Goal: Task Accomplishment & Management: Manage account settings

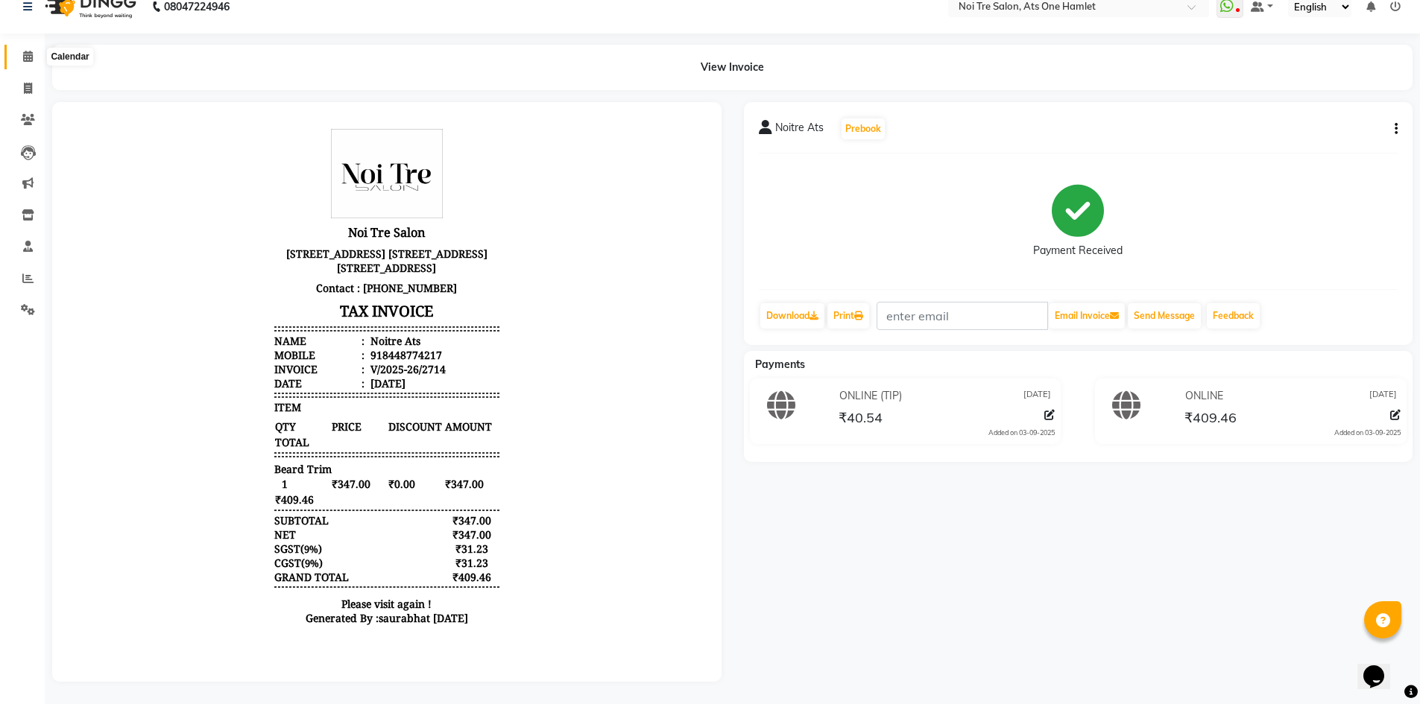
click at [24, 62] on span at bounding box center [28, 56] width 26 height 17
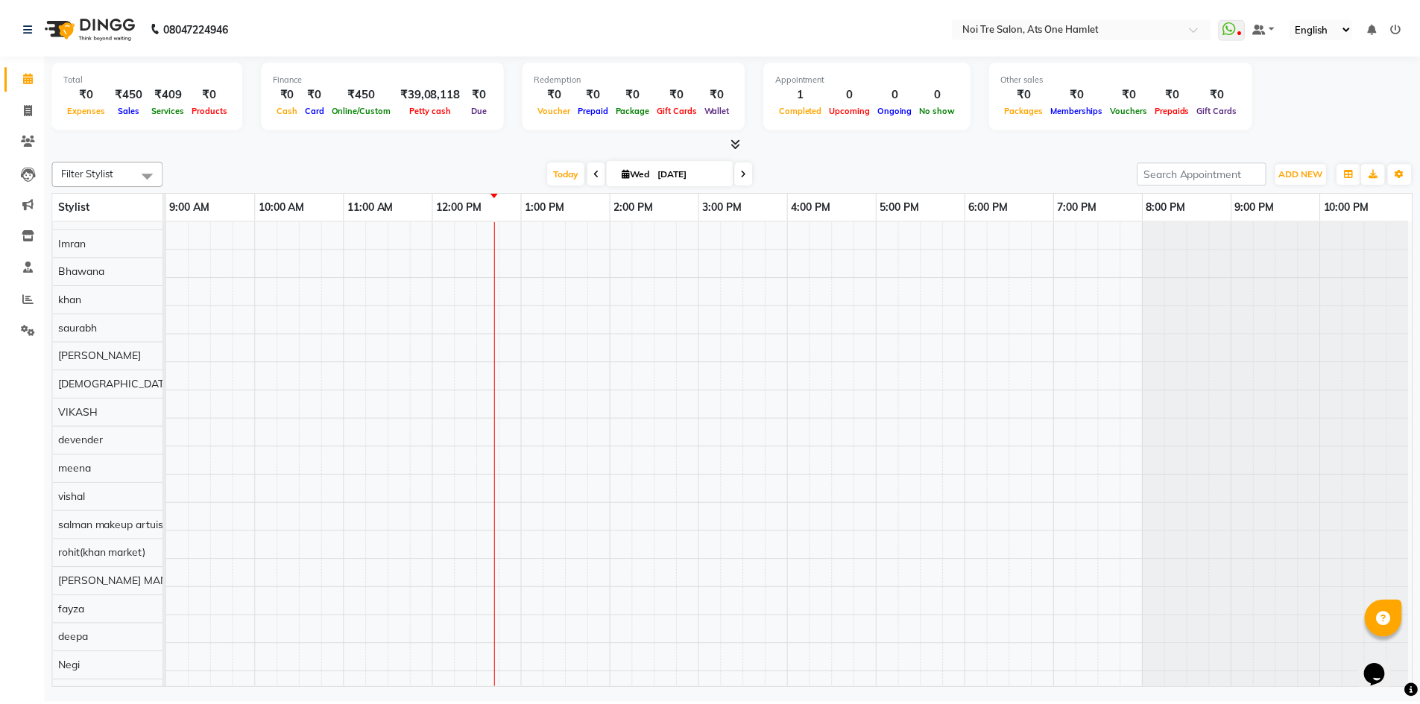
scroll to position [20, 0]
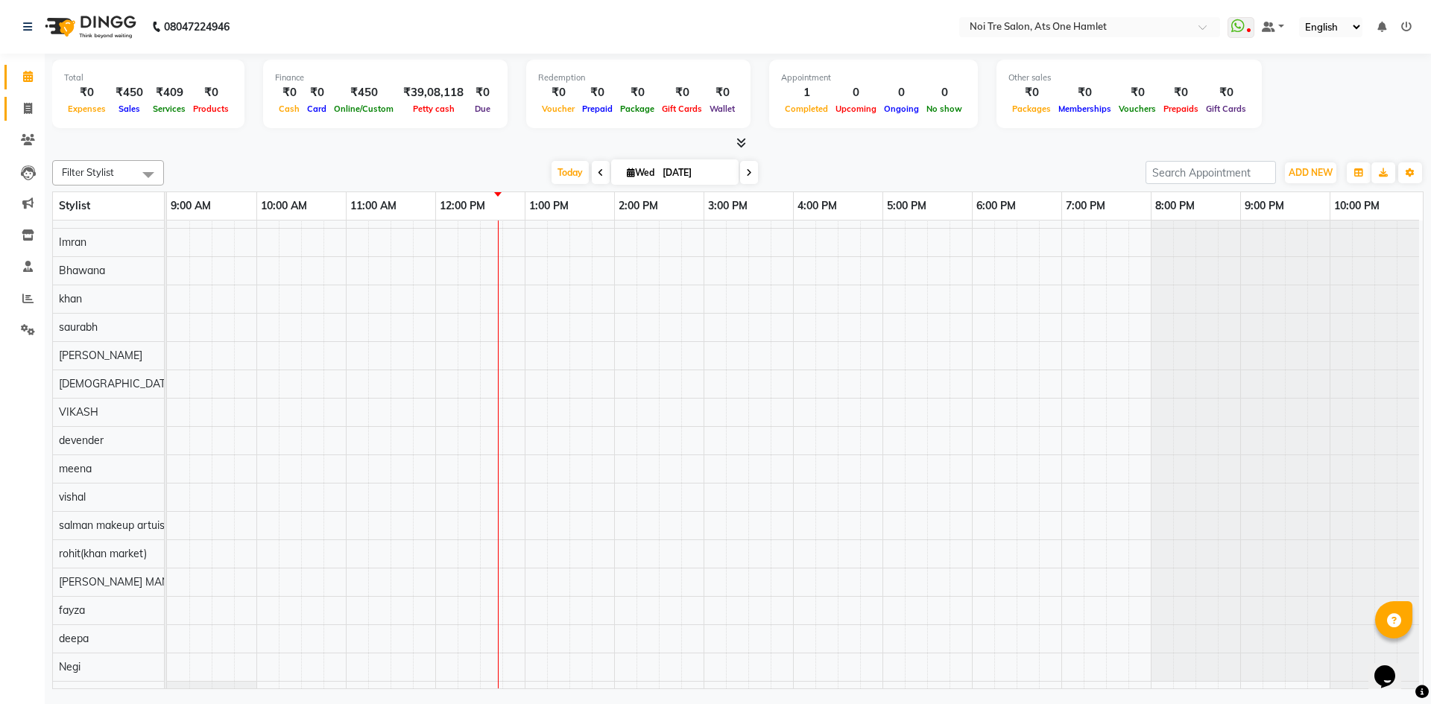
click at [10, 110] on link "Invoice" at bounding box center [22, 109] width 36 height 25
select select "service"
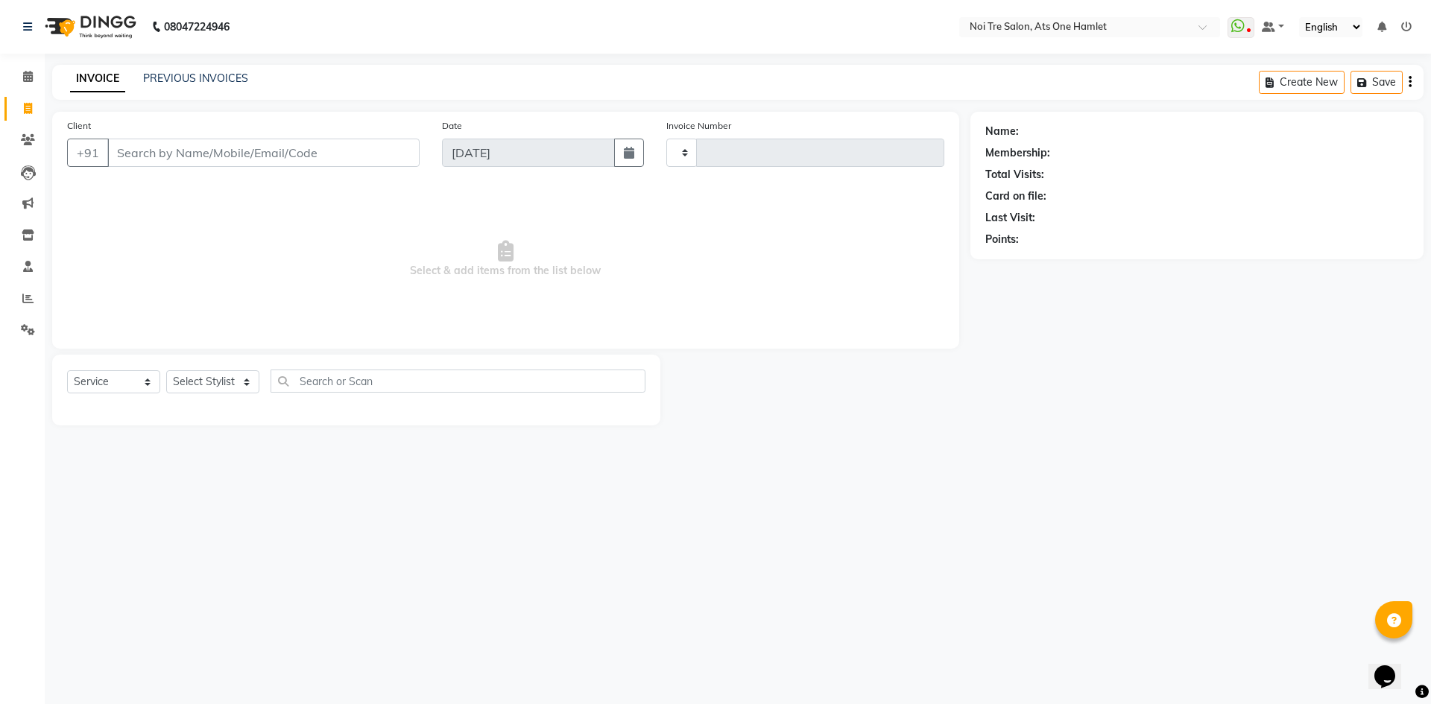
type input "2715"
select select "5096"
click at [208, 383] on select "Select Stylist [PERSON_NAME] [PERSON_NAME] [PERSON_NAME] [PERSON_NAME] 104 [PER…" at bounding box center [218, 382] width 104 height 23
select select "32220"
click at [387, 376] on input "text" at bounding box center [464, 381] width 364 height 23
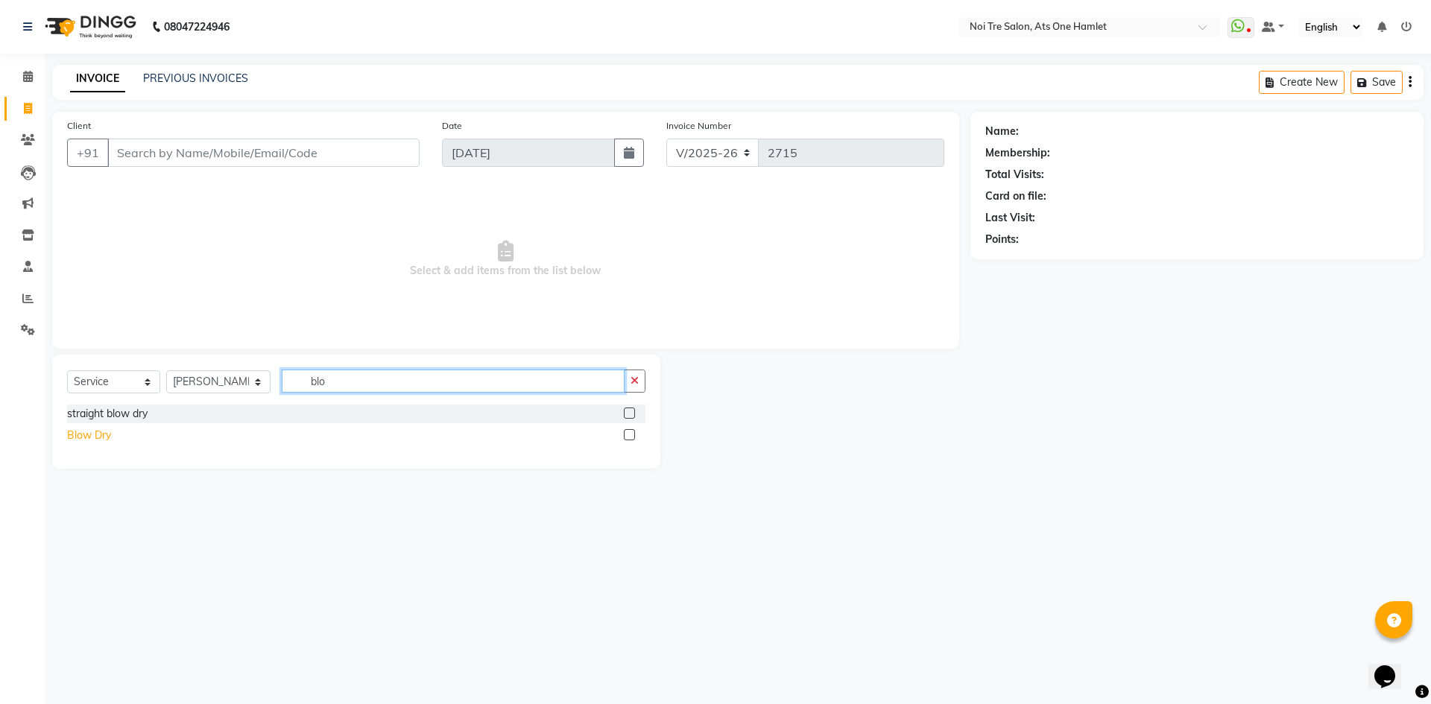
type input "blo"
click at [85, 432] on div "Blow Dry" at bounding box center [89, 436] width 44 height 16
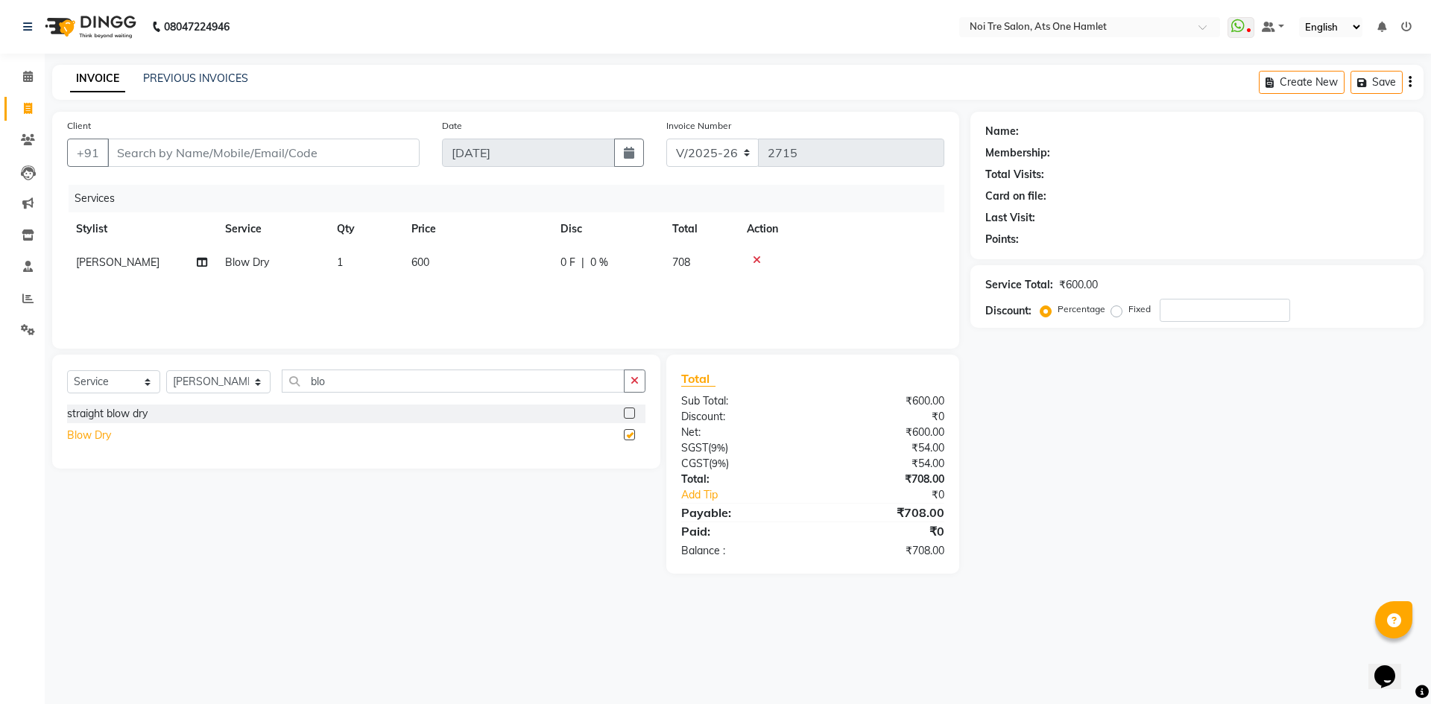
checkbox input "false"
click at [404, 260] on td "600" at bounding box center [477, 263] width 149 height 34
select select "32220"
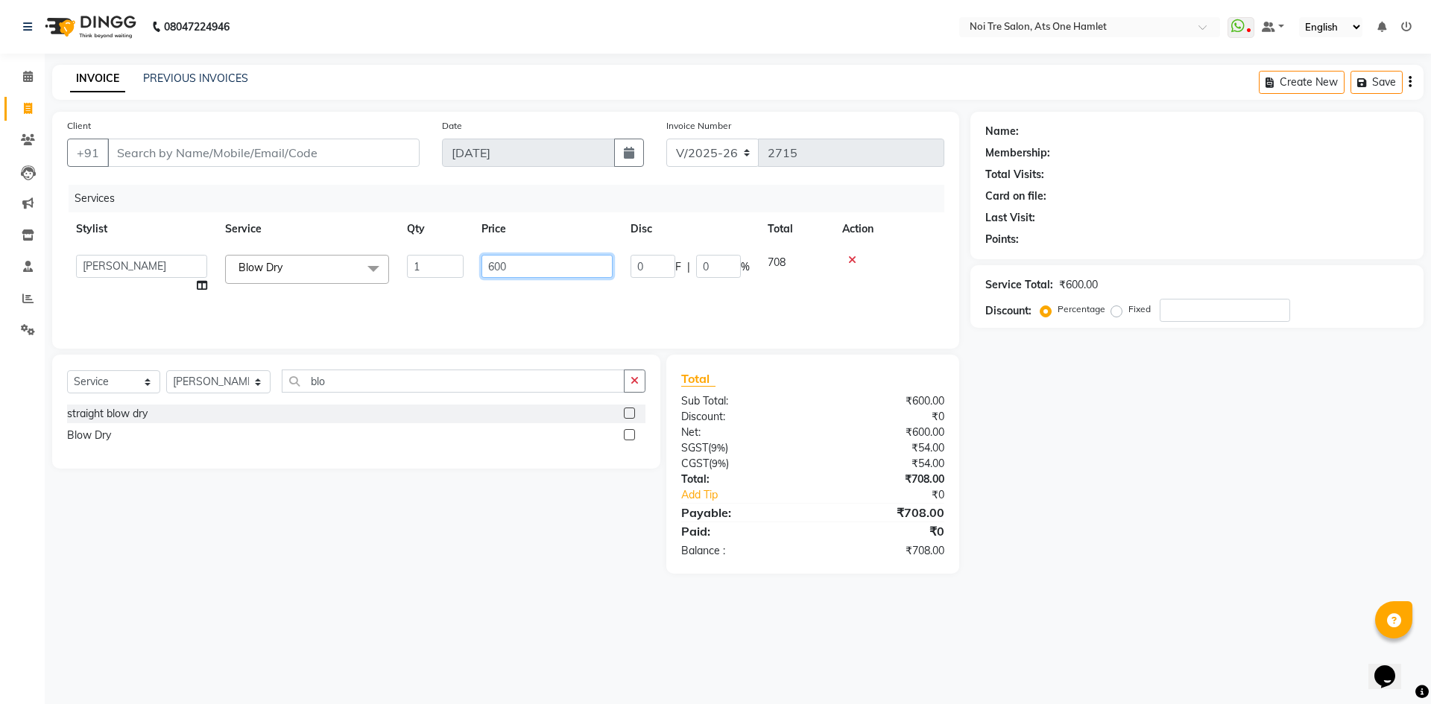
drag, startPoint x: 528, startPoint y: 267, endPoint x: 371, endPoint y: 268, distance: 157.3
click at [371, 268] on tr "aamir Abhishekh AJEET Ali Anuradha ARSH atique ATUL 104 AZAD Bhawana chahat Cha…" at bounding box center [505, 274] width 877 height 57
type input "700"
click at [502, 338] on div "Client +91 Date 03-09-2025 Invoice Number V/2025 V/2025-26 2715 Services Stylis…" at bounding box center [505, 230] width 907 height 237
click at [276, 134] on div "Client +91" at bounding box center [243, 148] width 375 height 61
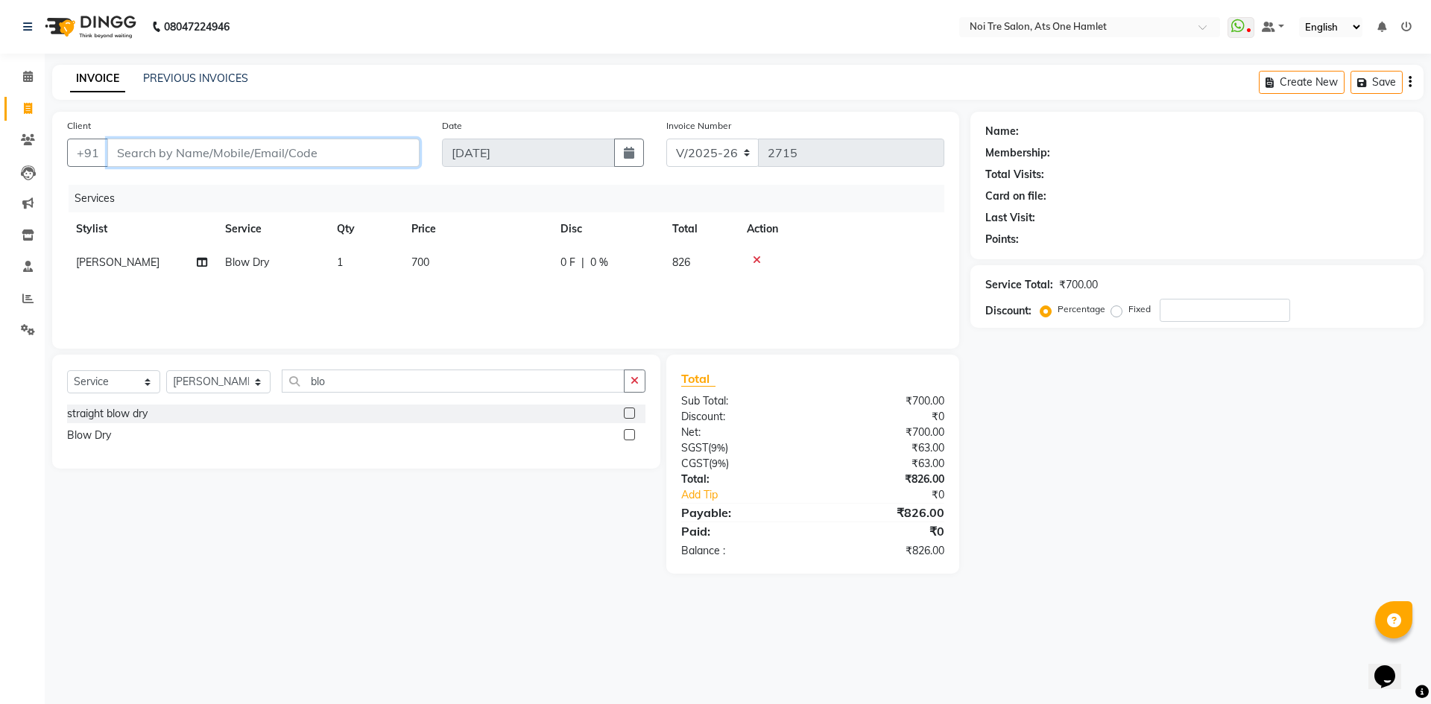
click at [277, 153] on input "Client" at bounding box center [263, 153] width 312 height 28
click at [388, 108] on main "INVOICE PREVIOUS INVOICES Create New Save Client +91 Date 03-09-2025 Invoice Nu…" at bounding box center [738, 331] width 1387 height 532
click at [250, 157] on input "Client" at bounding box center [263, 153] width 312 height 28
click at [276, 102] on main "INVOICE PREVIOUS INVOICES Create New Save Client +91 Date 03-09-2025 Invoice Nu…" at bounding box center [738, 331] width 1387 height 532
click at [213, 380] on select "Select Stylist [PERSON_NAME] [PERSON_NAME] [PERSON_NAME] [PERSON_NAME] 104 [PER…" at bounding box center [218, 382] width 104 height 23
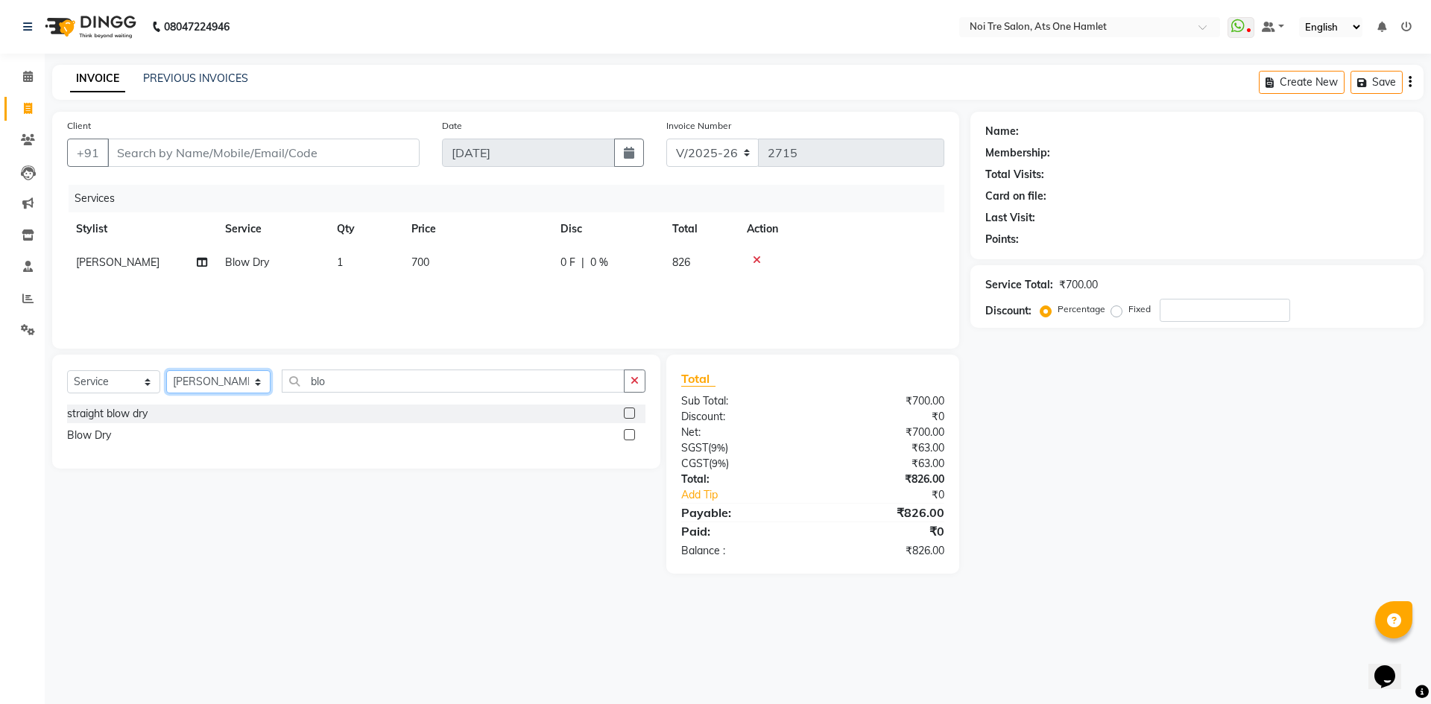
select select "37817"
drag, startPoint x: 306, startPoint y: 394, endPoint x: 310, endPoint y: 386, distance: 8.3
click at [306, 394] on div "Select Service Product Membership Package Voucher Prepaid Gift Card Select Styl…" at bounding box center [356, 387] width 578 height 35
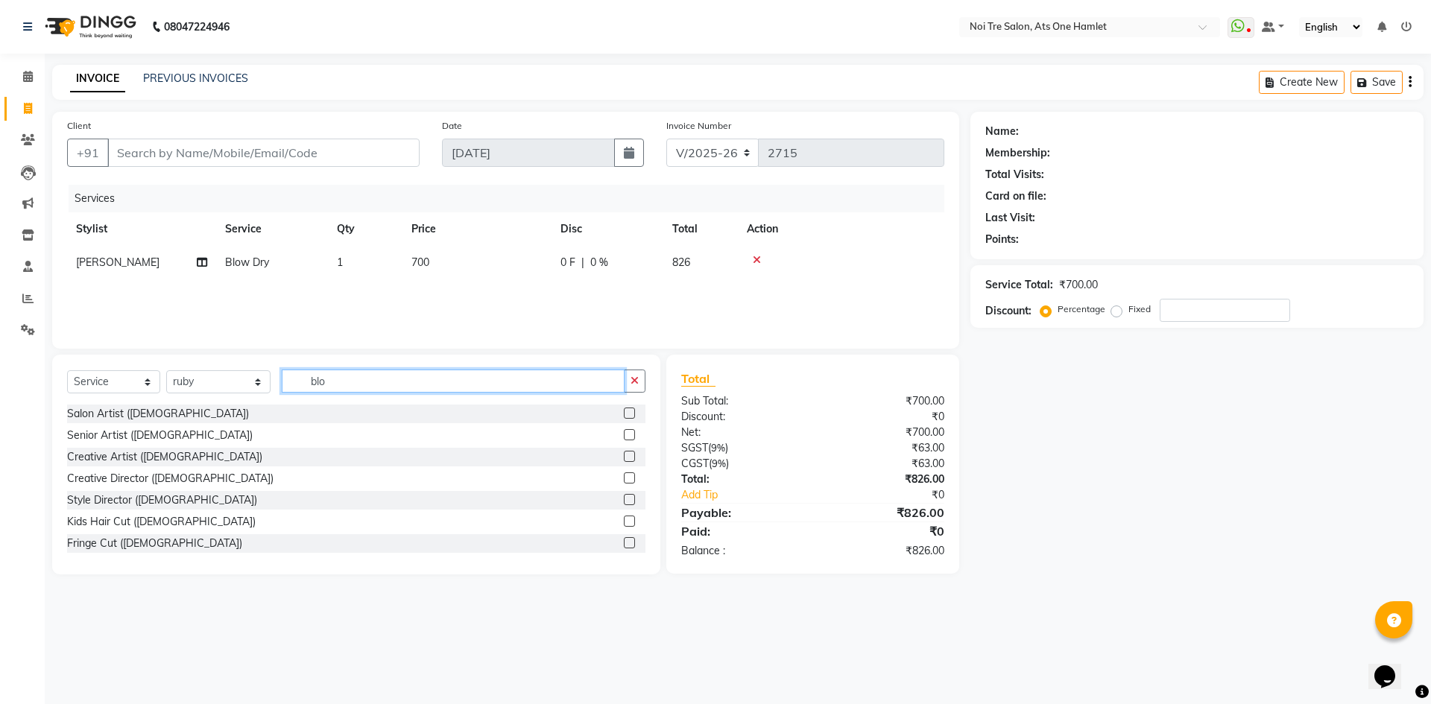
click at [312, 382] on input "blo" at bounding box center [453, 381] width 343 height 23
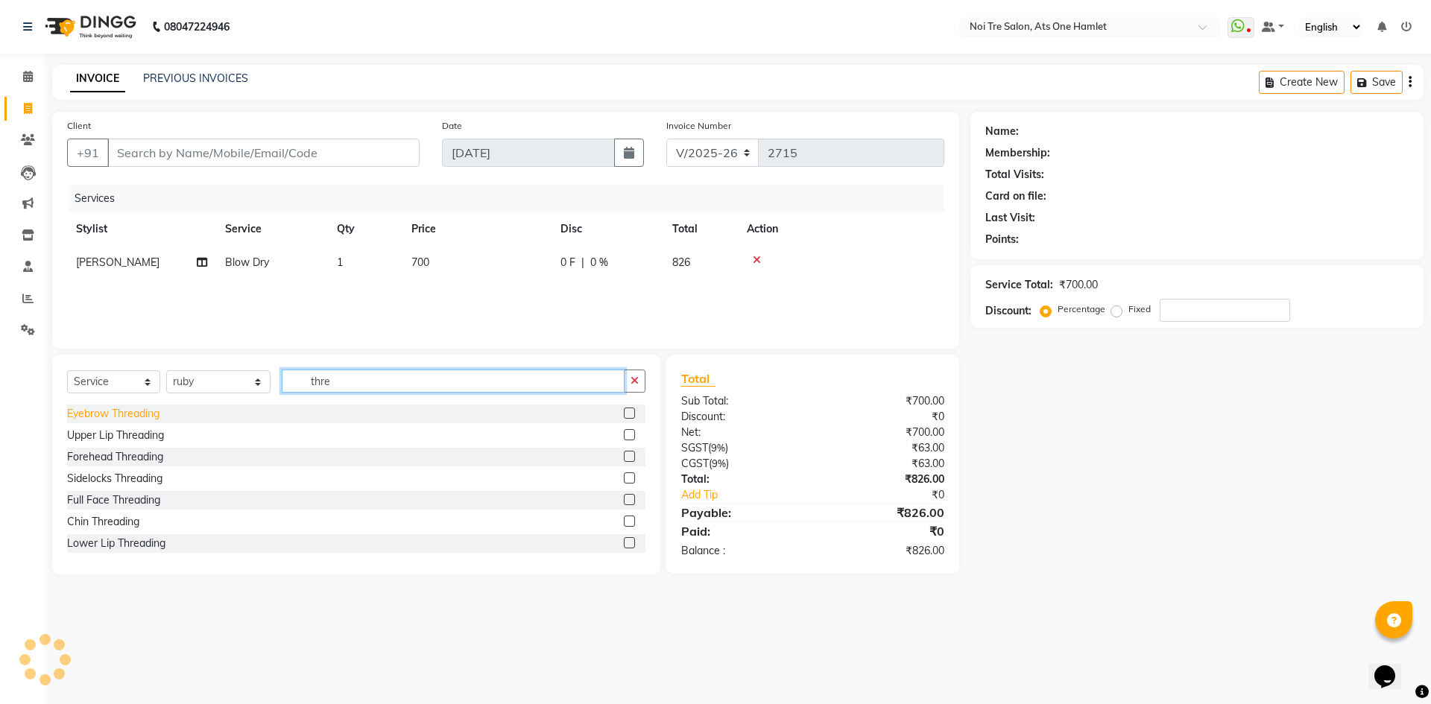
type input "thre"
click at [139, 416] on div "Eyebrow Threading" at bounding box center [113, 414] width 92 height 16
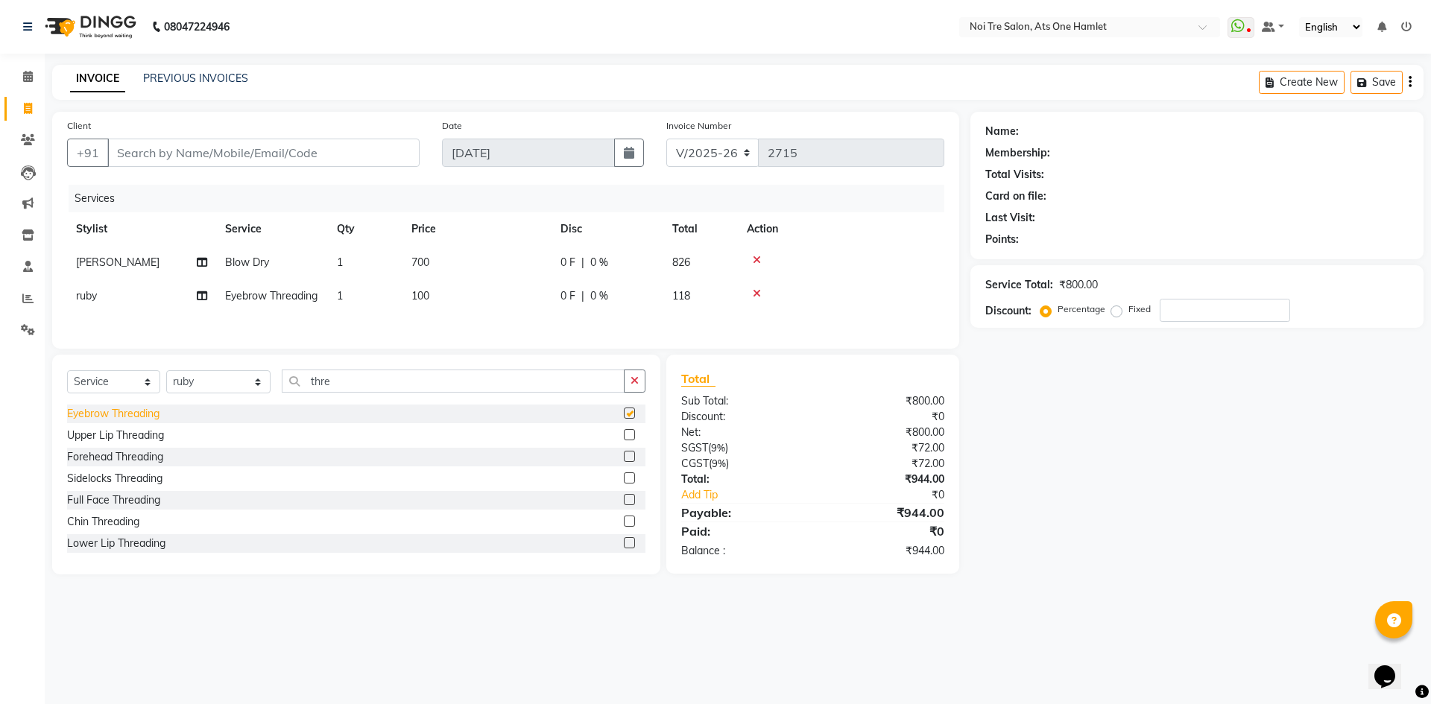
checkbox input "false"
click at [147, 423] on div "Eyebrow Threading" at bounding box center [356, 414] width 578 height 19
click at [145, 444] on div "Upper Lip Threading" at bounding box center [115, 436] width 97 height 16
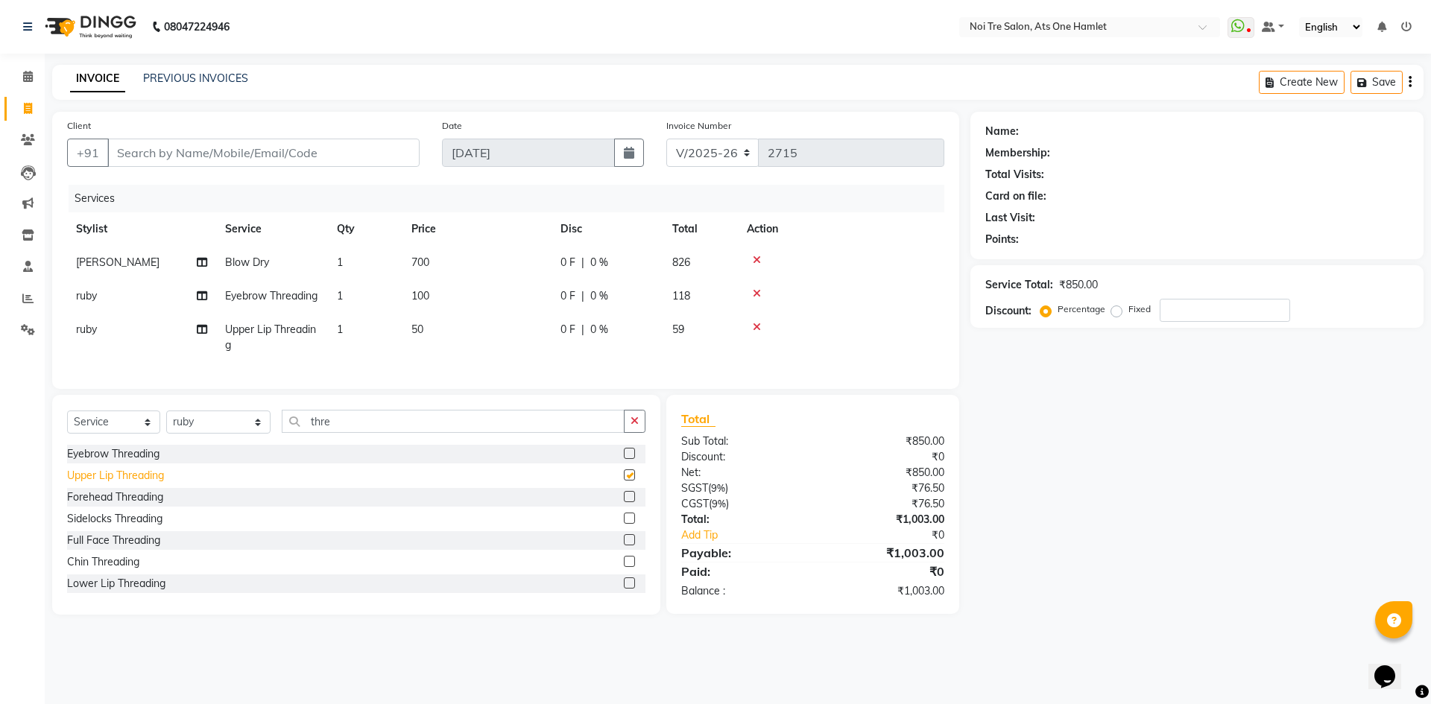
checkbox input "false"
click at [212, 148] on input "Client" at bounding box center [263, 153] width 312 height 28
type input "9"
type input "0"
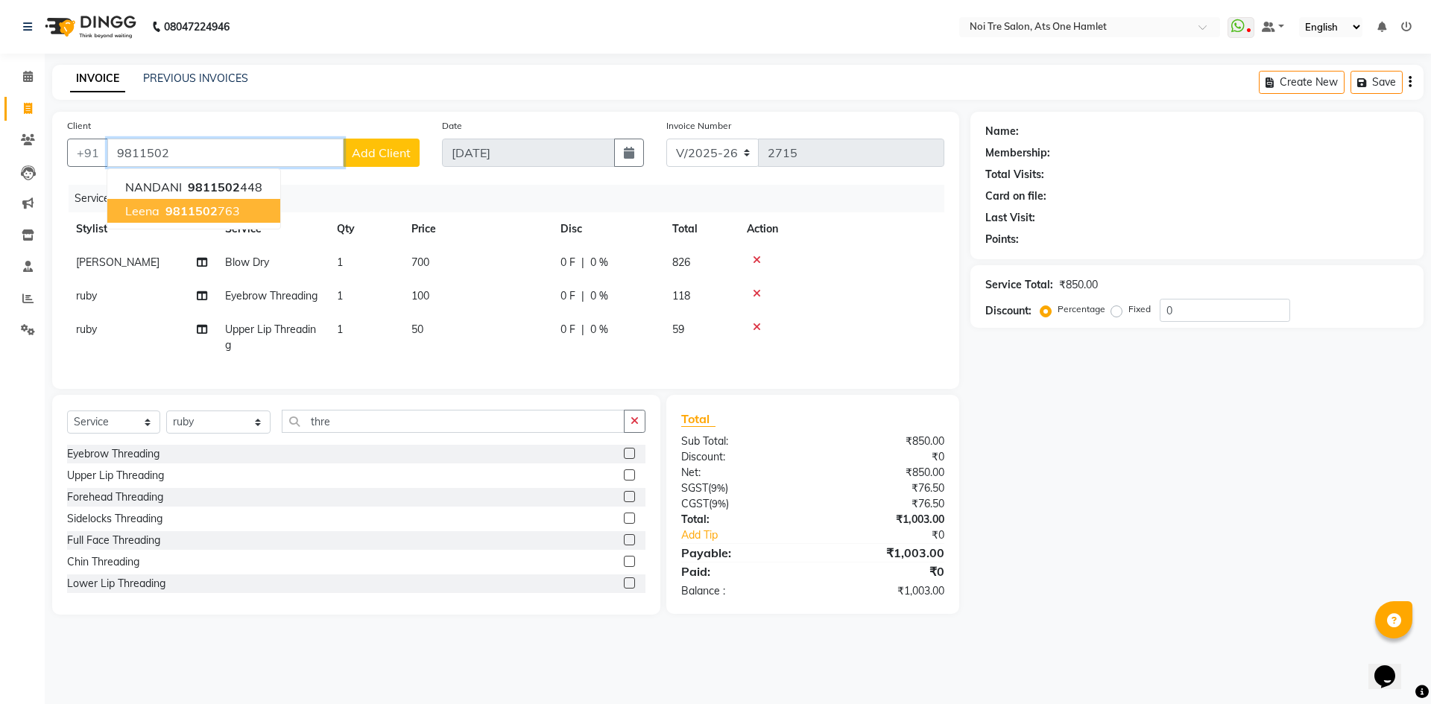
click at [181, 214] on span "9811502" at bounding box center [191, 211] width 52 height 15
type input "9811502763"
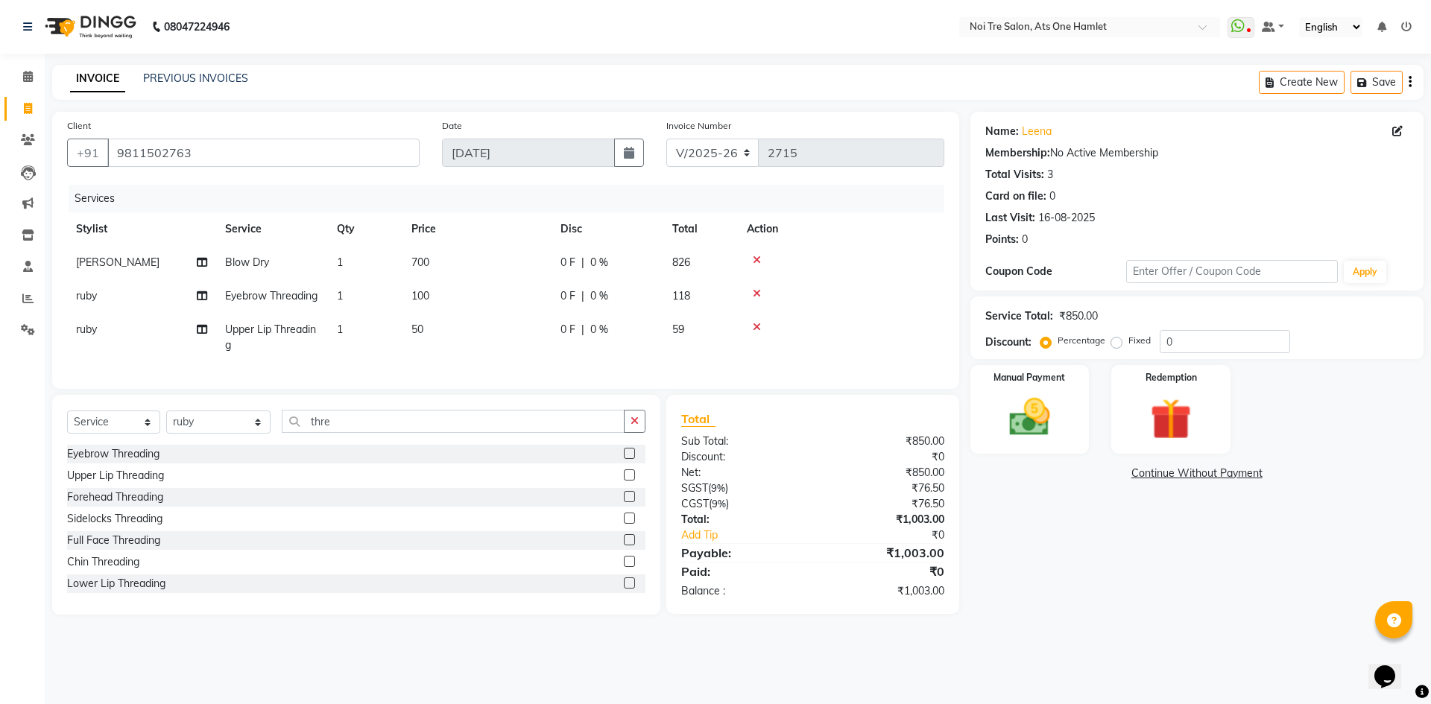
click at [1057, 554] on div "Name: Leena Membership: No Active Membership Total Visits: 3 Card on file: 0 La…" at bounding box center [1203, 363] width 464 height 503
click at [1035, 419] on img at bounding box center [1029, 417] width 69 height 49
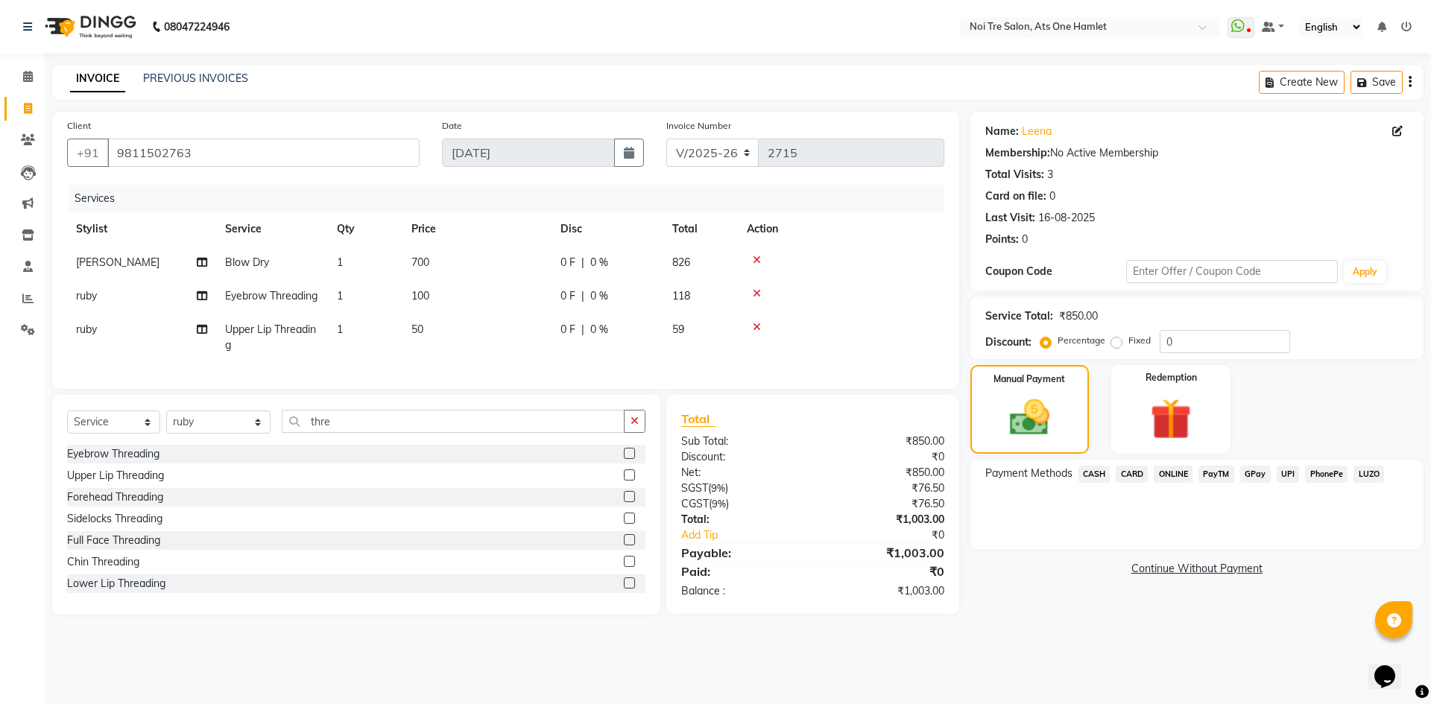
click at [435, 342] on td "50" at bounding box center [477, 337] width 149 height 49
select select "37817"
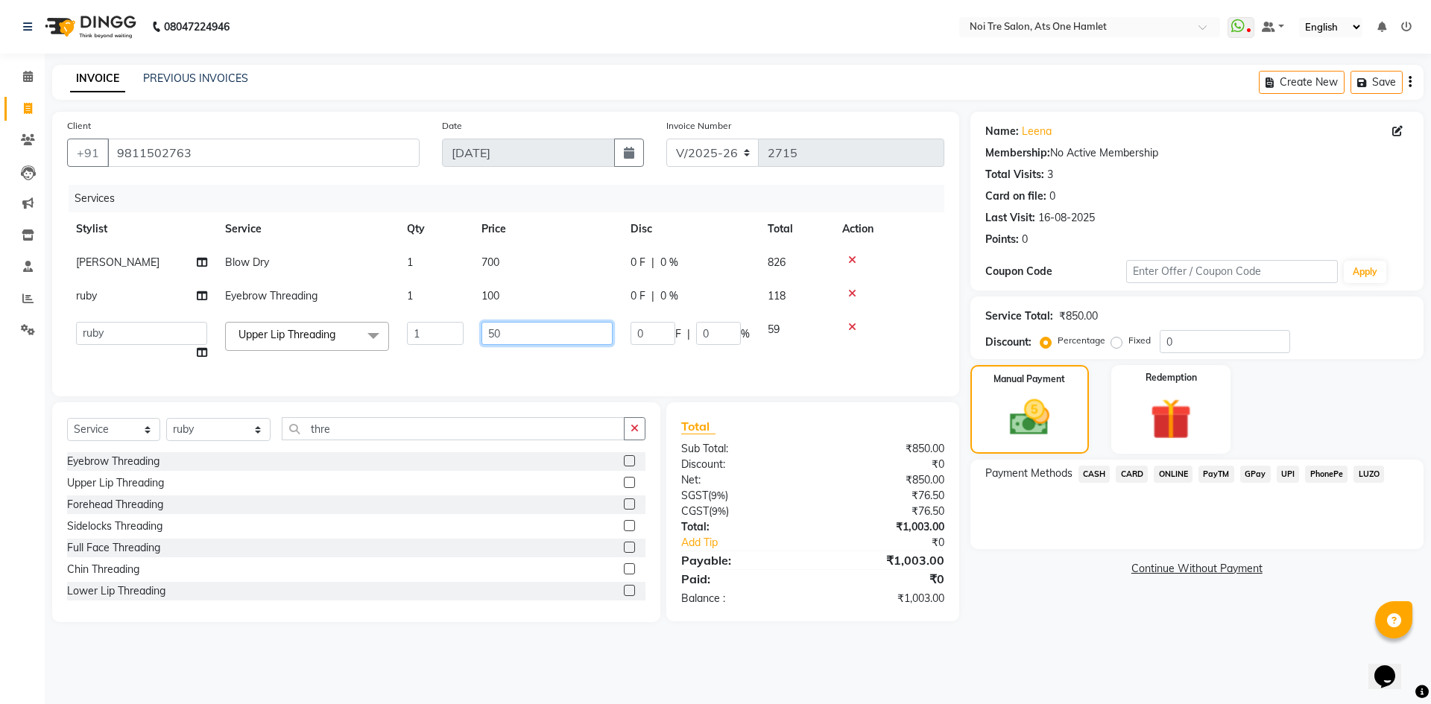
drag, startPoint x: 473, startPoint y: 341, endPoint x: 482, endPoint y: 327, distance: 16.8
click at [482, 327] on input "50" at bounding box center [547, 333] width 131 height 23
type input "47"
click at [480, 413] on div "Client +91 9811502763 Date 03-09-2025 Invoice Number V/2025 V/2025-26 2715 Serv…" at bounding box center [506, 367] width 930 height 511
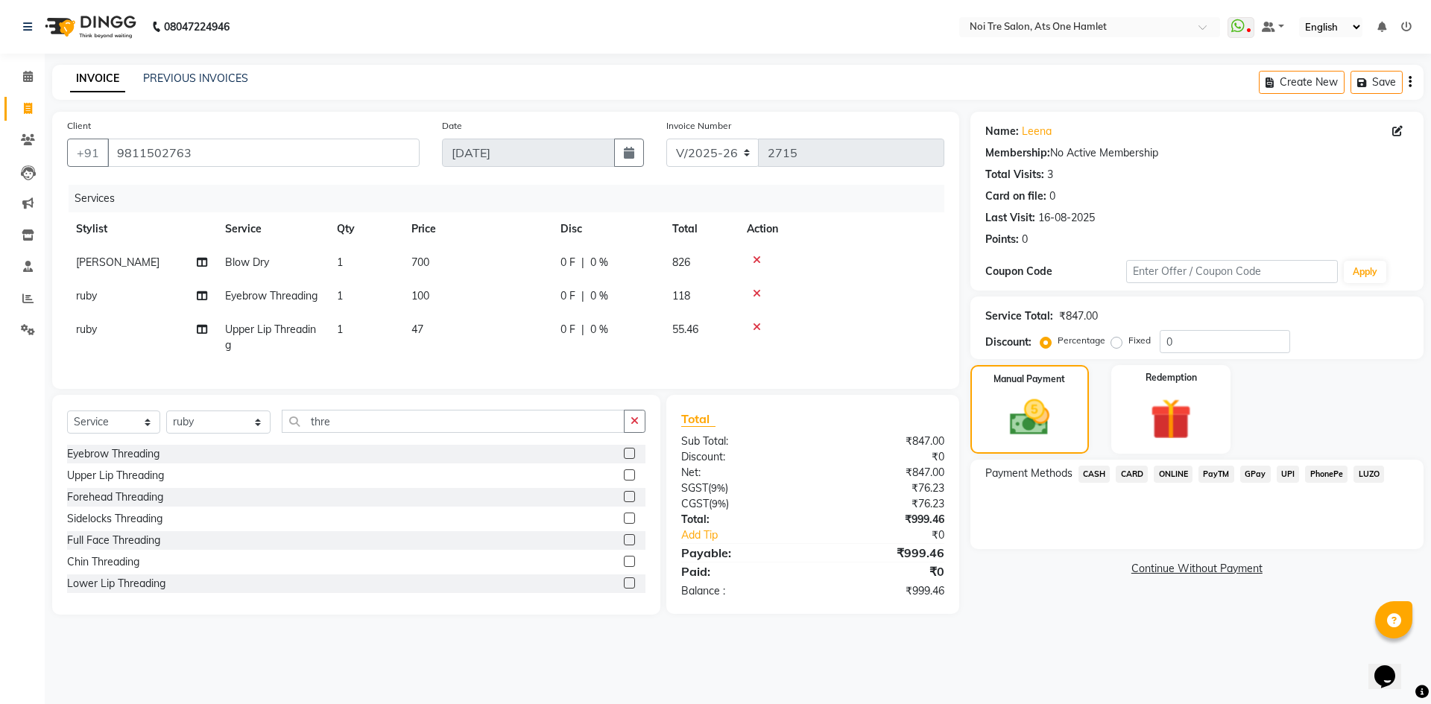
click at [435, 337] on td "47" at bounding box center [477, 337] width 149 height 49
select select "37817"
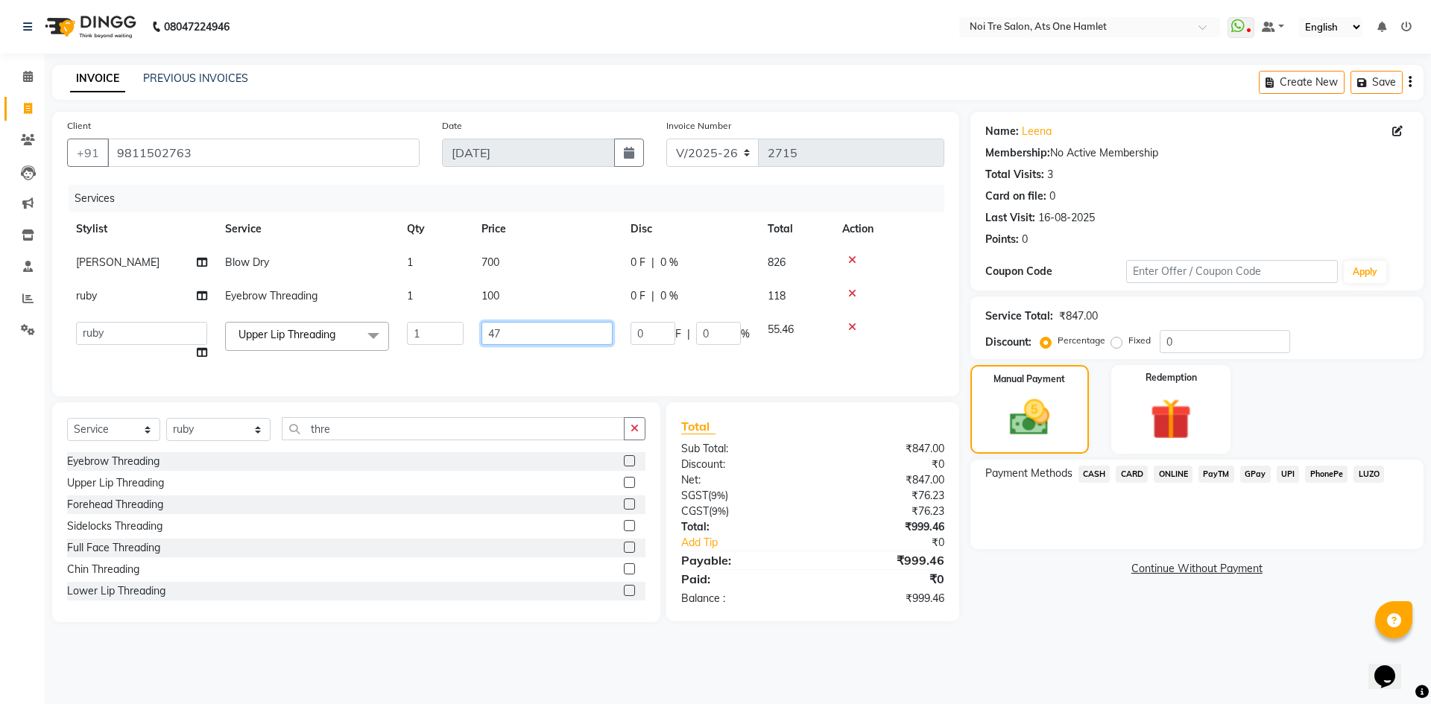
drag, startPoint x: 517, startPoint y: 331, endPoint x: 430, endPoint y: 325, distance: 86.7
click at [430, 325] on tr "aamir Abhishekh AJEET Ali Anuradha ARSH atique ATUL 104 AZAD Bhawana chahat Cha…" at bounding box center [505, 341] width 877 height 57
type input "50"
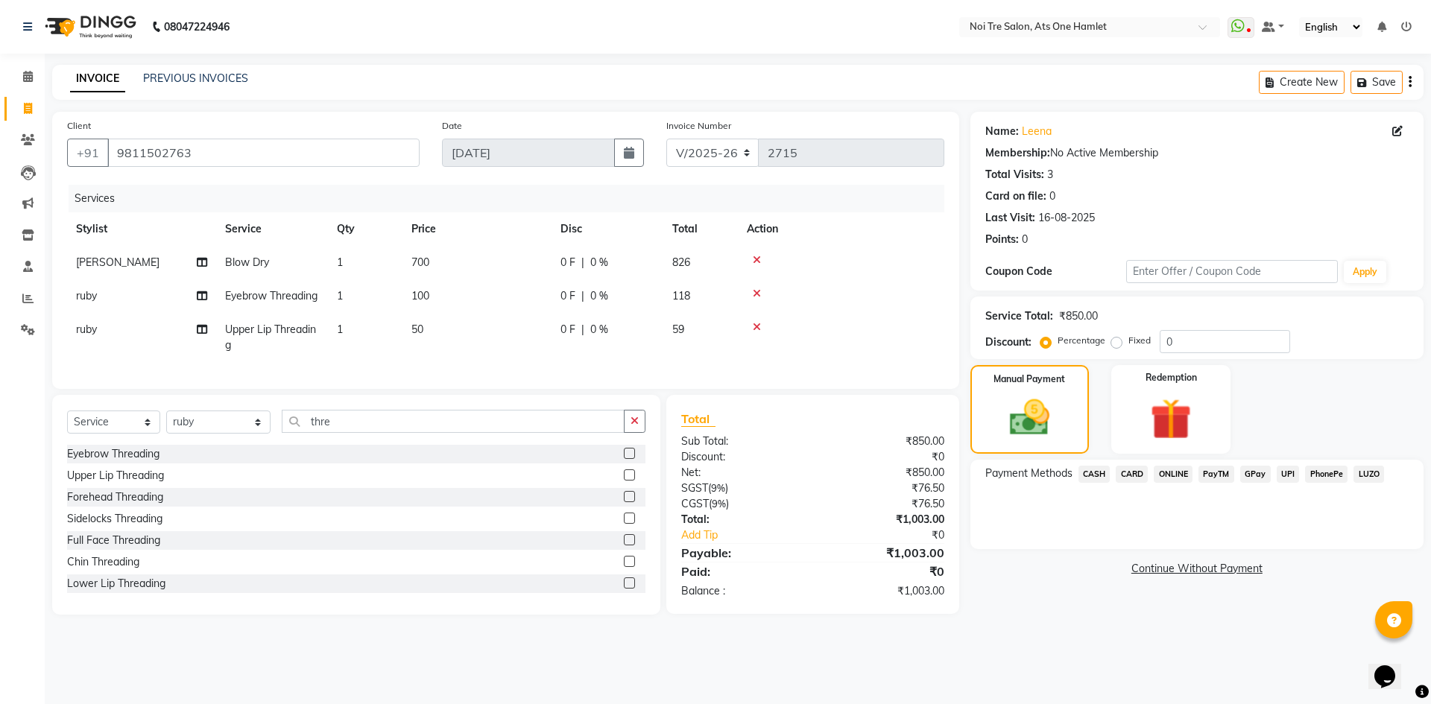
click at [529, 414] on div "Client +91 9811502763 Date 03-09-2025 Invoice Number V/2025 V/2025-26 2715 Serv…" at bounding box center [506, 363] width 930 height 503
click at [1102, 480] on span "CASH" at bounding box center [1095, 474] width 32 height 17
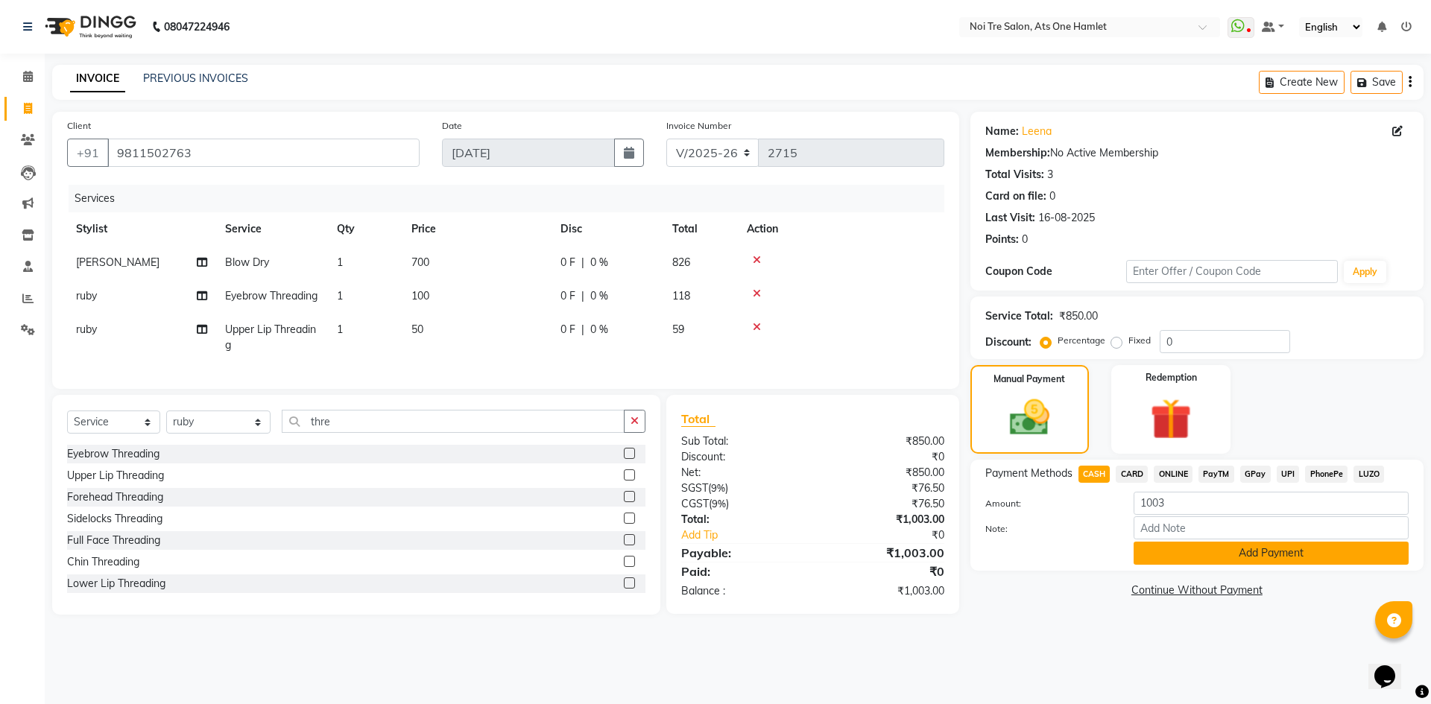
click at [1290, 550] on button "Add Payment" at bounding box center [1271, 553] width 275 height 23
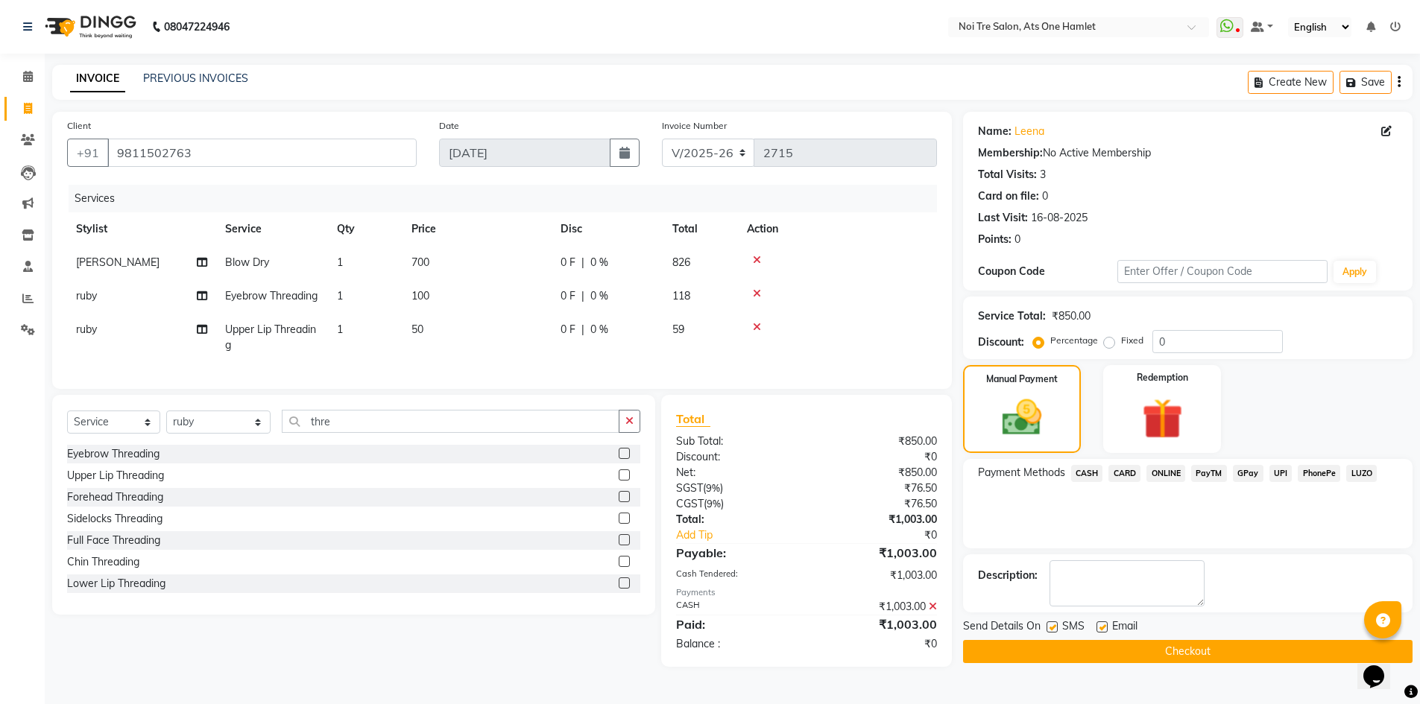
click at [1167, 643] on button "Checkout" at bounding box center [1188, 651] width 450 height 23
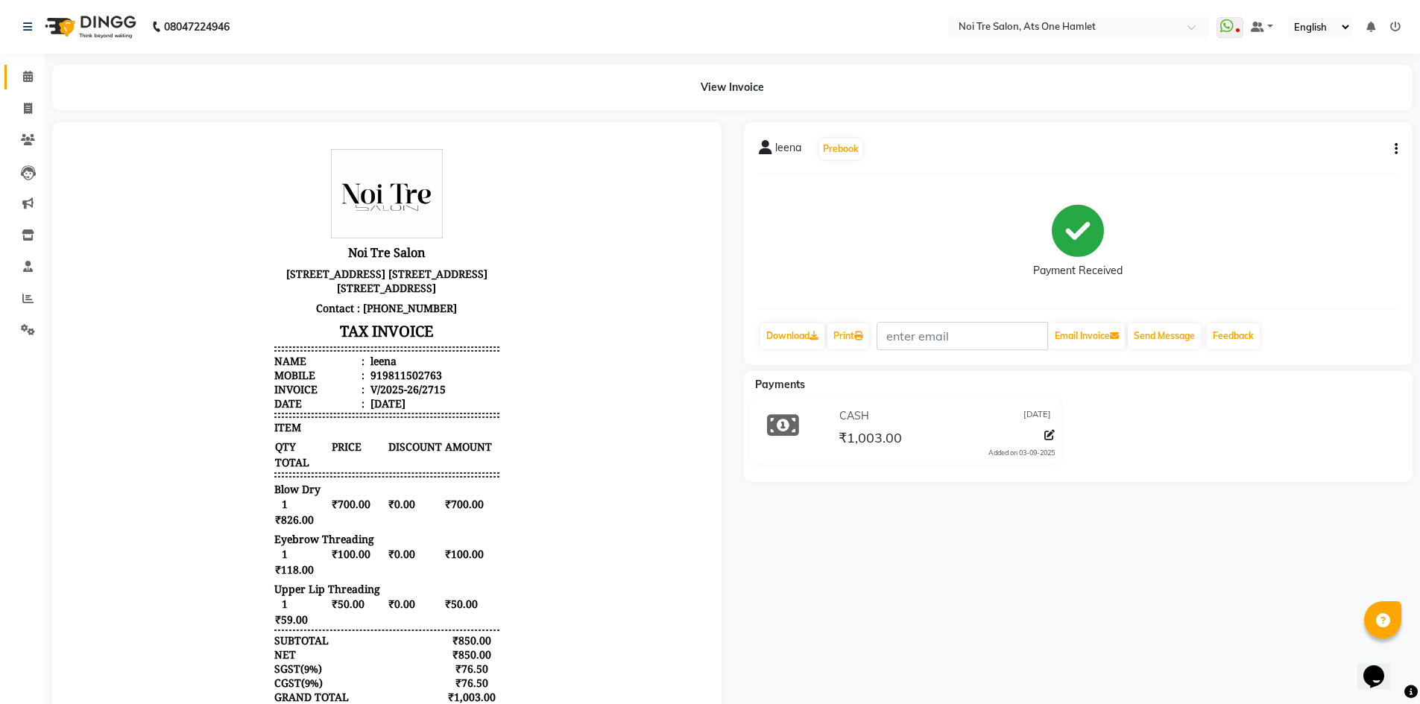
click at [13, 81] on link "Calendar" at bounding box center [22, 77] width 36 height 25
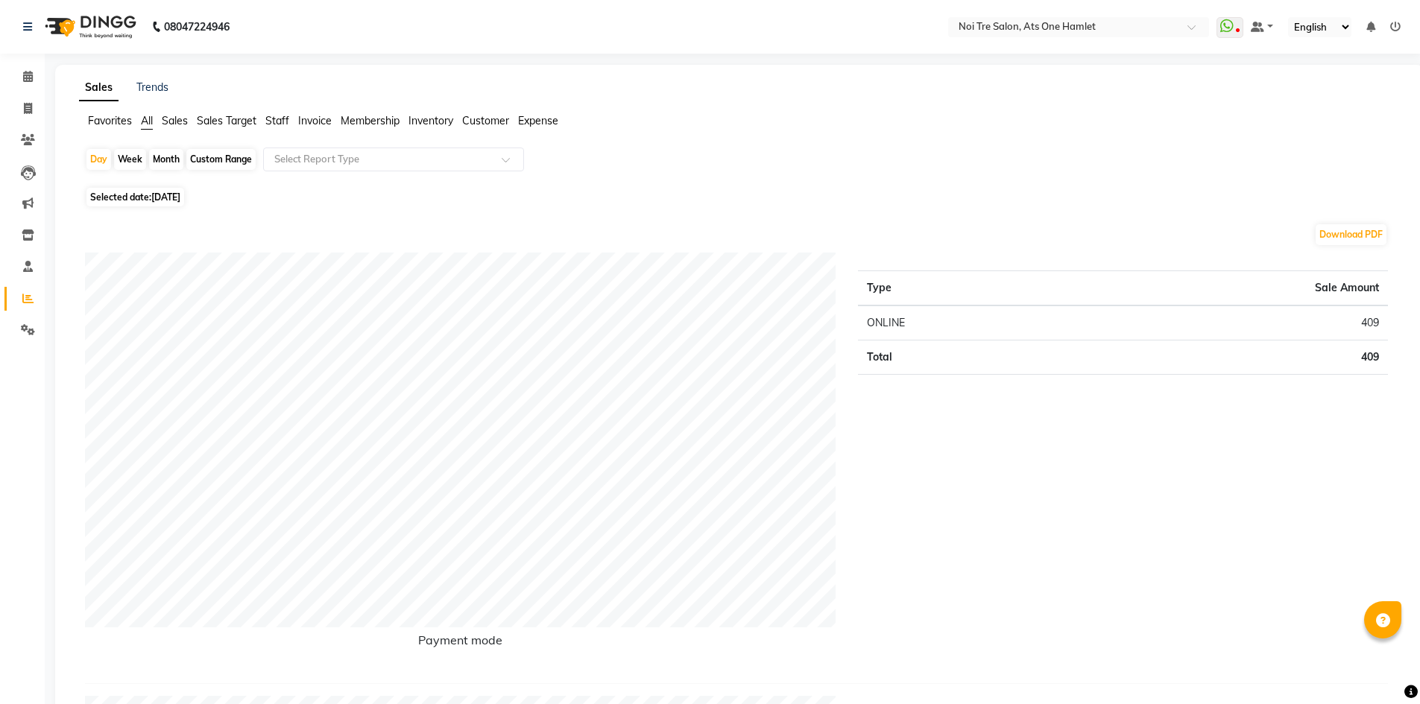
click at [23, 64] on li "Calendar" at bounding box center [22, 77] width 45 height 32
click at [26, 72] on icon at bounding box center [28, 76] width 10 height 11
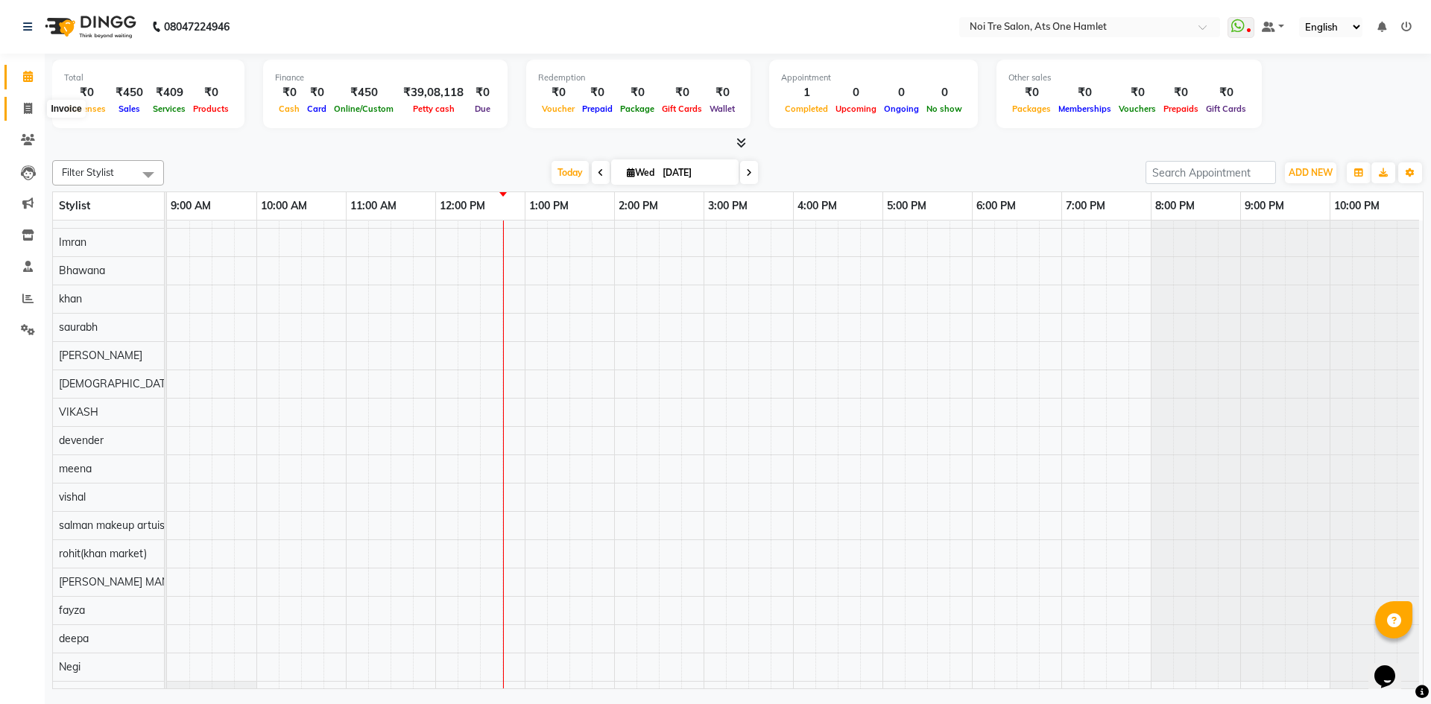
drag, startPoint x: 18, startPoint y: 110, endPoint x: 21, endPoint y: 88, distance: 22.6
click at [18, 110] on span at bounding box center [28, 109] width 26 height 17
select select "5096"
select select "service"
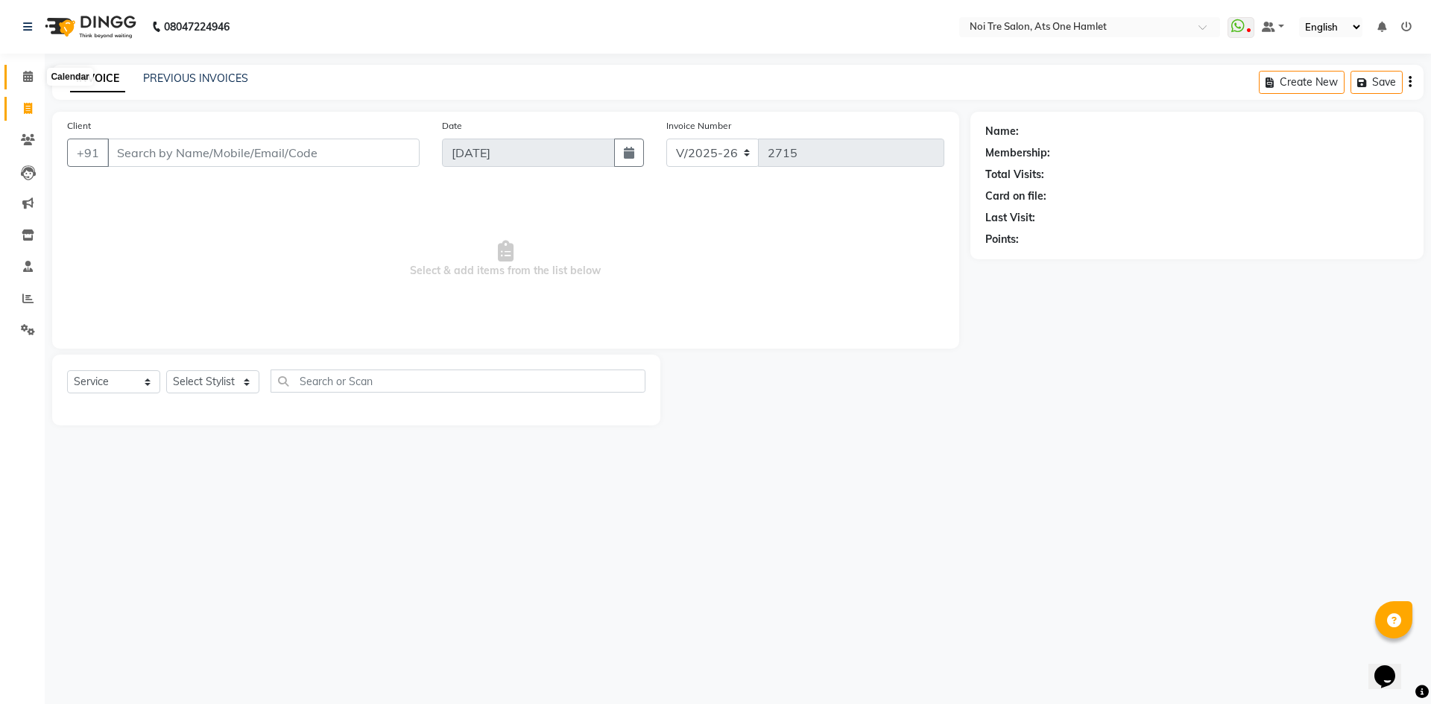
click at [22, 69] on span at bounding box center [28, 77] width 26 height 17
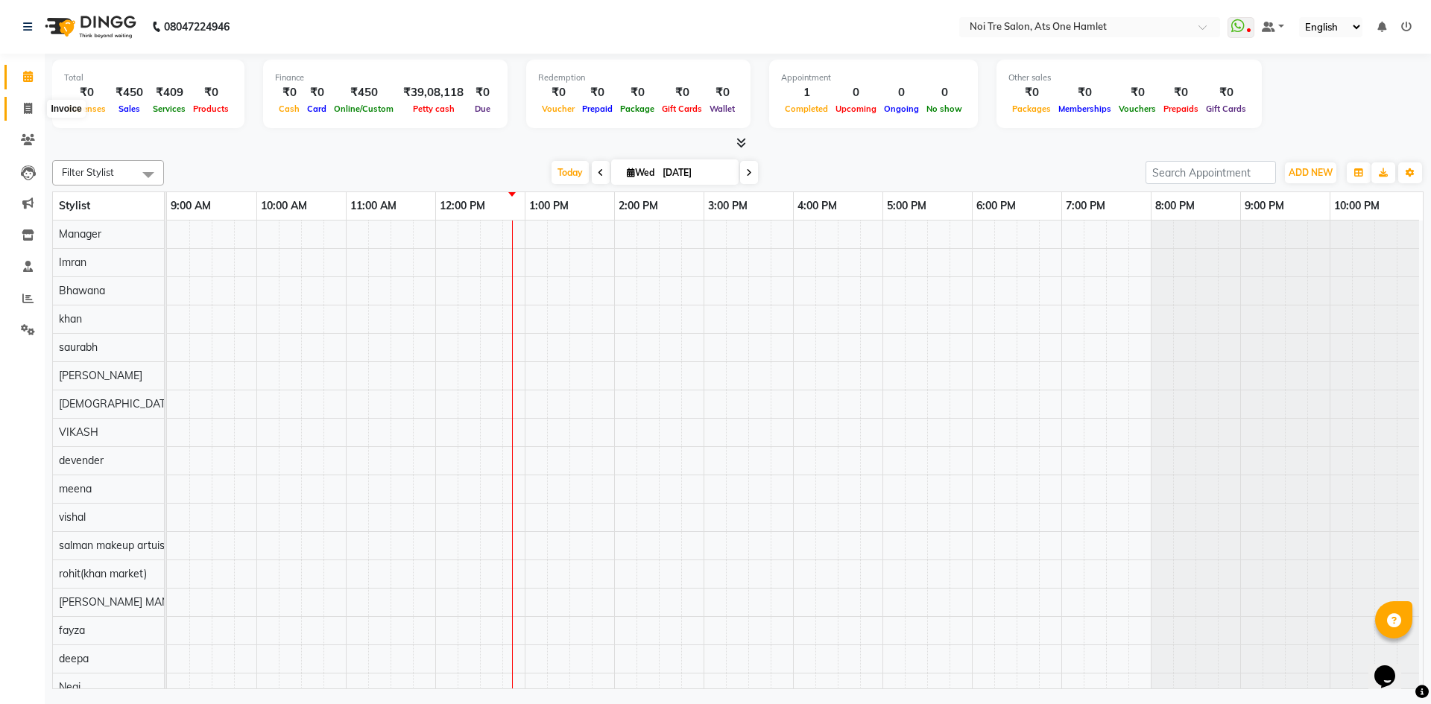
click at [27, 101] on span at bounding box center [28, 109] width 26 height 17
select select "service"
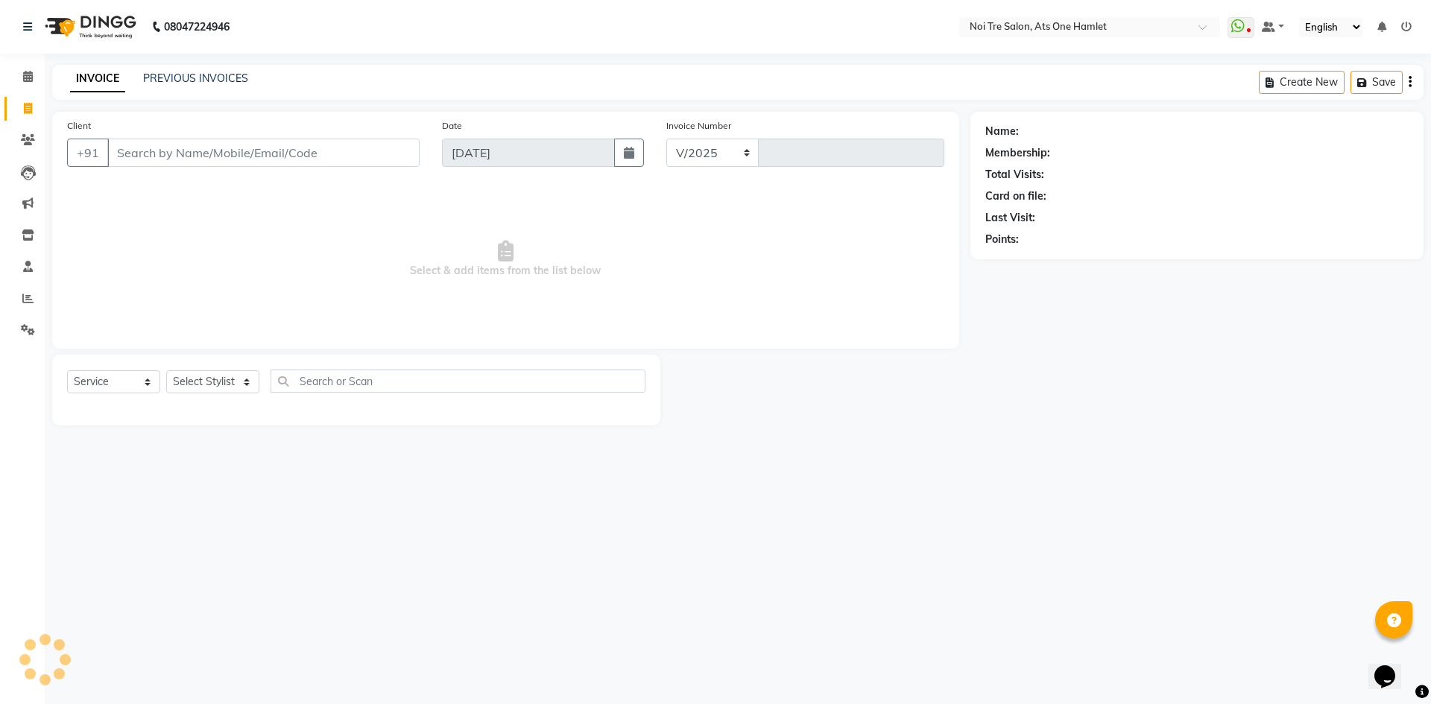
select select "5096"
type input "2715"
click at [344, 154] on input "Client" at bounding box center [263, 153] width 312 height 28
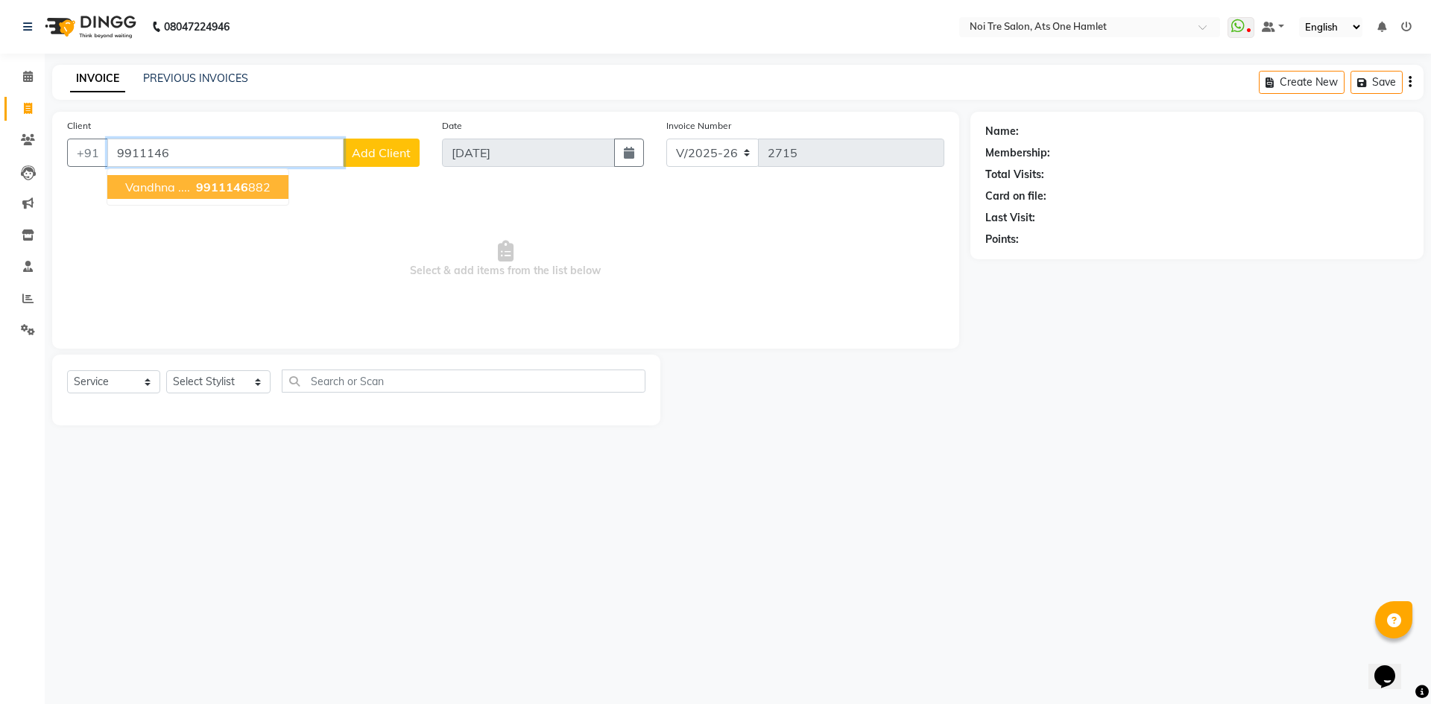
type input "9911146"
drag, startPoint x: 554, startPoint y: 71, endPoint x: 551, endPoint y: 101, distance: 30.0
click at [554, 92] on div "INVOICE PREVIOUS INVOICES Create New Save" at bounding box center [738, 82] width 1372 height 35
drag, startPoint x: 532, startPoint y: 187, endPoint x: 641, endPoint y: 127, distance: 125.1
click at [622, 143] on div "Client +91 9911146 Add Client Date 03-09-2025 Invoice Number V/2025 V/2025-26 2…" at bounding box center [505, 230] width 907 height 237
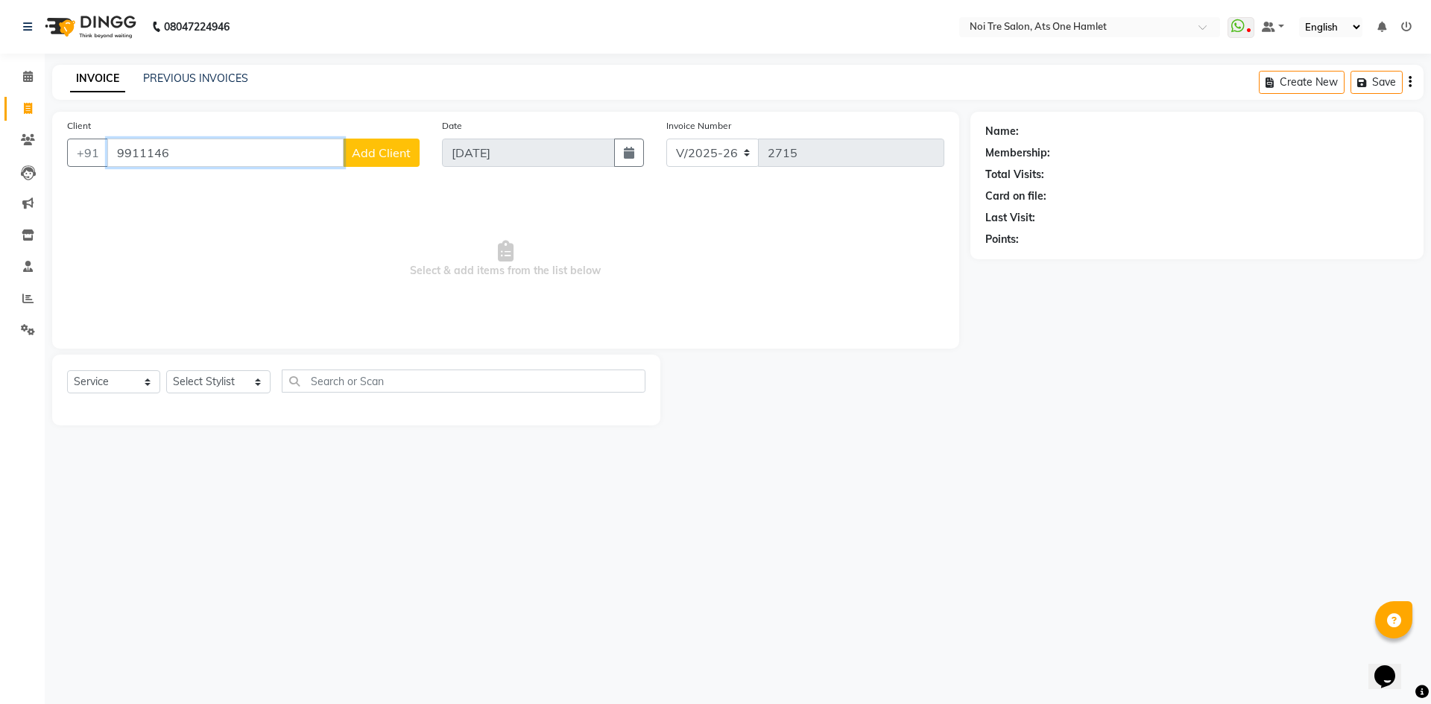
drag, startPoint x: 212, startPoint y: 153, endPoint x: 0, endPoint y: 148, distance: 211.8
click at [0, 148] on app-home "08047224946 Select Location × Noi Tre Salon, Ats One Hamlet WhatsApp Status ✕ S…" at bounding box center [715, 224] width 1431 height 448
click at [239, 377] on select "Select Stylist aamir Abhishekh AJEET Ali Anuradha ARSH atique ATUL 104 AZAD Bha…" at bounding box center [218, 382] width 104 height 23
select select "38606"
click at [166, 371] on select "Select Stylist aamir Abhishekh AJEET Ali Anuradha ARSH atique ATUL 104 AZAD Bha…" at bounding box center [218, 382] width 104 height 23
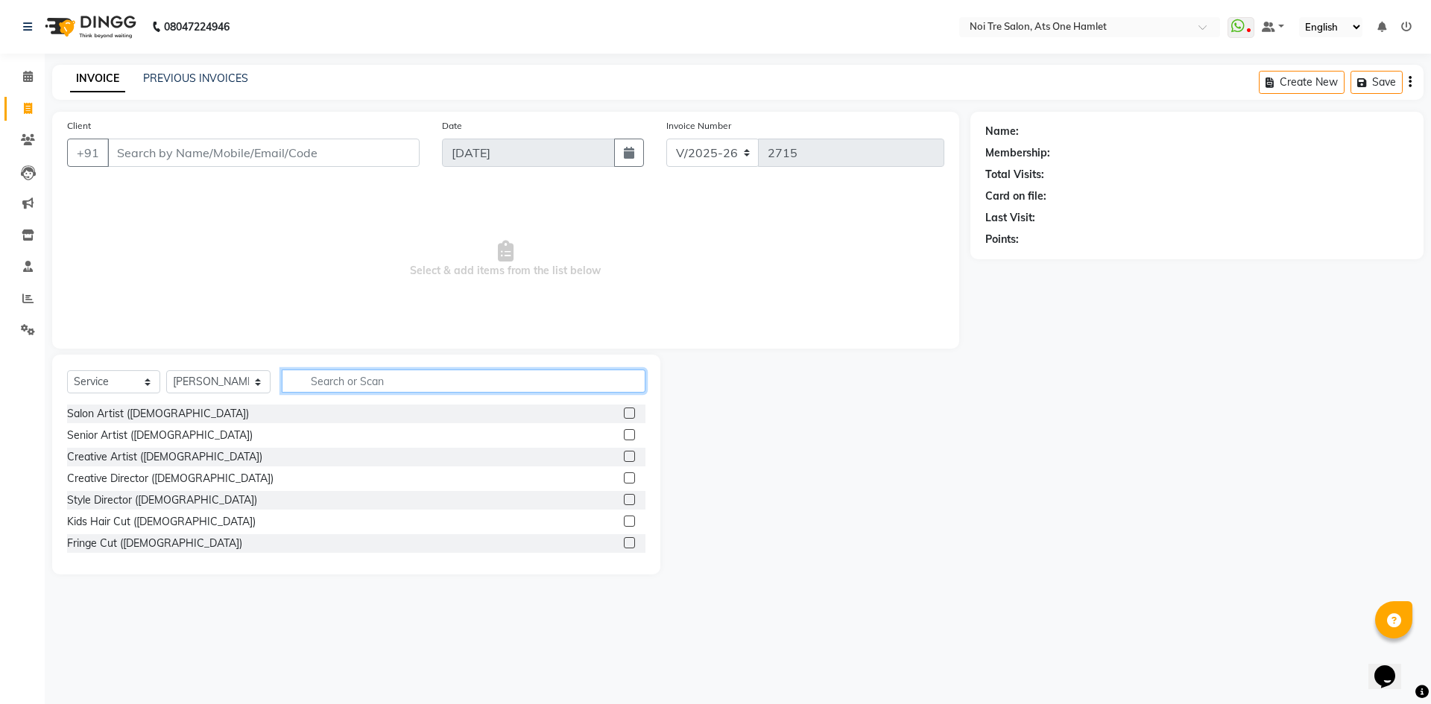
click at [361, 382] on input "text" at bounding box center [464, 381] width 364 height 23
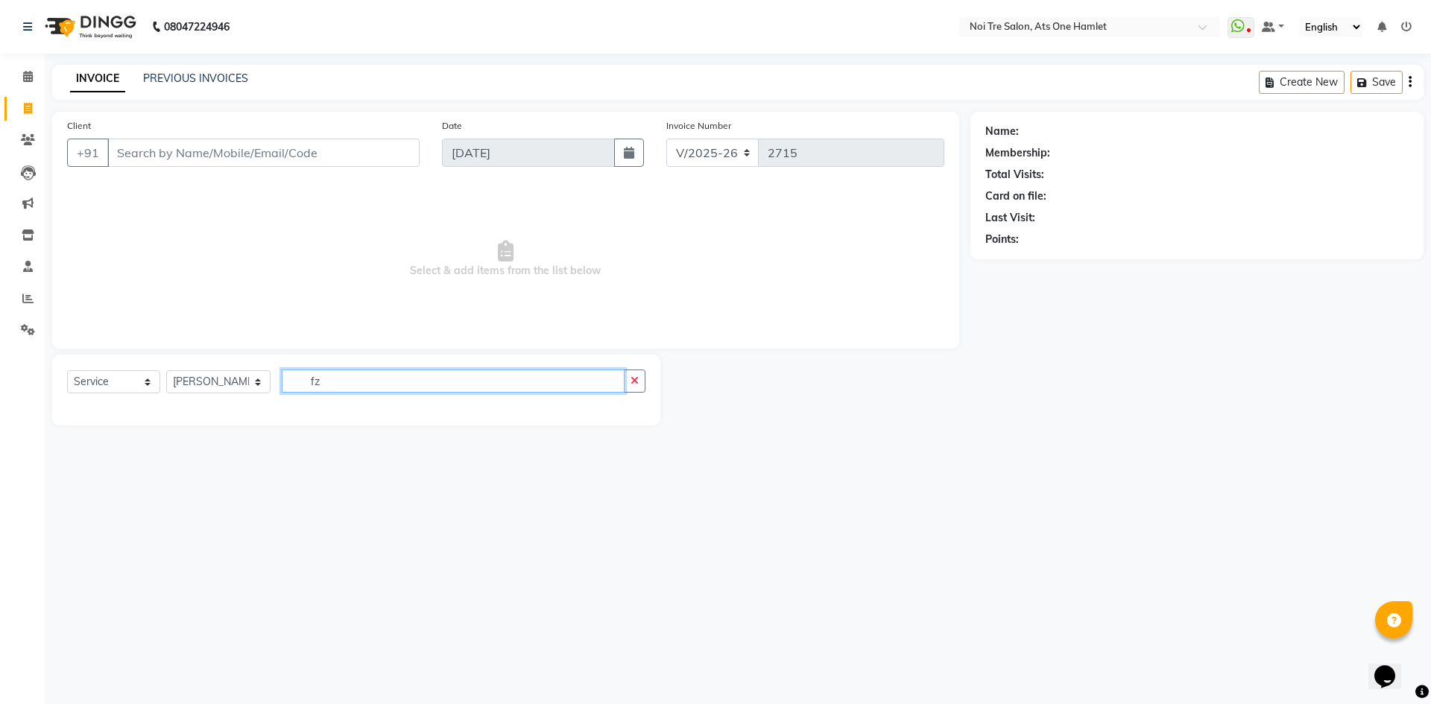
type input "f"
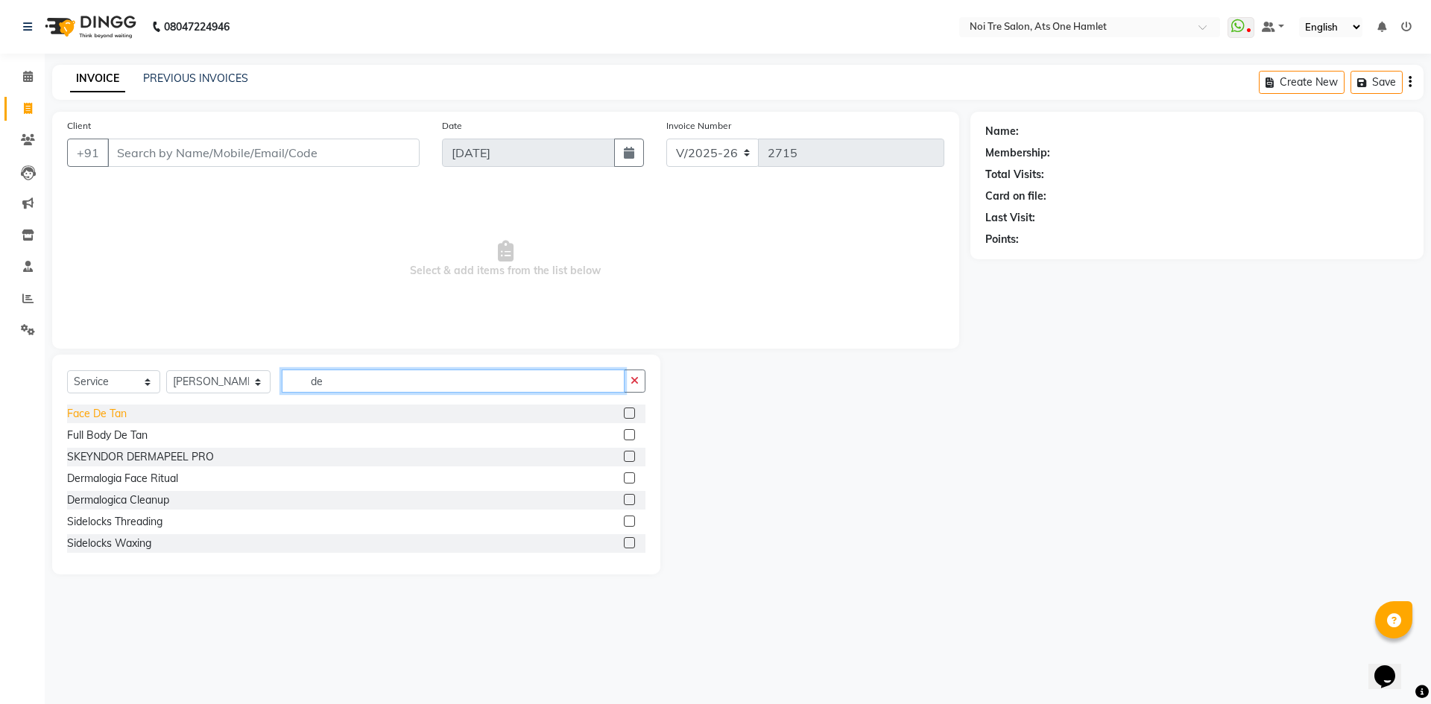
type input "de"
click at [117, 416] on div "Face De Tan" at bounding box center [97, 414] width 60 height 16
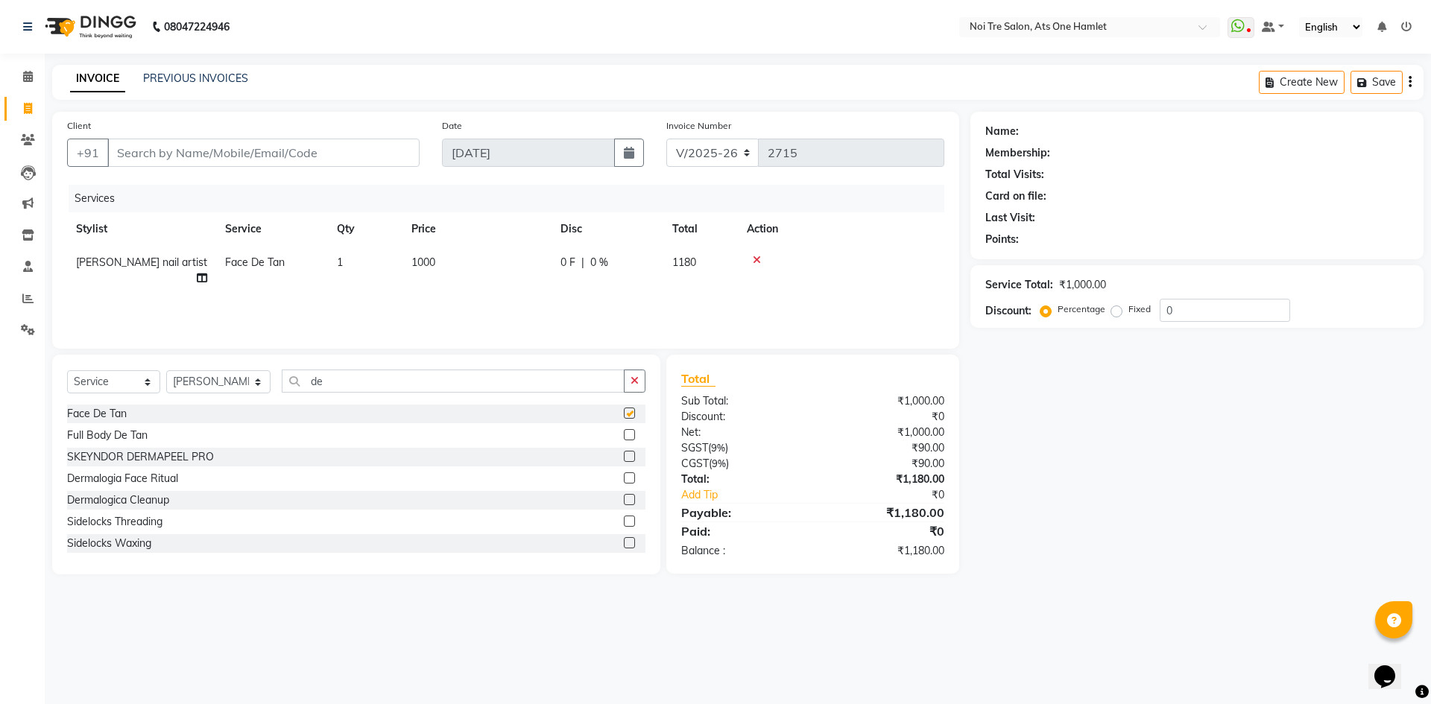
checkbox input "false"
drag, startPoint x: 205, startPoint y: 396, endPoint x: 217, endPoint y: 379, distance: 20.9
click at [209, 390] on div "Select Service Product Membership Package Voucher Prepaid Gift Card Select Styl…" at bounding box center [356, 387] width 578 height 35
click at [217, 379] on select "Select Stylist aamir Abhishekh AJEET Ali Anuradha ARSH atique ATUL 104 AZAD Bha…" at bounding box center [218, 382] width 104 height 23
click at [328, 377] on input "de" at bounding box center [453, 381] width 343 height 23
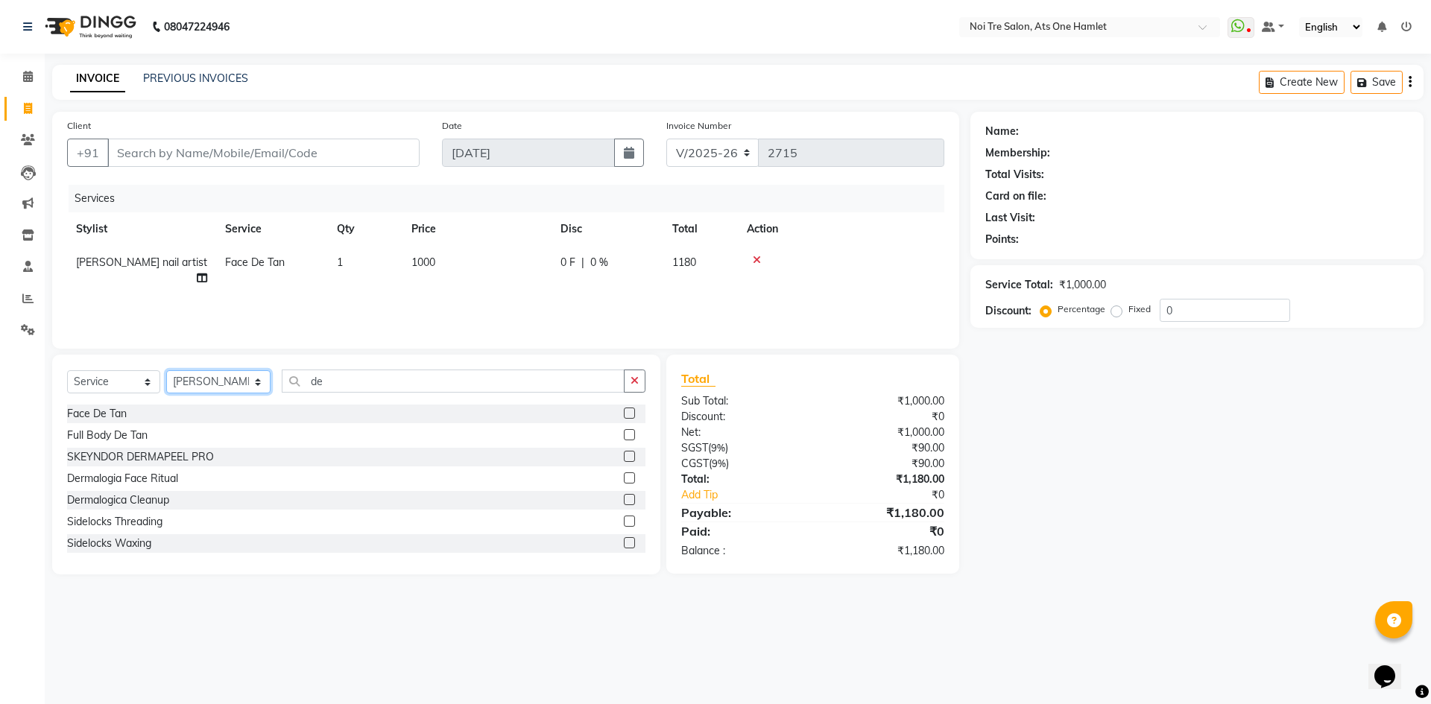
click at [246, 379] on select "Select Stylist aamir Abhishekh AJEET Ali Anuradha ARSH atique ATUL 104 AZAD Bha…" at bounding box center [218, 382] width 104 height 23
select select "82024"
click at [306, 380] on input "de" at bounding box center [453, 381] width 343 height 23
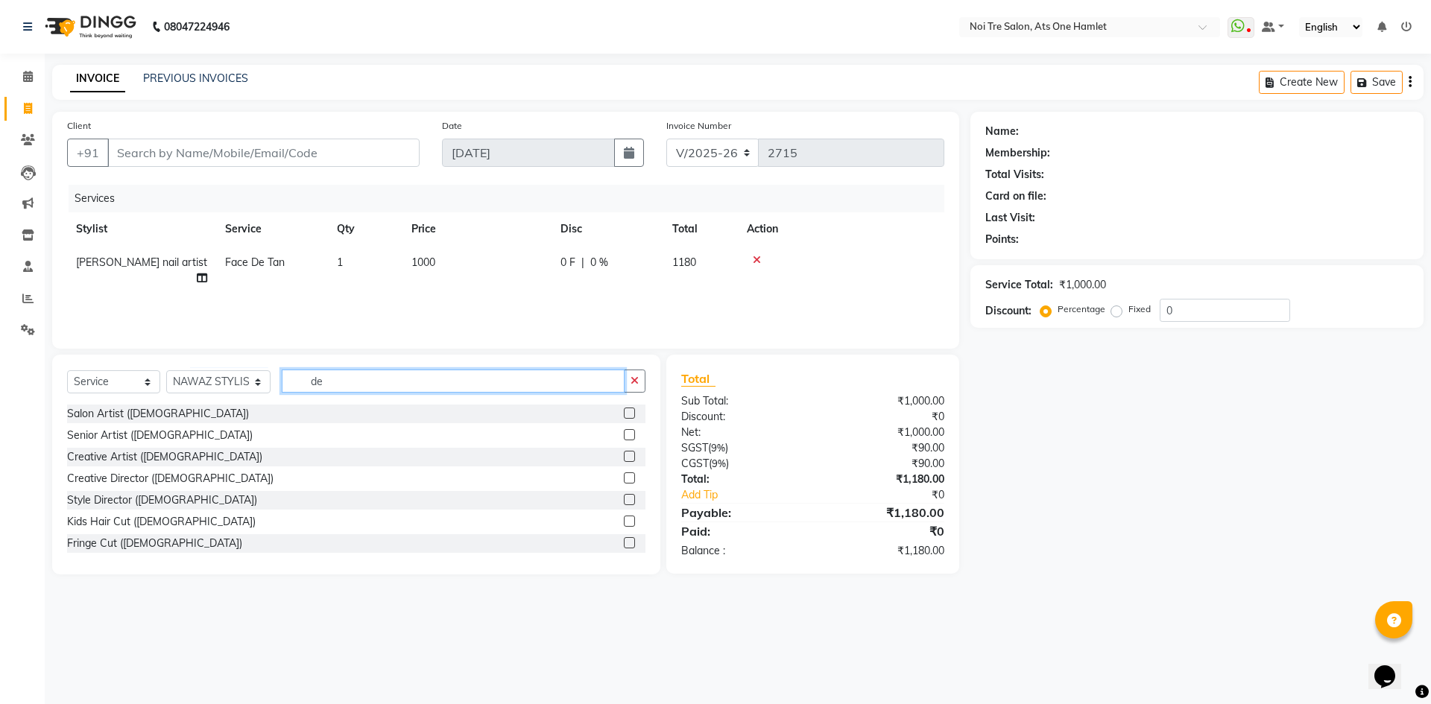
click at [306, 380] on input "de" at bounding box center [453, 381] width 343 height 23
click at [315, 387] on input "de" at bounding box center [453, 381] width 343 height 23
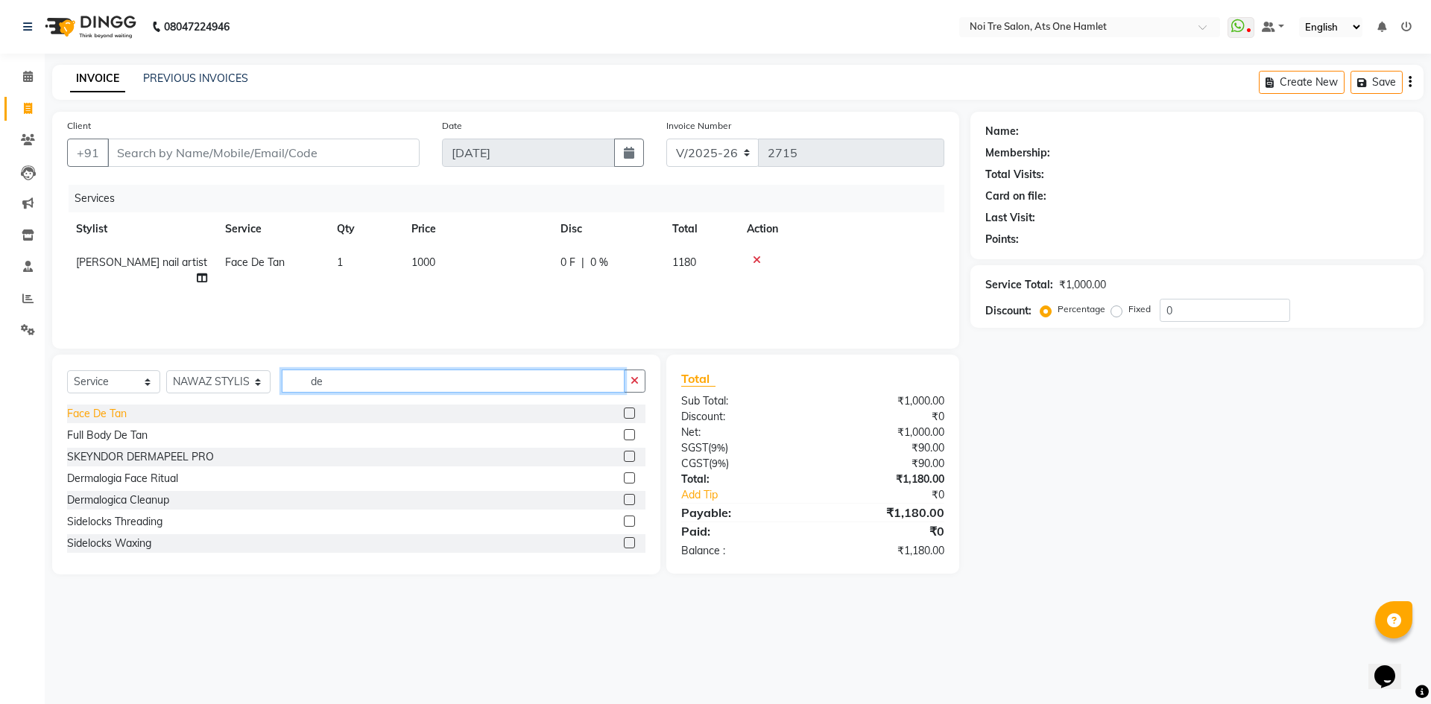
type input "de"
click at [116, 413] on div "Face De Tan" at bounding box center [97, 414] width 60 height 16
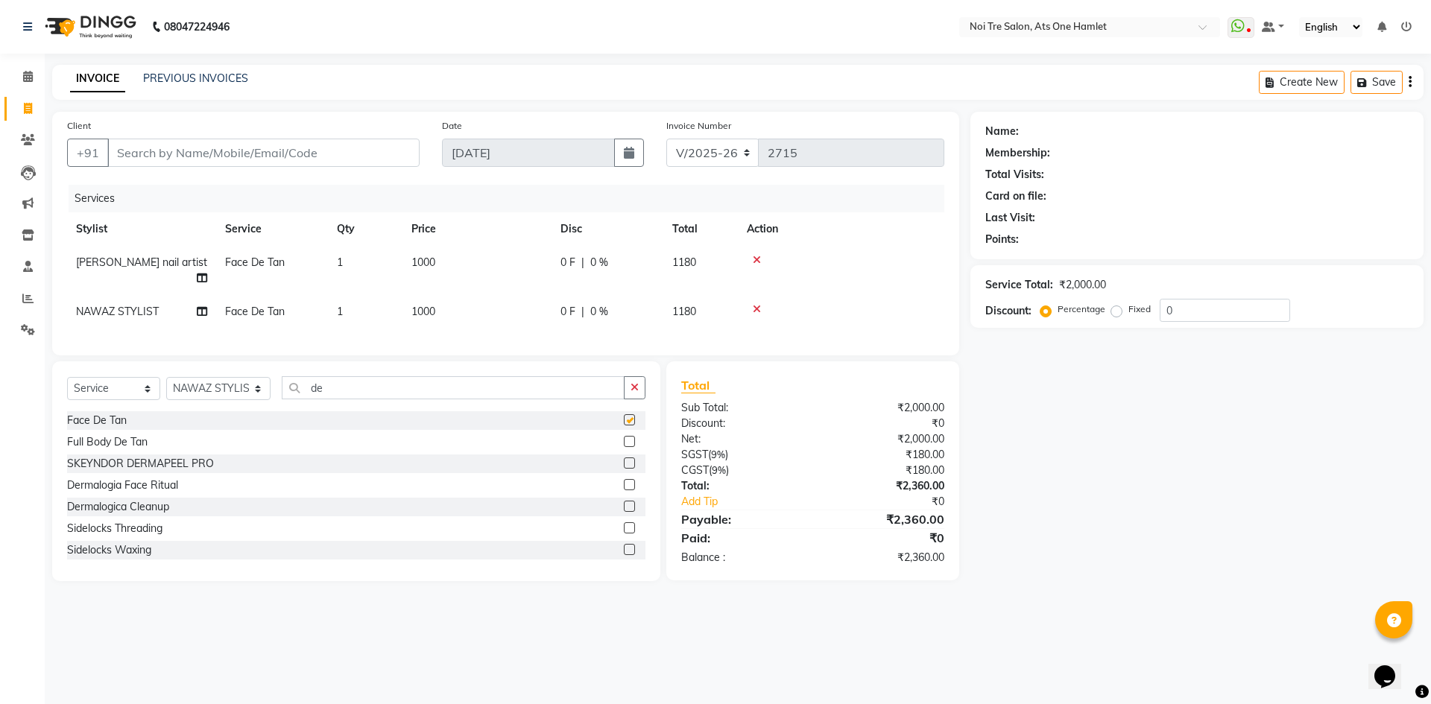
checkbox input "false"
click at [753, 259] on icon at bounding box center [757, 260] width 8 height 10
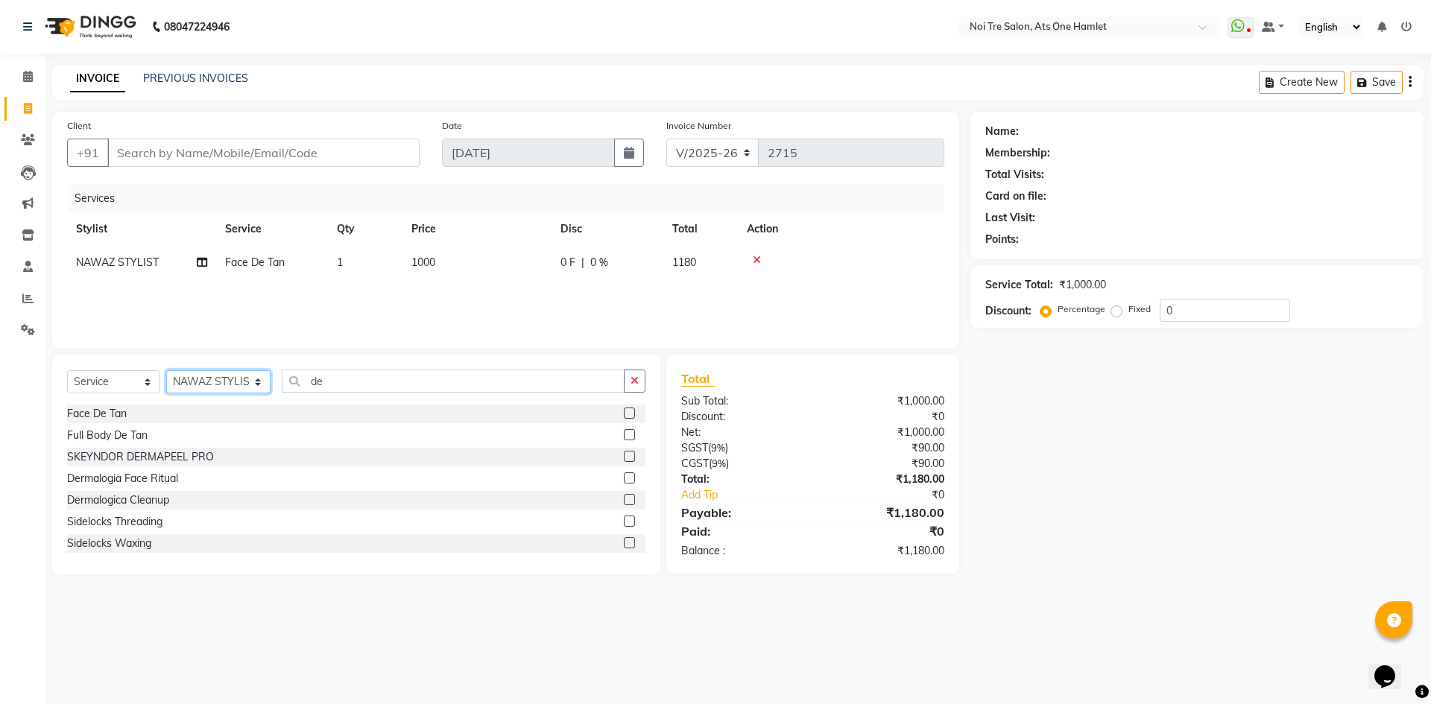
click at [212, 383] on select "Select Stylist [PERSON_NAME] [PERSON_NAME] [PERSON_NAME] atique ATUL 104 AZAD B…" at bounding box center [218, 382] width 104 height 23
select select "32442"
click at [166, 371] on select "Select Stylist [PERSON_NAME] [PERSON_NAME] [PERSON_NAME] atique ATUL 104 AZAD B…" at bounding box center [218, 382] width 104 height 23
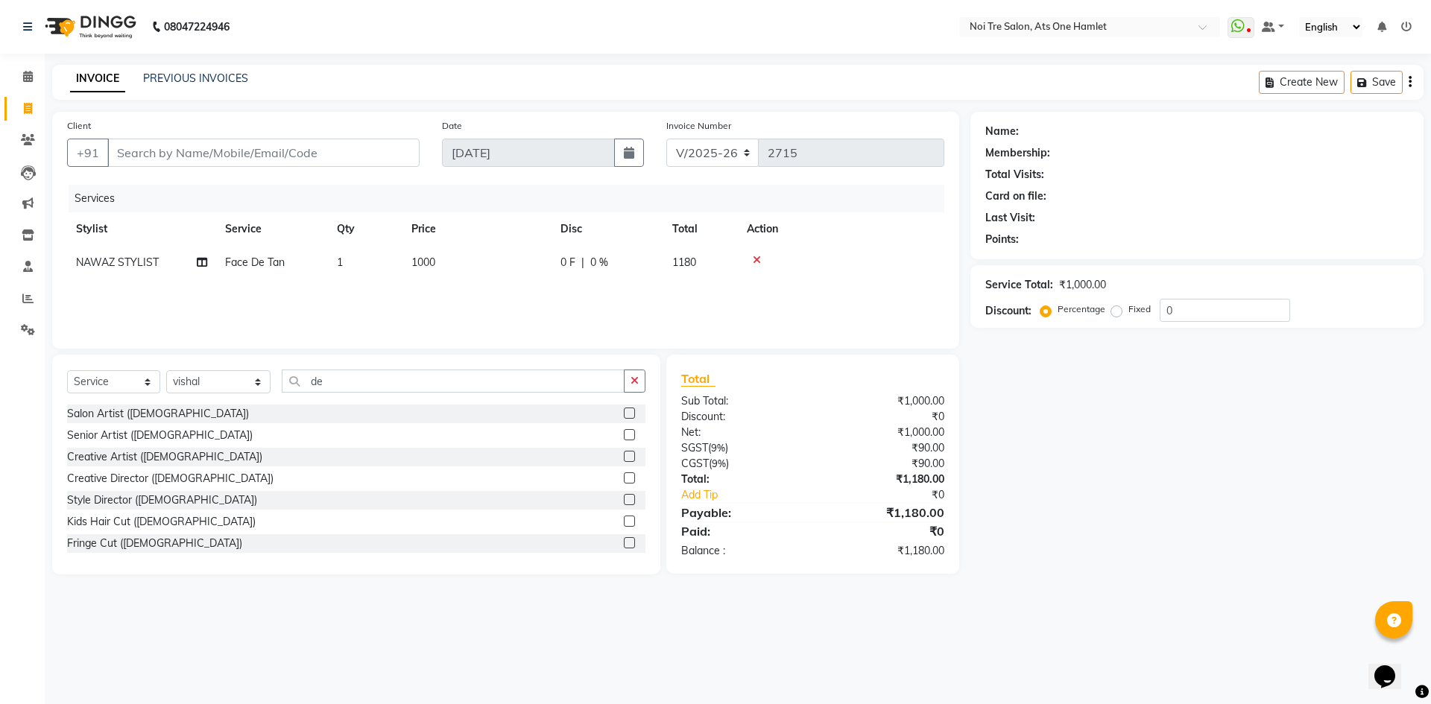
click at [340, 393] on div "Select Service Product Membership Package Voucher Prepaid Gift Card Select Styl…" at bounding box center [356, 387] width 578 height 35
click at [339, 386] on input "de" at bounding box center [453, 381] width 343 height 23
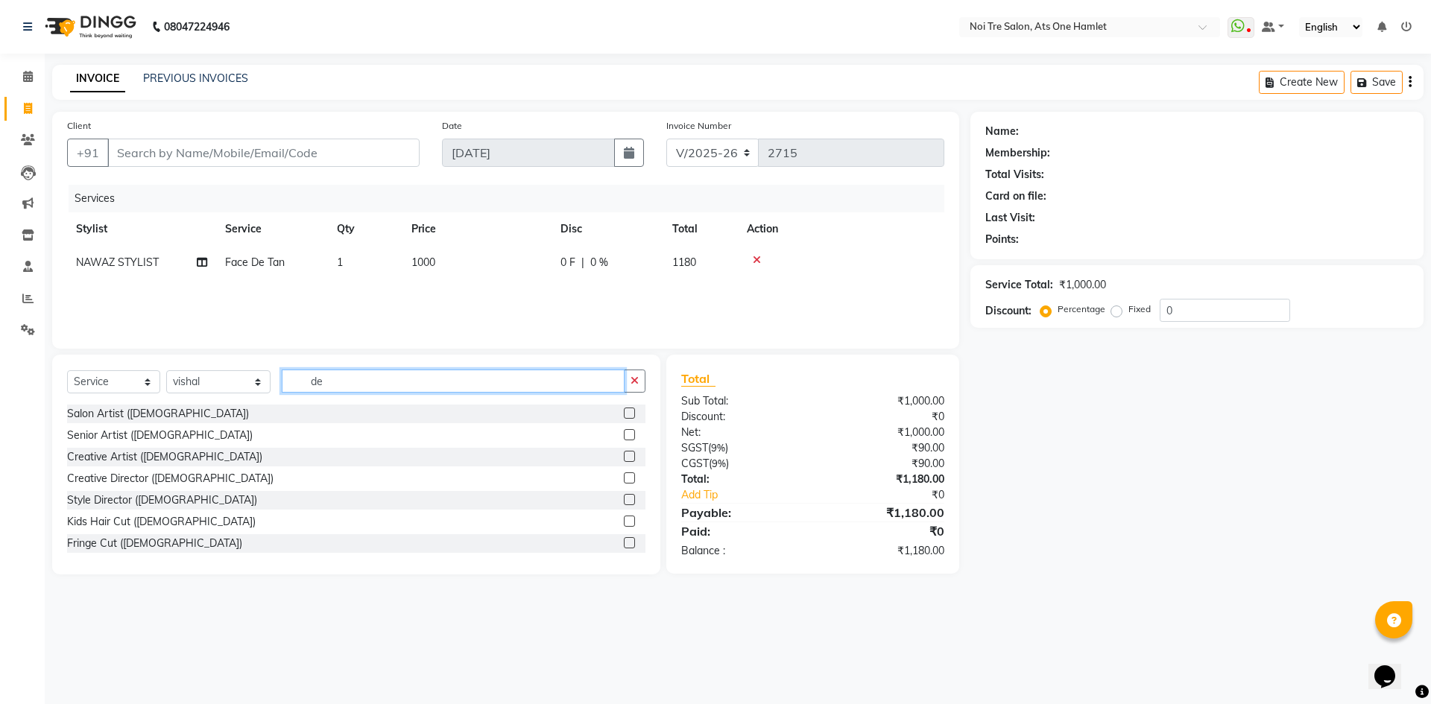
click at [339, 386] on input "de" at bounding box center [453, 381] width 343 height 23
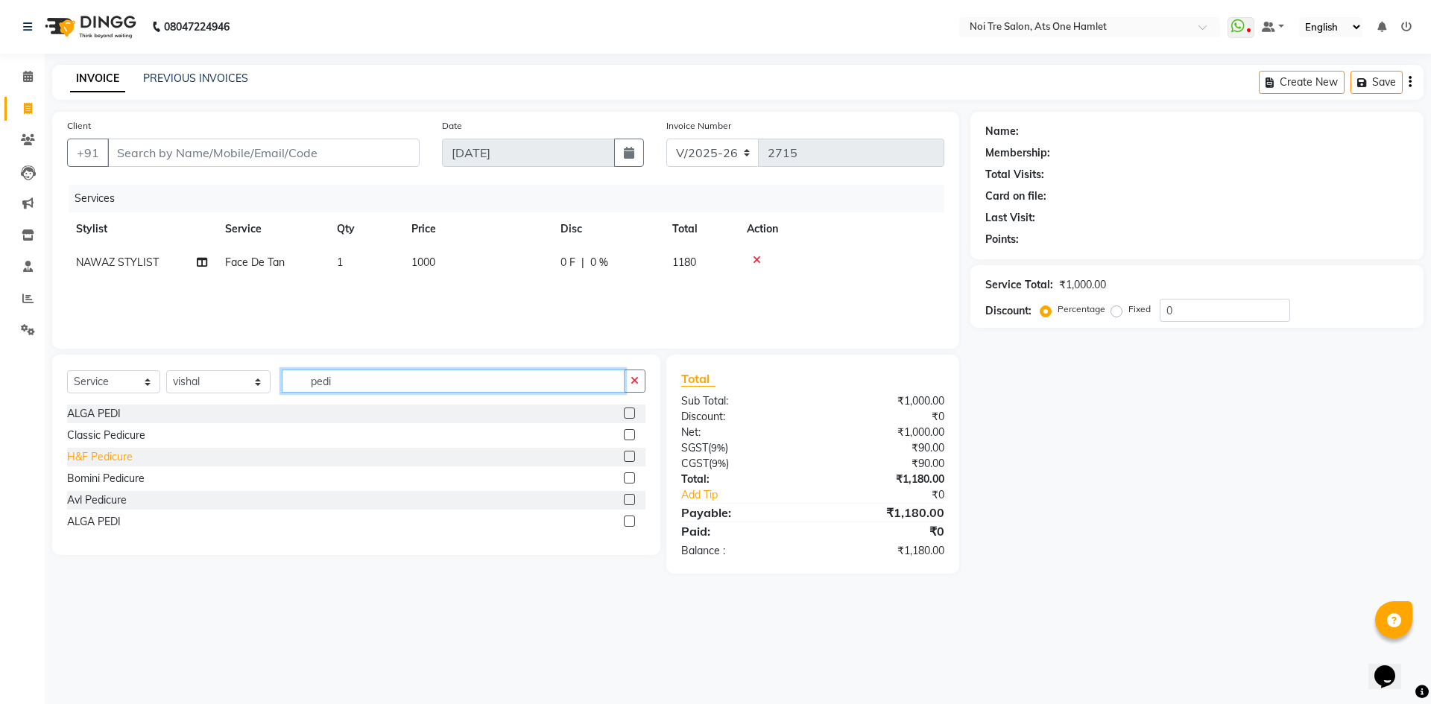
type input "pedi"
click at [84, 455] on div "H&F Pedicure" at bounding box center [100, 458] width 66 height 16
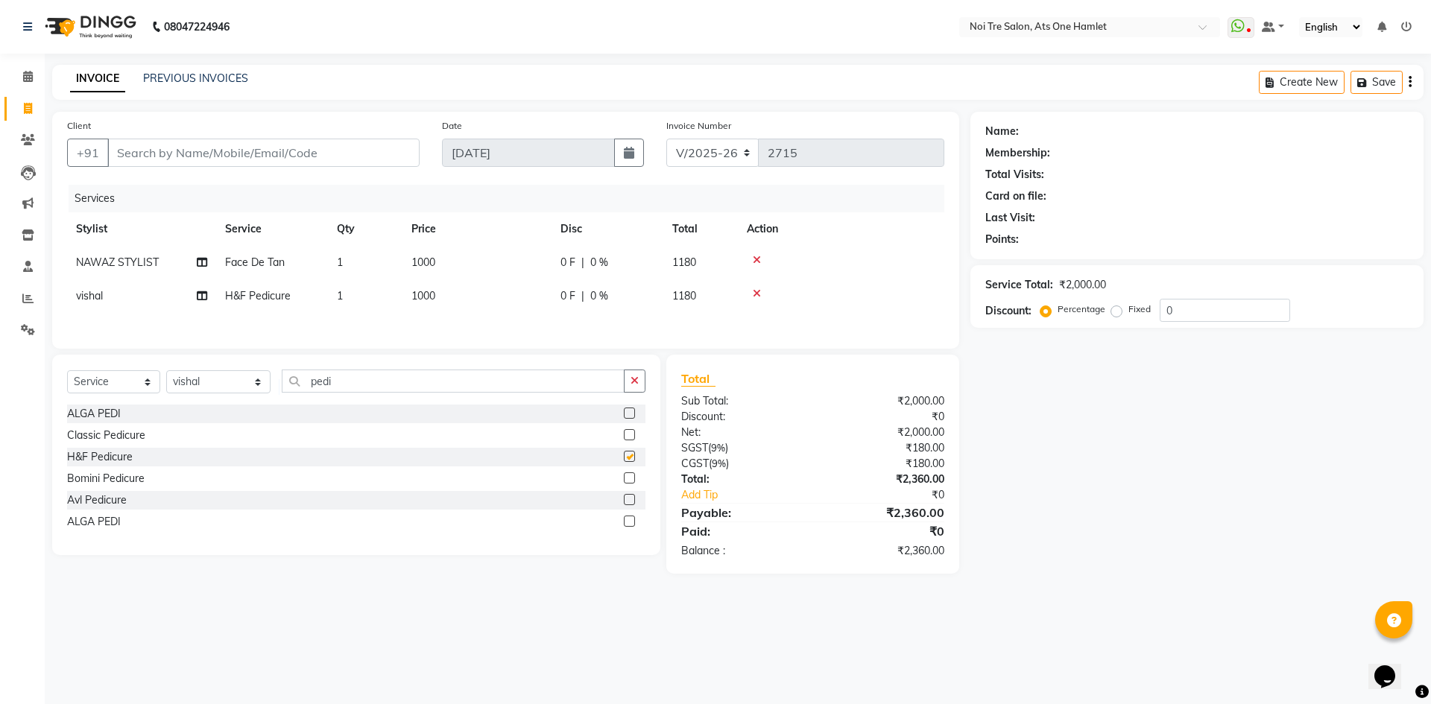
checkbox input "false"
click at [296, 154] on input "Client" at bounding box center [263, 153] width 312 height 28
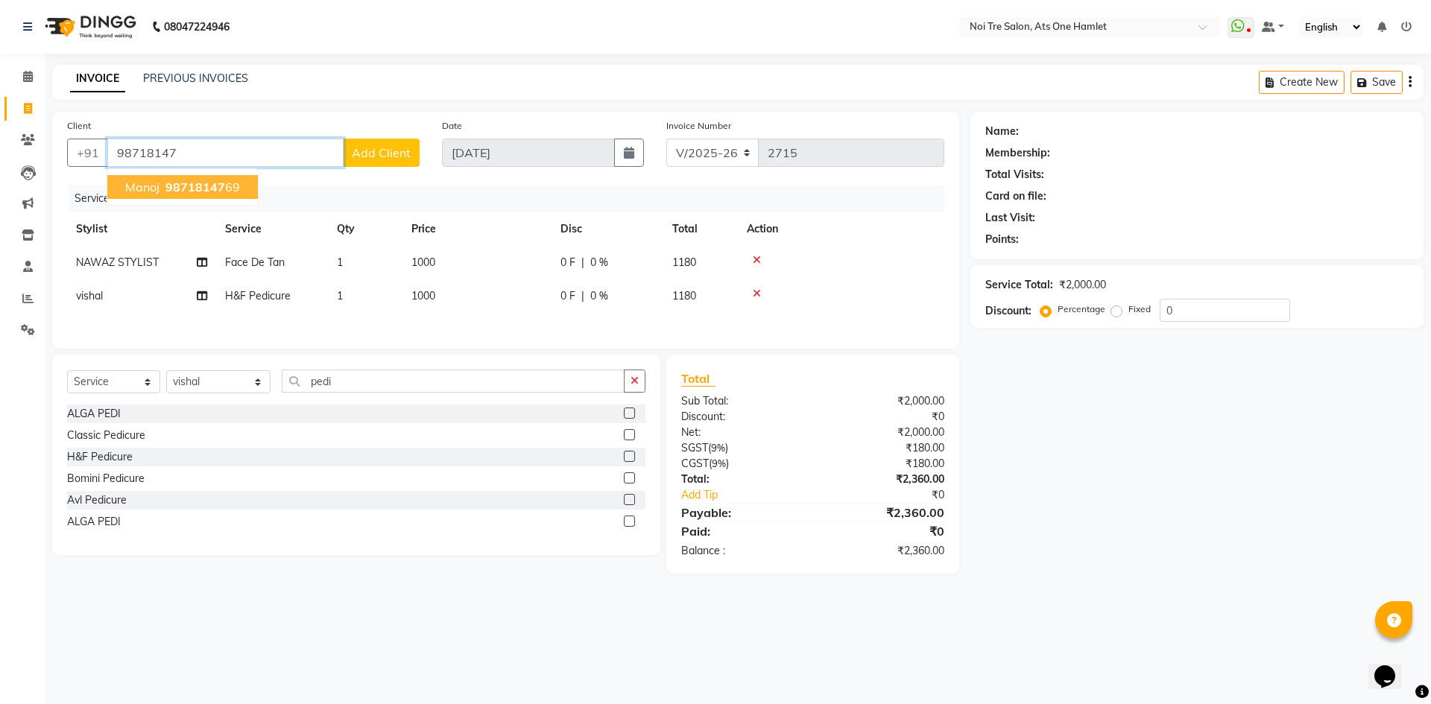
click at [190, 192] on span "98718147" at bounding box center [195, 187] width 60 height 15
type input "9871814769"
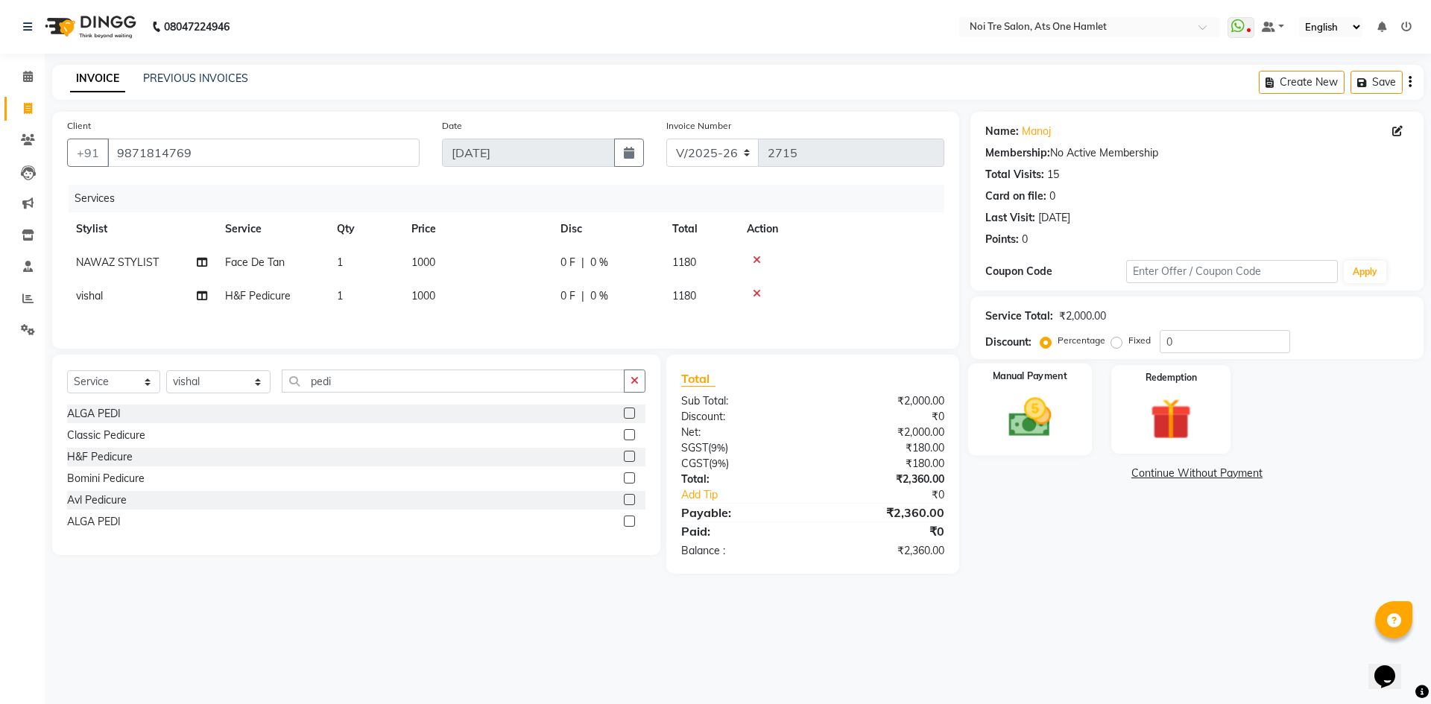
click at [1035, 423] on img at bounding box center [1029, 417] width 69 height 49
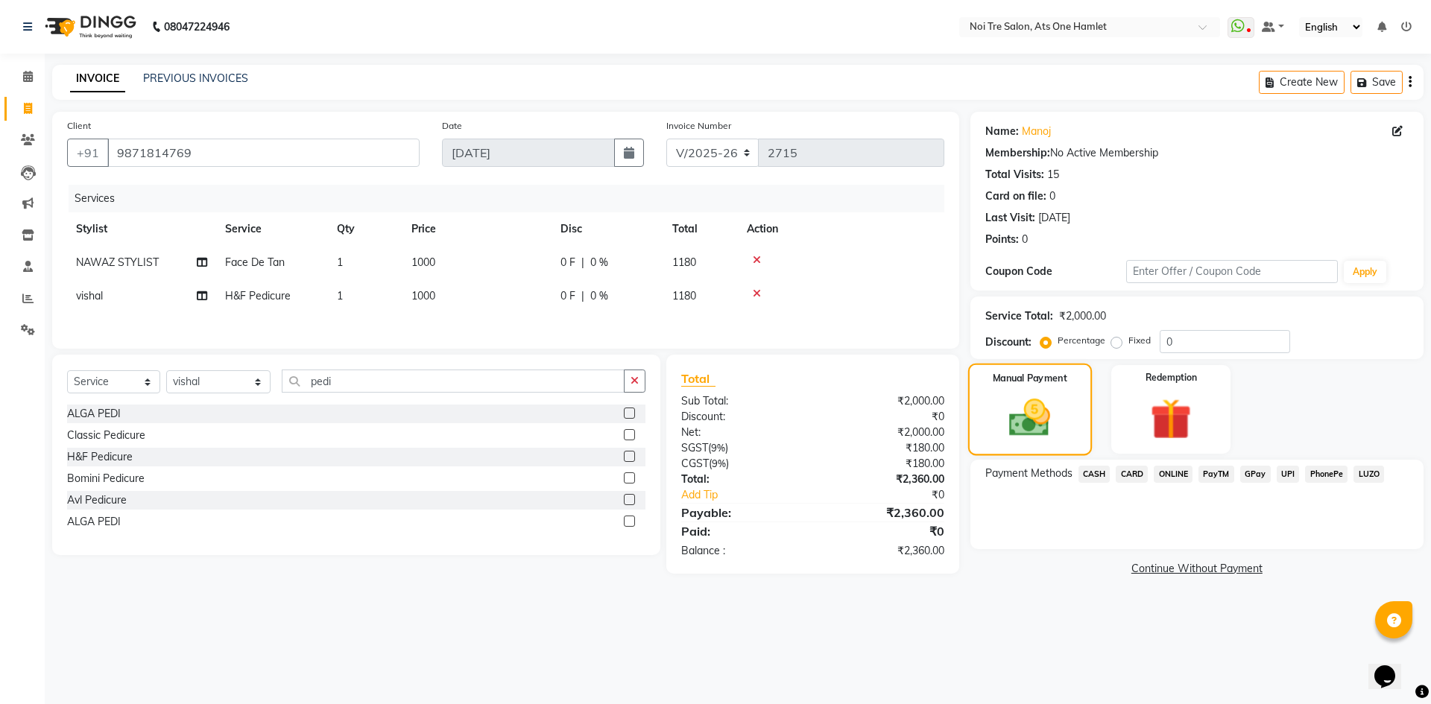
click at [1109, 471] on span "CASH" at bounding box center [1095, 474] width 32 height 17
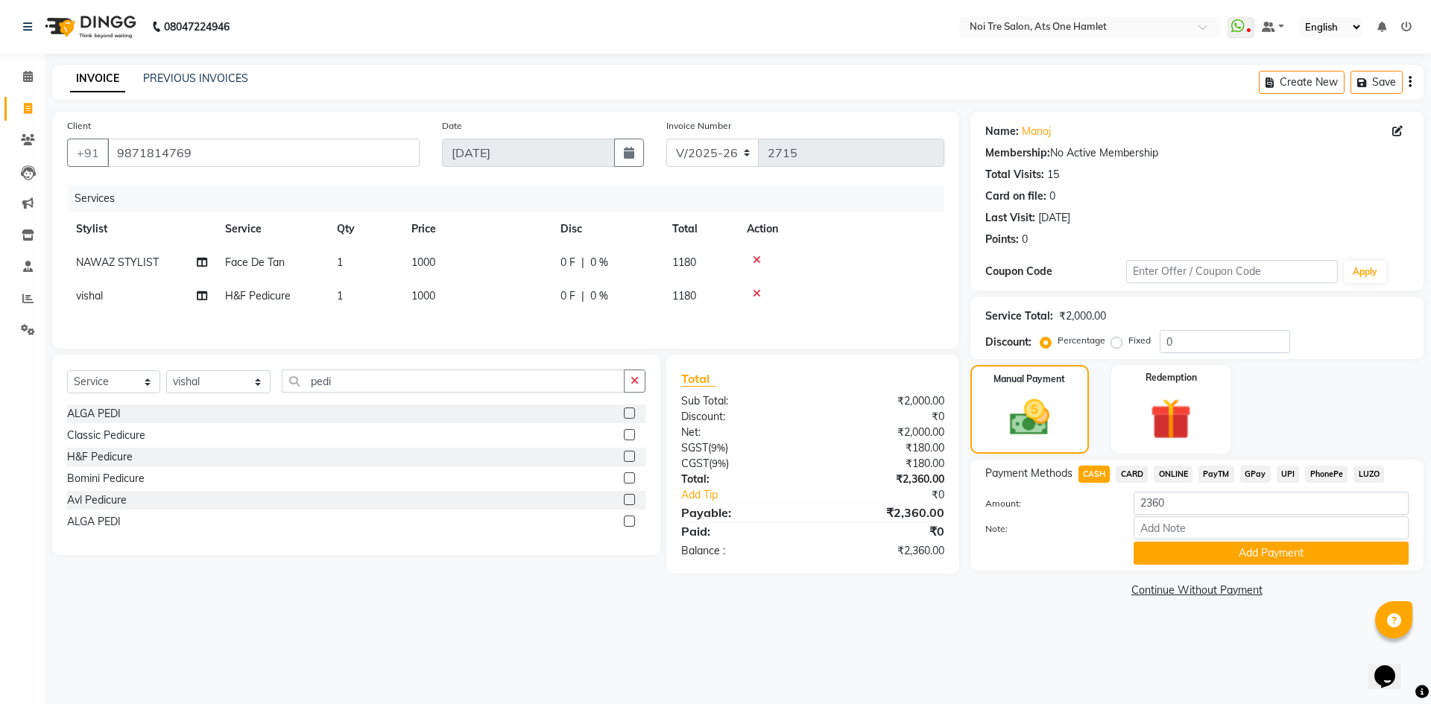
click at [1206, 573] on div "Name: Manoj Membership: No Active Membership Total Visits: 15 Card on file: 0 L…" at bounding box center [1203, 357] width 464 height 490
click at [1218, 562] on button "Add Payment" at bounding box center [1271, 553] width 275 height 23
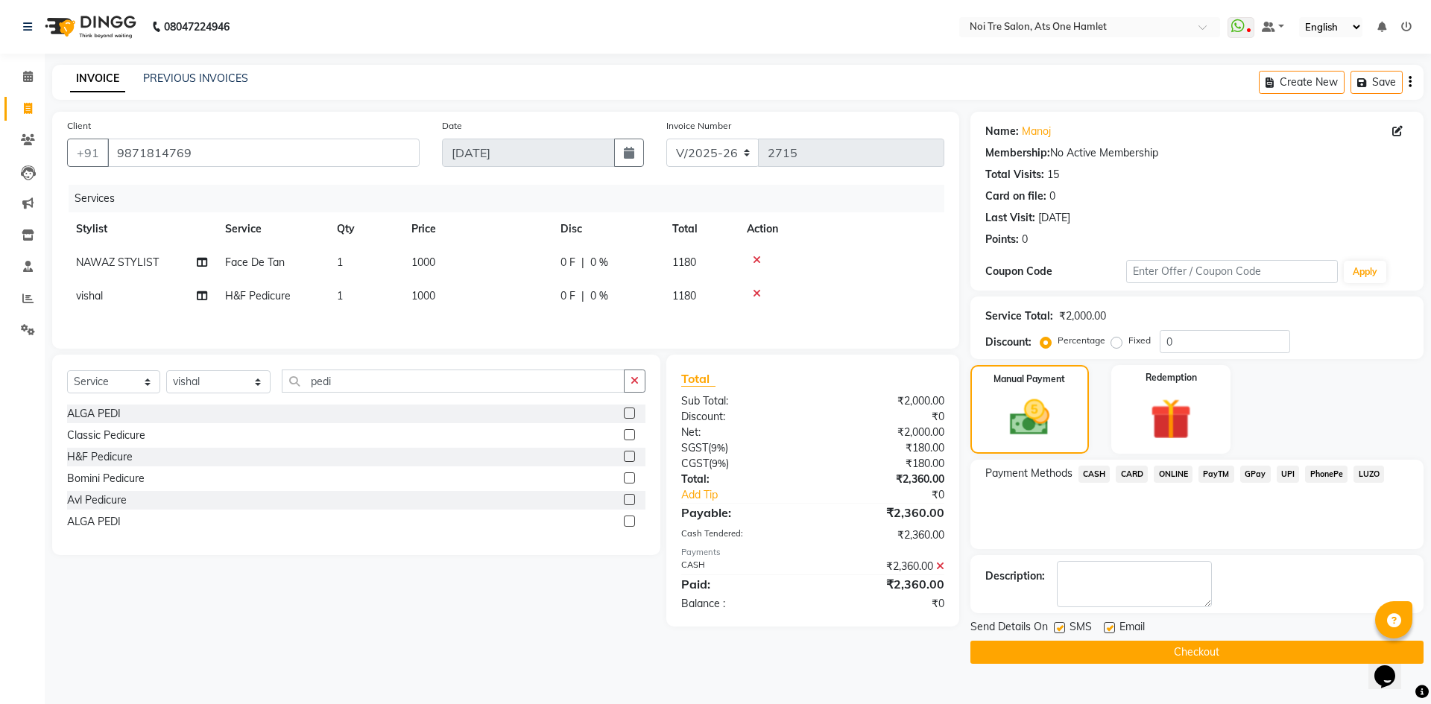
click at [1201, 643] on button "Checkout" at bounding box center [1197, 652] width 453 height 23
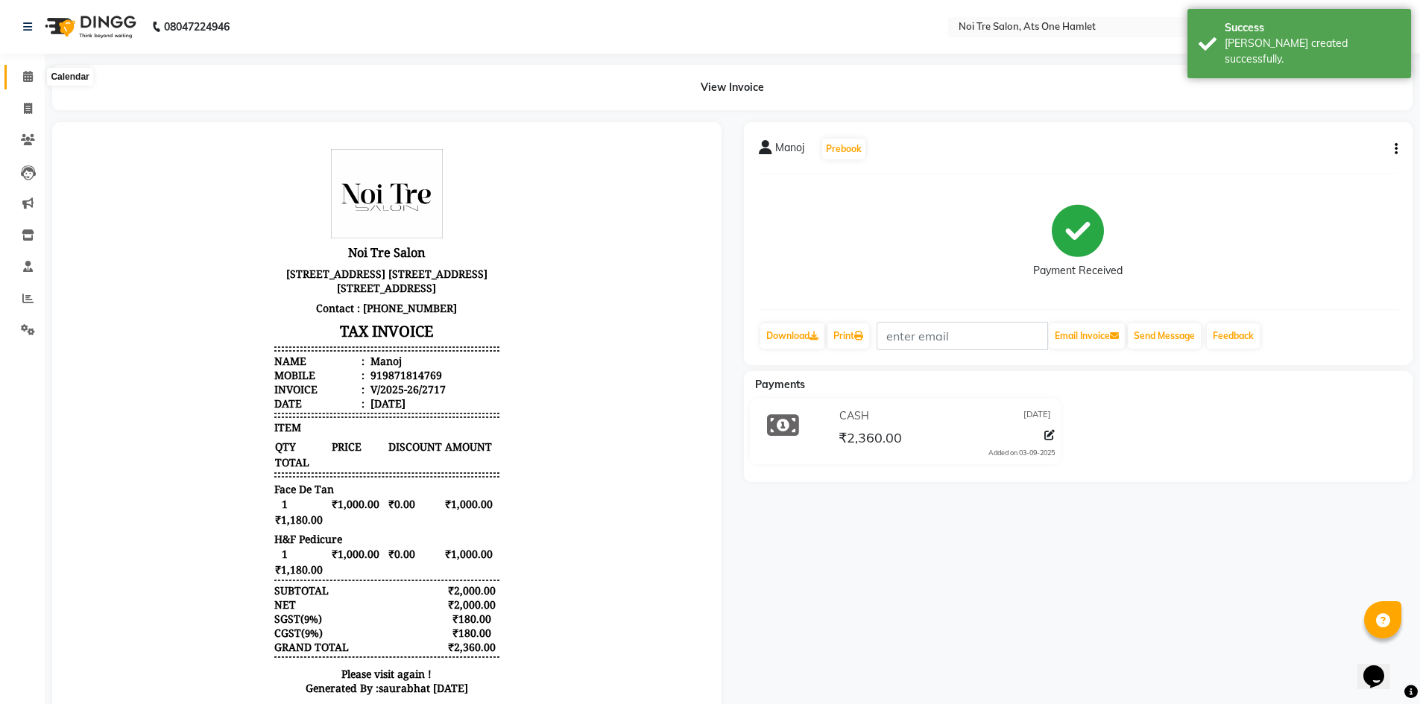
click at [29, 80] on icon at bounding box center [28, 76] width 10 height 11
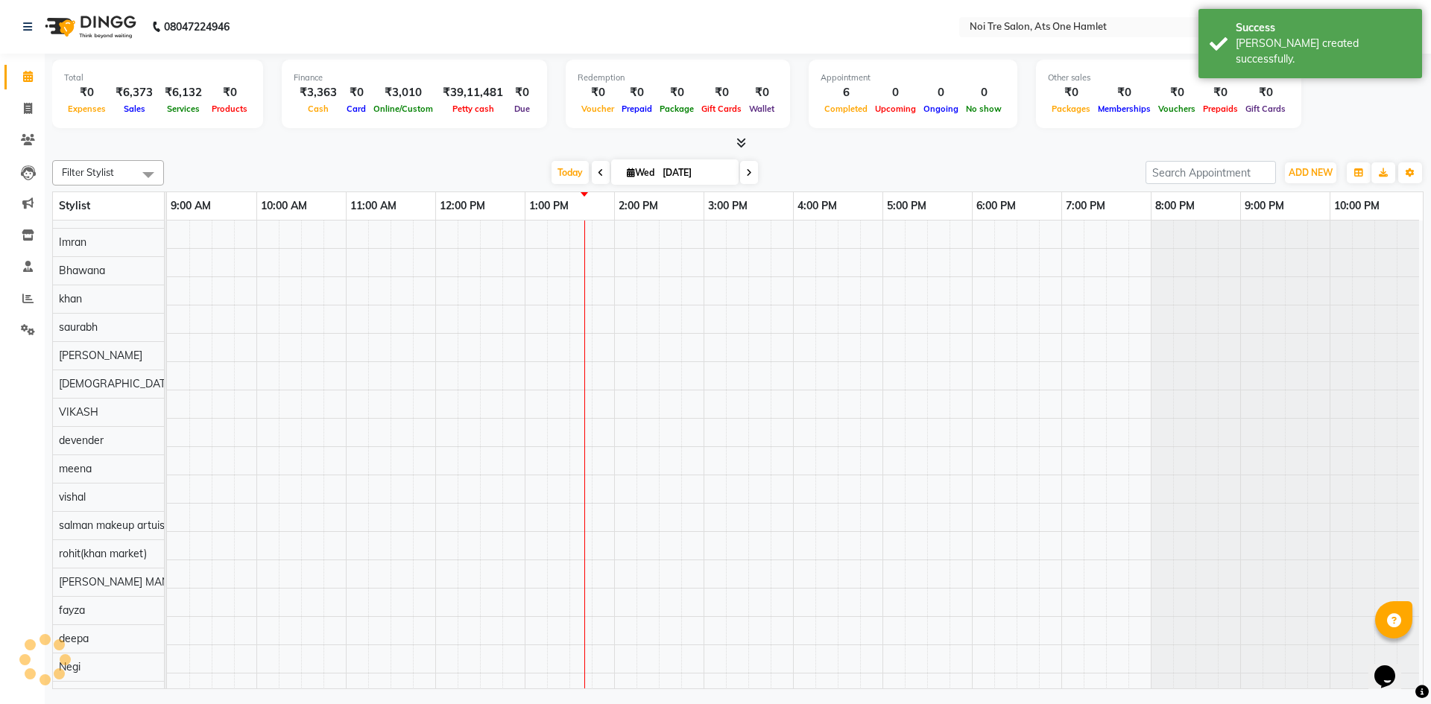
scroll to position [20, 0]
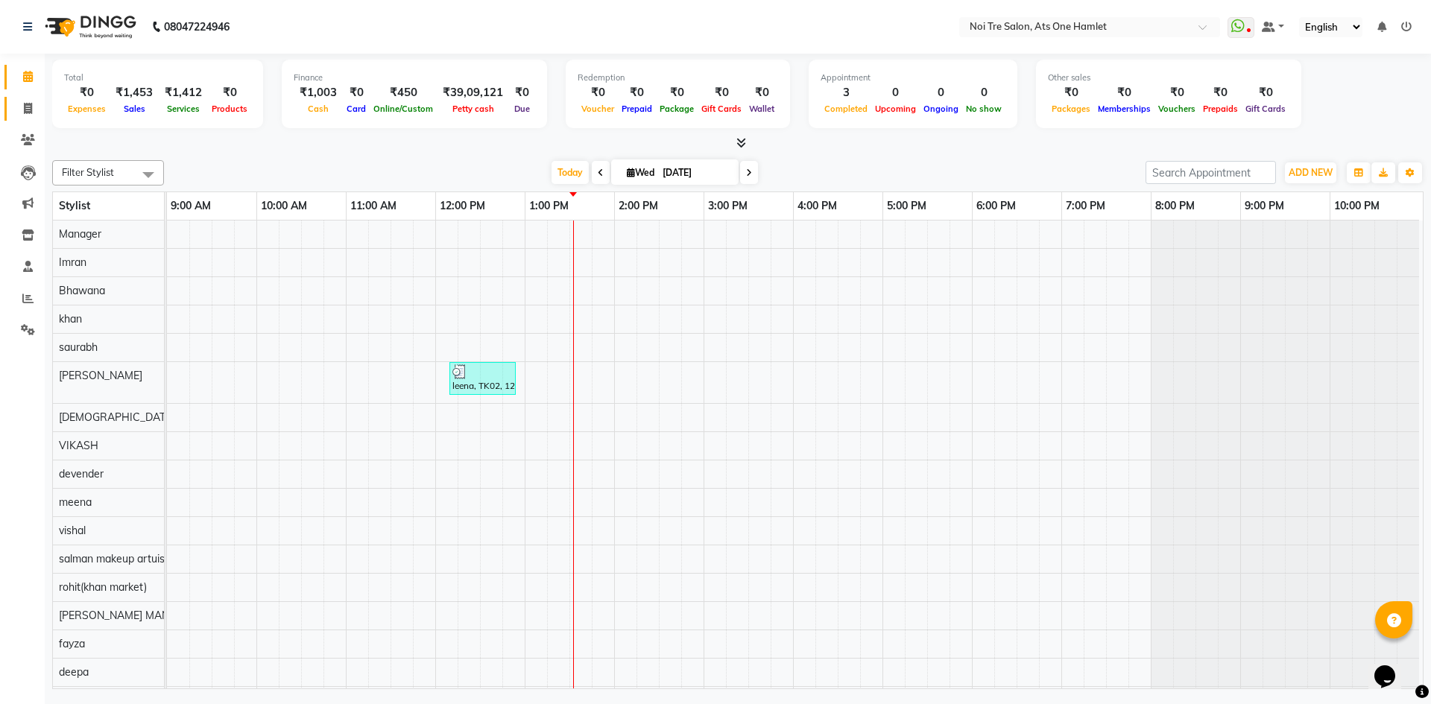
scroll to position [20, 0]
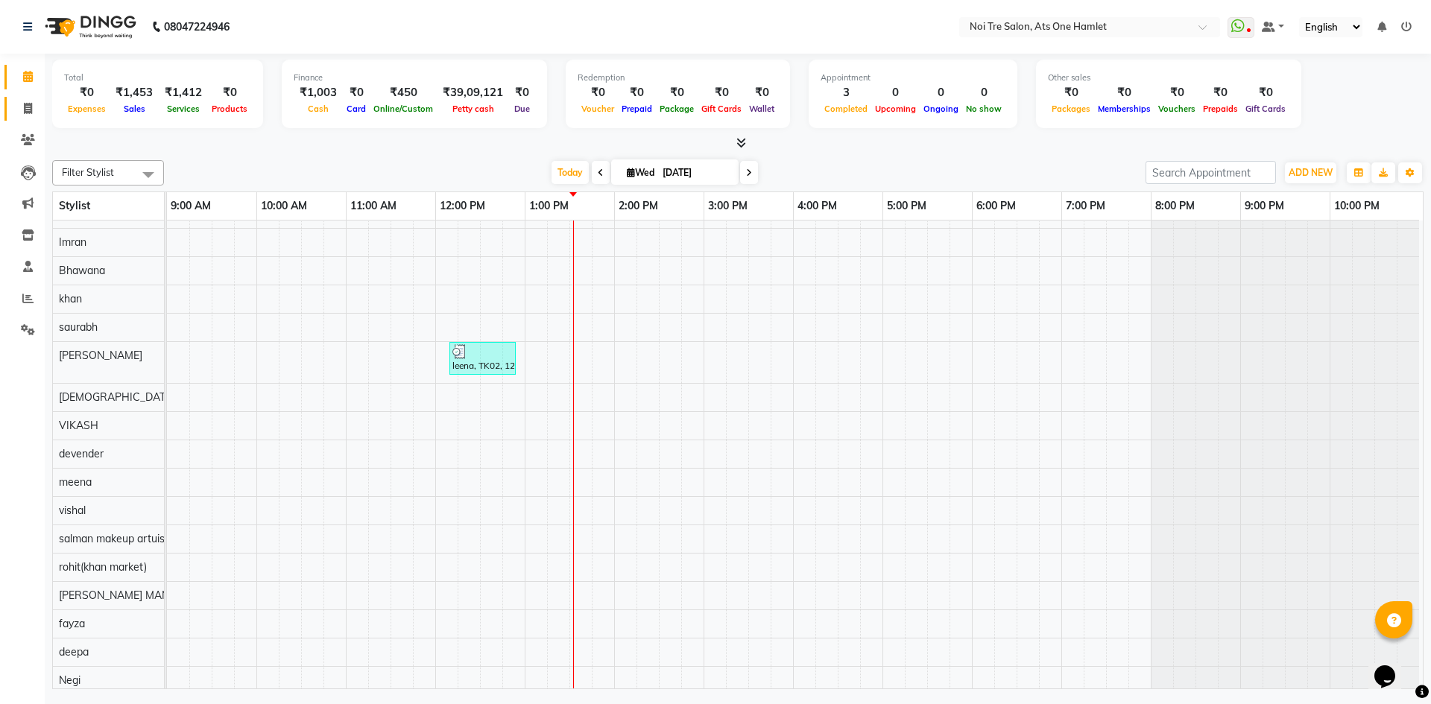
drag, startPoint x: 18, startPoint y: 106, endPoint x: 34, endPoint y: 117, distance: 19.9
click at [18, 106] on span at bounding box center [28, 109] width 26 height 17
select select "service"
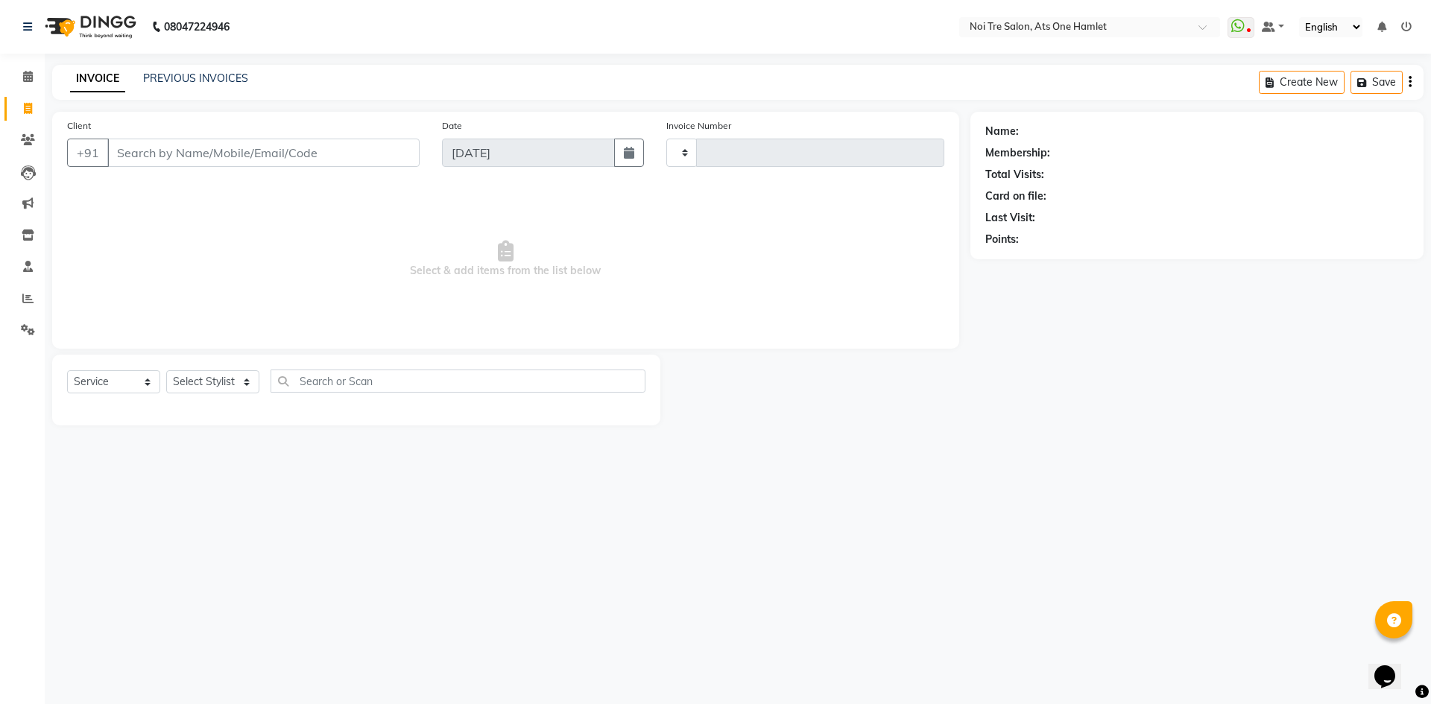
type input "2716"
select select "5096"
click at [238, 380] on select "Select Stylist" at bounding box center [212, 382] width 93 height 23
select select "32220"
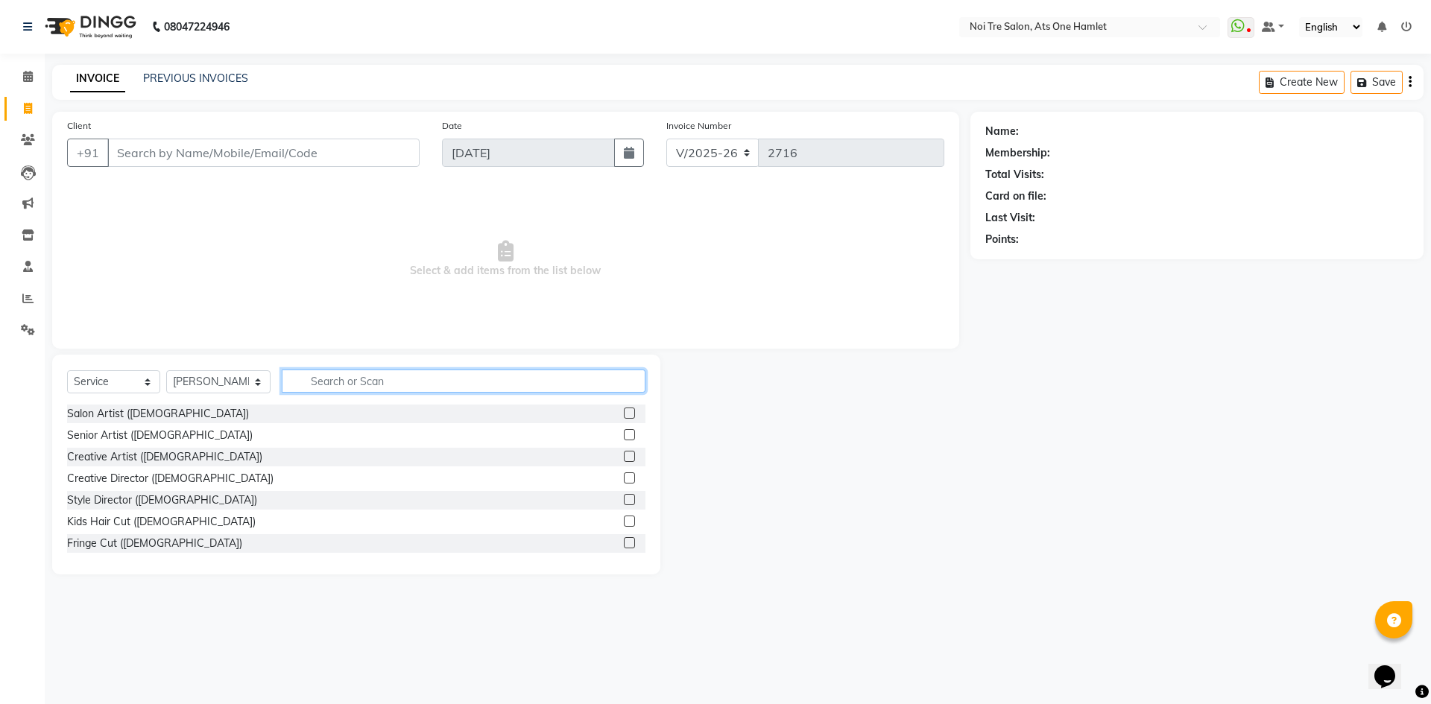
click at [377, 389] on input "text" at bounding box center [464, 381] width 364 height 23
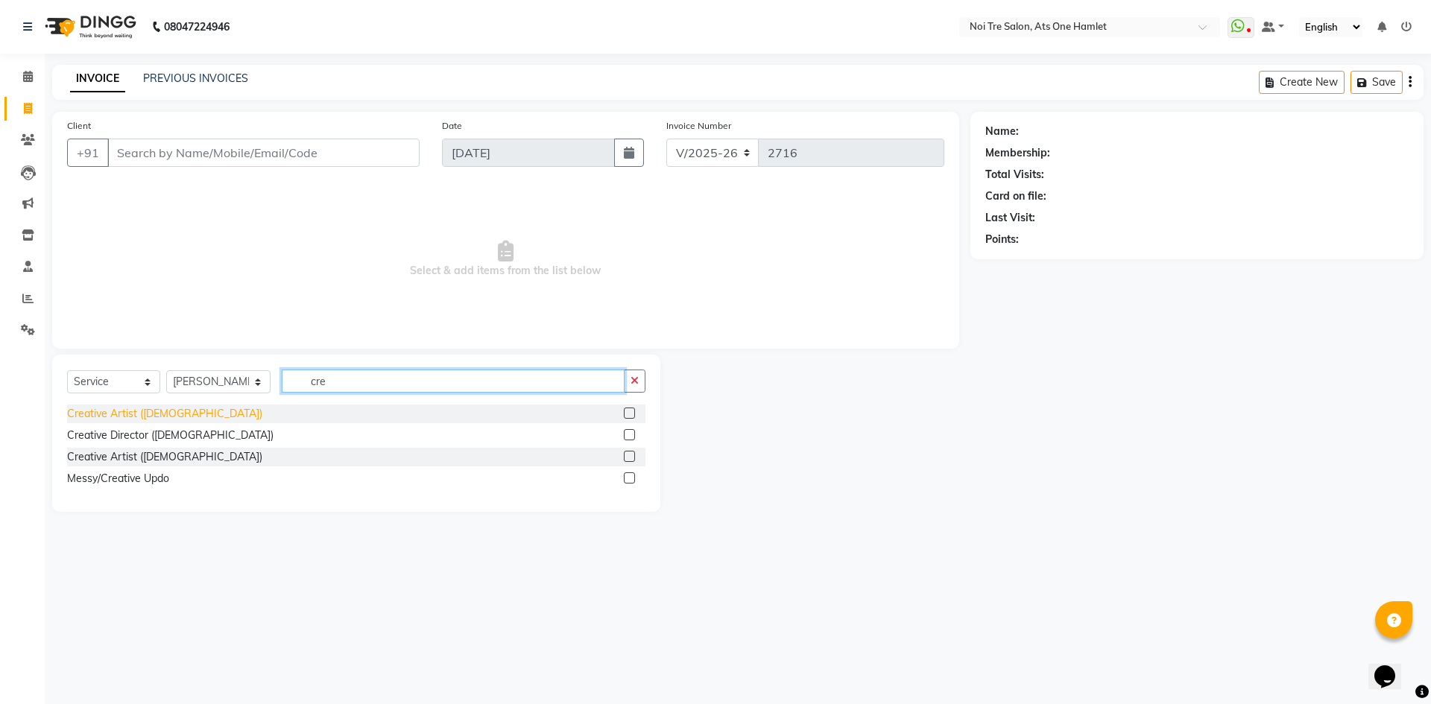
type input "cre"
click at [127, 421] on div "Creative Artist ([DEMOGRAPHIC_DATA])" at bounding box center [164, 414] width 195 height 16
checkbox input "false"
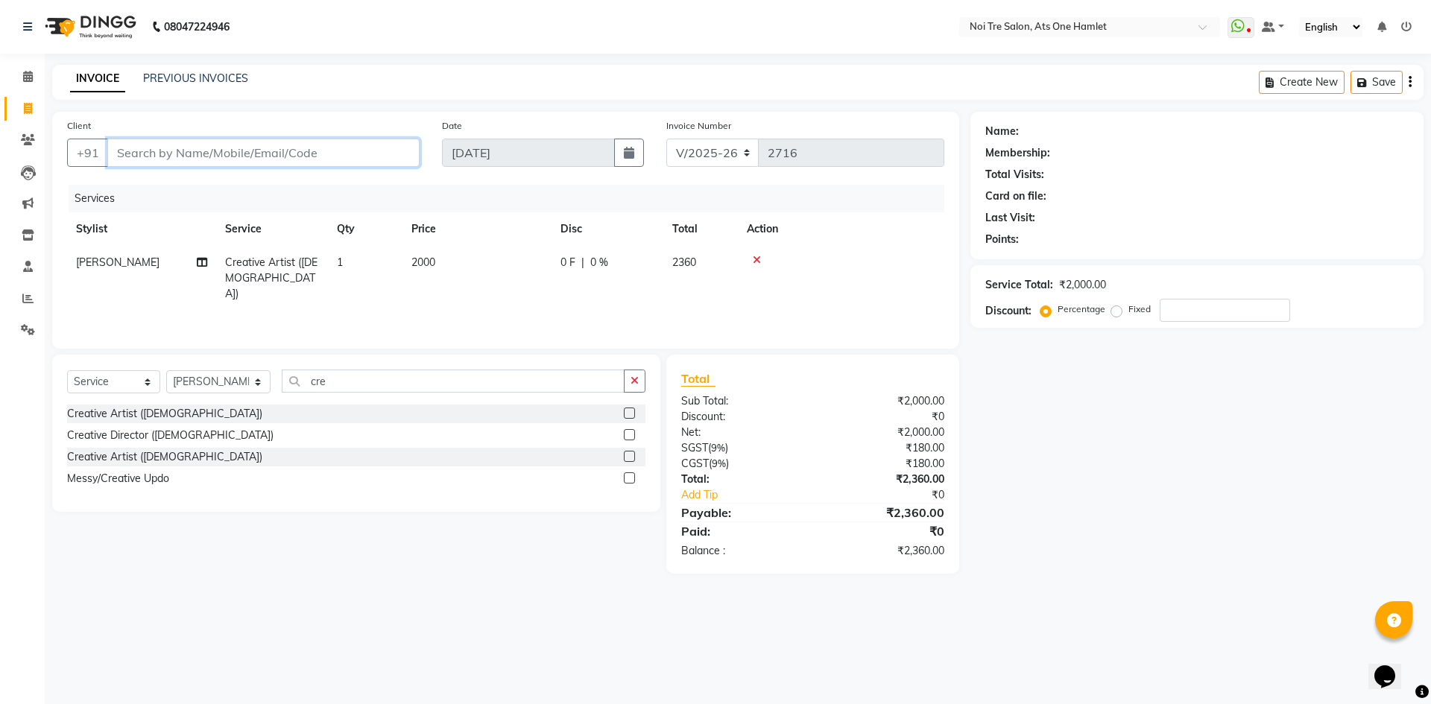
click at [265, 150] on input "Client" at bounding box center [263, 153] width 312 height 28
click at [240, 151] on input "Client" at bounding box center [263, 153] width 312 height 28
click at [242, 152] on input "Client" at bounding box center [263, 153] width 312 height 28
click at [243, 154] on input "Client" at bounding box center [263, 153] width 312 height 28
type input "7"
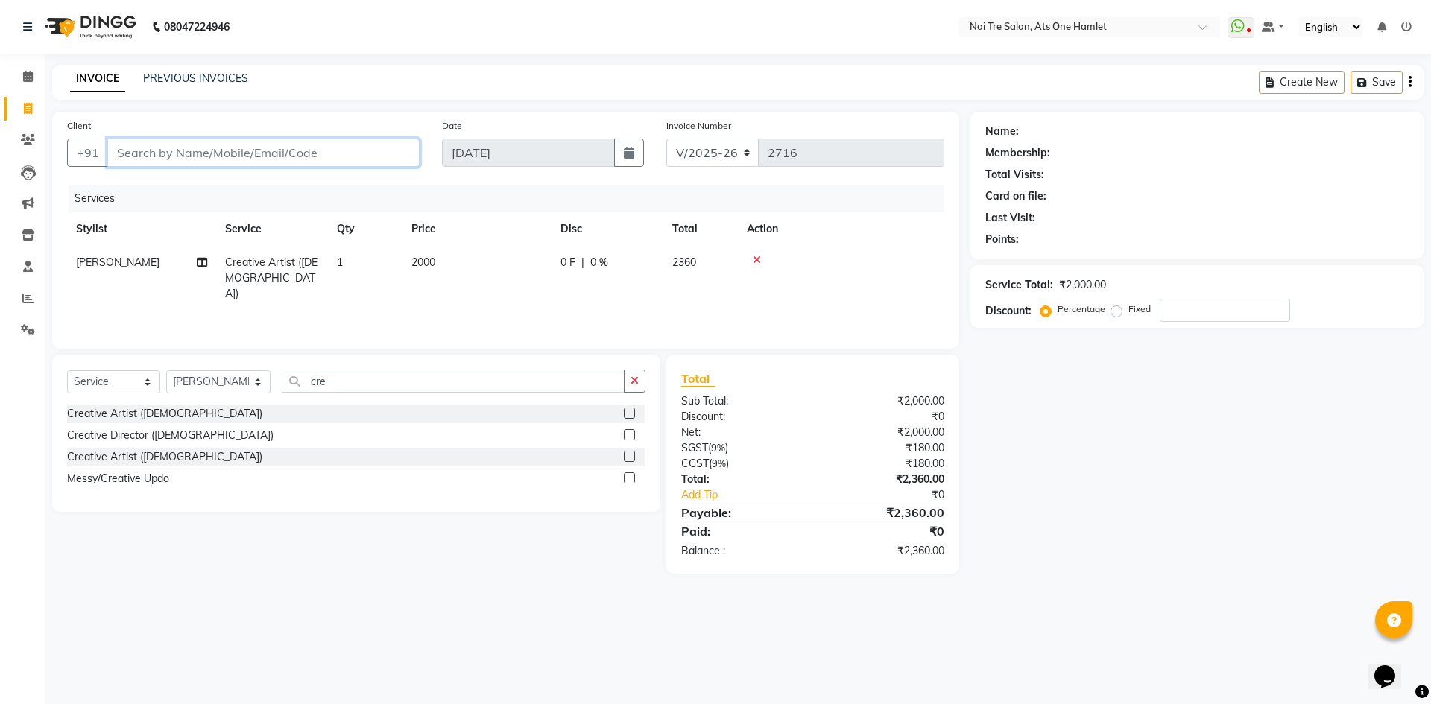
type input "0"
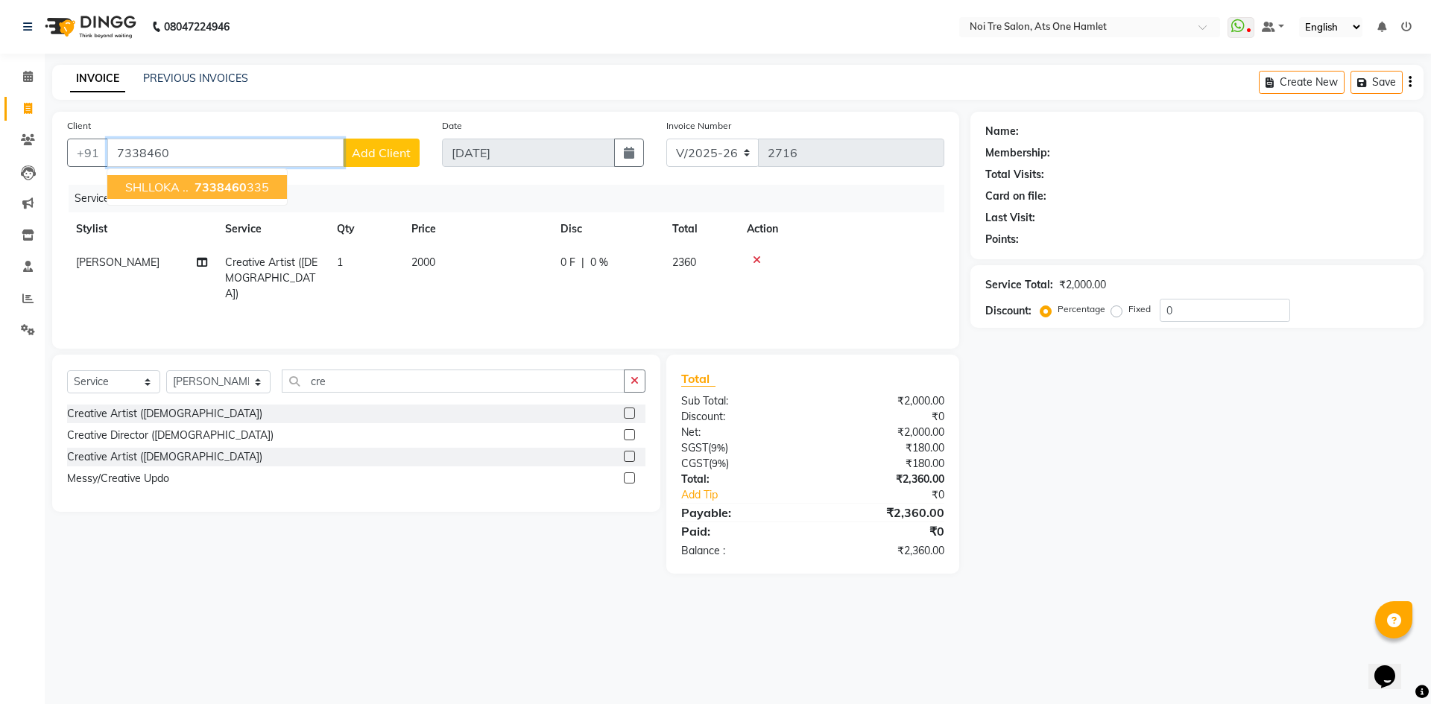
click at [229, 180] on span "7338460" at bounding box center [221, 187] width 52 height 15
type input "7338460335"
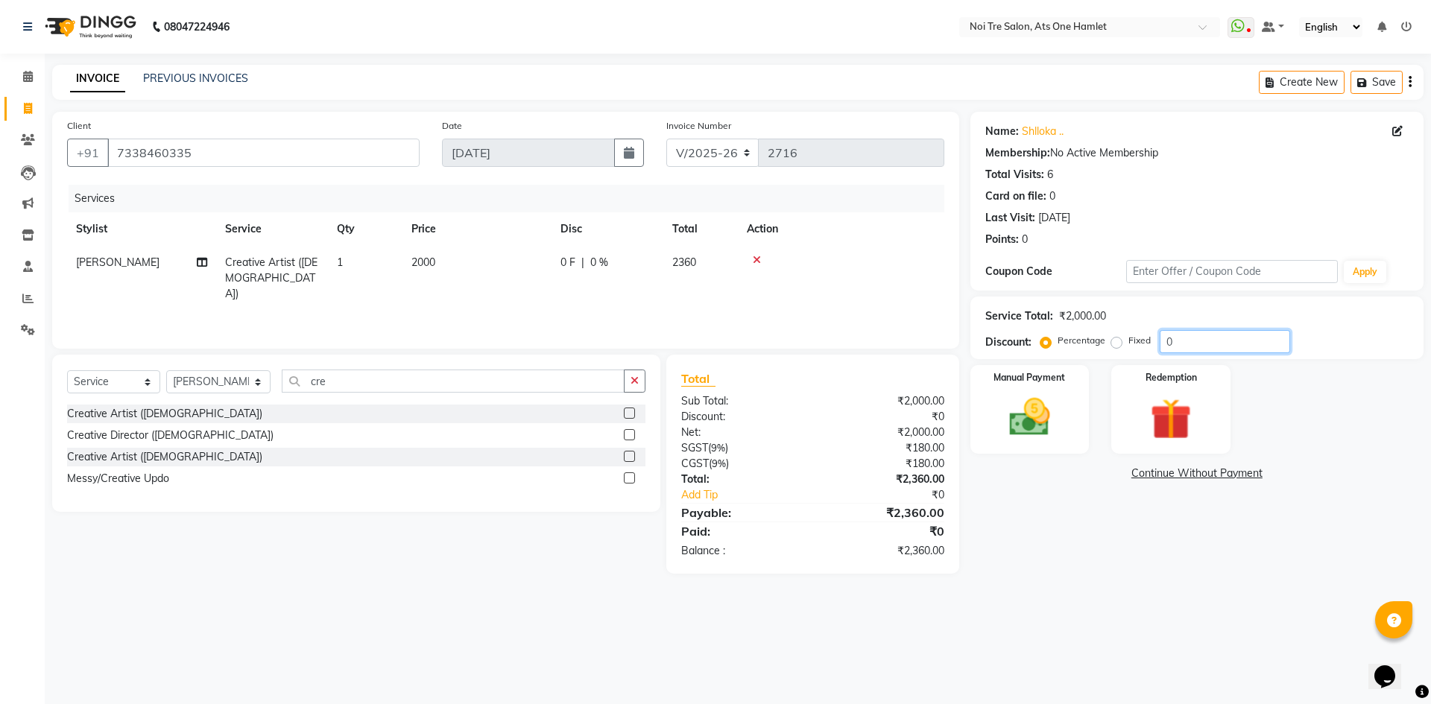
drag, startPoint x: 1213, startPoint y: 340, endPoint x: 1116, endPoint y: 337, distance: 97.0
click at [1117, 338] on div "Percentage Fixed 0" at bounding box center [1167, 341] width 247 height 23
type input "100"
drag, startPoint x: 1194, startPoint y: 341, endPoint x: 975, endPoint y: 343, distance: 218.4
click at [975, 343] on div "Service Total: ₹2,000.00 Discount: Percentage Fixed 100" at bounding box center [1197, 328] width 453 height 63
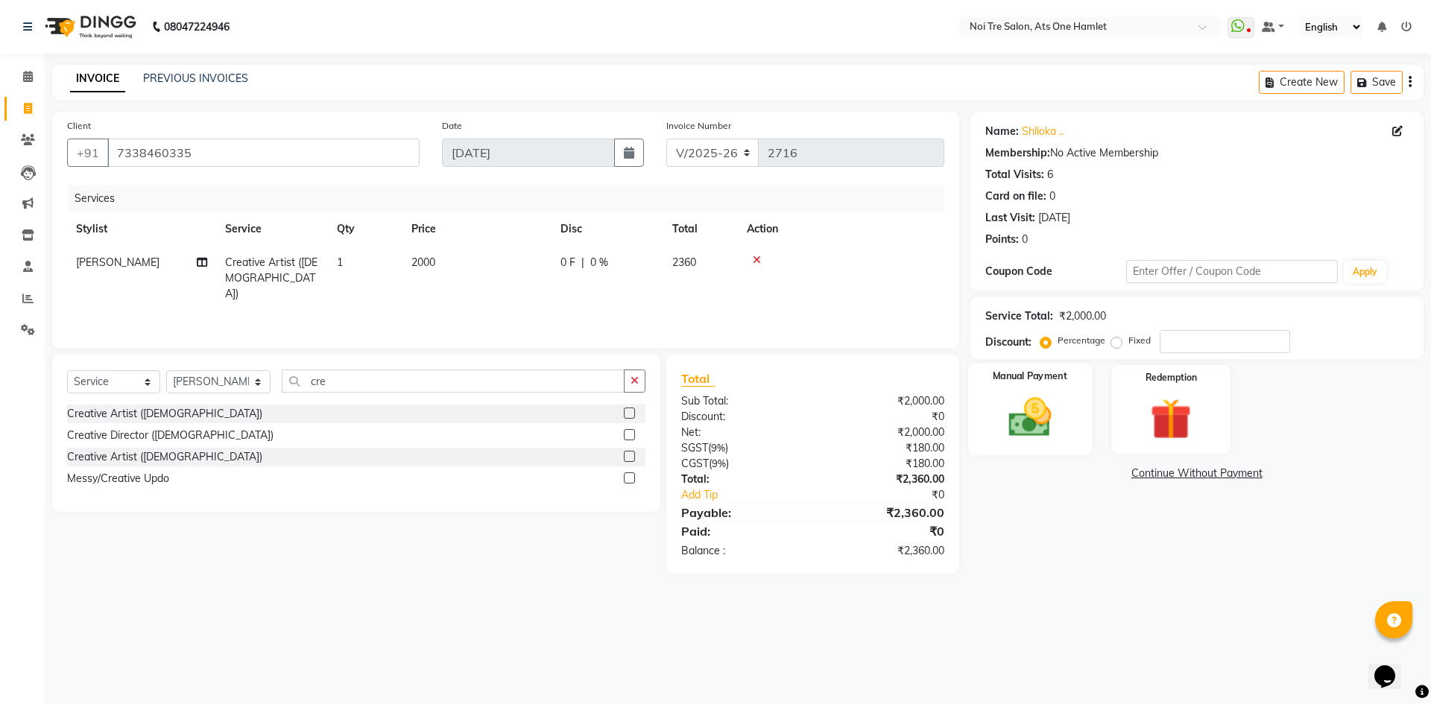
click at [1039, 407] on img at bounding box center [1029, 417] width 69 height 49
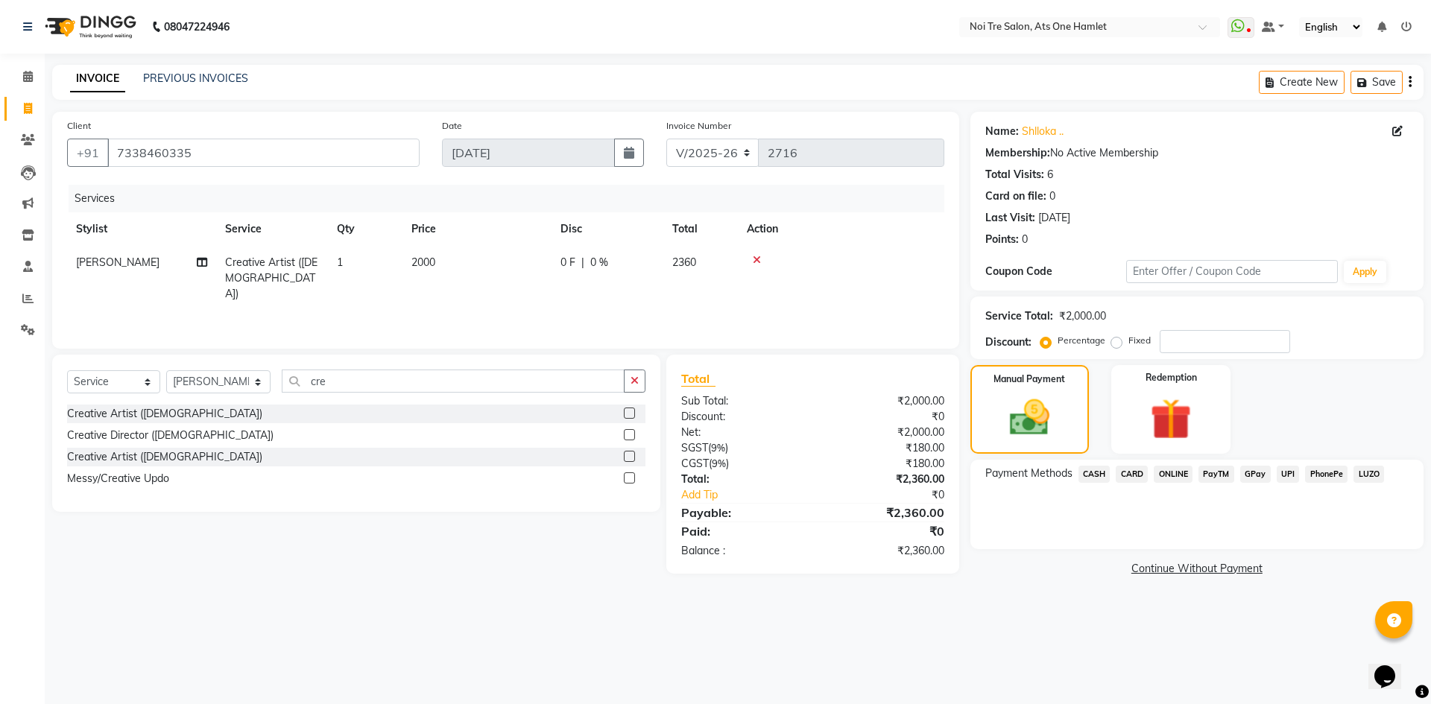
click at [1094, 473] on span "CASH" at bounding box center [1095, 474] width 32 height 17
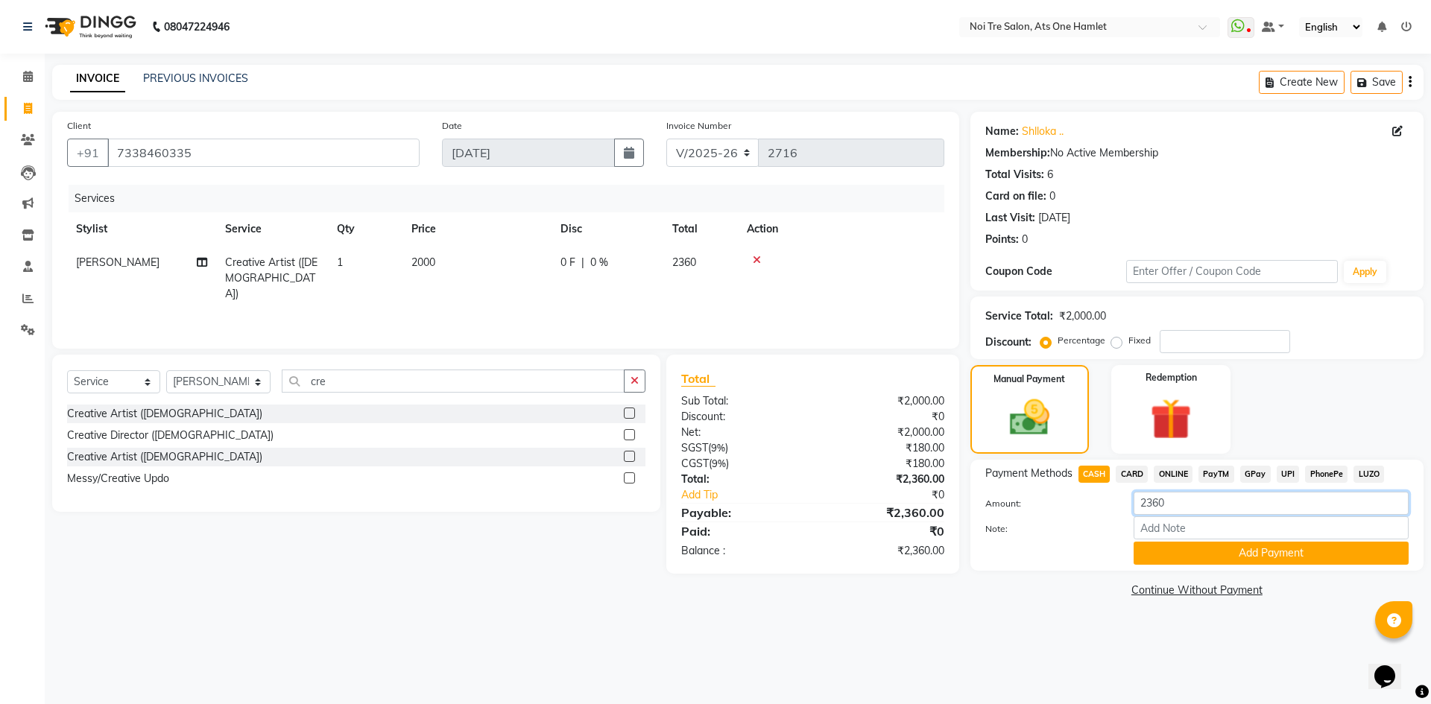
drag, startPoint x: 1169, startPoint y: 504, endPoint x: 1117, endPoint y: 510, distance: 52.5
click at [1117, 510] on div "Amount: 2360" at bounding box center [1197, 504] width 446 height 25
type input "2"
click at [1187, 470] on span "ONLINE" at bounding box center [1173, 474] width 39 height 17
drag, startPoint x: 1173, startPoint y: 505, endPoint x: 1035, endPoint y: 506, distance: 137.2
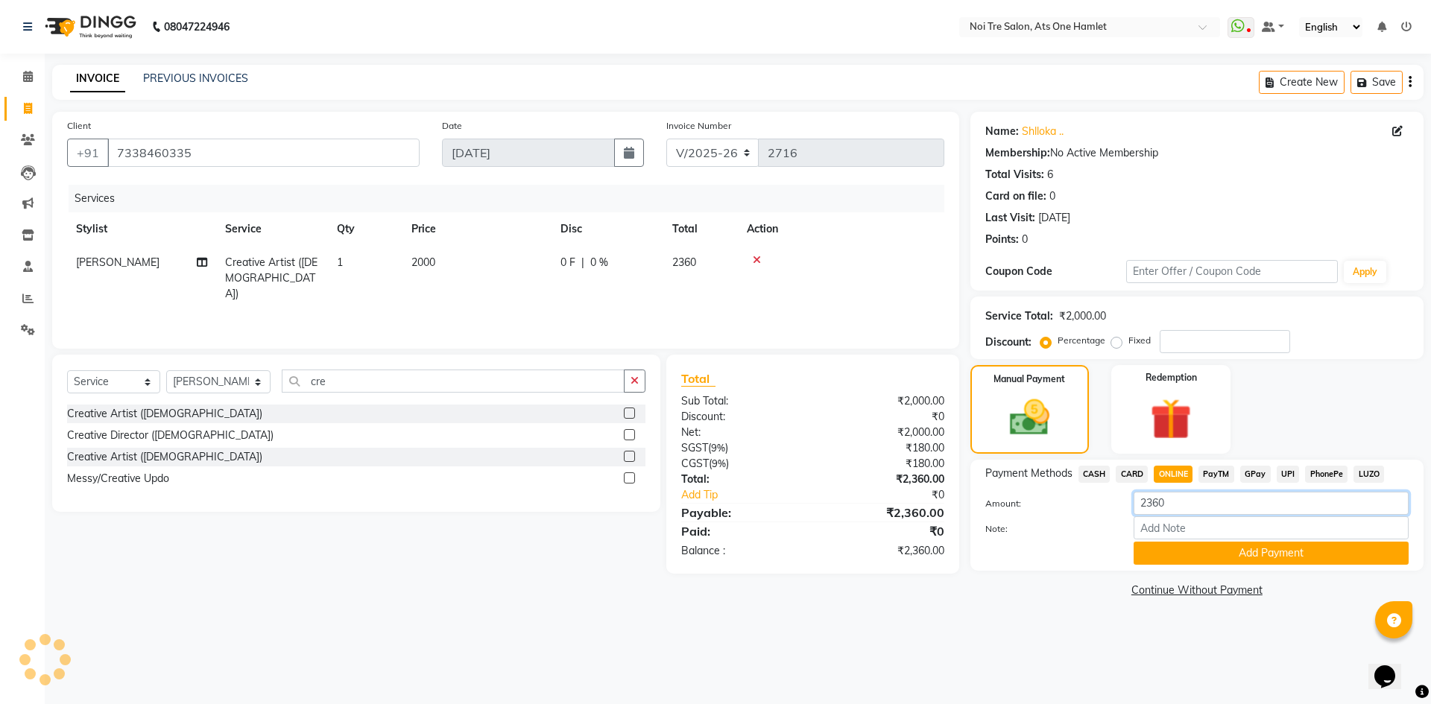
click at [1035, 506] on div "Amount: 2360" at bounding box center [1197, 504] width 446 height 25
type input "2560"
click at [1235, 551] on button "Add Payment" at bounding box center [1271, 553] width 275 height 23
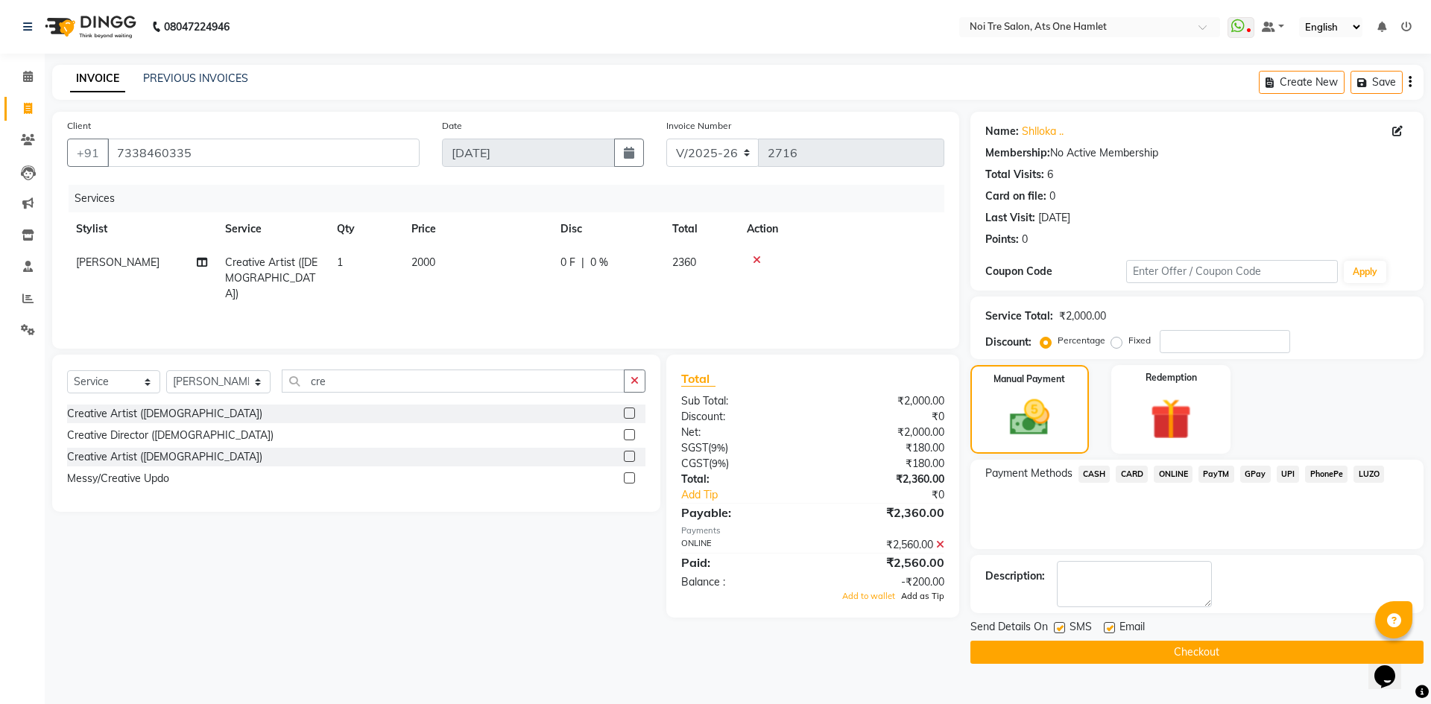
click at [937, 599] on span "Add as Tip" at bounding box center [922, 596] width 43 height 10
click at [1068, 661] on button "Checkout" at bounding box center [1197, 652] width 453 height 23
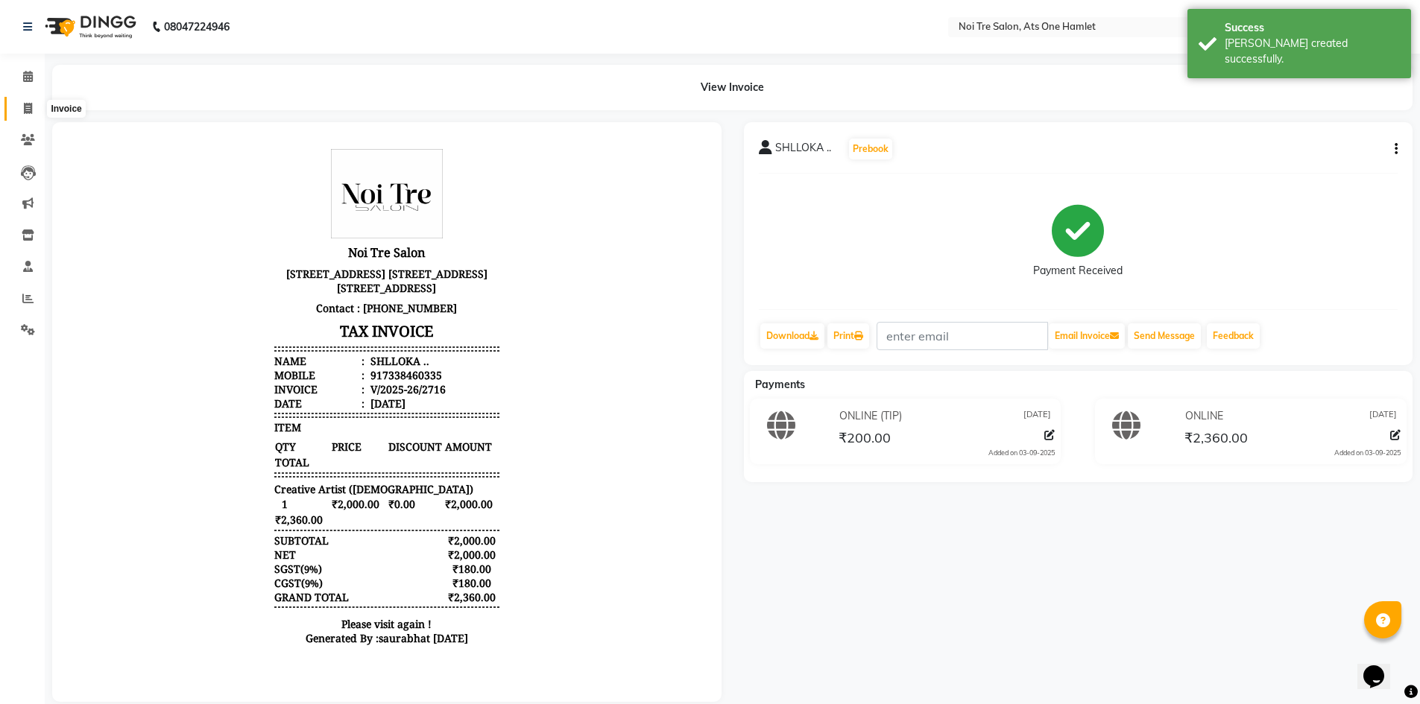
click at [24, 105] on icon at bounding box center [28, 108] width 8 height 11
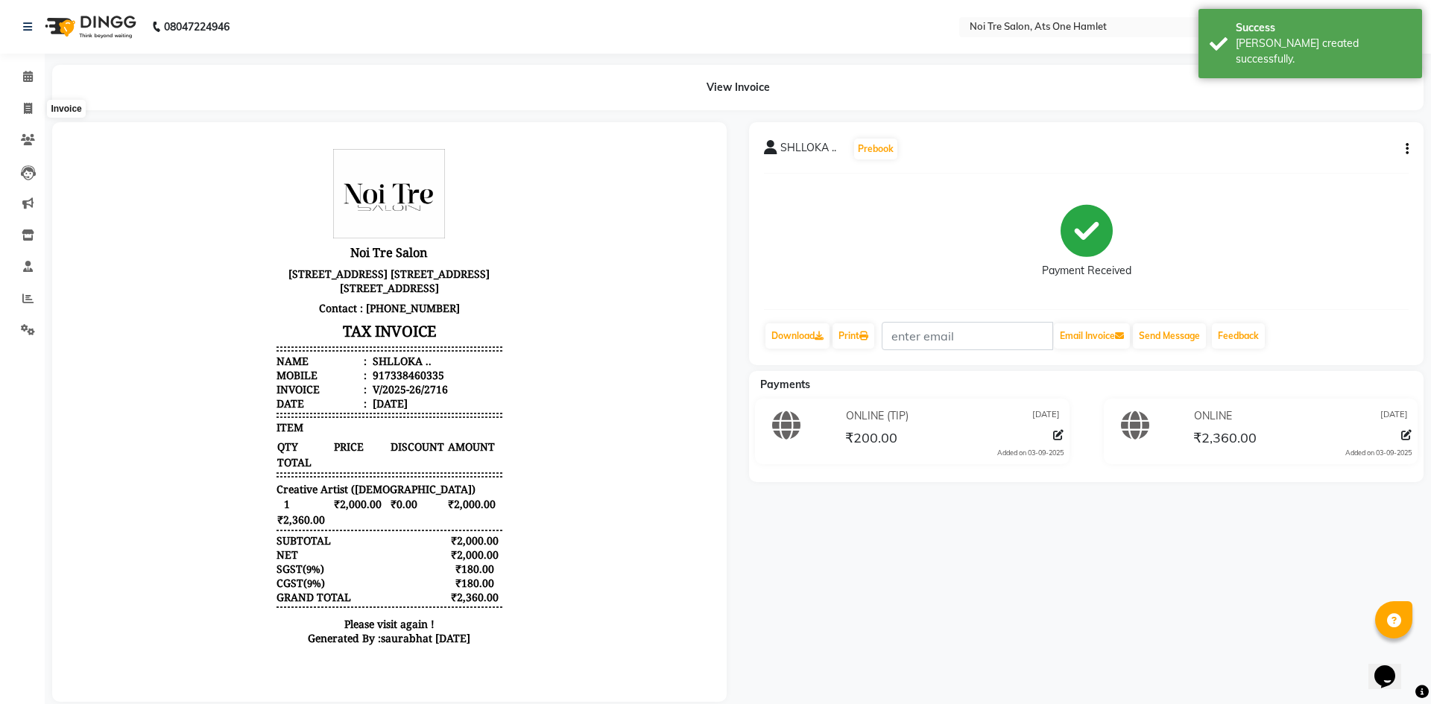
select select "5096"
select select "service"
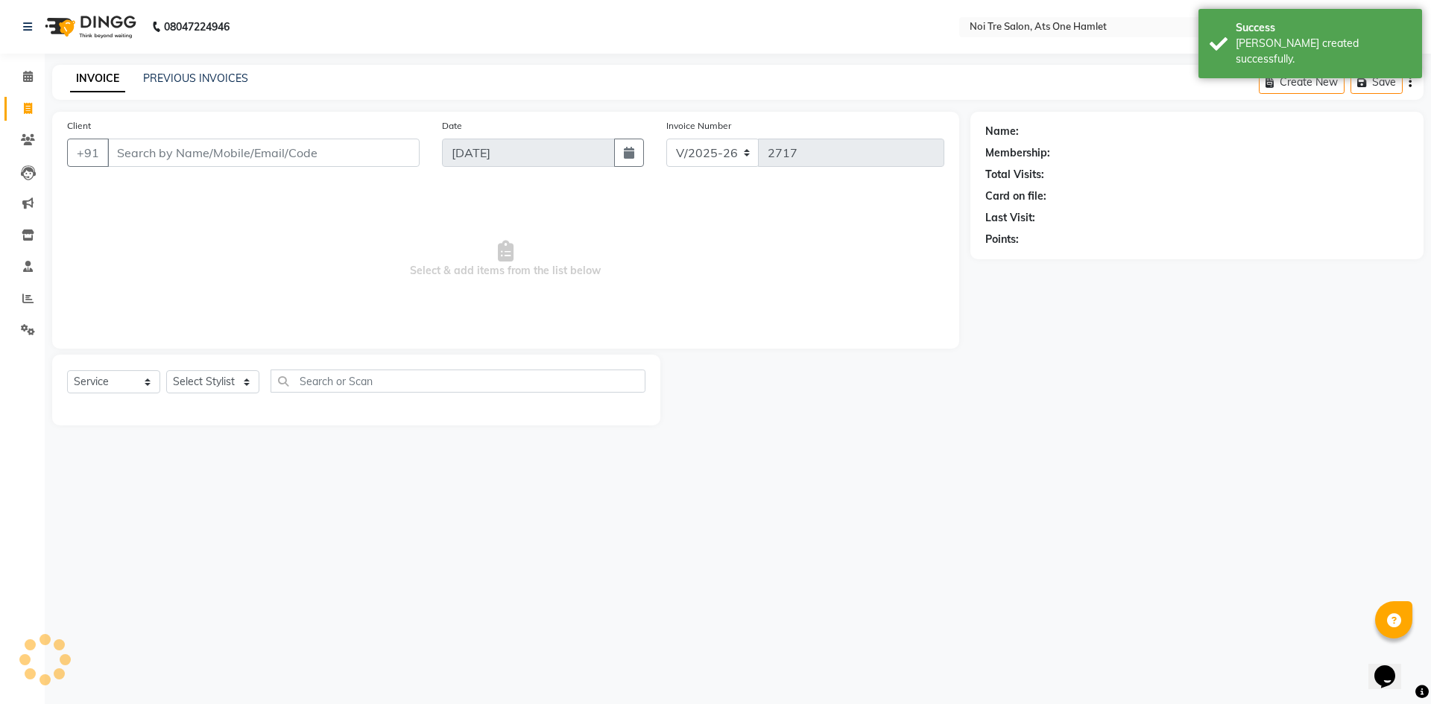
click at [168, 86] on div "PREVIOUS INVOICES" at bounding box center [195, 79] width 105 height 16
click at [171, 83] on link "PREVIOUS INVOICES" at bounding box center [195, 78] width 105 height 13
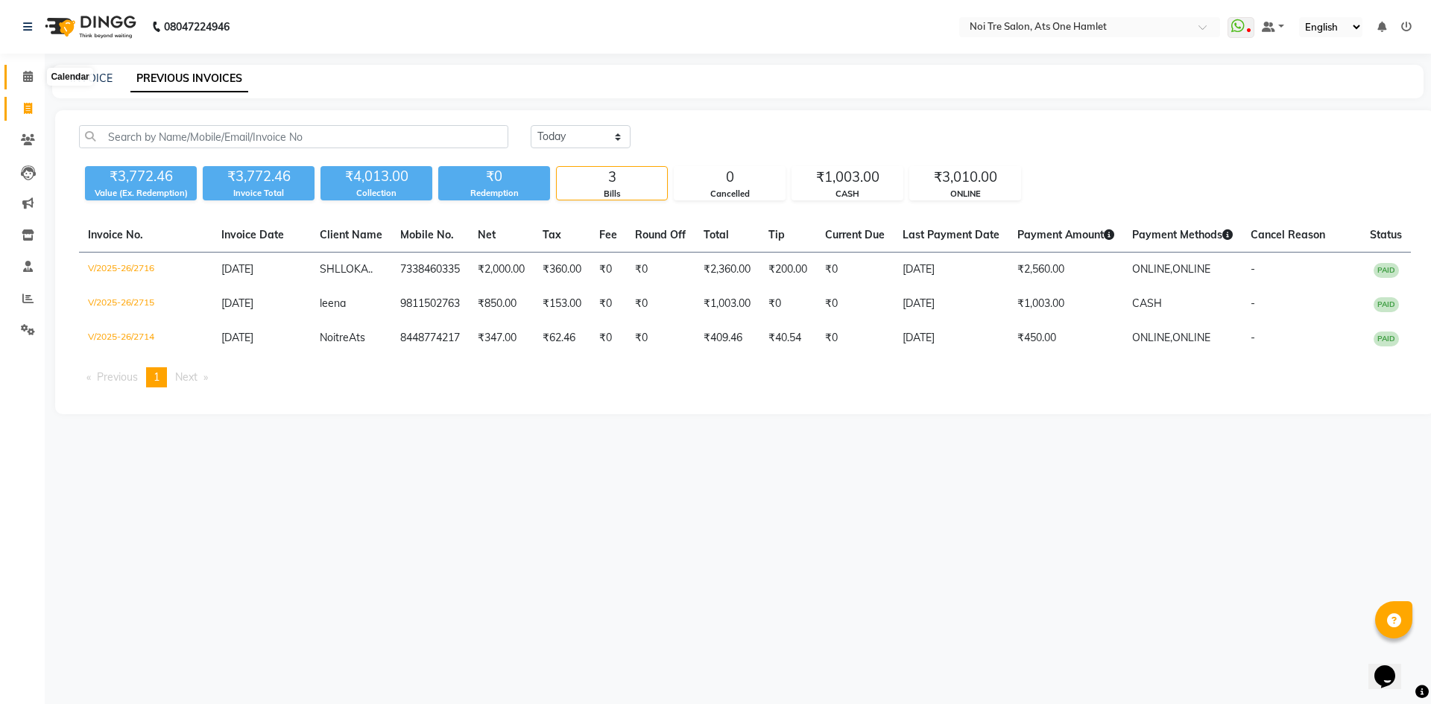
click at [26, 72] on icon at bounding box center [28, 76] width 10 height 11
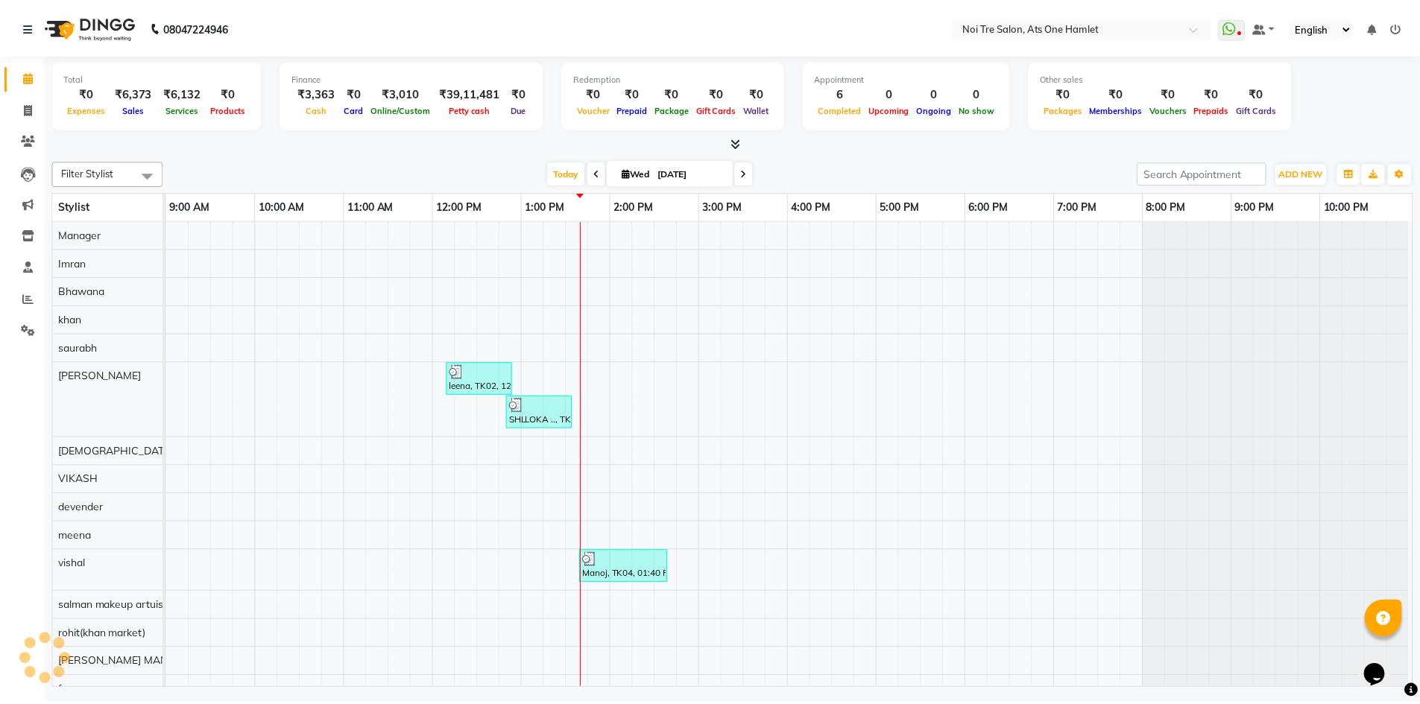
scroll to position [20, 0]
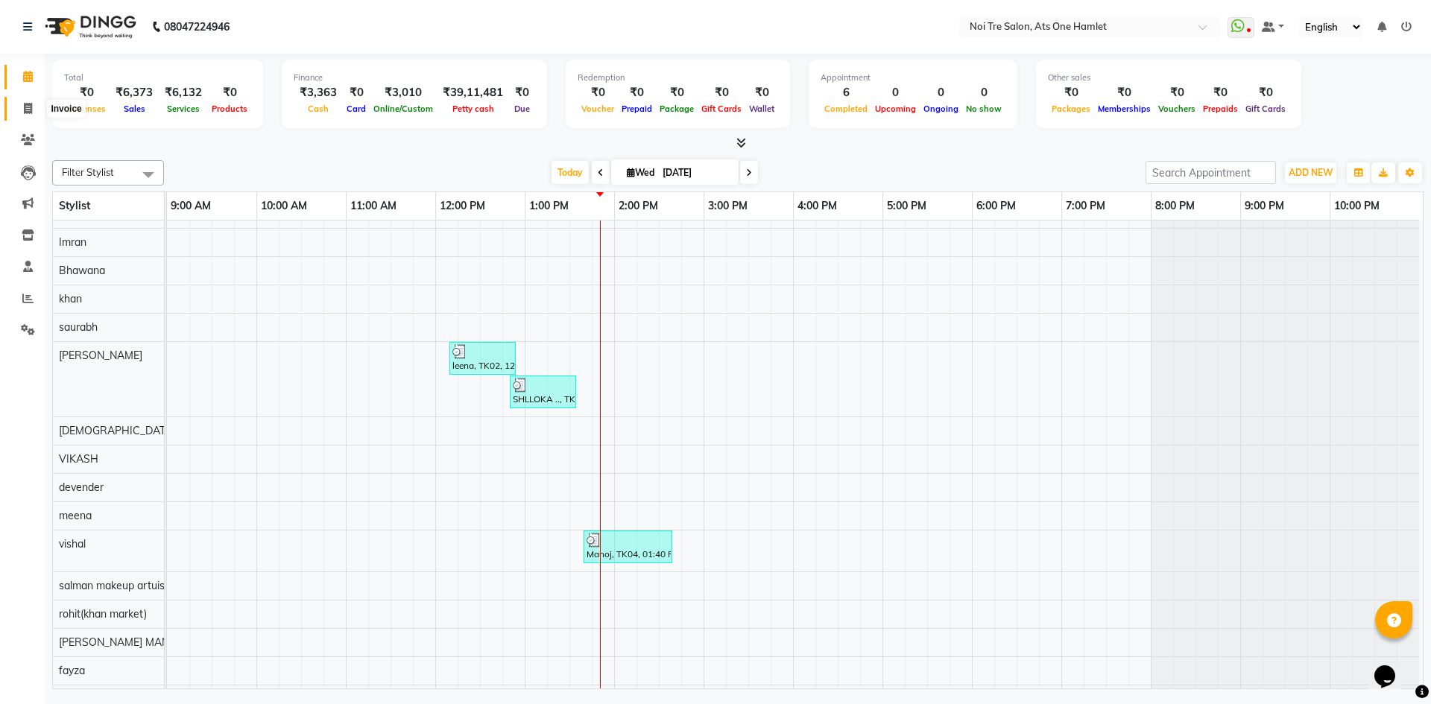
click at [31, 110] on icon at bounding box center [28, 108] width 8 height 11
select select "service"
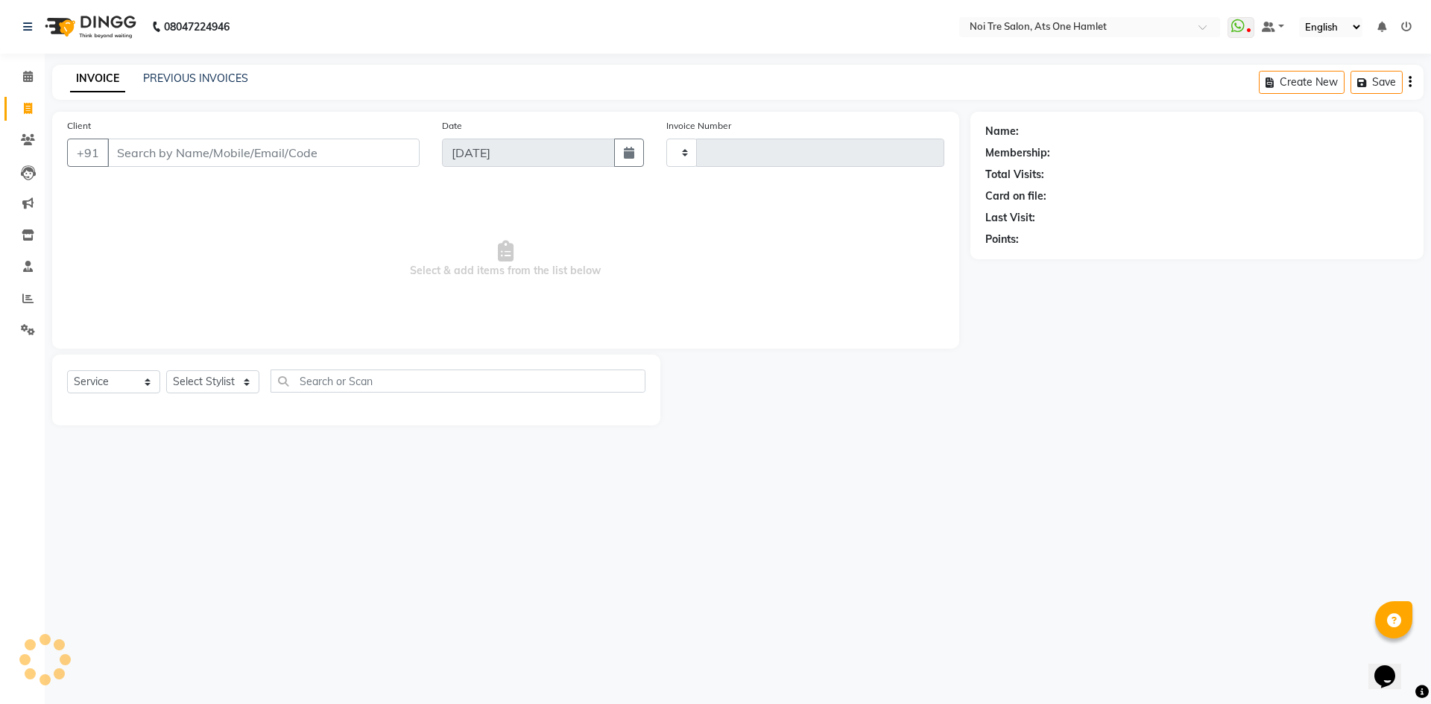
type input "2718"
select select "5096"
click at [145, 148] on input "Client" at bounding box center [263, 153] width 312 height 28
click at [229, 390] on select "Select Stylist aamir Abhishekh AJEET Ali Anuradha ARSH atique ATUL 104 AZAD Bha…" at bounding box center [218, 382] width 104 height 23
select select "32080"
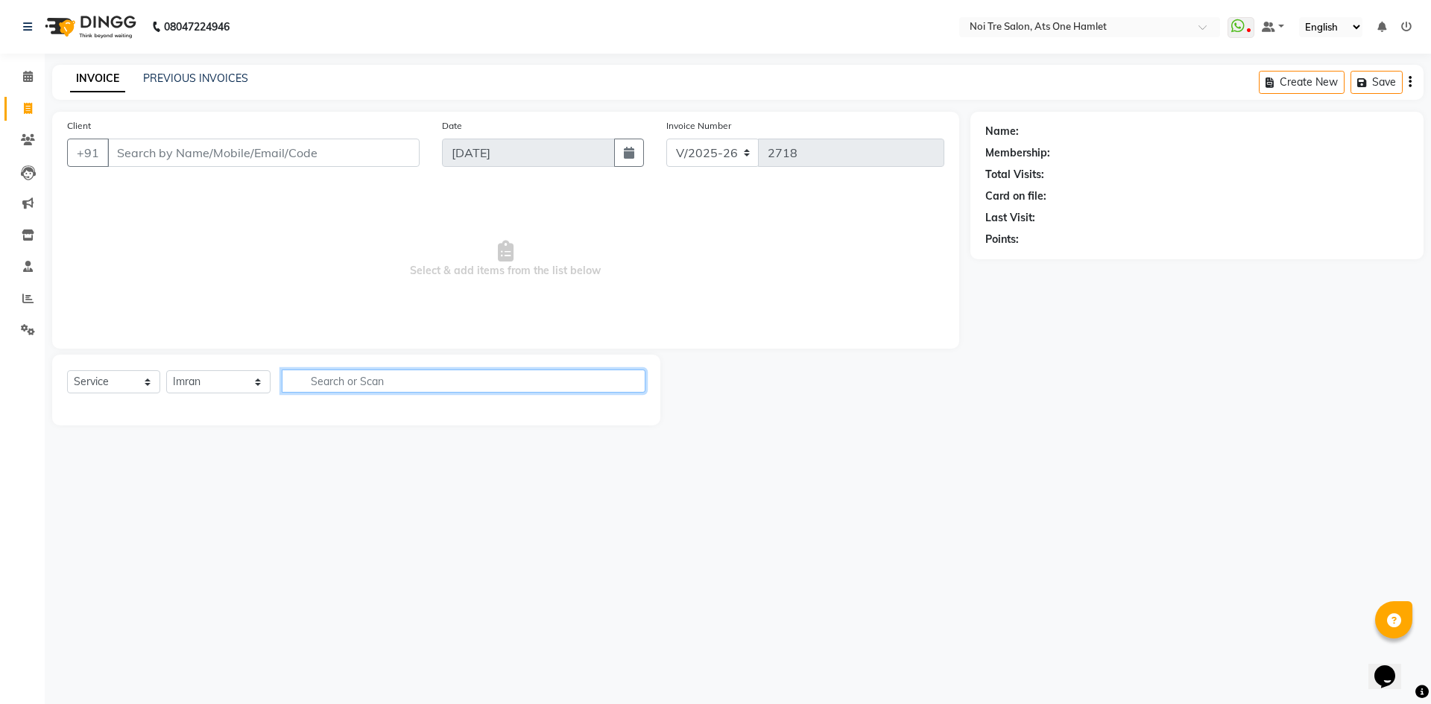
click at [359, 373] on input "text" at bounding box center [464, 381] width 364 height 23
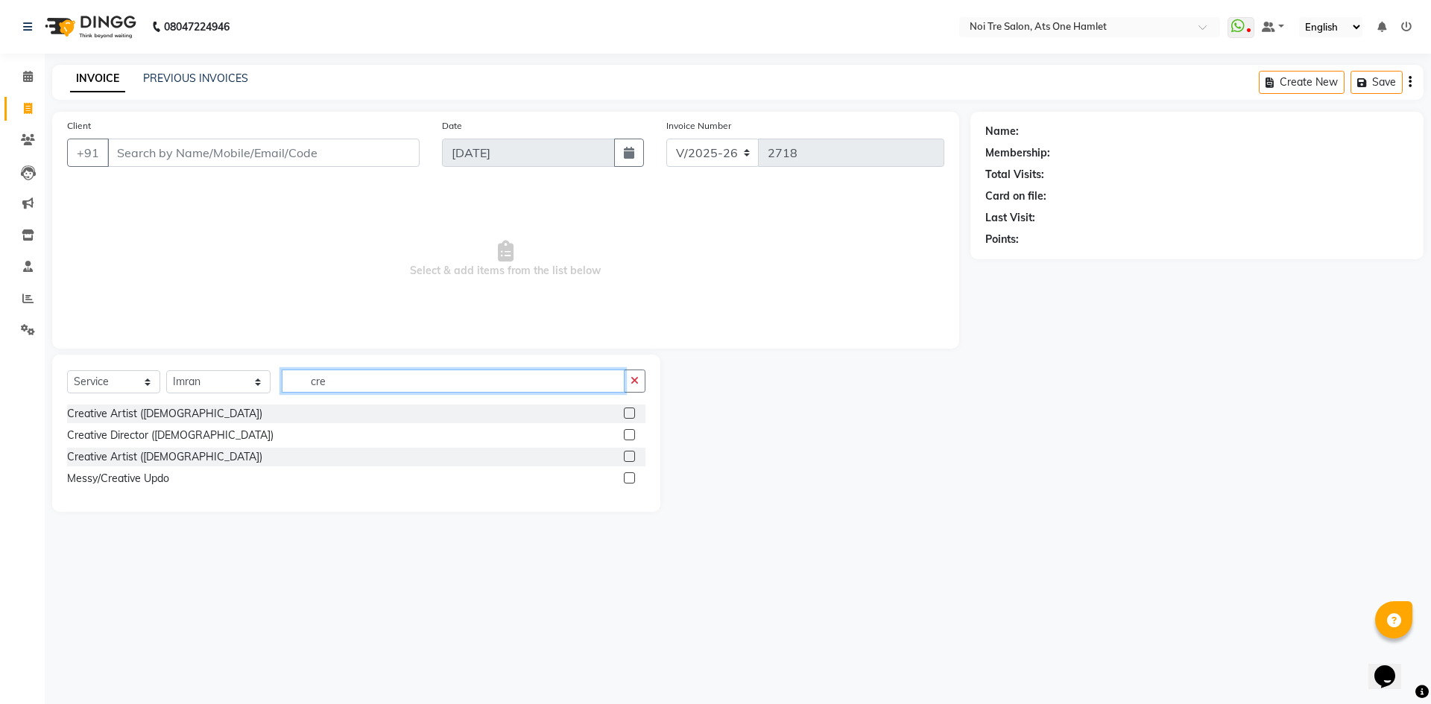
type input "cre"
click at [171, 404] on div "Select Service Product Membership Package Voucher Prepaid Gift Card Select Styl…" at bounding box center [356, 387] width 578 height 35
click at [166, 411] on div "Creative Artist ([DEMOGRAPHIC_DATA])" at bounding box center [164, 414] width 195 height 16
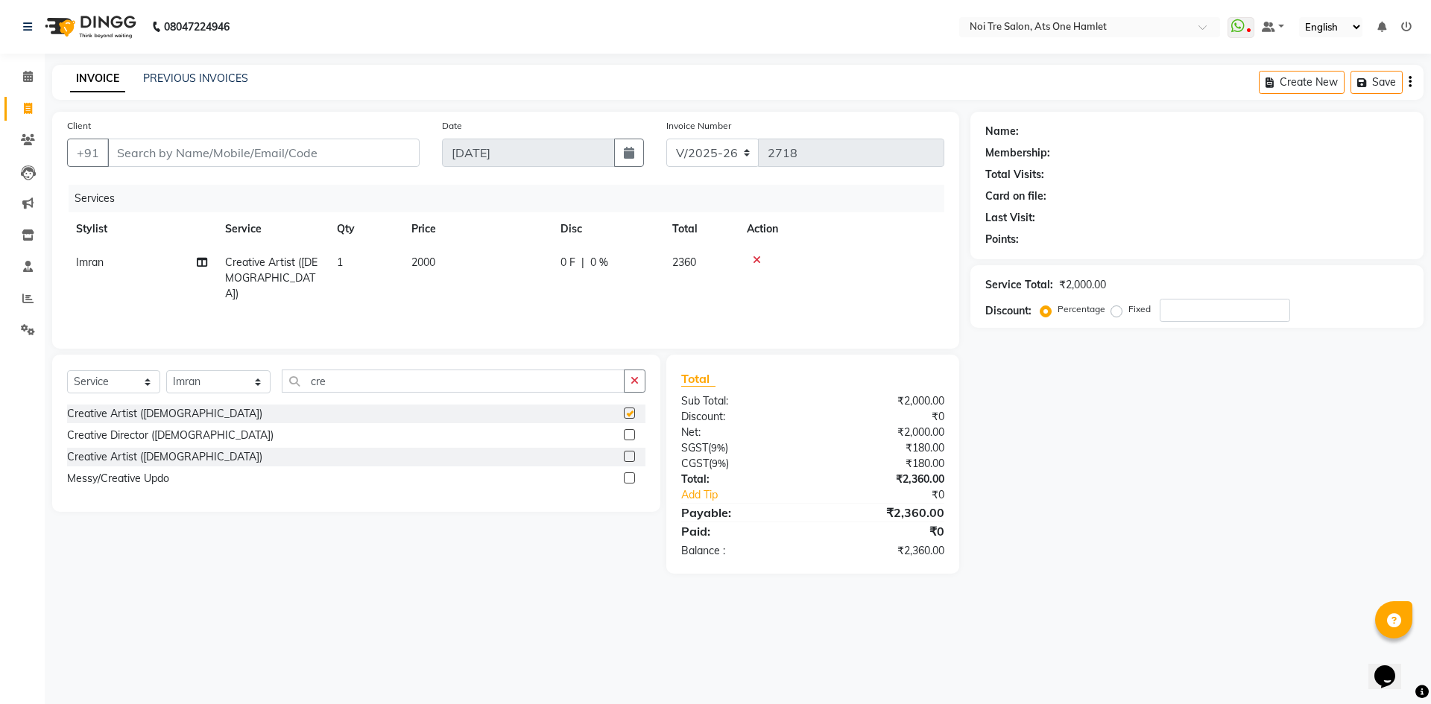
checkbox input "false"
click at [411, 267] on td "2000" at bounding box center [477, 278] width 149 height 65
select select "32080"
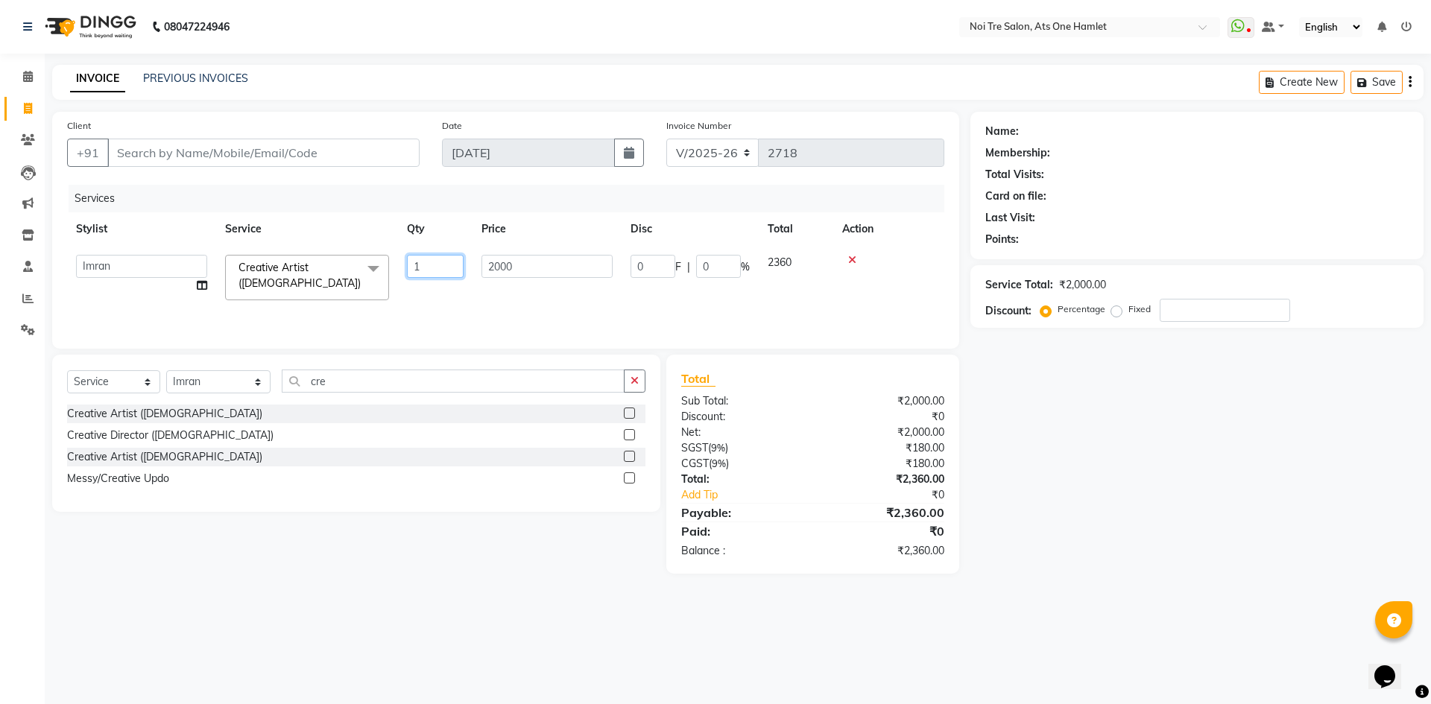
drag, startPoint x: 472, startPoint y: 260, endPoint x: 409, endPoint y: 262, distance: 62.6
click at [409, 262] on td "1" at bounding box center [435, 277] width 75 height 63
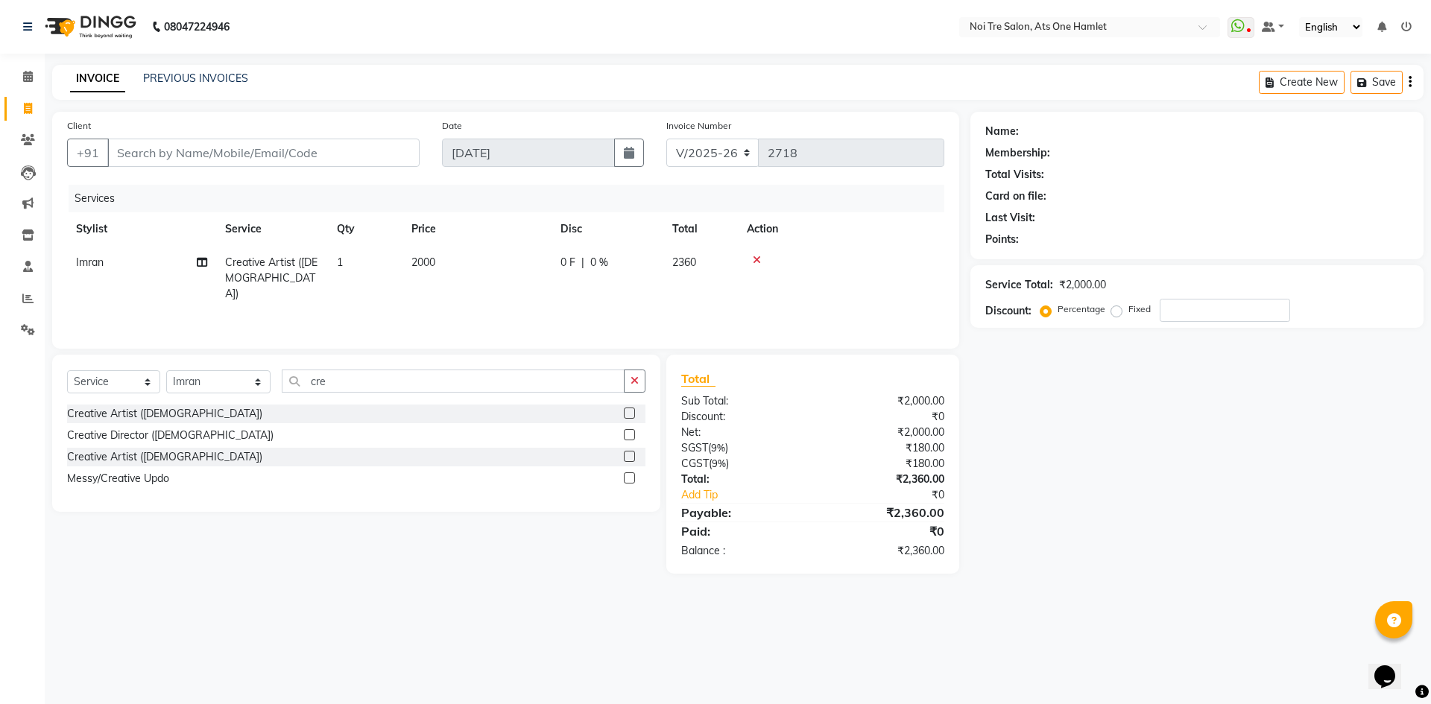
click at [507, 268] on td "2000" at bounding box center [477, 278] width 149 height 65
select select "32080"
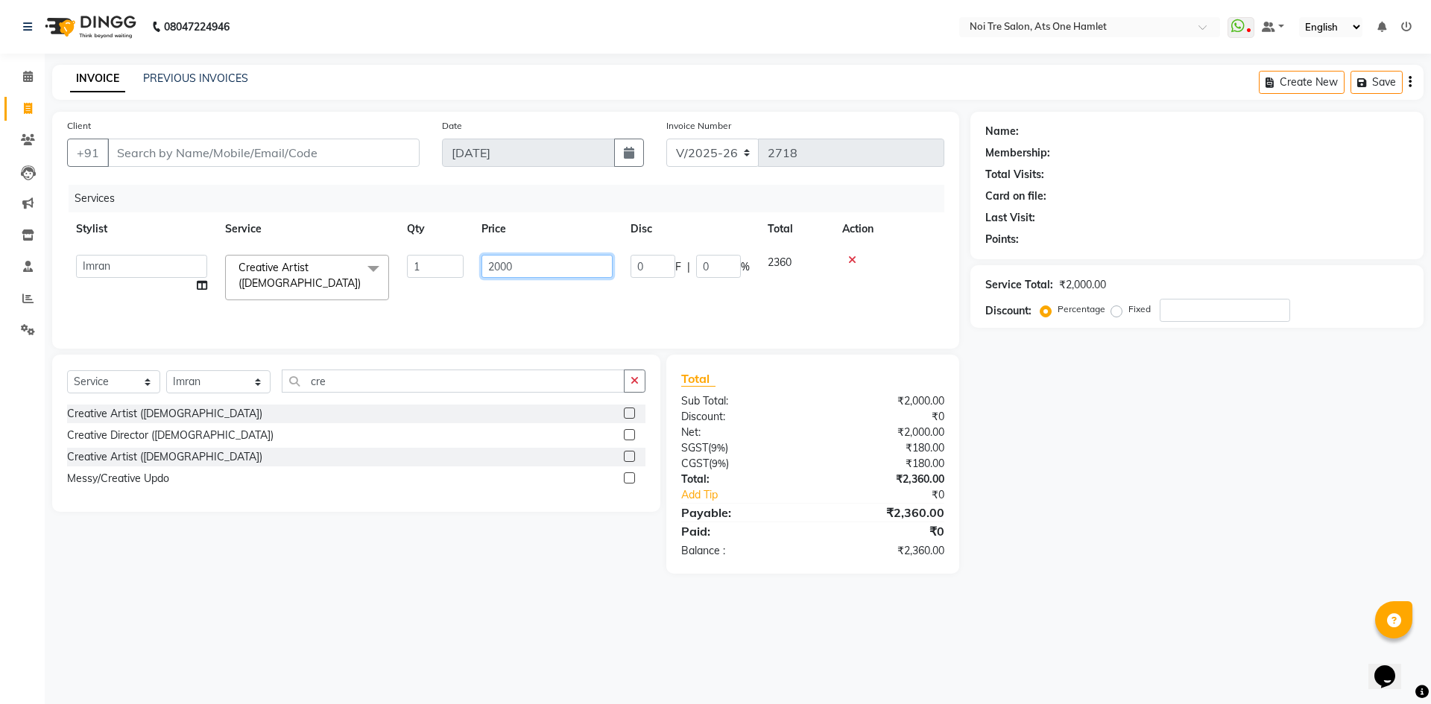
drag, startPoint x: 549, startPoint y: 265, endPoint x: 297, endPoint y: 259, distance: 251.3
click at [297, 259] on tr "aamir Abhishekh AJEET Ali Anuradha ARSH atique ATUL 104 AZAD Bhawana chahat Cha…" at bounding box center [505, 277] width 877 height 63
type input "1500"
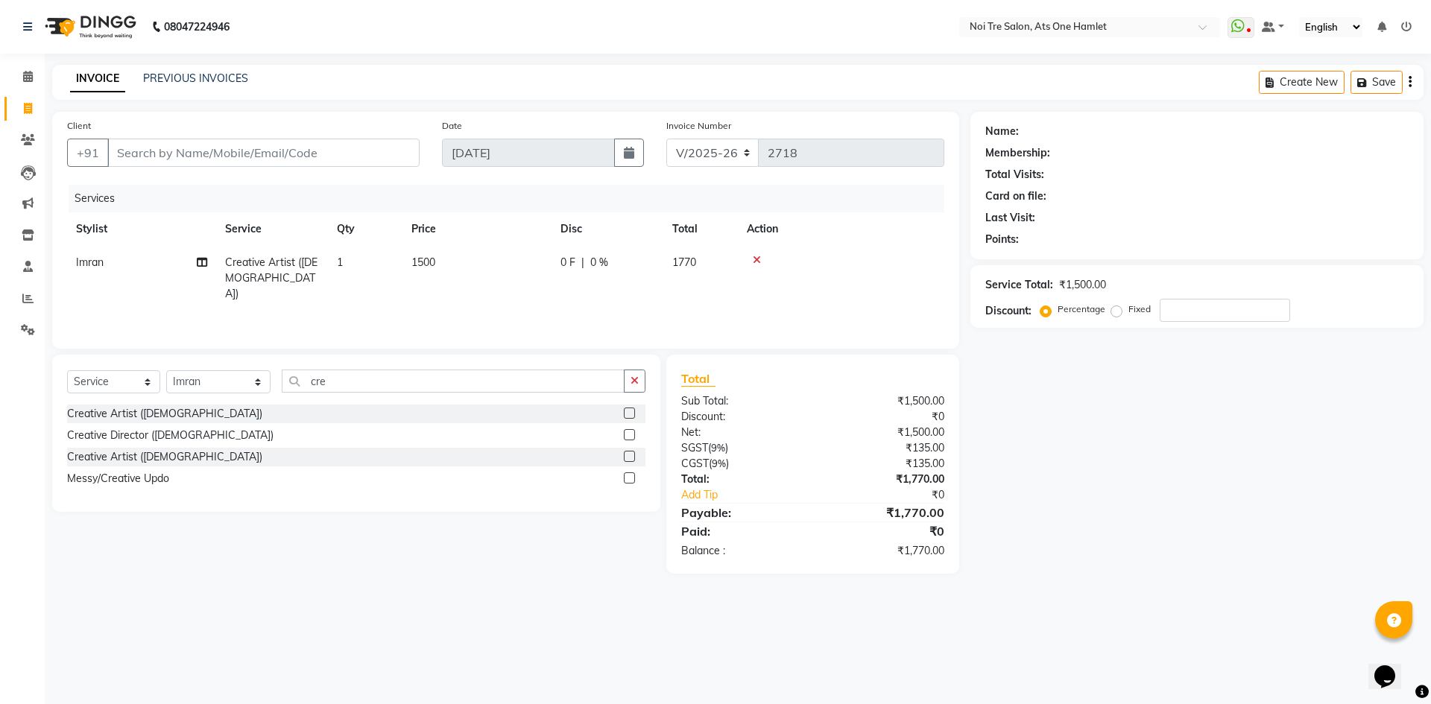
click at [458, 348] on div "Client +91 Date 03-09-2025 Invoice Number V/2025 V/2025-26 2718 Services Stylis…" at bounding box center [505, 230] width 907 height 237
drag, startPoint x: 318, startPoint y: 389, endPoint x: 242, endPoint y: 391, distance: 76.1
click at [242, 391] on div "Select Service Product Membership Package Voucher Prepaid Gift Card Select Styl…" at bounding box center [356, 387] width 578 height 35
click at [193, 380] on select "Select Stylist aamir Abhishekh AJEET Ali Anuradha ARSH atique ATUL 104 AZAD Bha…" at bounding box center [218, 382] width 104 height 23
select select "37817"
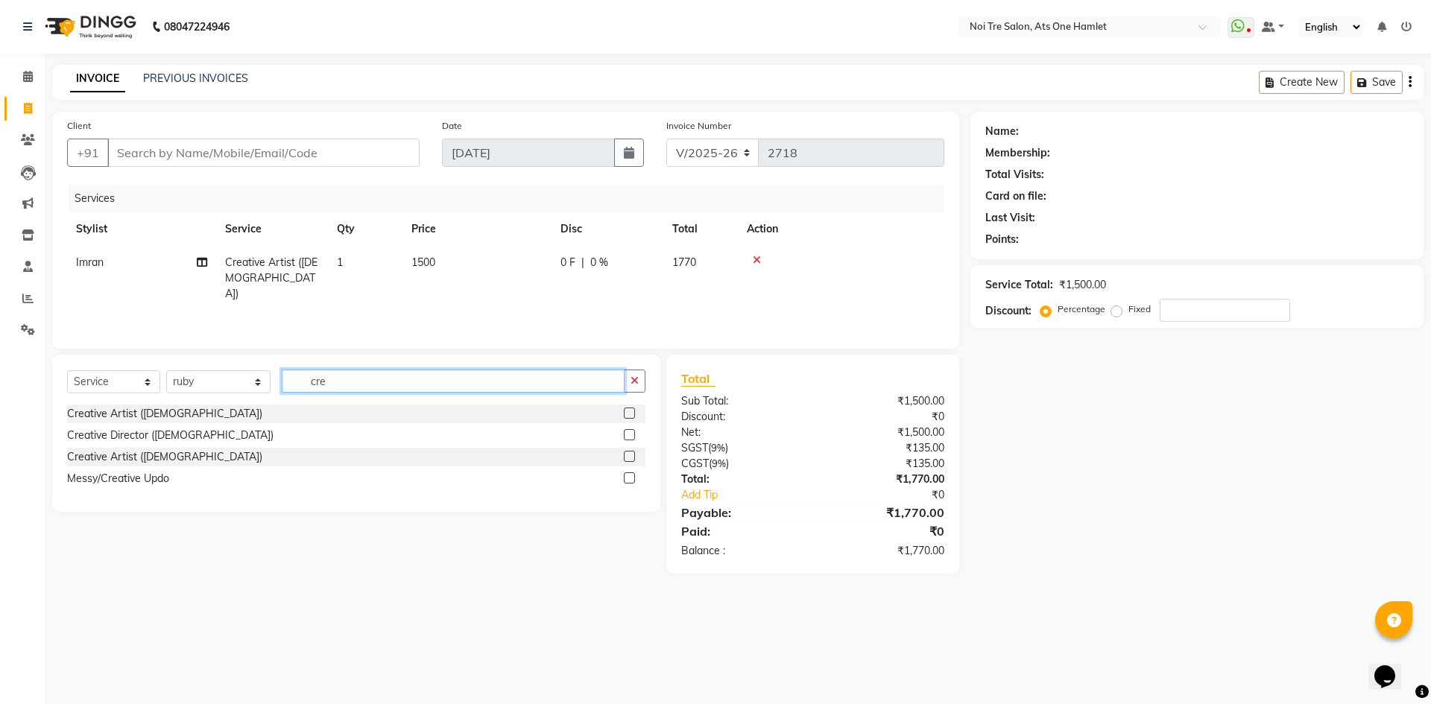
click at [351, 388] on input "cre" at bounding box center [453, 381] width 343 height 23
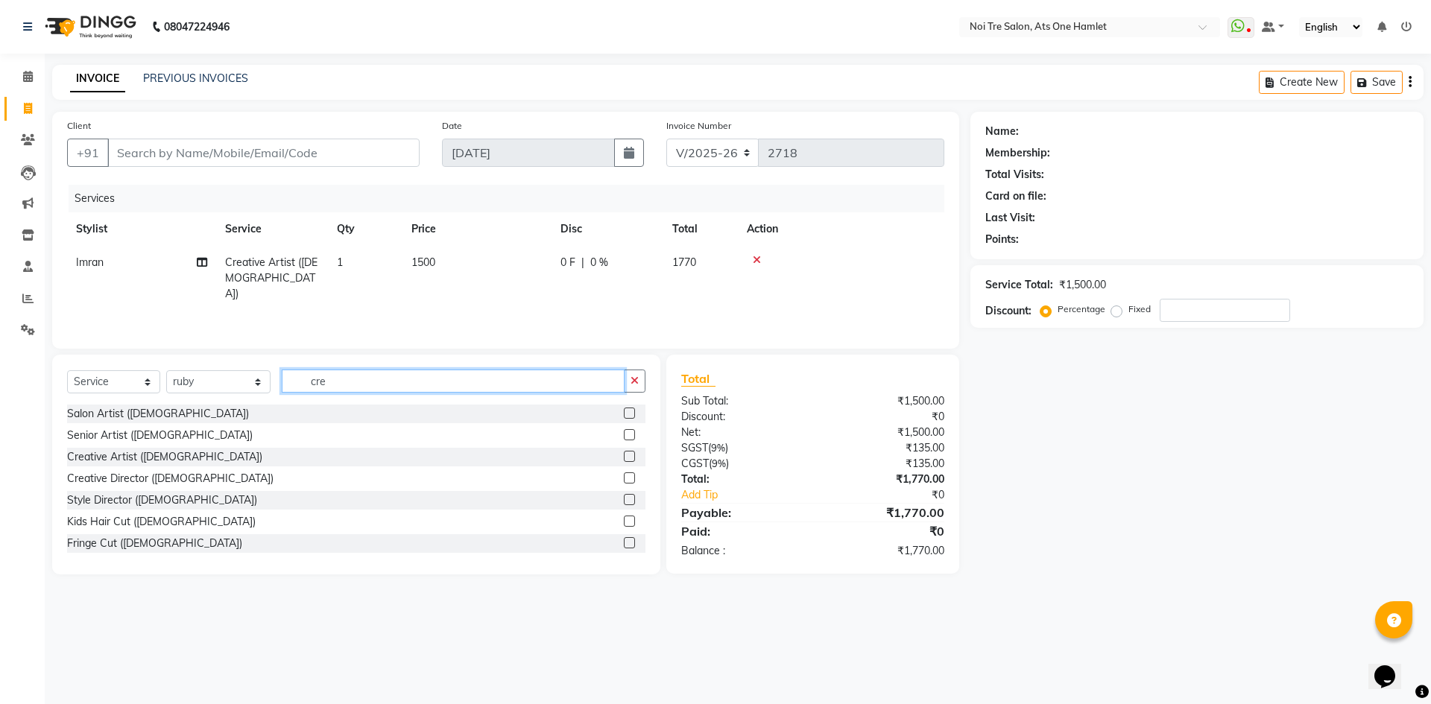
click at [351, 388] on input "cre" at bounding box center [453, 381] width 343 height 23
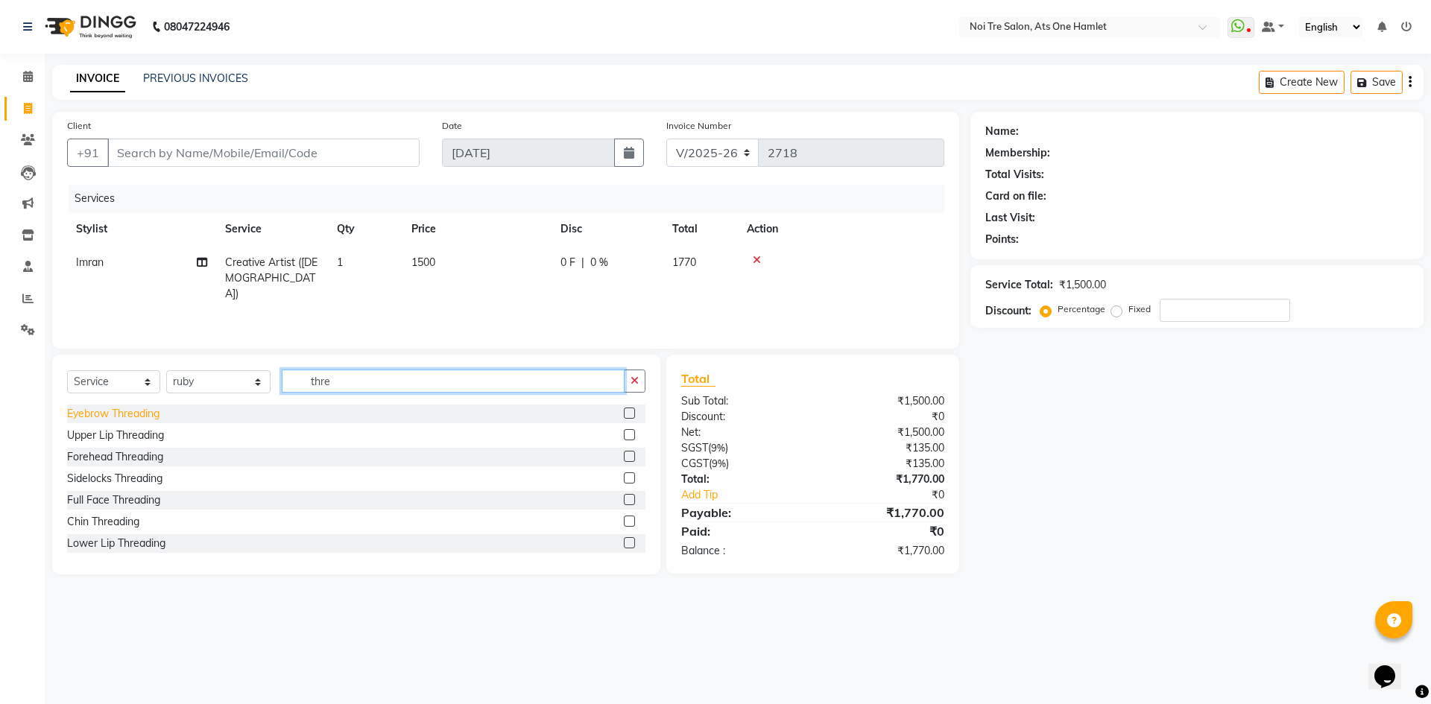
type input "thre"
click at [111, 419] on div "Eyebrow Threading" at bounding box center [113, 414] width 92 height 16
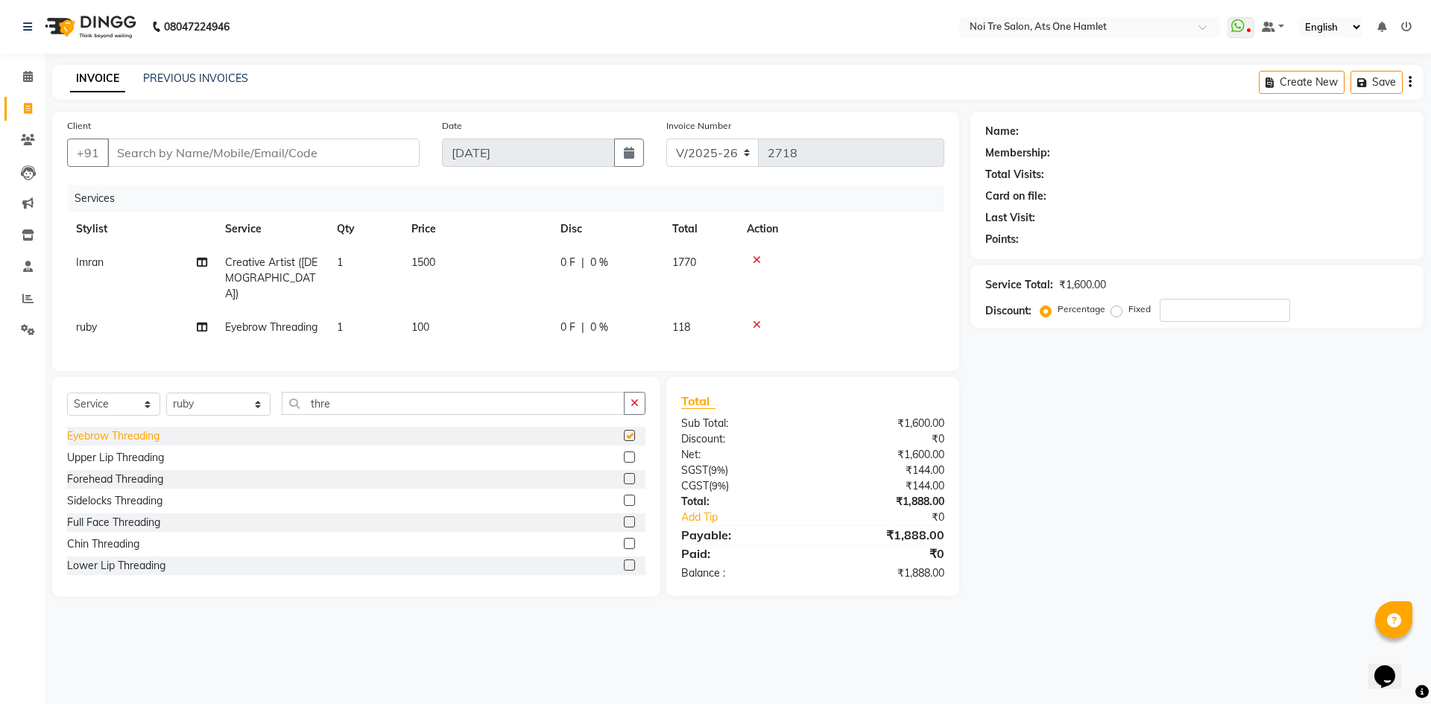
checkbox input "false"
click at [110, 461] on div "Upper Lip Threading" at bounding box center [115, 458] width 97 height 16
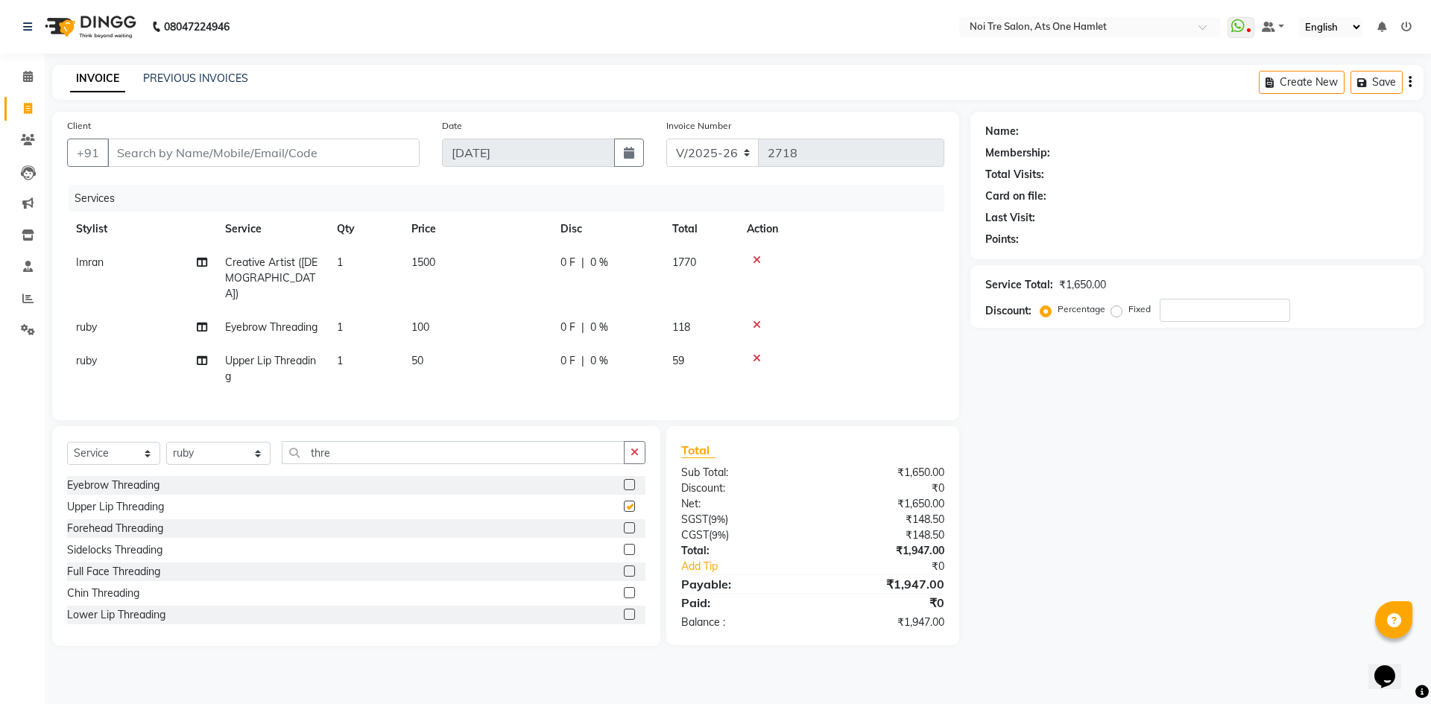
checkbox input "false"
click at [346, 453] on input "thre" at bounding box center [453, 452] width 343 height 23
click at [346, 455] on input "thre" at bounding box center [453, 452] width 343 height 23
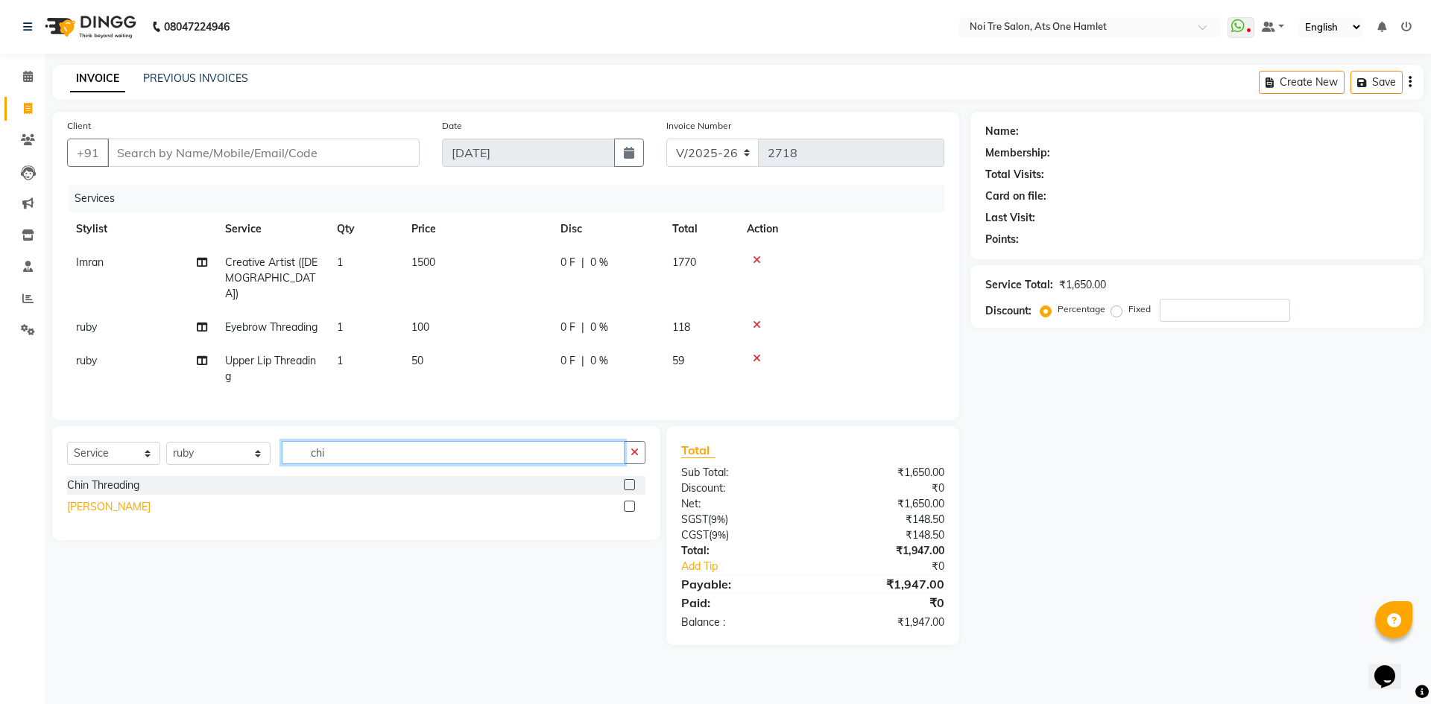
type input "chi"
click at [107, 514] on div "[PERSON_NAME]" at bounding box center [108, 507] width 83 height 16
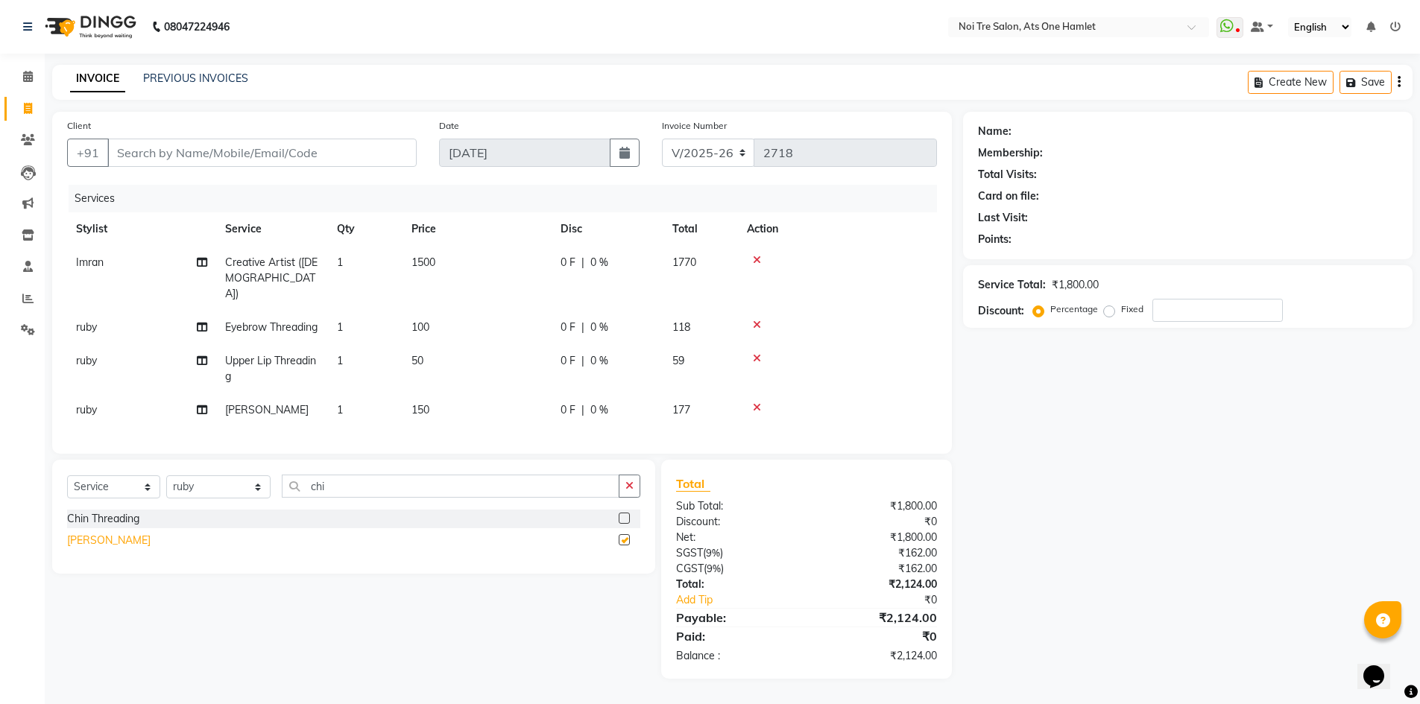
checkbox input "false"
click at [306, 147] on input "Client" at bounding box center [261, 153] width 309 height 28
type input "9"
type input "0"
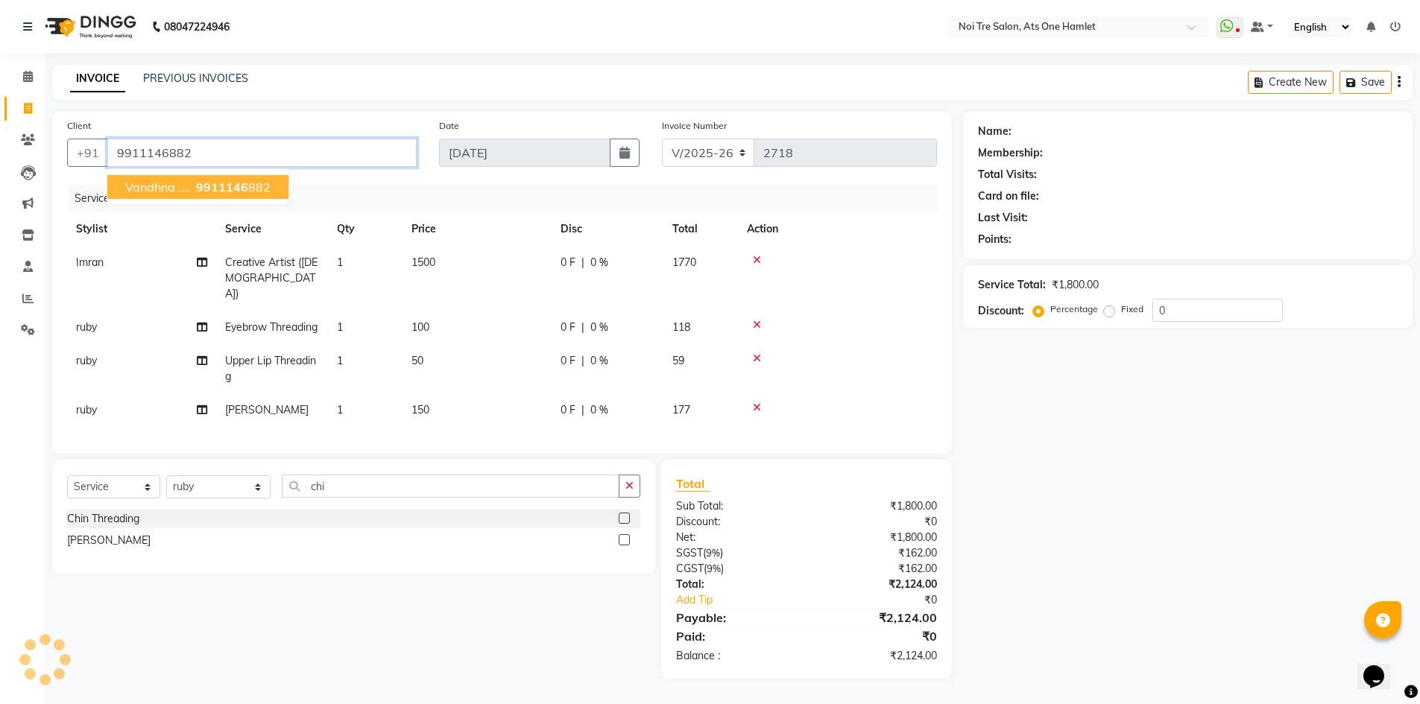
type input "9911146882"
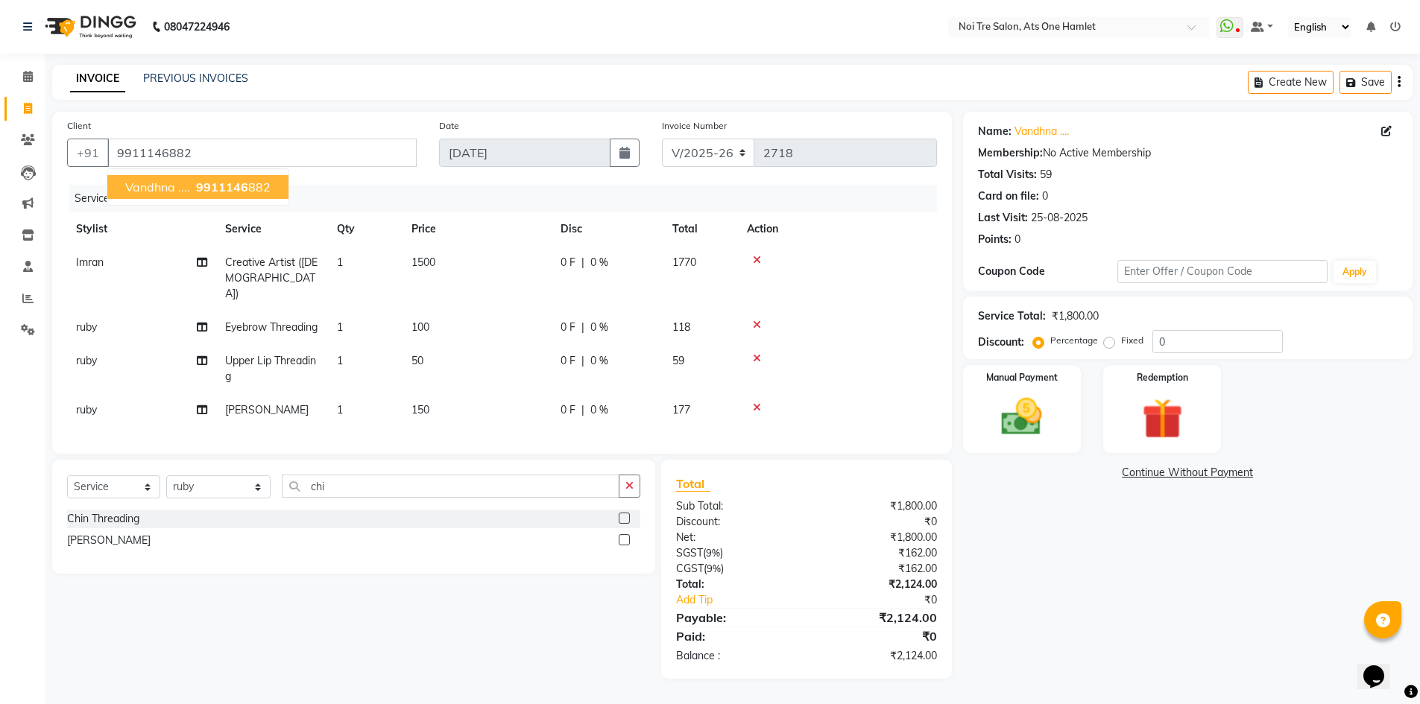
drag, startPoint x: 248, startPoint y: 173, endPoint x: 234, endPoint y: 186, distance: 19.0
click at [247, 173] on ngb-typeahead-window "Vandhna .... 9911146 882" at bounding box center [198, 186] width 183 height 37
click at [234, 186] on span "9911146" at bounding box center [222, 187] width 52 height 15
click at [1030, 403] on img at bounding box center [1022, 417] width 69 height 48
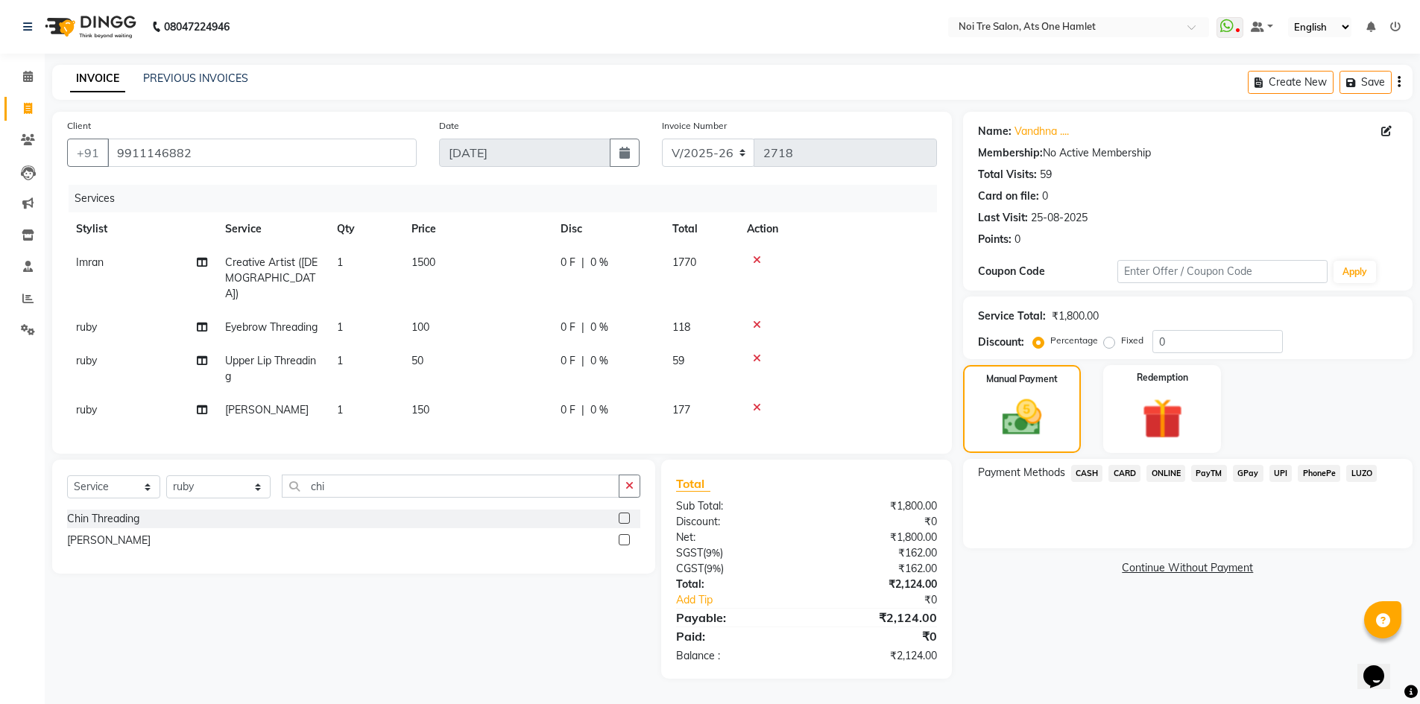
click at [1153, 467] on span "ONLINE" at bounding box center [1166, 473] width 39 height 17
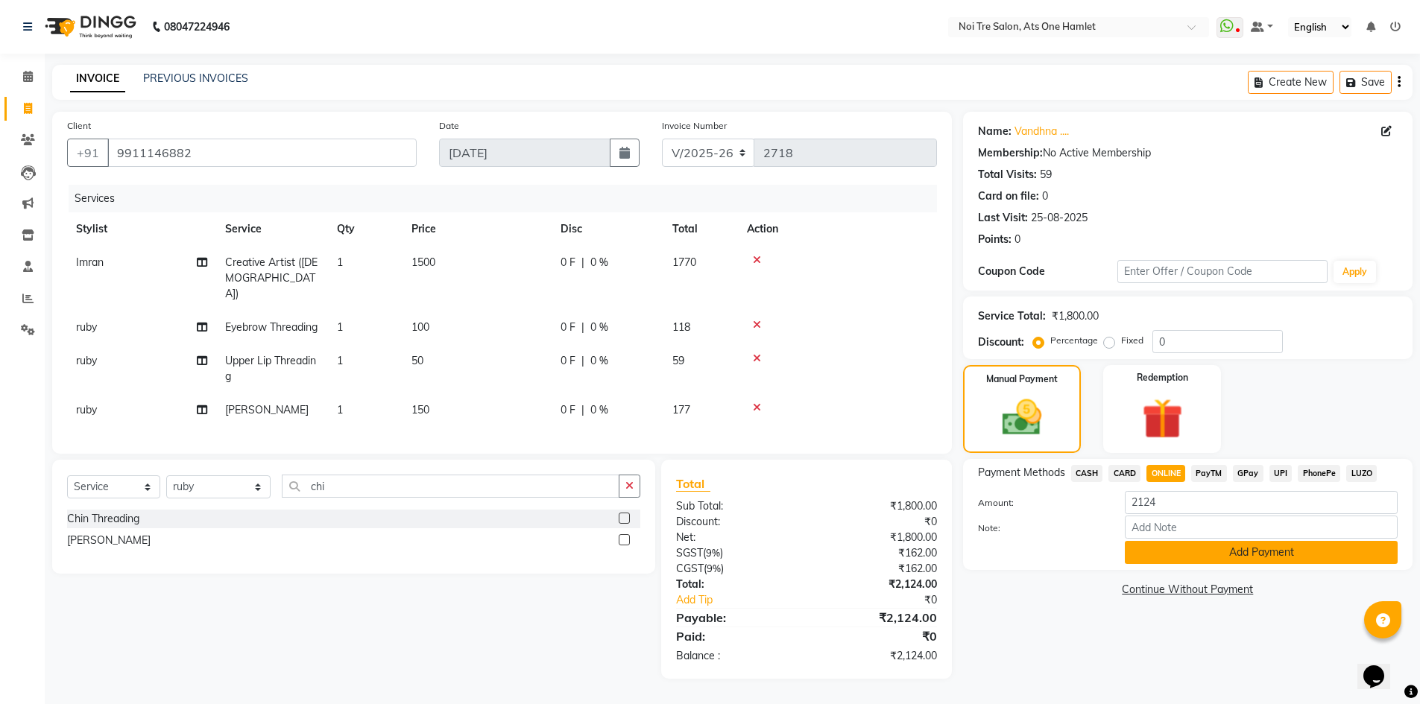
click at [1172, 545] on button "Add Payment" at bounding box center [1261, 552] width 273 height 23
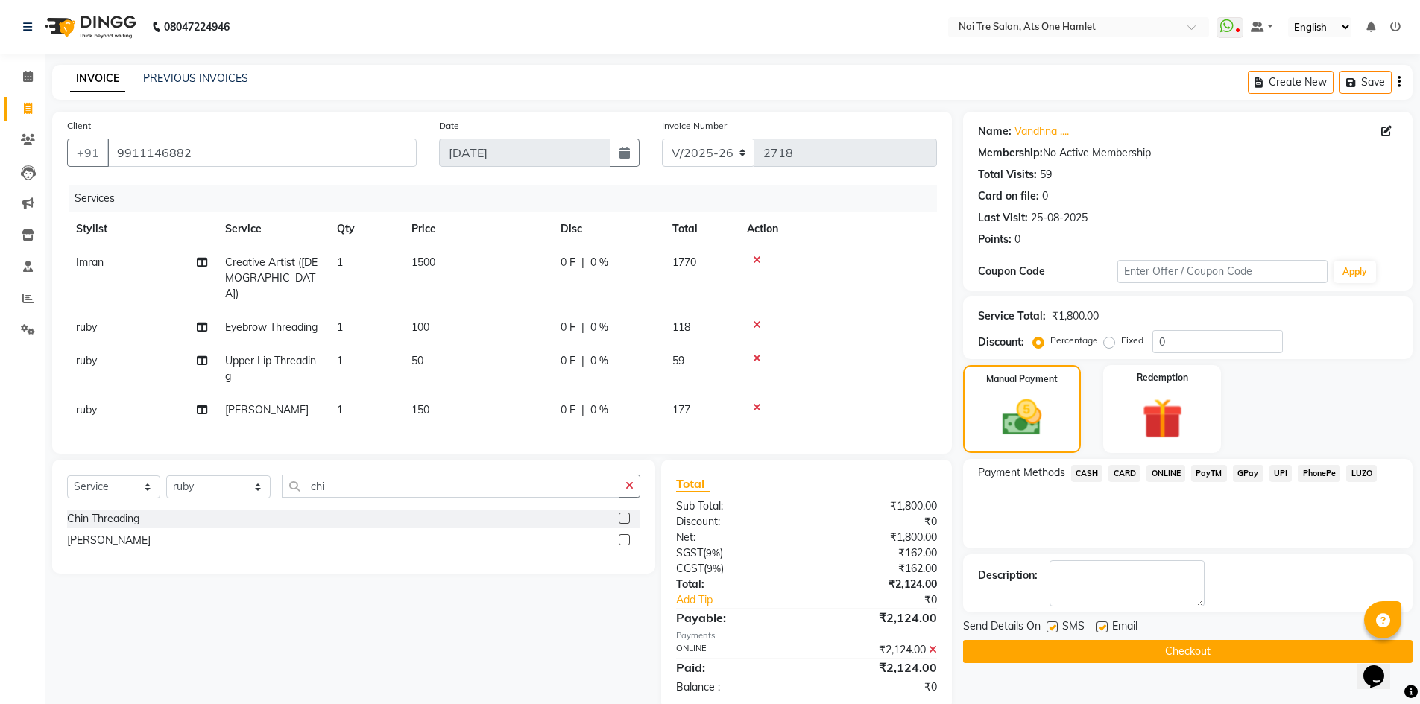
click at [1185, 654] on button "Checkout" at bounding box center [1188, 651] width 450 height 23
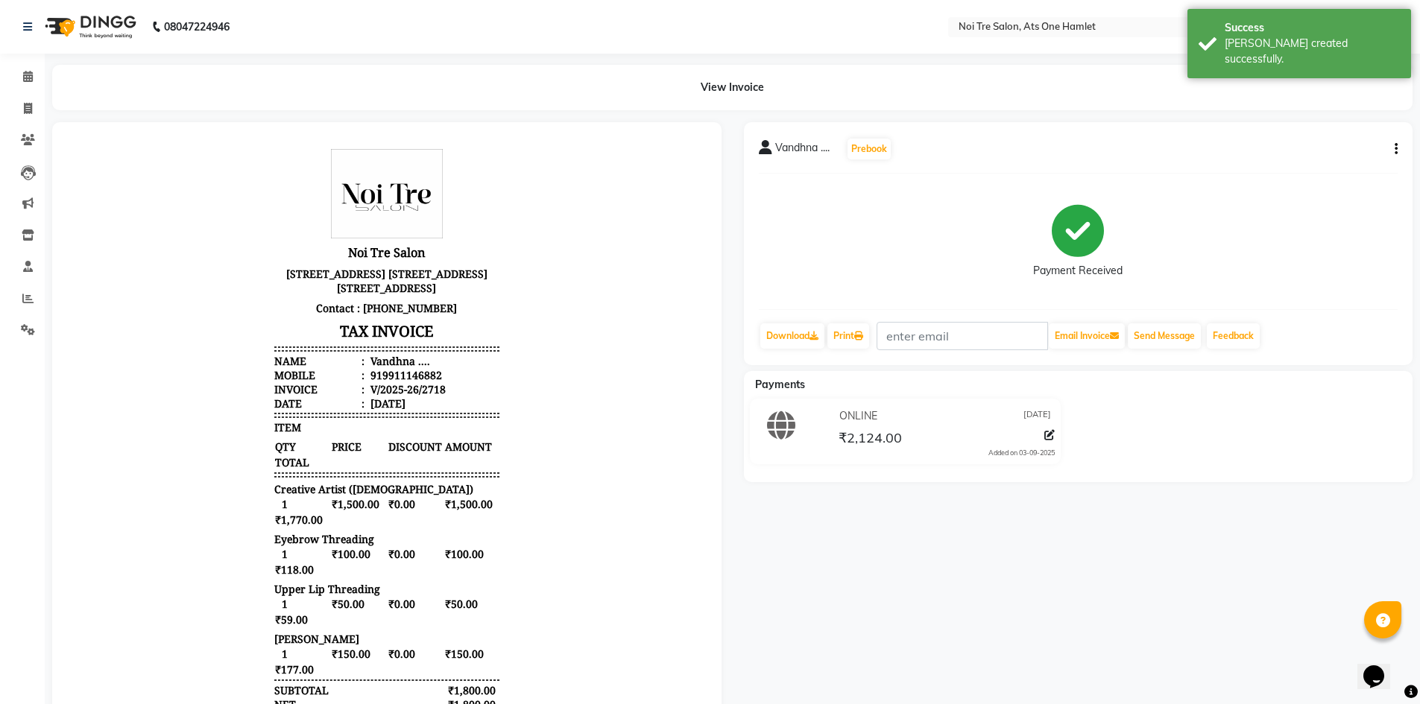
click at [953, 108] on div "View Invoice" at bounding box center [732, 87] width 1361 height 45
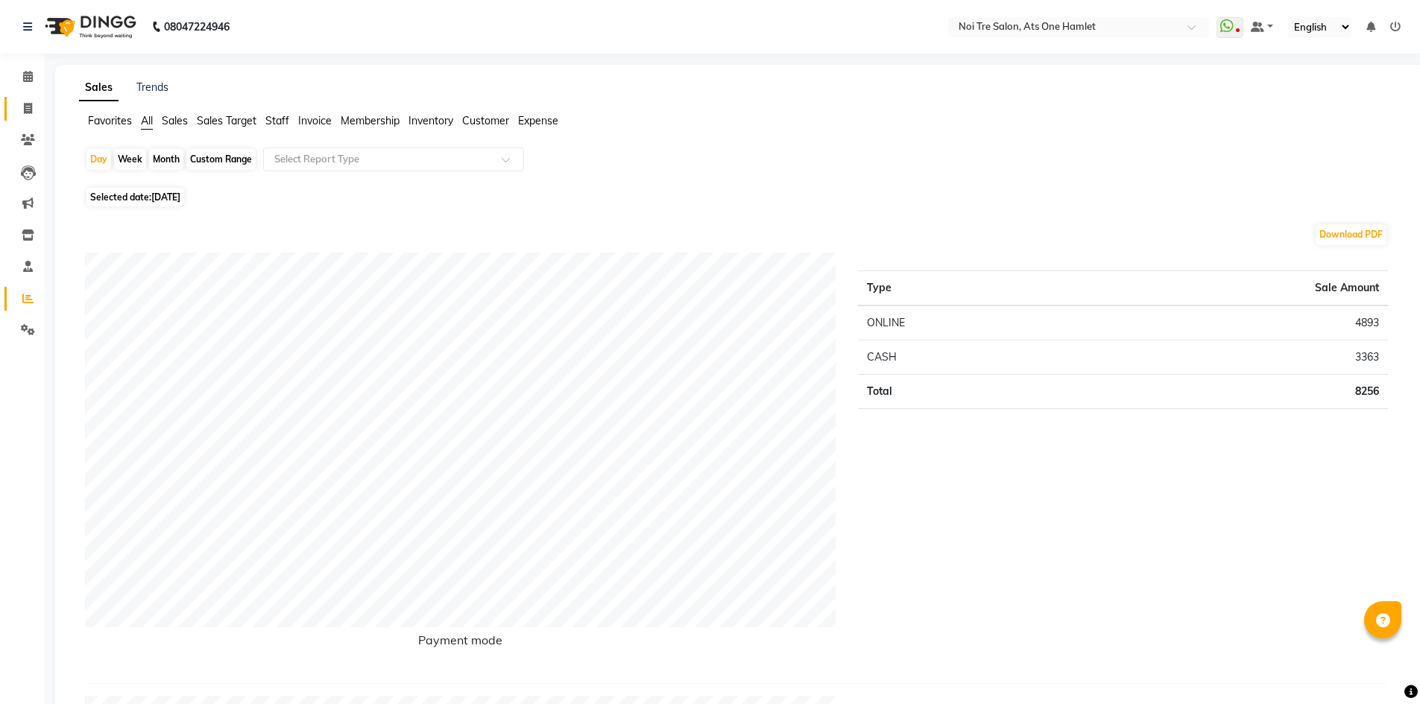
click at [33, 99] on link "Invoice" at bounding box center [22, 109] width 36 height 25
select select "5096"
select select "service"
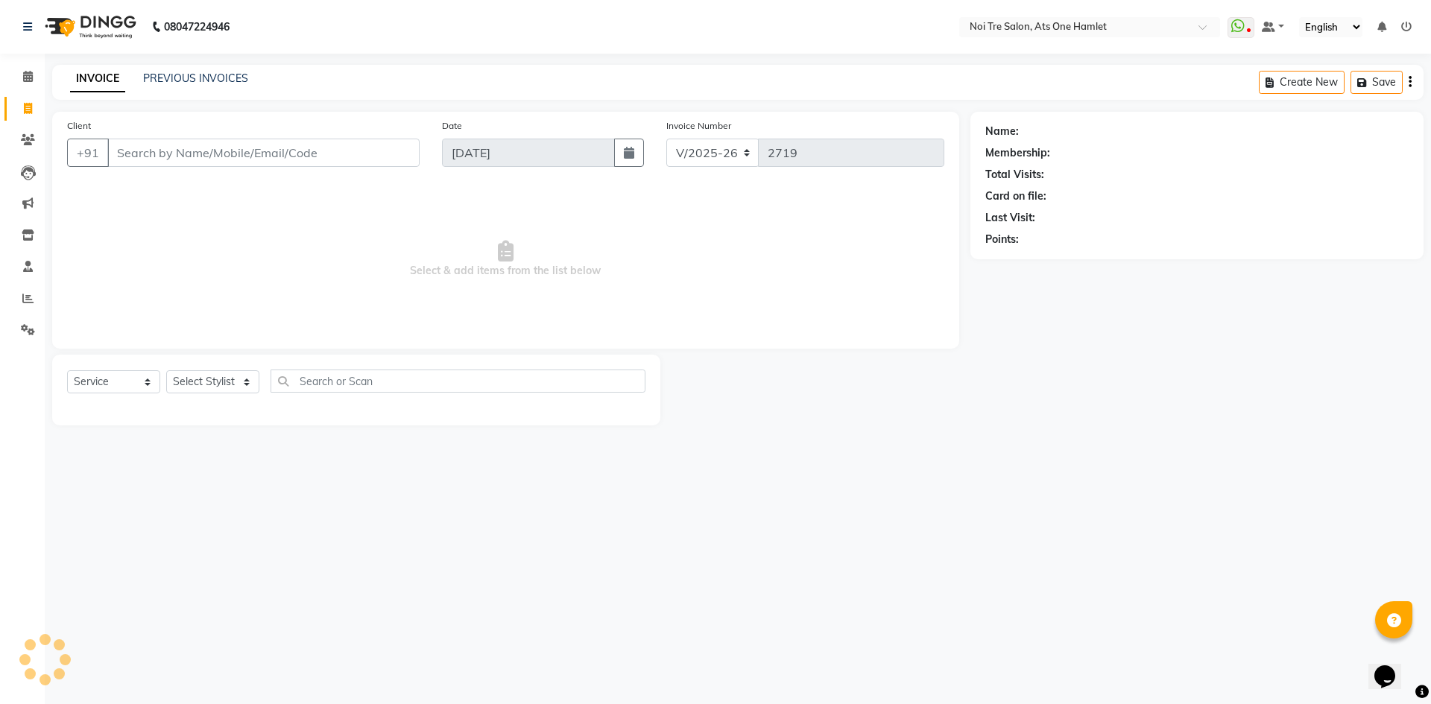
click at [184, 162] on input "Client" at bounding box center [263, 153] width 312 height 28
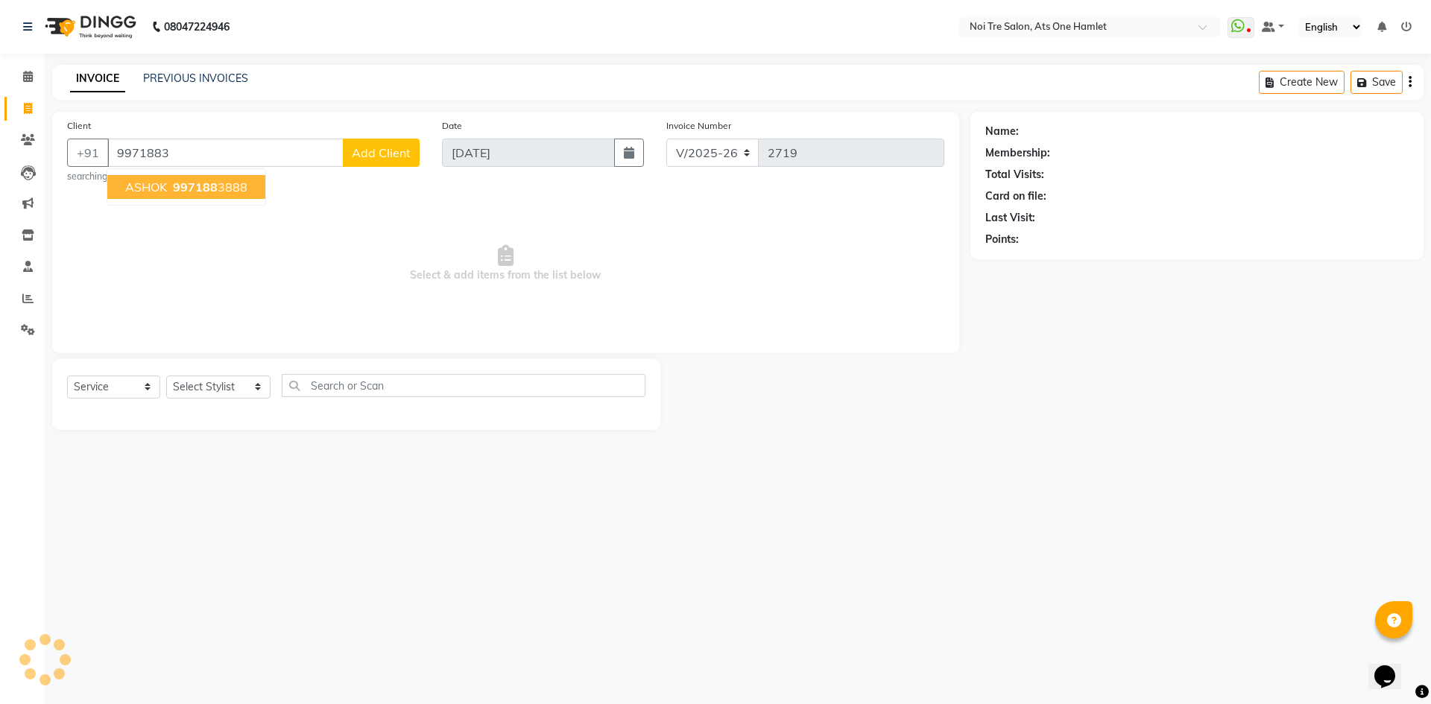
click at [181, 180] on span "997188" at bounding box center [195, 187] width 45 height 15
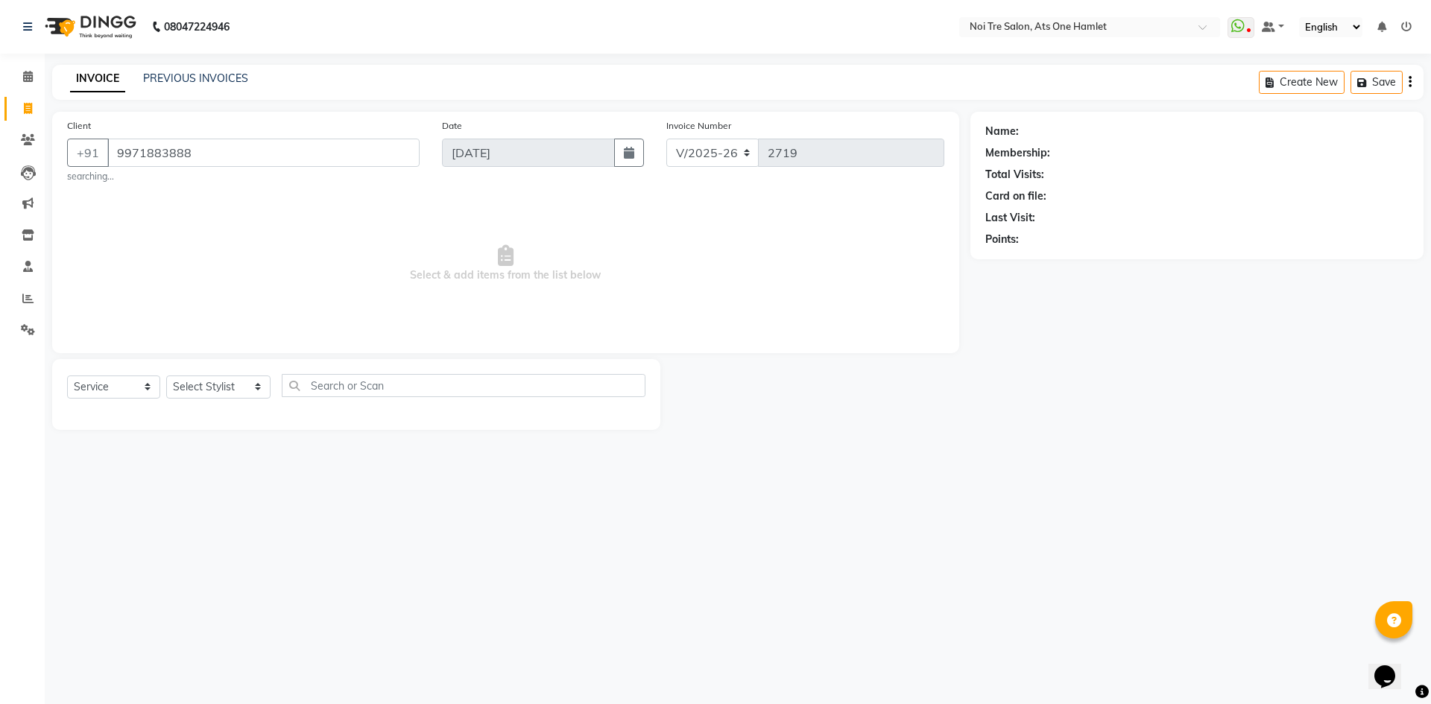
type input "9971883888"
click at [1030, 267] on button "button" at bounding box center [1027, 261] width 10 height 16
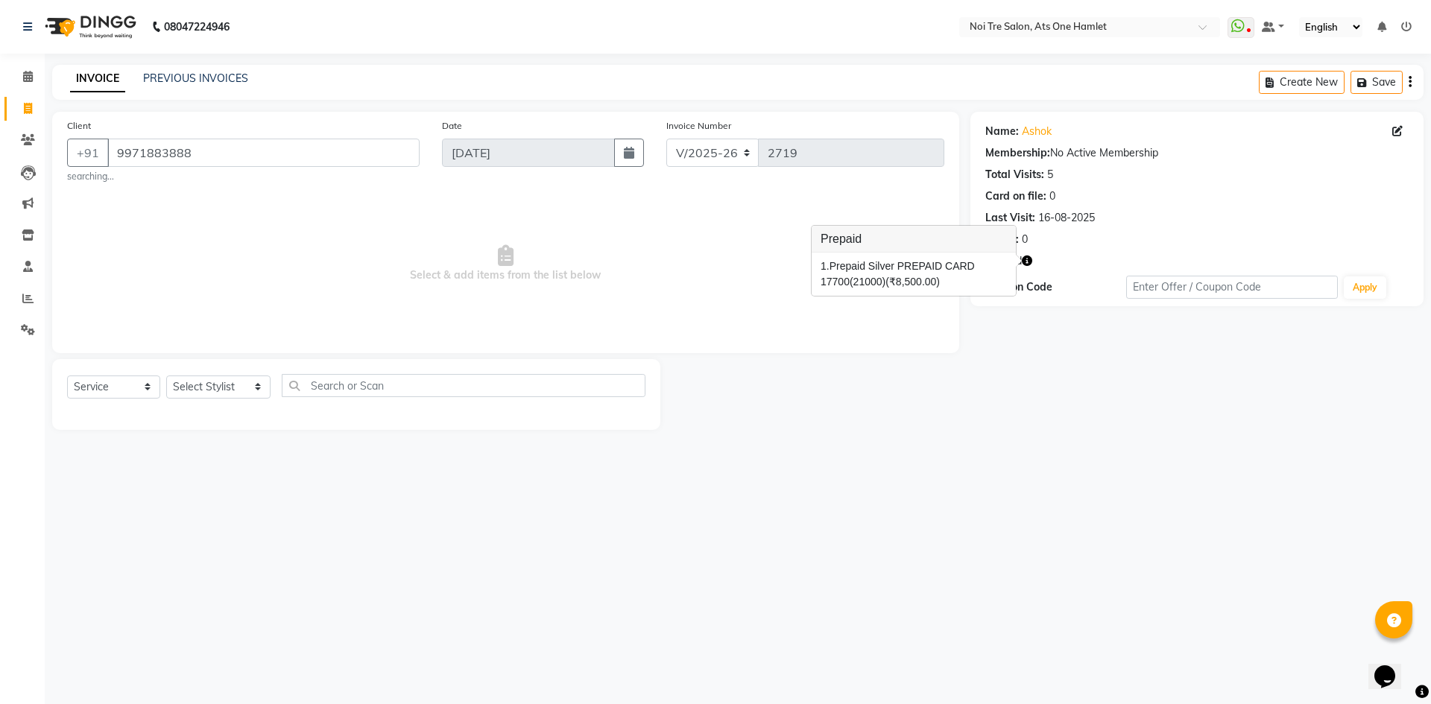
drag, startPoint x: 1045, startPoint y: 296, endPoint x: 991, endPoint y: 312, distance: 56.1
click at [1040, 301] on div "Name: Ashok Membership: No Active Membership Total Visits: 5 Card on file: 0 La…" at bounding box center [1197, 209] width 453 height 195
click at [236, 391] on select "Select Stylist [PERSON_NAME] [PERSON_NAME] [PERSON_NAME] [PERSON_NAME] 104 [PER…" at bounding box center [218, 387] width 104 height 23
select select "32220"
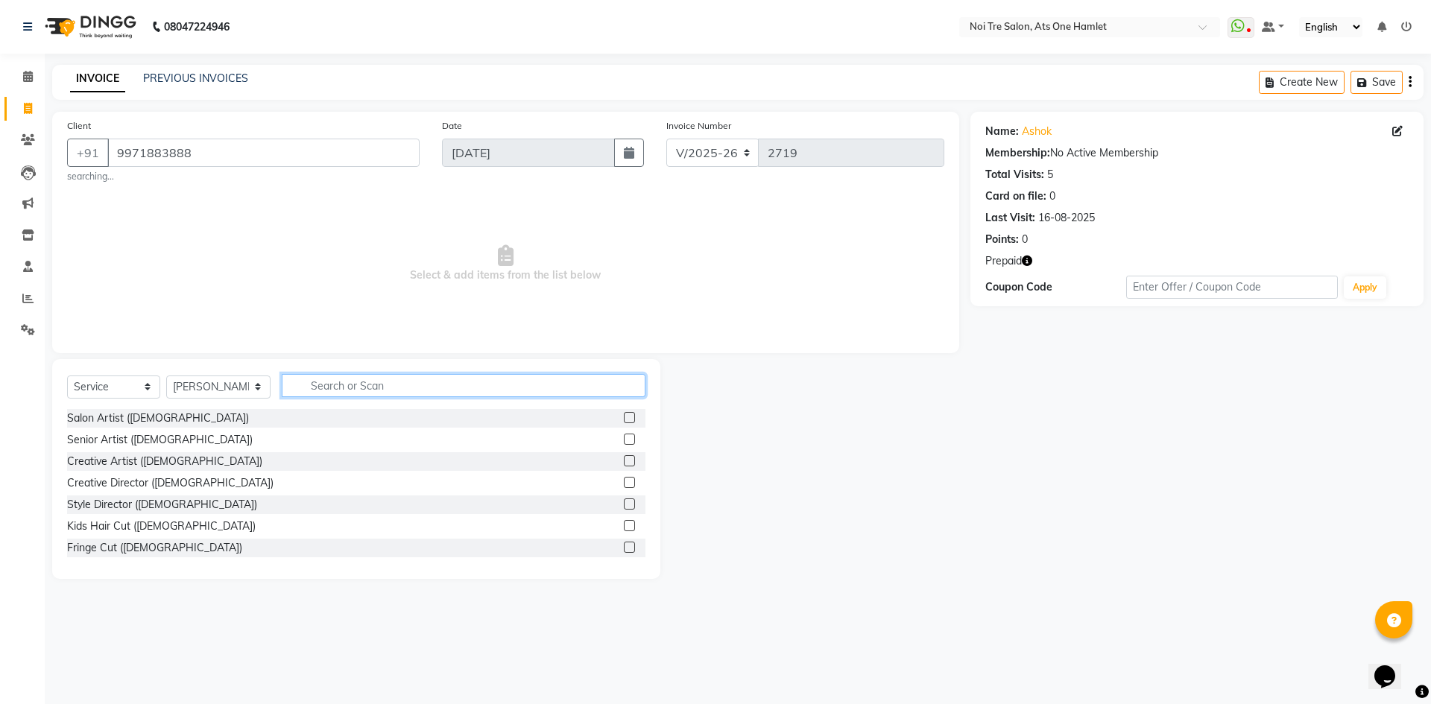
click at [376, 391] on input "text" at bounding box center [464, 385] width 364 height 23
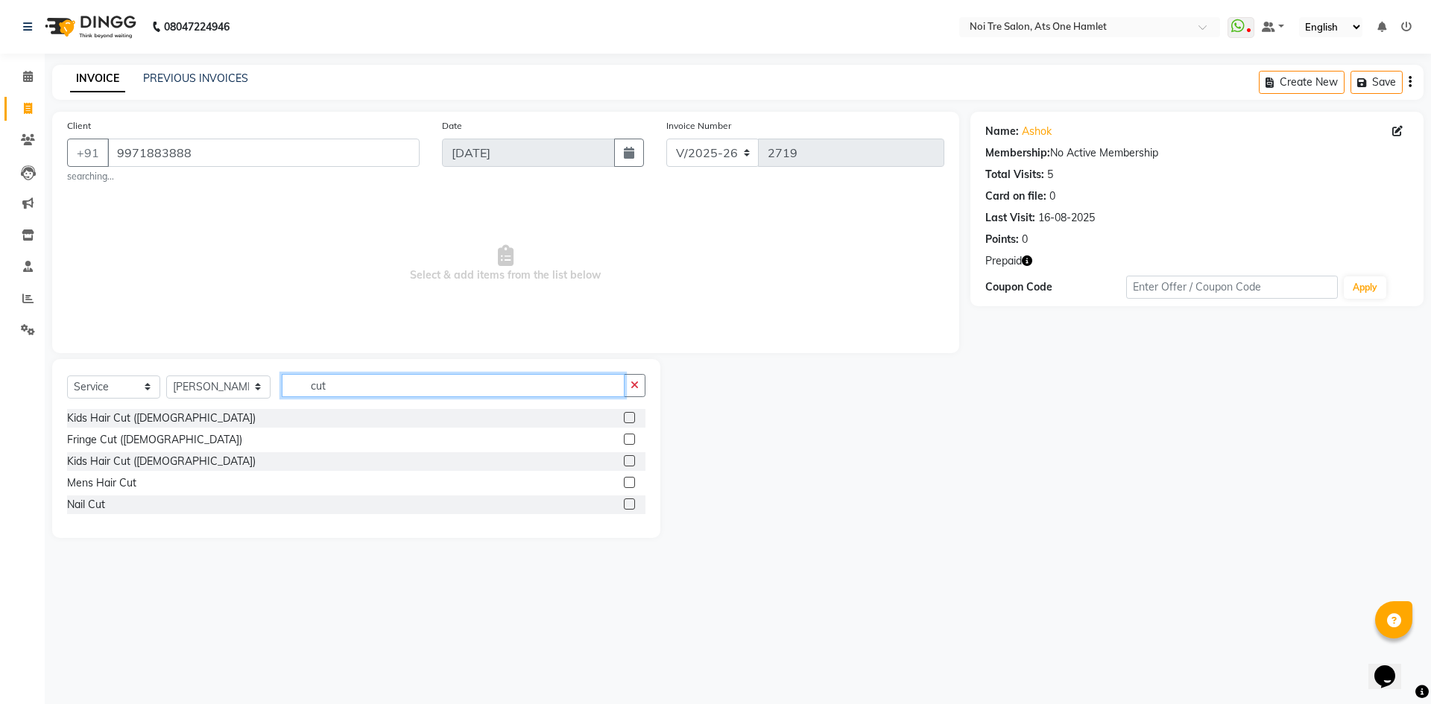
type input "cut"
click at [136, 479] on div "Mens Hair Cut" at bounding box center [356, 483] width 578 height 19
click at [123, 484] on div "Mens Hair Cut" at bounding box center [101, 484] width 69 height 16
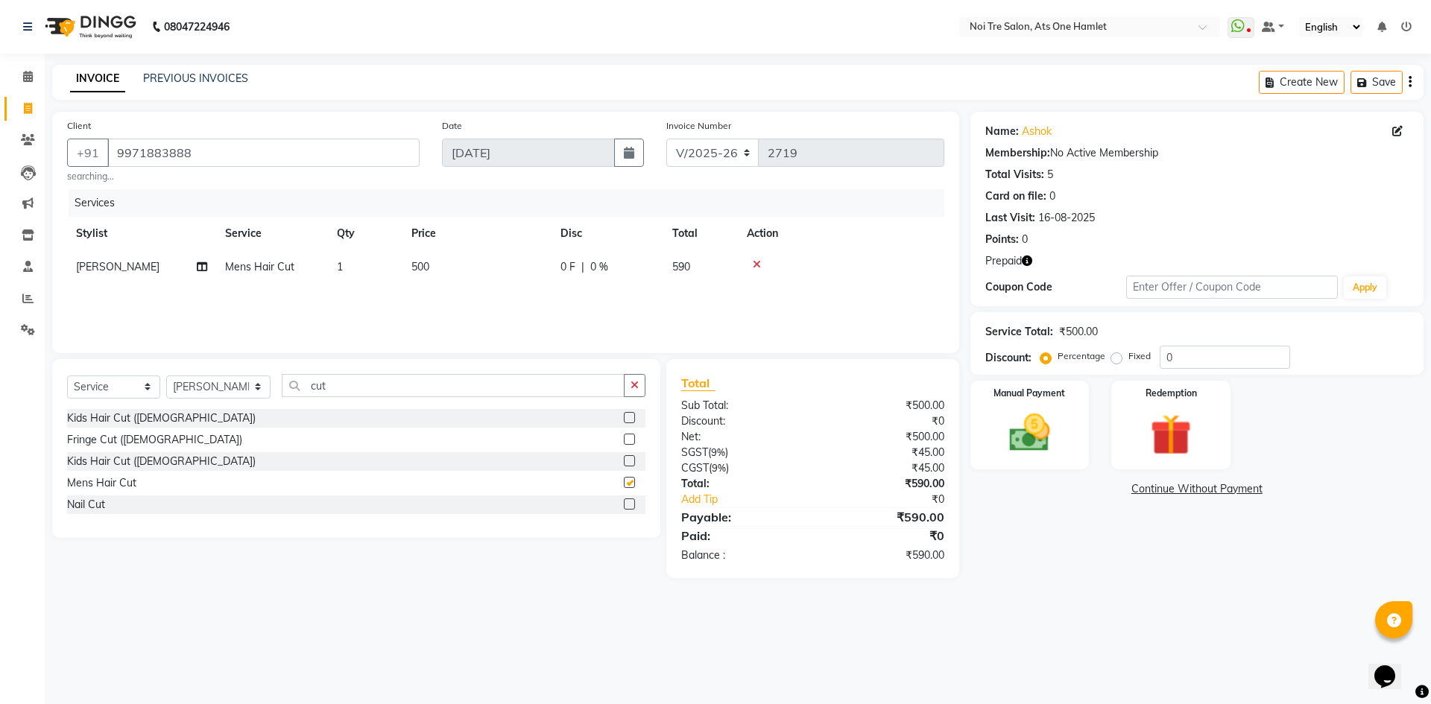
checkbox input "false"
click at [414, 271] on span "500" at bounding box center [421, 266] width 18 height 13
select select "32220"
drag, startPoint x: 476, startPoint y: 272, endPoint x: 468, endPoint y: 274, distance: 7.8
click at [468, 274] on tr "aamir Abhishekh AJEET Ali Anuradha ARSH atique ATUL 104 AZAD Bhawana chahat Cha…" at bounding box center [505, 278] width 877 height 57
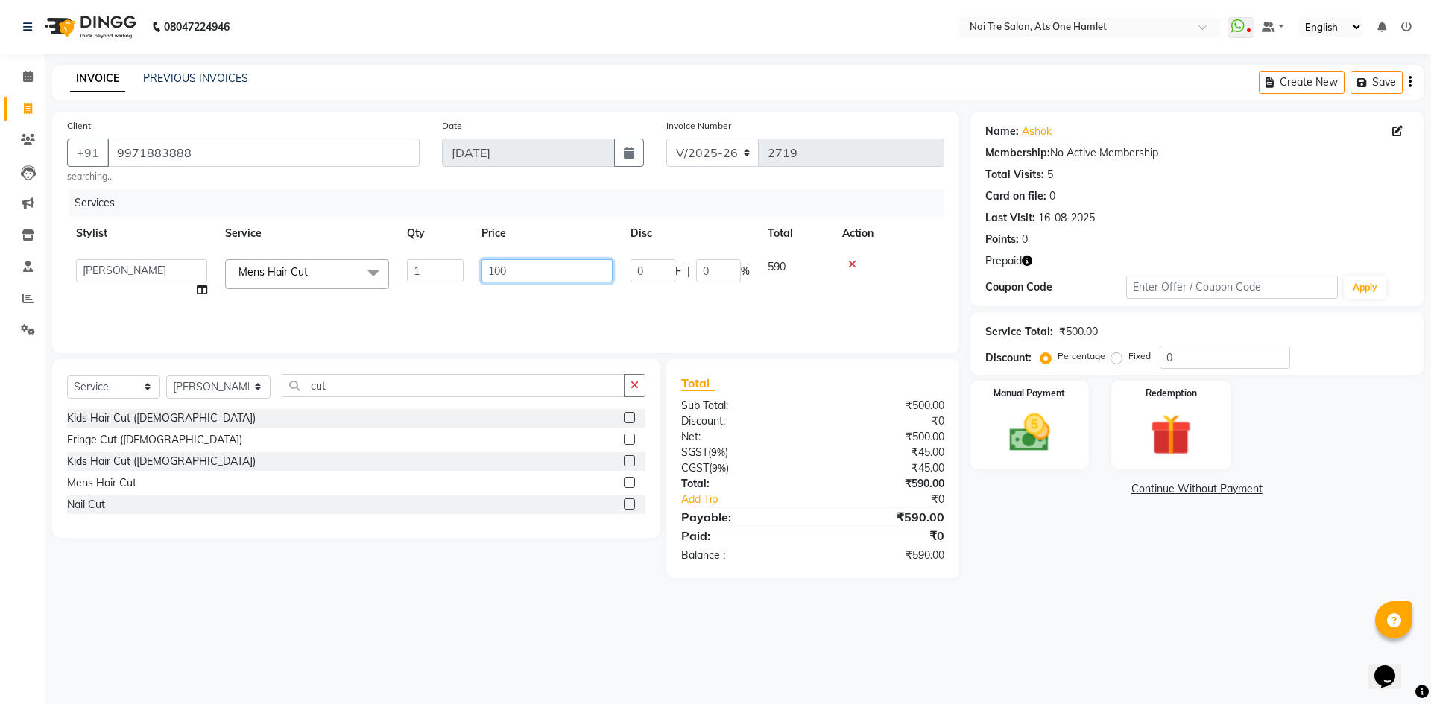
type input "1000"
click at [537, 349] on div "Client +91 9971883888 searching... Date 03-09-2025 Invoice Number V/2025 V/2025…" at bounding box center [505, 233] width 907 height 242
click at [1012, 422] on img at bounding box center [1029, 433] width 69 height 49
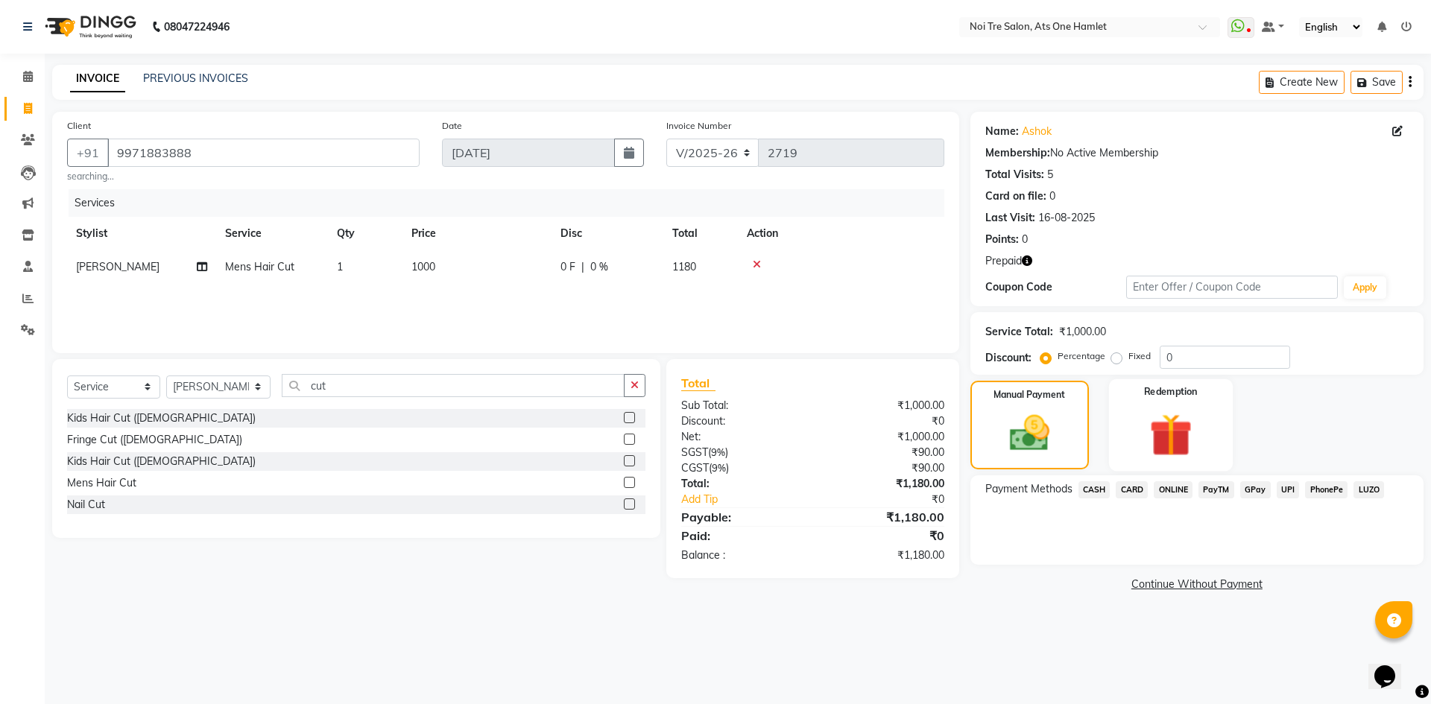
click at [1171, 440] on img at bounding box center [1170, 435] width 69 height 53
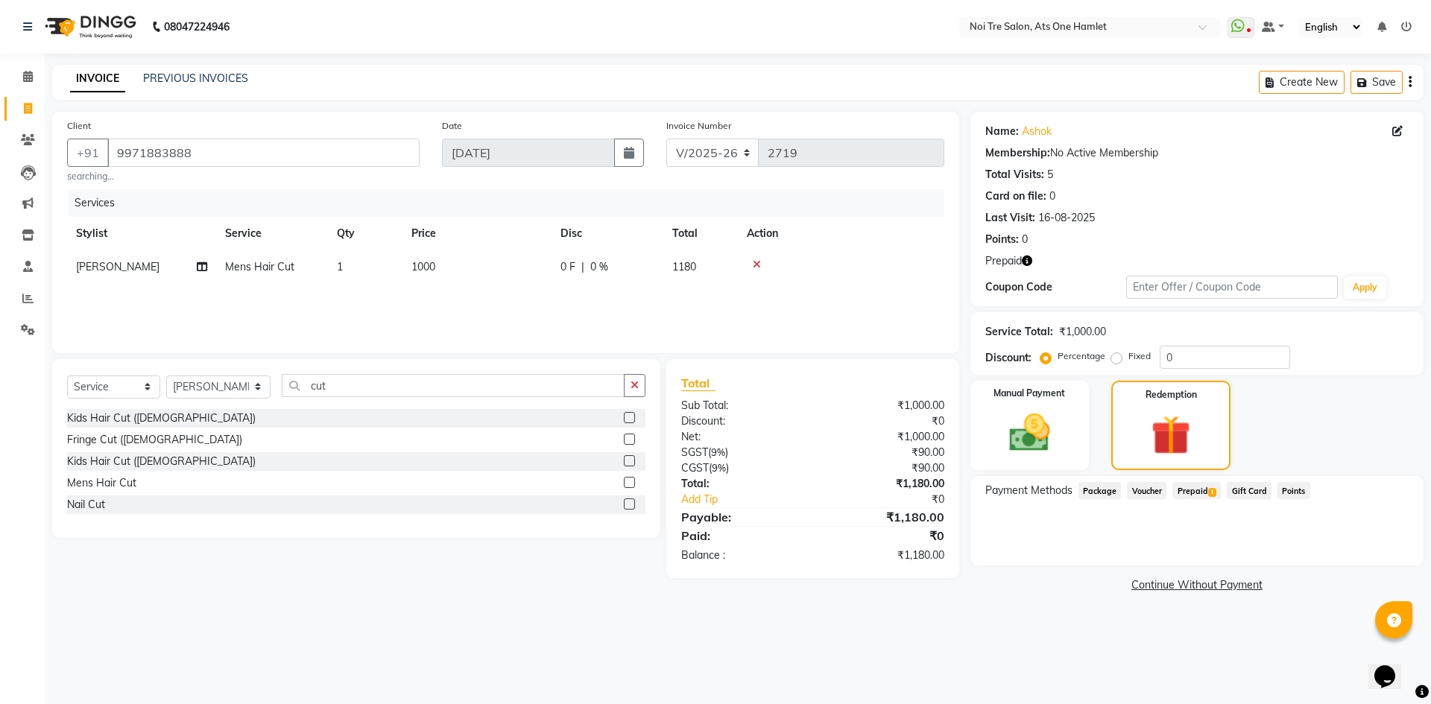
click at [1200, 484] on span "Prepaid 1" at bounding box center [1197, 490] width 48 height 17
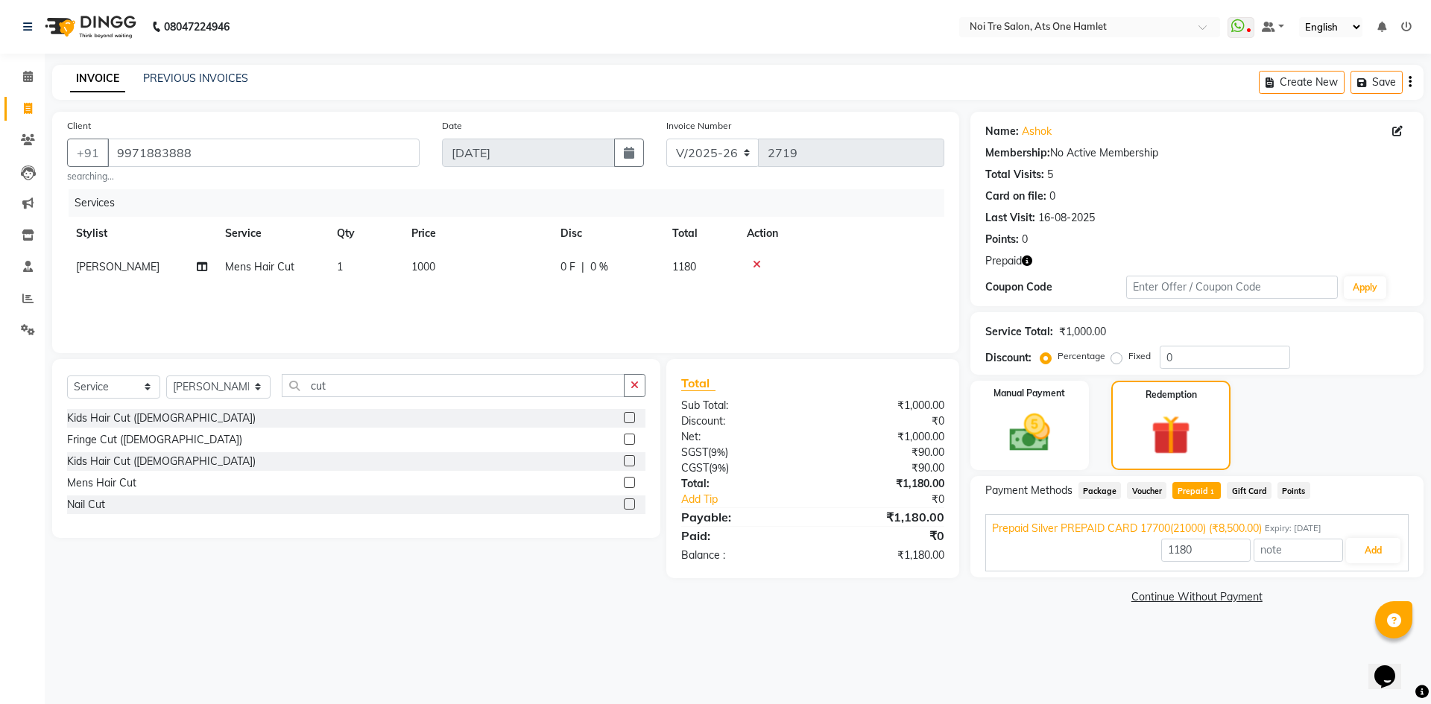
click at [1367, 536] on div "Prepaid Silver PREPAID CARD 17700(21000) (₹8,500.00) Expiry: 13-07-2026" at bounding box center [1197, 529] width 410 height 16
click at [1369, 543] on div "Prepaid Silver PREPAID CARD 17700(21000) (₹8,500.00) Expiry: 13-07-2026 1180 Add" at bounding box center [1197, 528] width 423 height 29
click at [1177, 528] on span "Prepaid Silver PREPAID CARD 17700(21000) (₹8,500.00)" at bounding box center [1127, 529] width 270 height 16
click at [1382, 548] on button "Add" at bounding box center [1373, 550] width 54 height 25
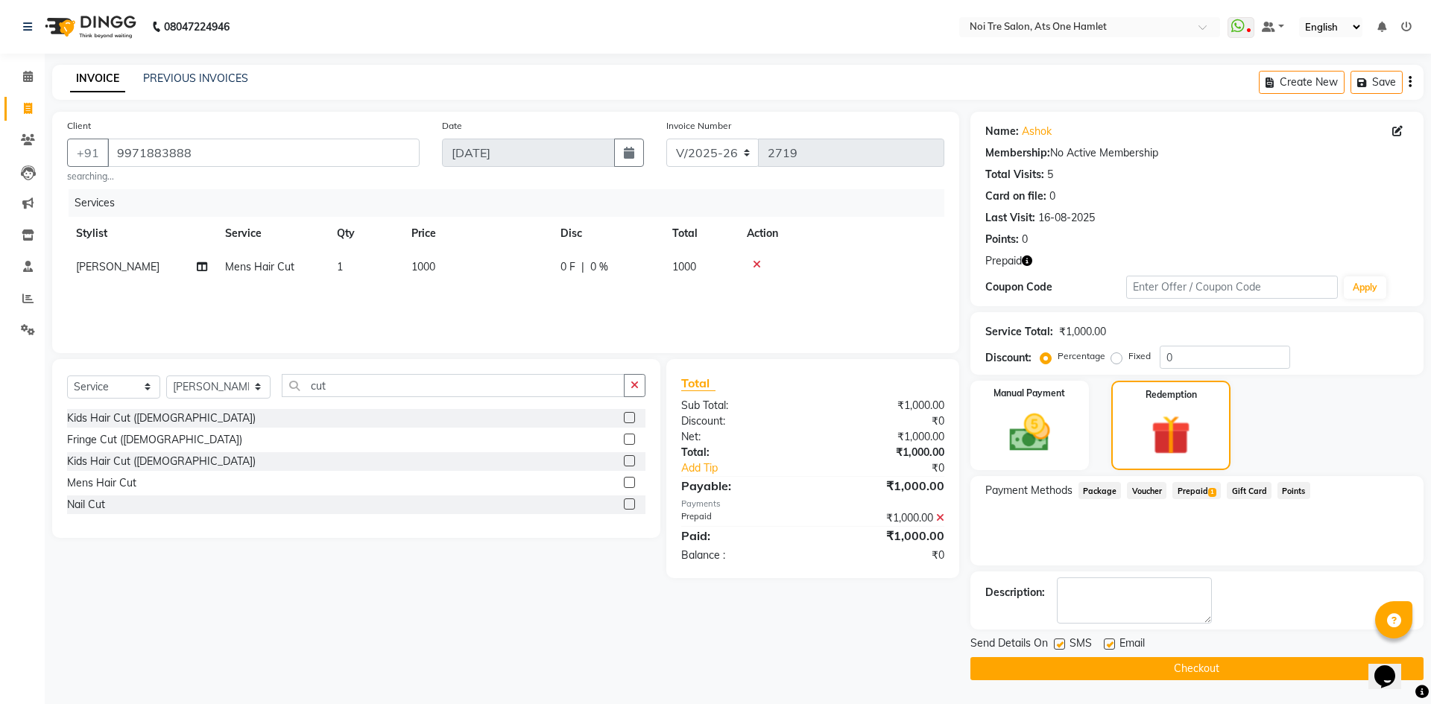
click at [1173, 653] on div "Send Details On SMS Email" at bounding box center [1197, 645] width 453 height 19
click at [1172, 663] on button "Checkout" at bounding box center [1197, 669] width 453 height 23
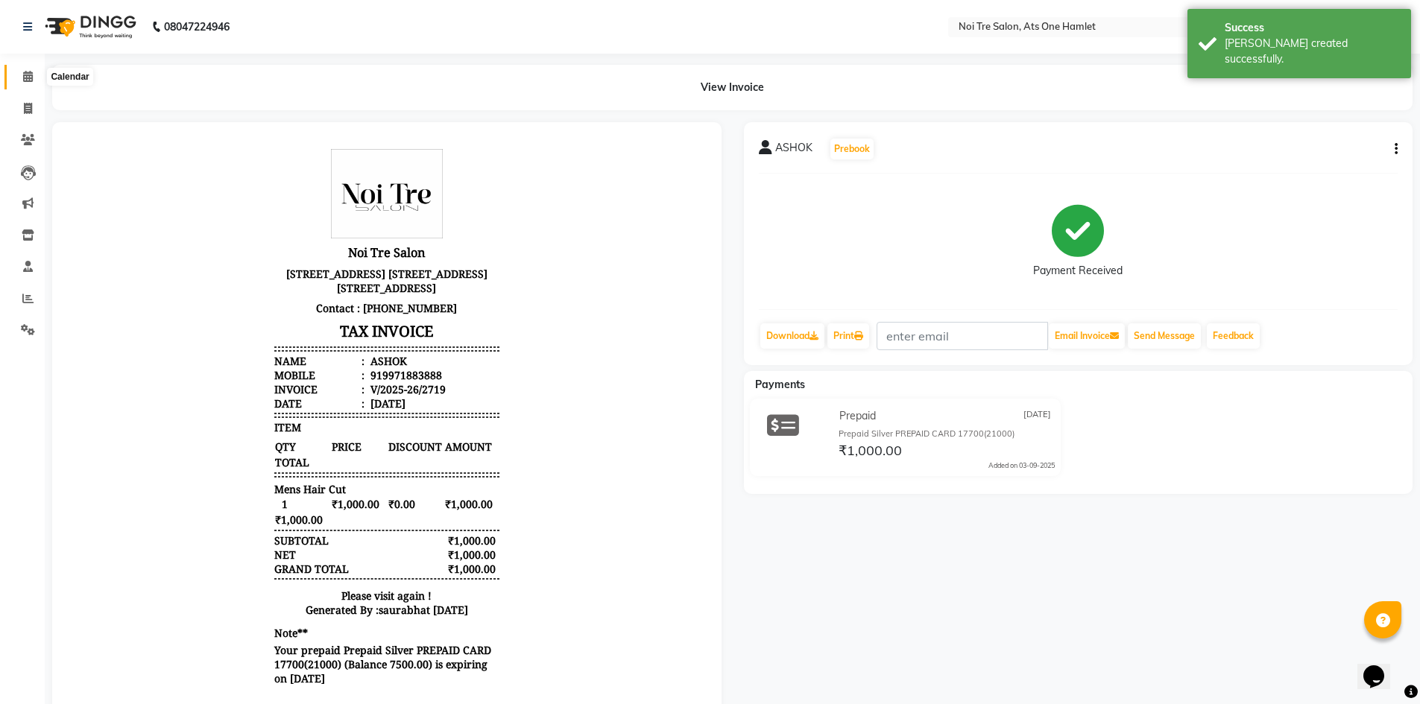
drag, startPoint x: 37, startPoint y: 81, endPoint x: 68, endPoint y: 1, distance: 84.7
click at [37, 81] on span at bounding box center [28, 77] width 26 height 17
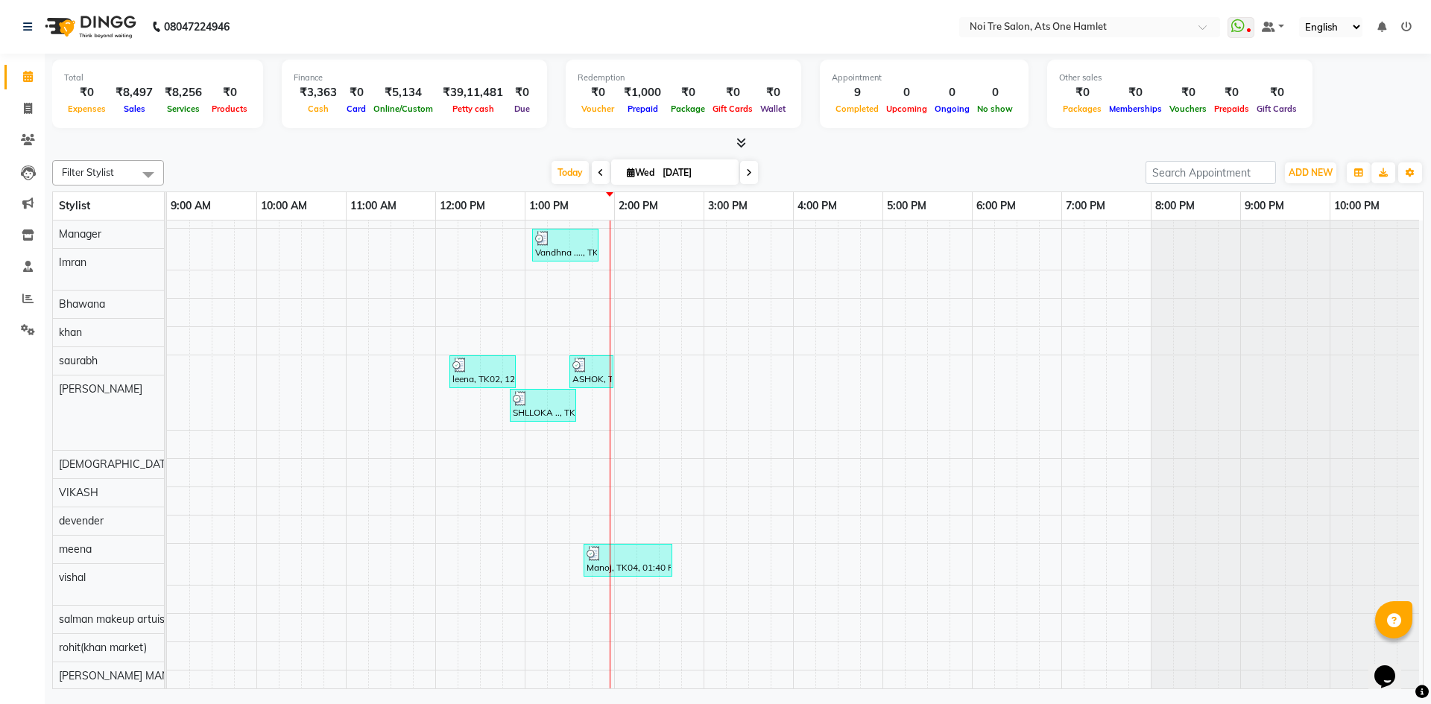
scroll to position [20, 0]
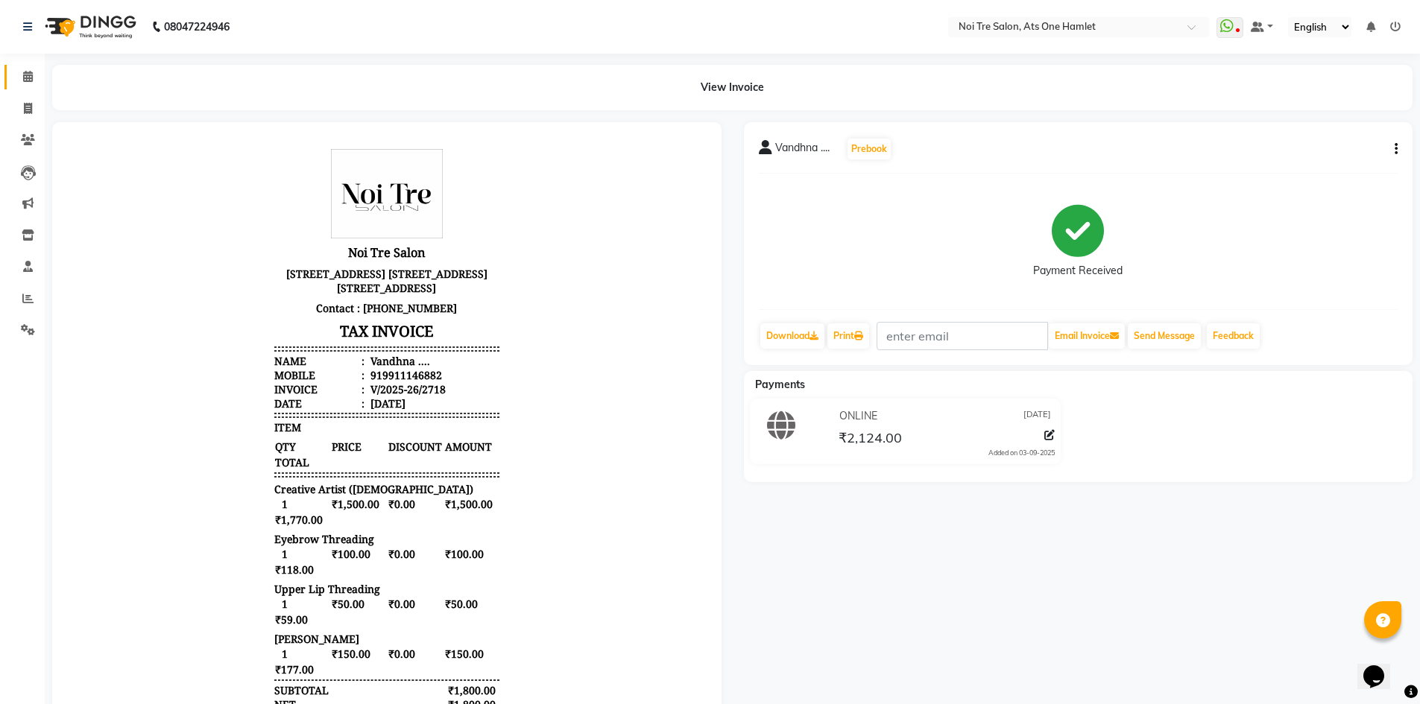
click at [9, 78] on link "Calendar" at bounding box center [22, 77] width 36 height 25
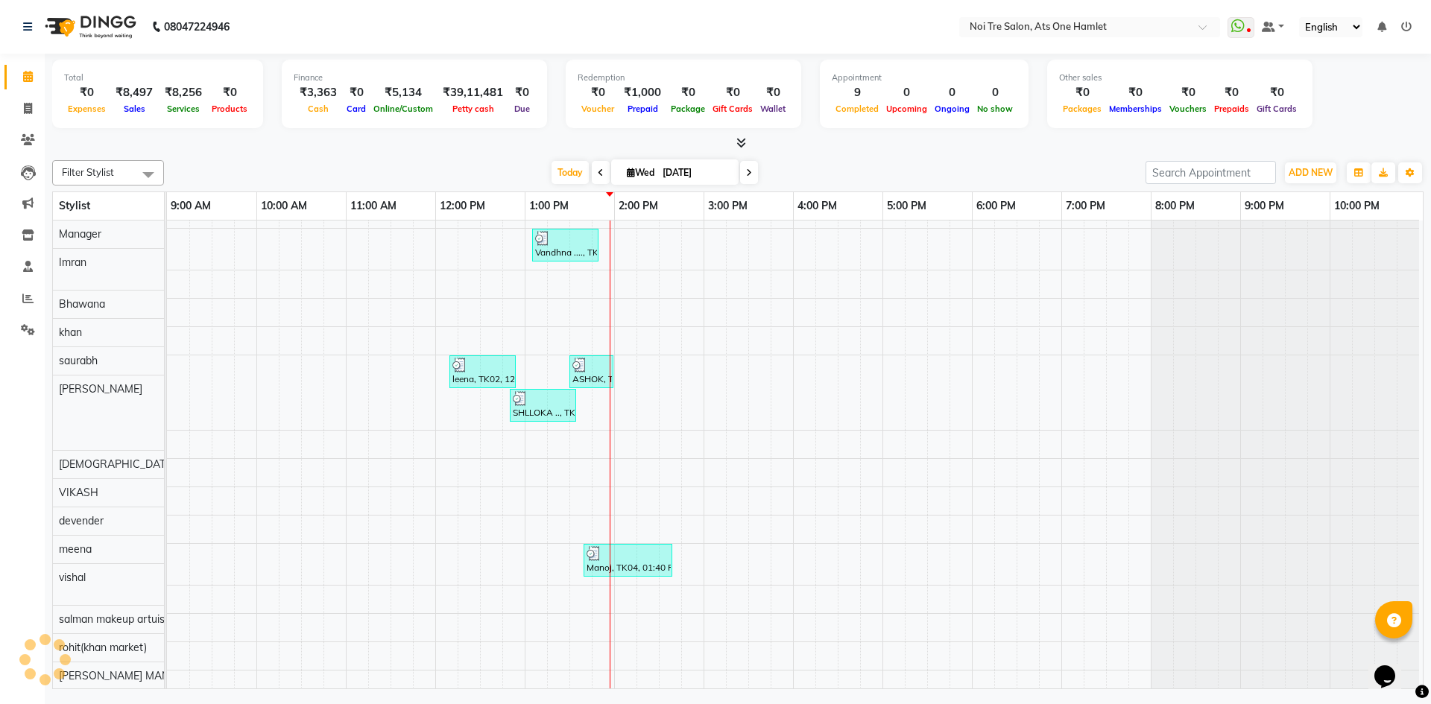
scroll to position [20, 0]
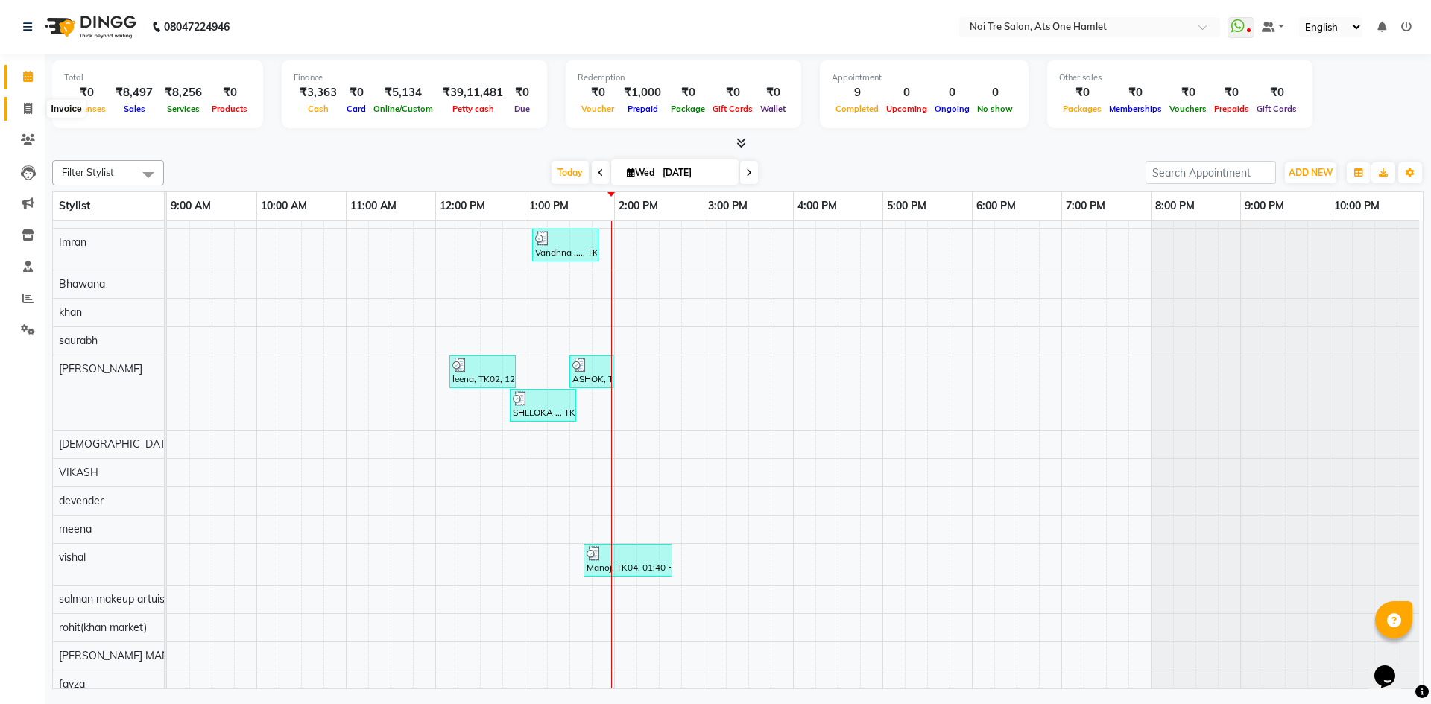
drag, startPoint x: 40, startPoint y: 110, endPoint x: 16, endPoint y: 63, distance: 51.7
click at [40, 110] on span at bounding box center [28, 109] width 26 height 17
select select "service"
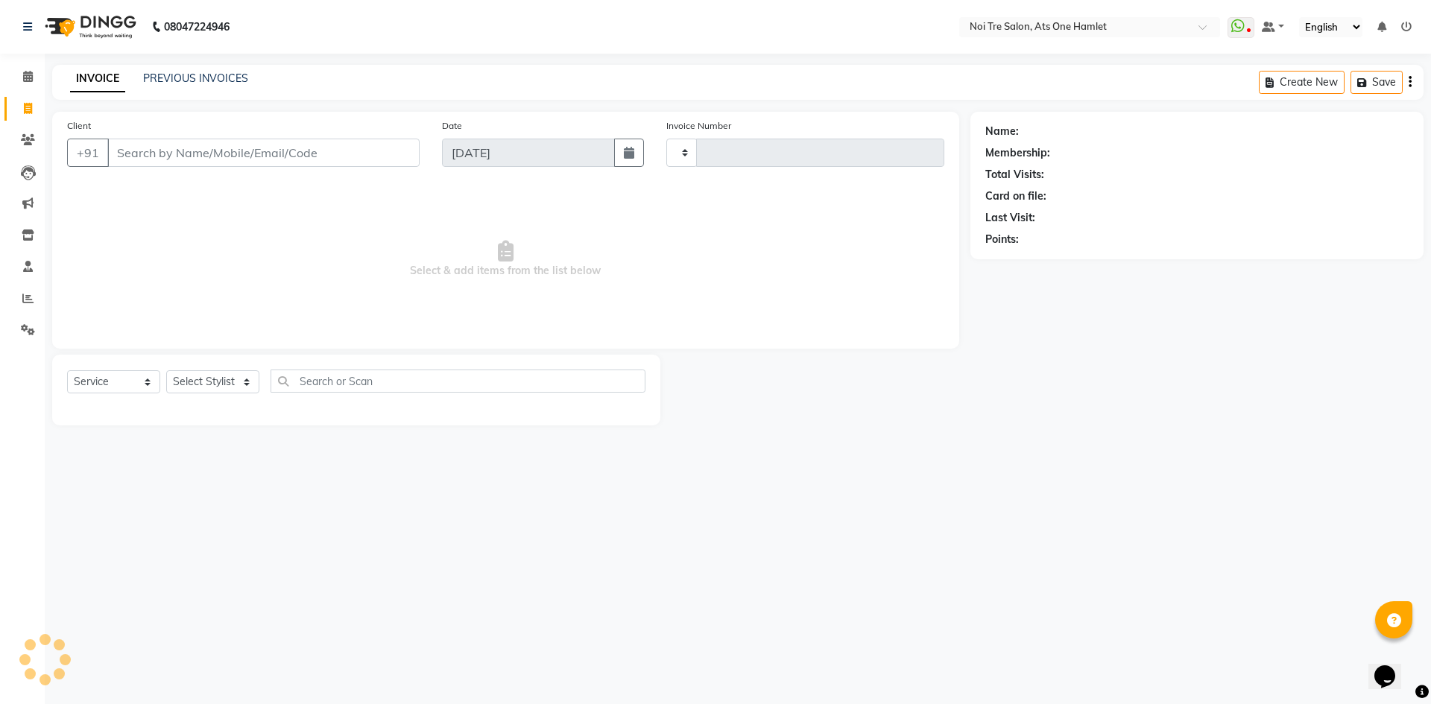
click at [16, 63] on li "Calendar" at bounding box center [22, 77] width 45 height 32
type input "2720"
select select "5096"
click at [19, 70] on span at bounding box center [28, 77] width 26 height 17
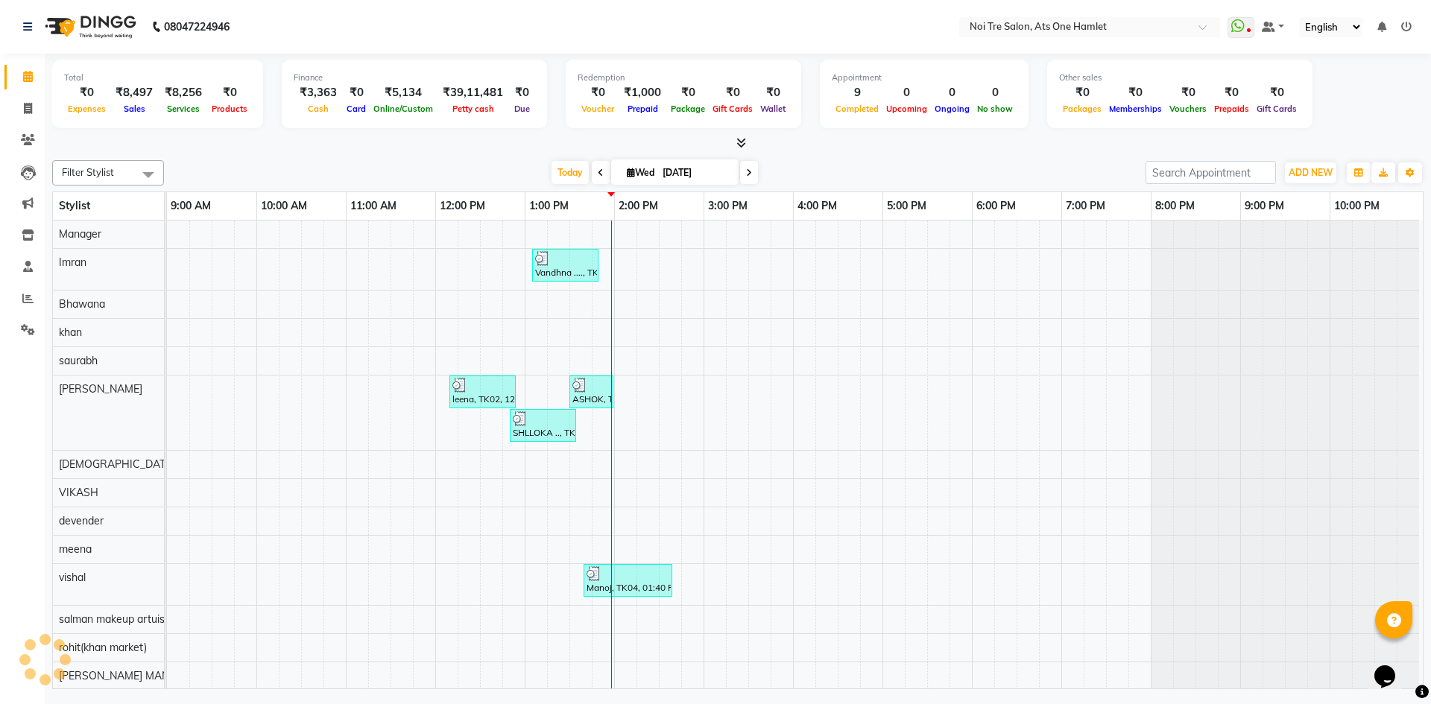
scroll to position [20, 0]
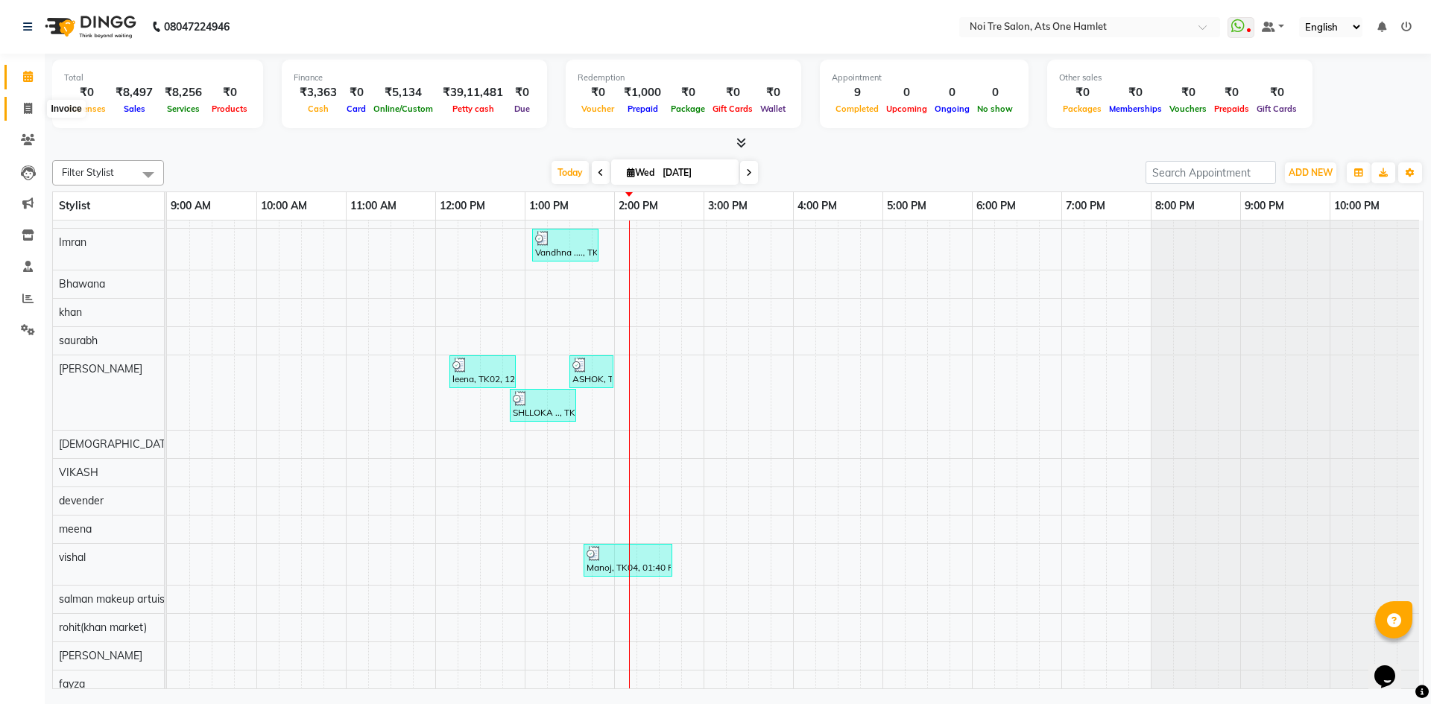
click at [27, 110] on icon at bounding box center [28, 108] width 8 height 11
select select "5096"
select select "service"
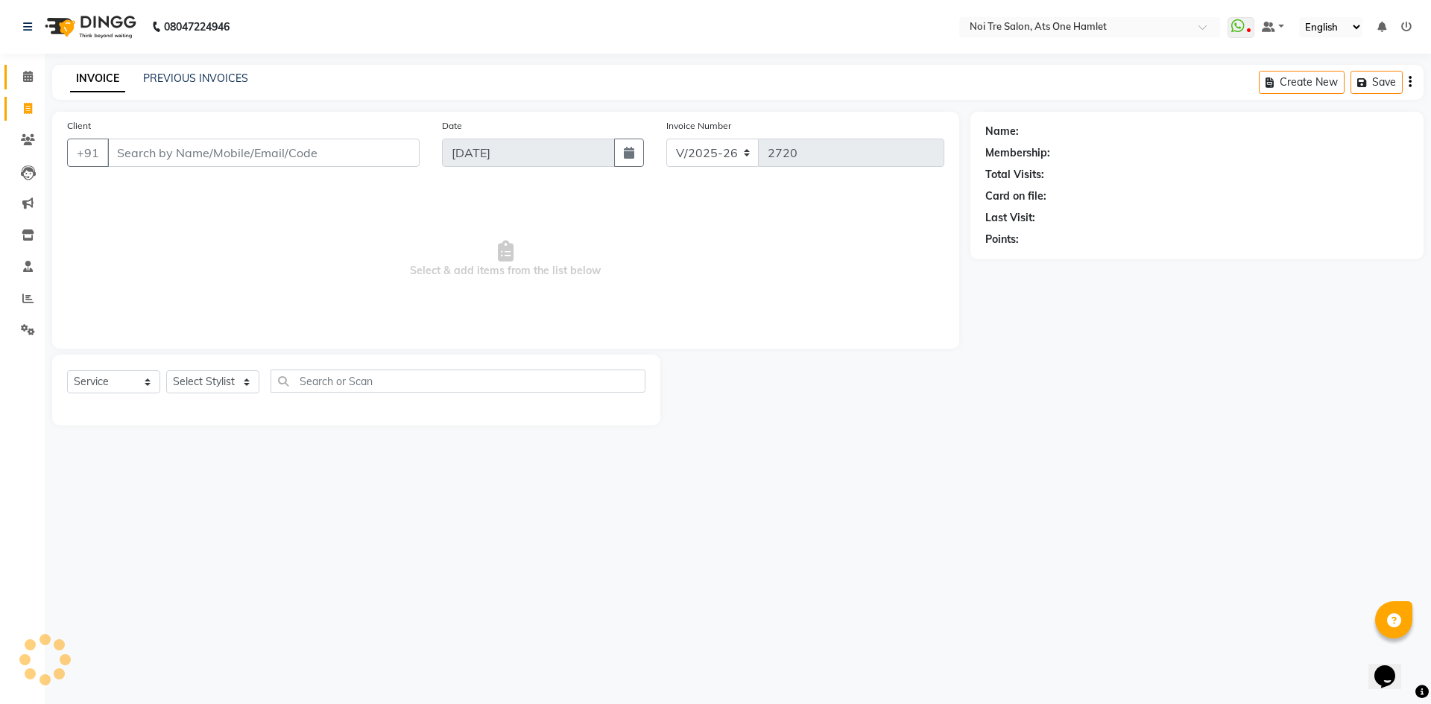
click at [35, 67] on link "Calendar" at bounding box center [22, 77] width 36 height 25
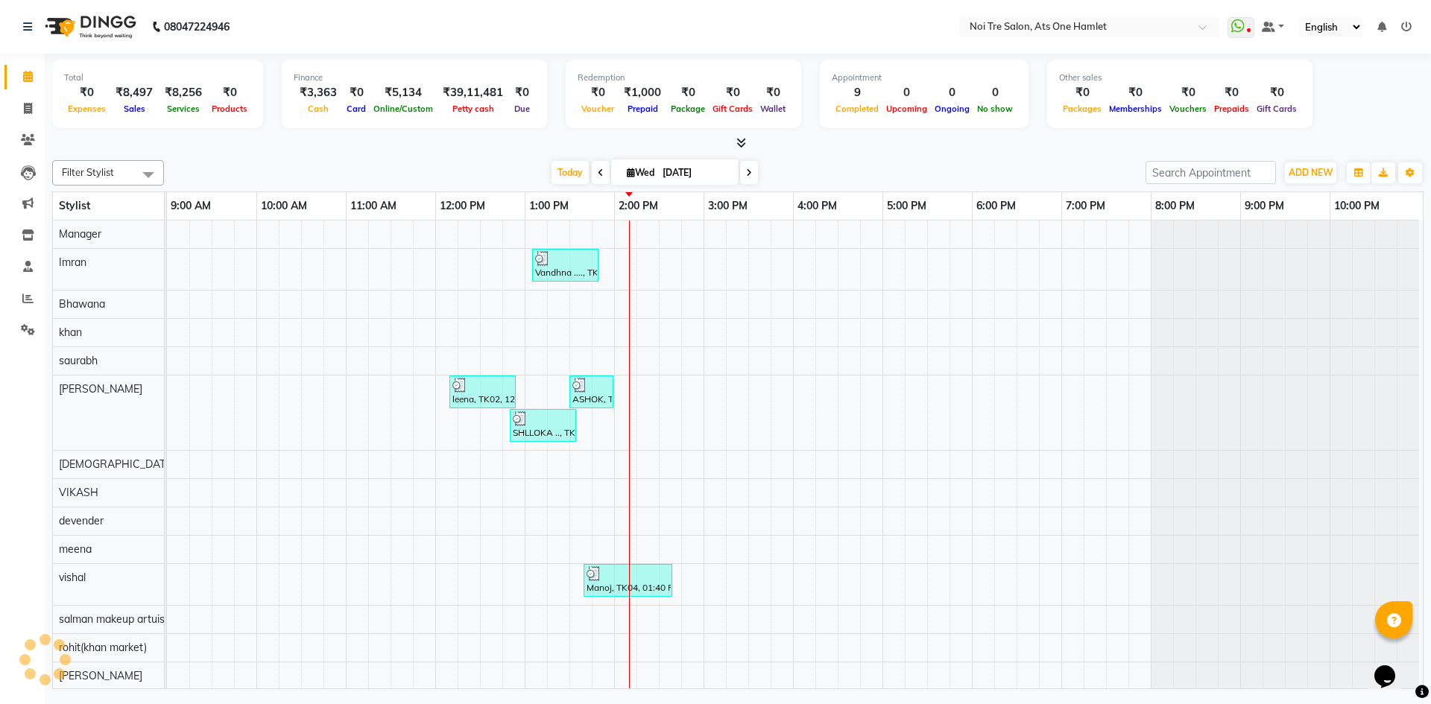
scroll to position [20, 0]
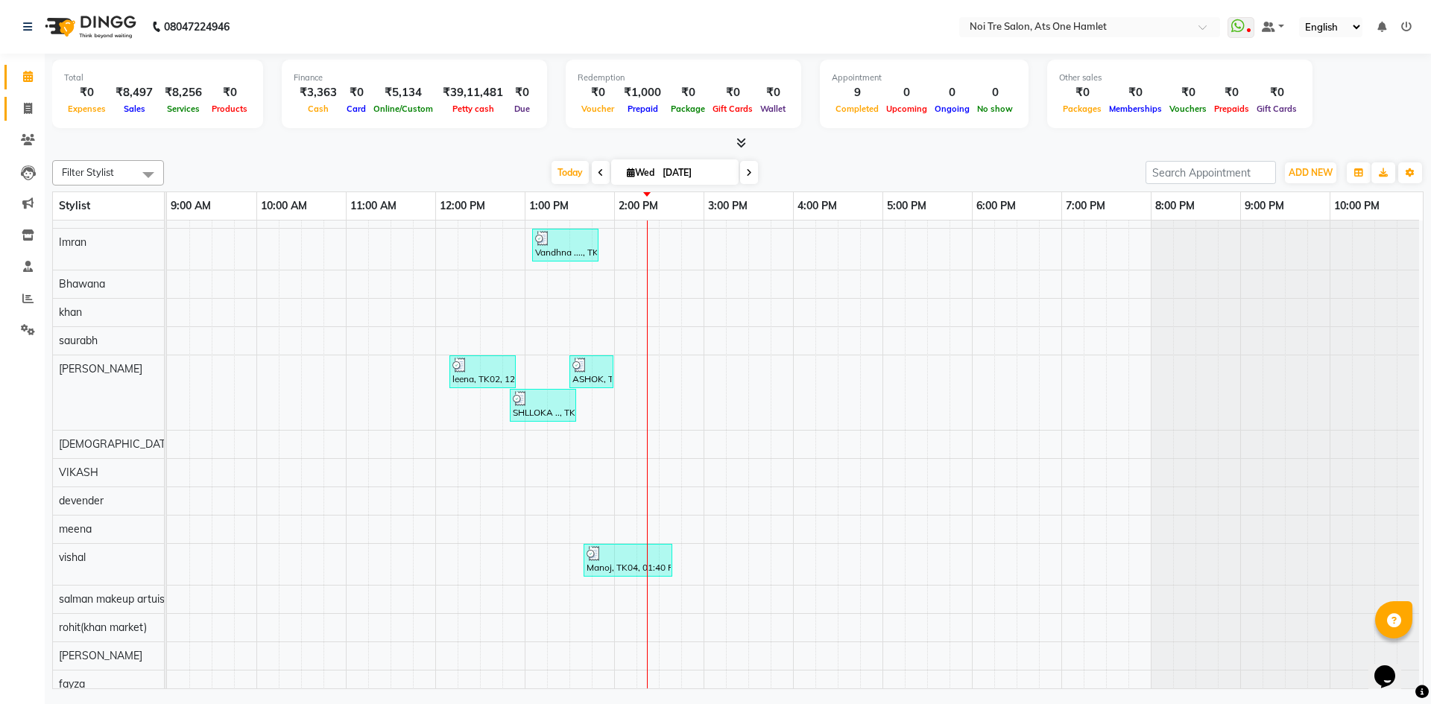
click at [14, 109] on link "Invoice" at bounding box center [22, 109] width 36 height 25
select select "service"
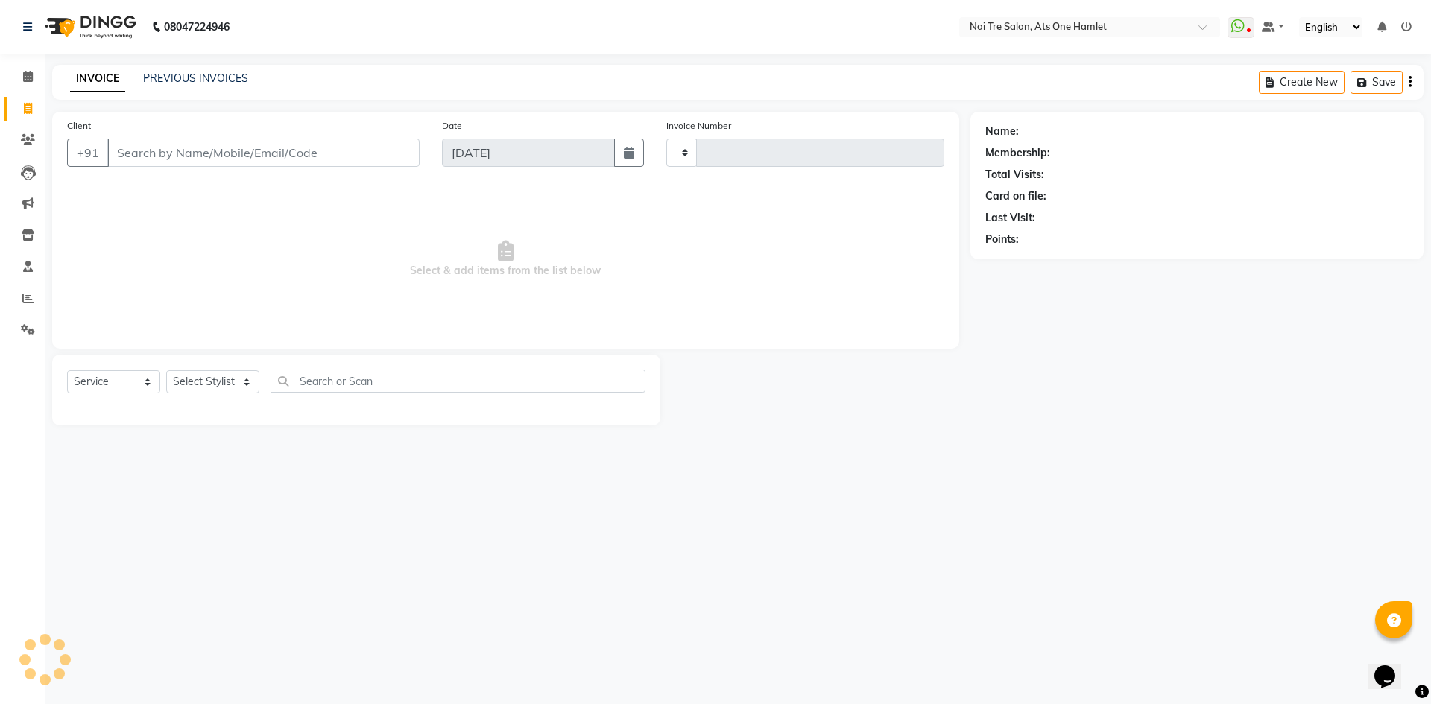
type input "2720"
select select "5096"
click at [243, 389] on select "Select Stylist" at bounding box center [212, 382] width 93 height 23
select select "32080"
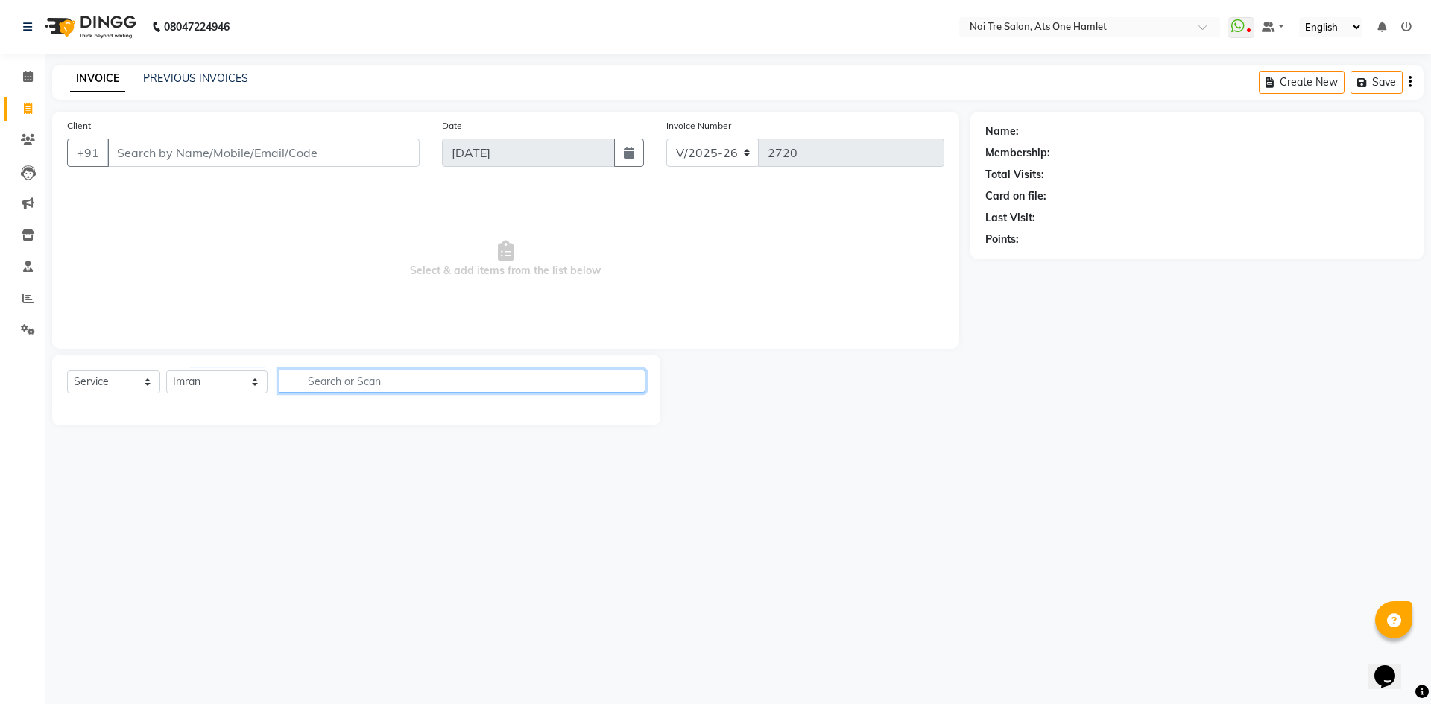
click at [399, 384] on input "text" at bounding box center [463, 381] width 368 height 23
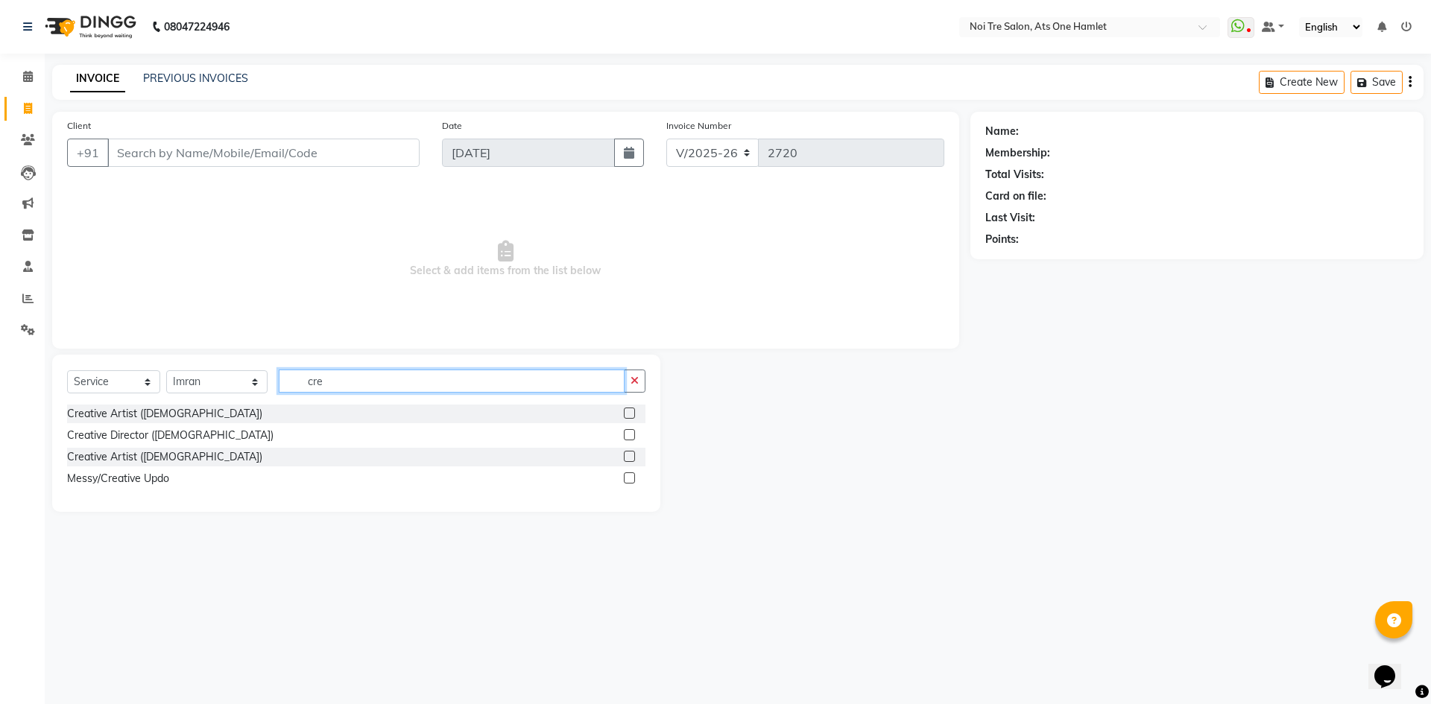
type input "cre"
click at [142, 423] on div "Creative Artist ([DEMOGRAPHIC_DATA])" at bounding box center [356, 414] width 578 height 19
click at [159, 416] on div "Creative Artist ([DEMOGRAPHIC_DATA])" at bounding box center [164, 414] width 195 height 16
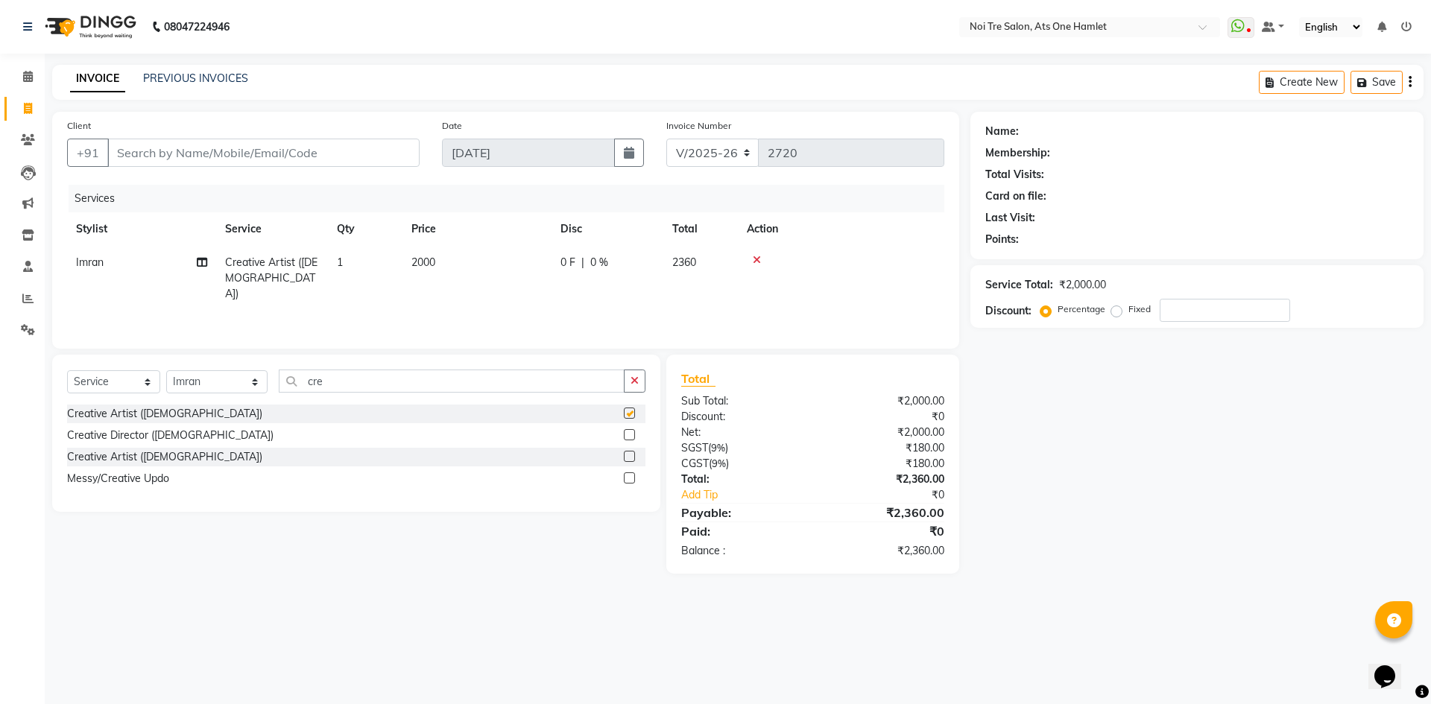
checkbox input "false"
drag, startPoint x: 450, startPoint y: 271, endPoint x: 476, endPoint y: 271, distance: 26.8
click at [457, 271] on td "2000" at bounding box center [477, 278] width 149 height 65
select select "32080"
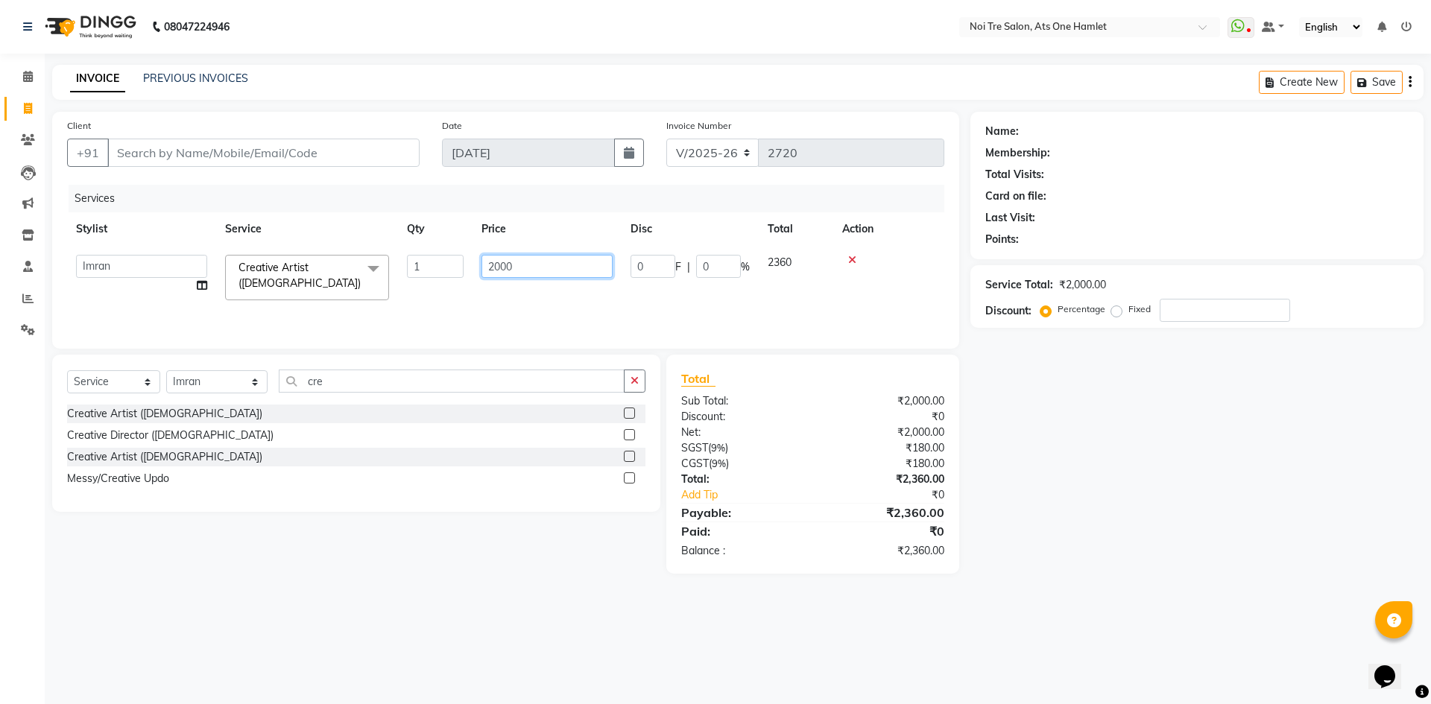
drag, startPoint x: 476, startPoint y: 271, endPoint x: 402, endPoint y: 269, distance: 74.6
click at [402, 269] on tr "aamir Abhishekh AJEET Ali Anuradha ARSH atique ATUL 104 AZAD Bhawana chahat Cha…" at bounding box center [505, 277] width 877 height 63
type input "1500"
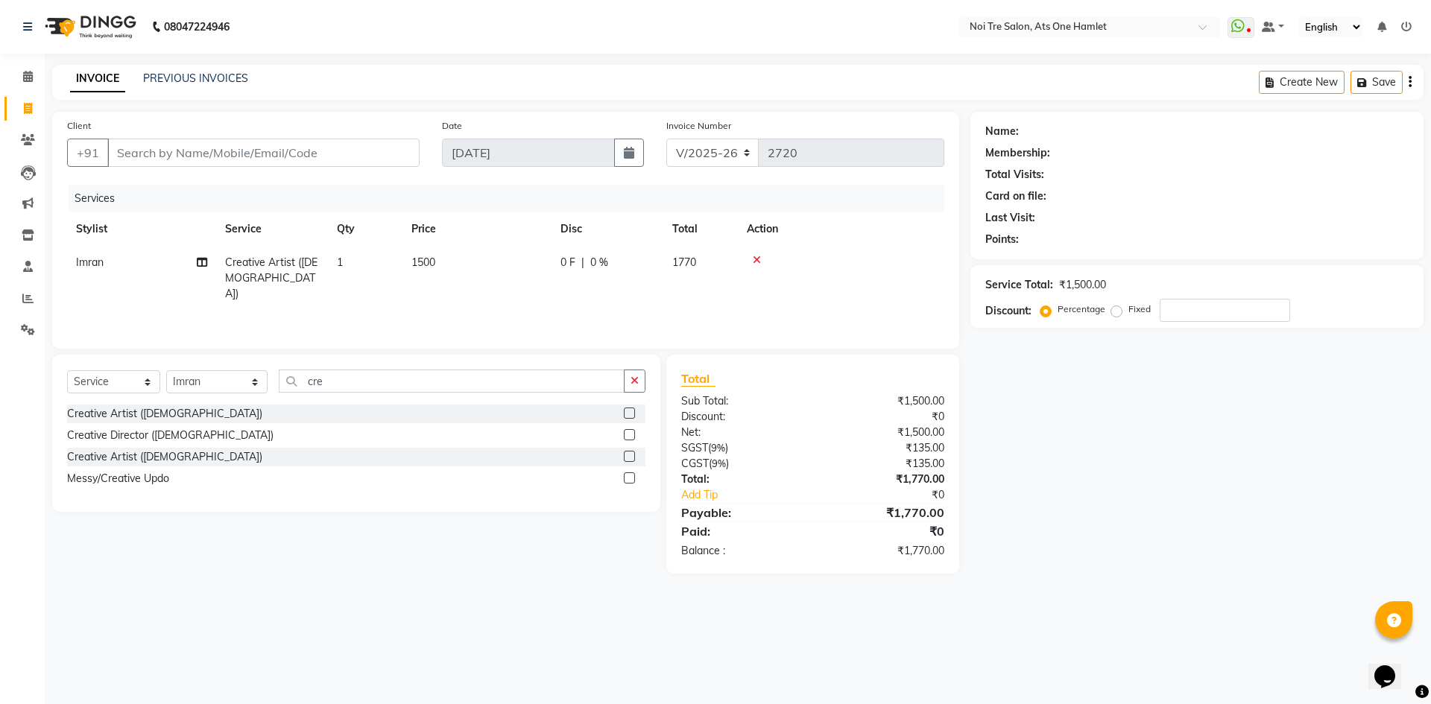
click at [486, 347] on div "Client +91 Date 03-09-2025 Invoice Number V/2025 V/2025-26 2720 Services Stylis…" at bounding box center [505, 230] width 907 height 237
drag, startPoint x: 365, startPoint y: 376, endPoint x: 230, endPoint y: 390, distance: 135.6
click at [230, 390] on div "Select Service Product Membership Package Voucher Prepaid Gift Card Select Styl…" at bounding box center [356, 387] width 578 height 35
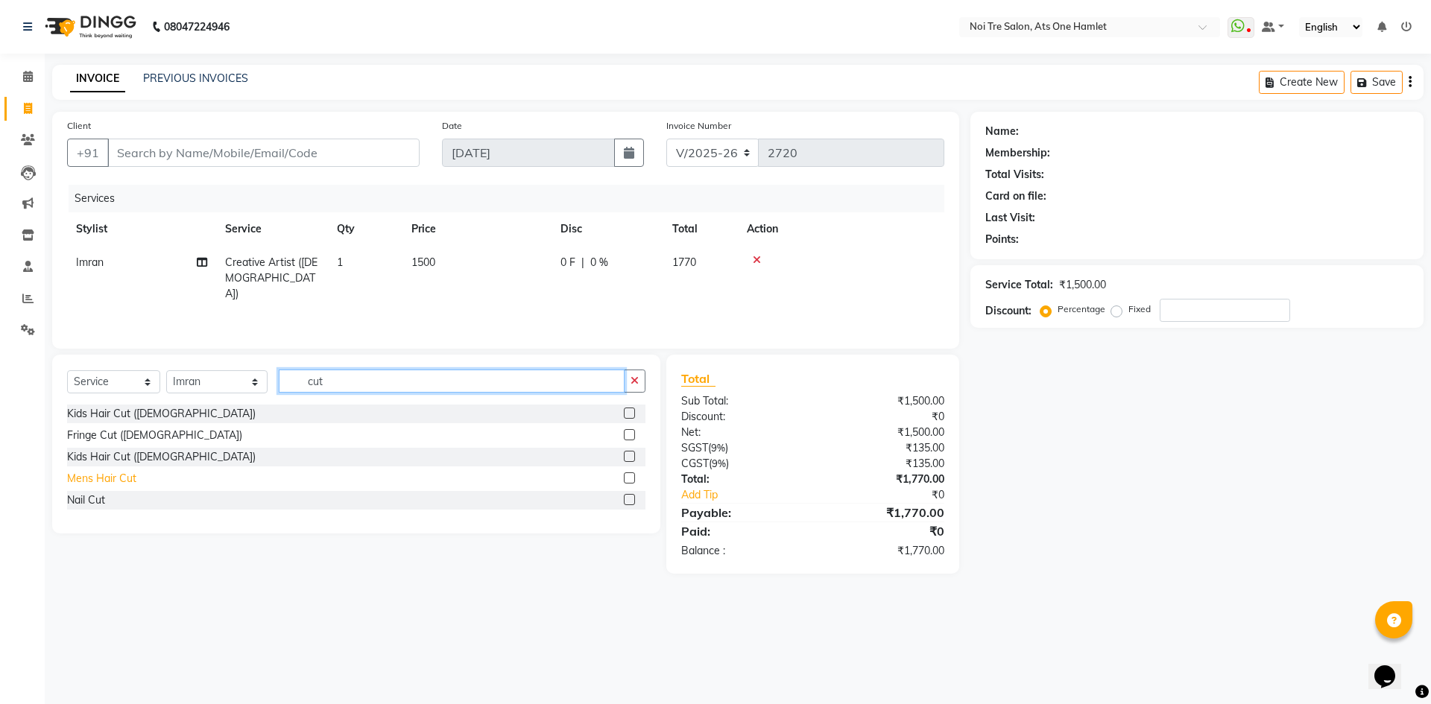
type input "cut"
click at [120, 478] on div "Mens Hair Cut" at bounding box center [101, 479] width 69 height 16
checkbox input "false"
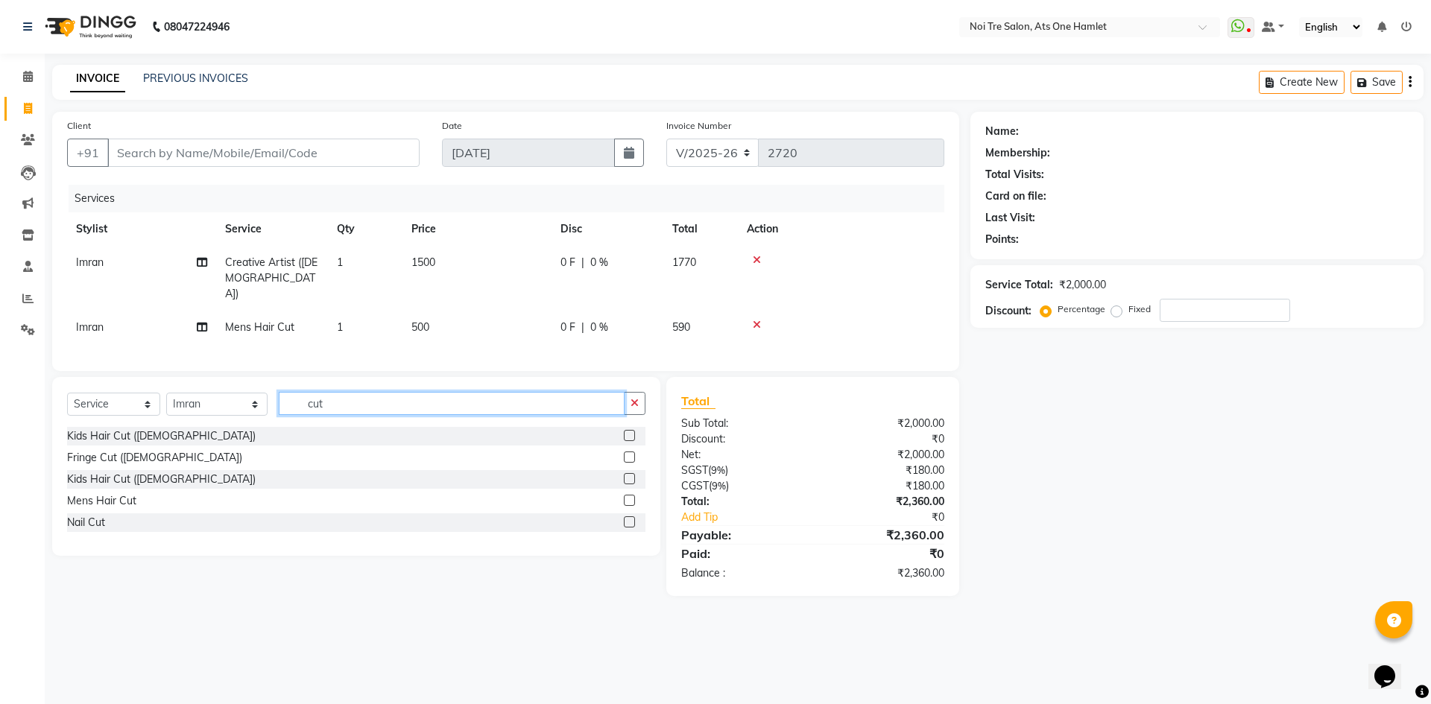
drag, startPoint x: 332, startPoint y: 406, endPoint x: 250, endPoint y: 404, distance: 82.8
click at [250, 404] on div "Select Service Product Membership Package Voucher Prepaid Gift Card Select Styl…" at bounding box center [356, 409] width 578 height 35
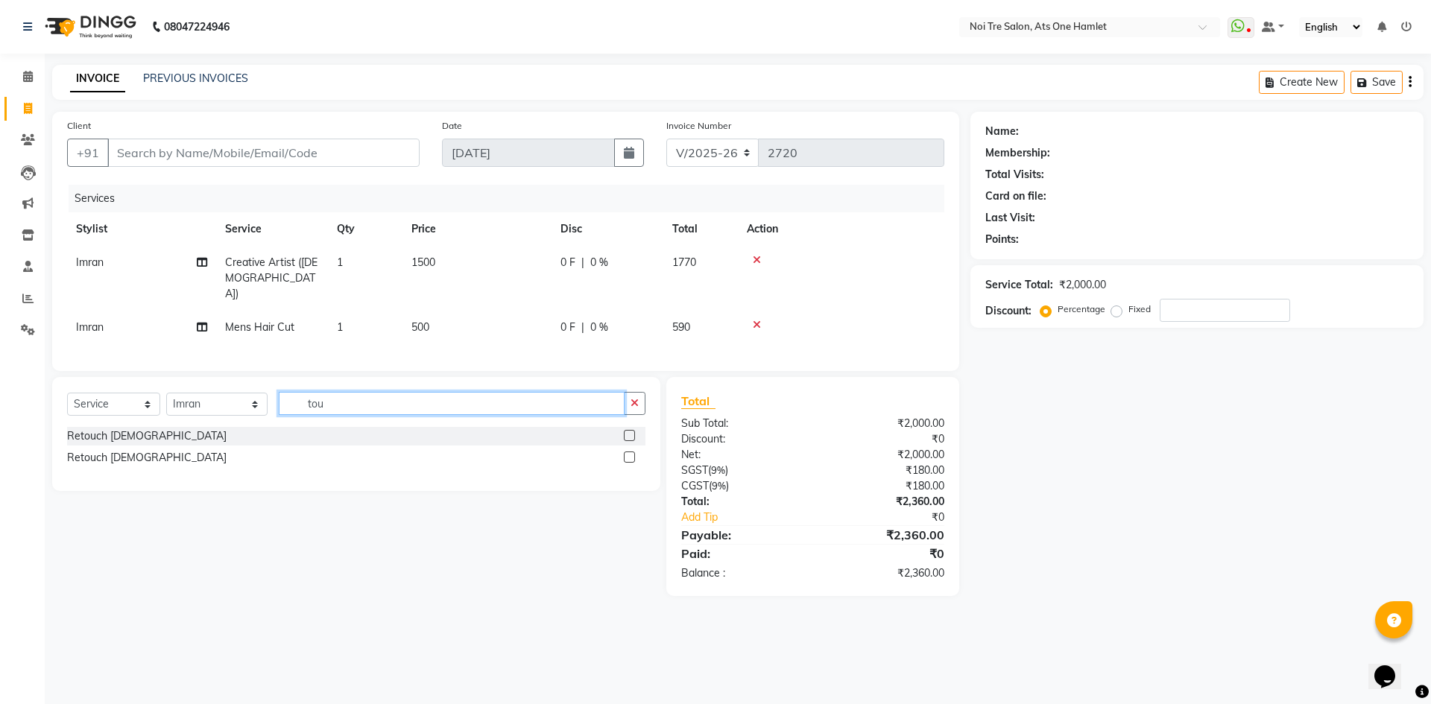
type input "tou"
click at [118, 441] on div "Retouch Ladies Retouch Gents" at bounding box center [356, 448] width 578 height 43
click at [114, 454] on div "Retouch Gents" at bounding box center [147, 458] width 160 height 16
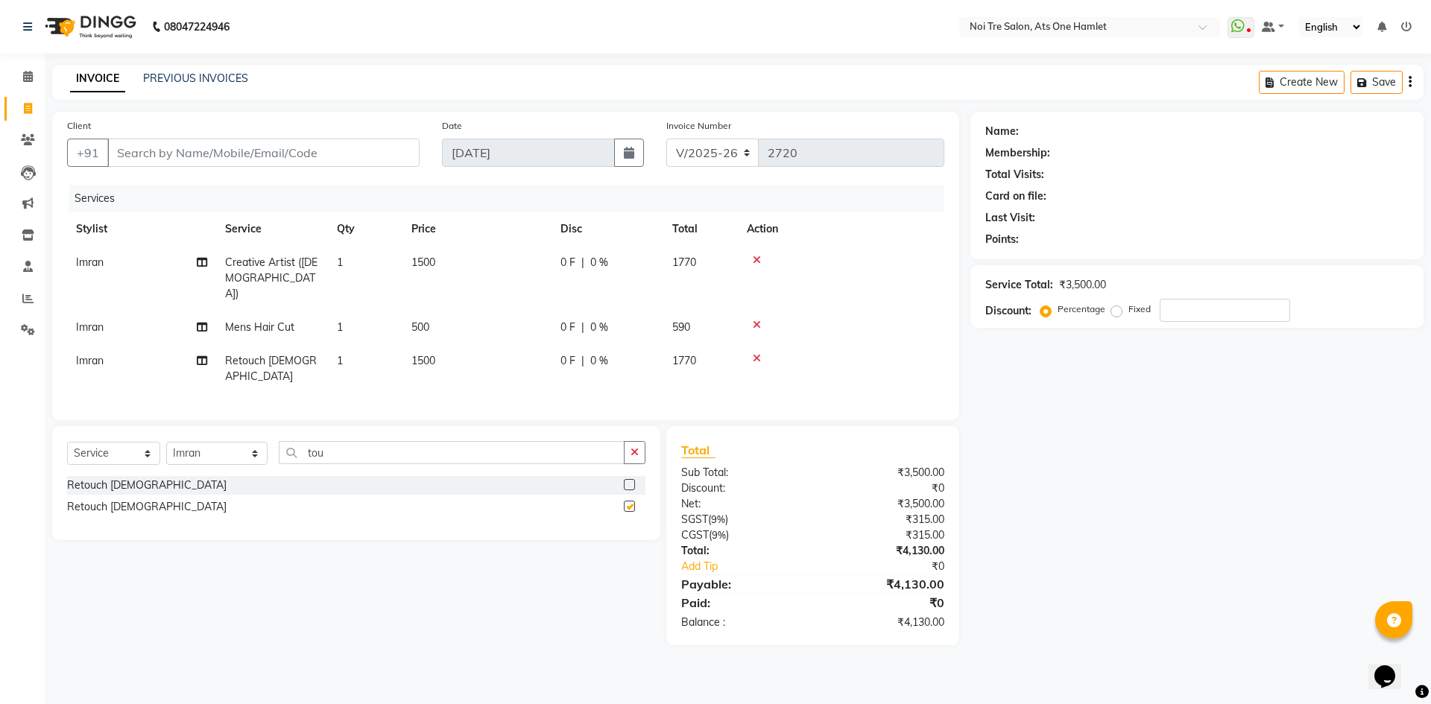
checkbox input "false"
drag, startPoint x: 423, startPoint y: 324, endPoint x: 480, endPoint y: 313, distance: 58.5
click at [429, 322] on td "500" at bounding box center [477, 328] width 149 height 34
select select "32080"
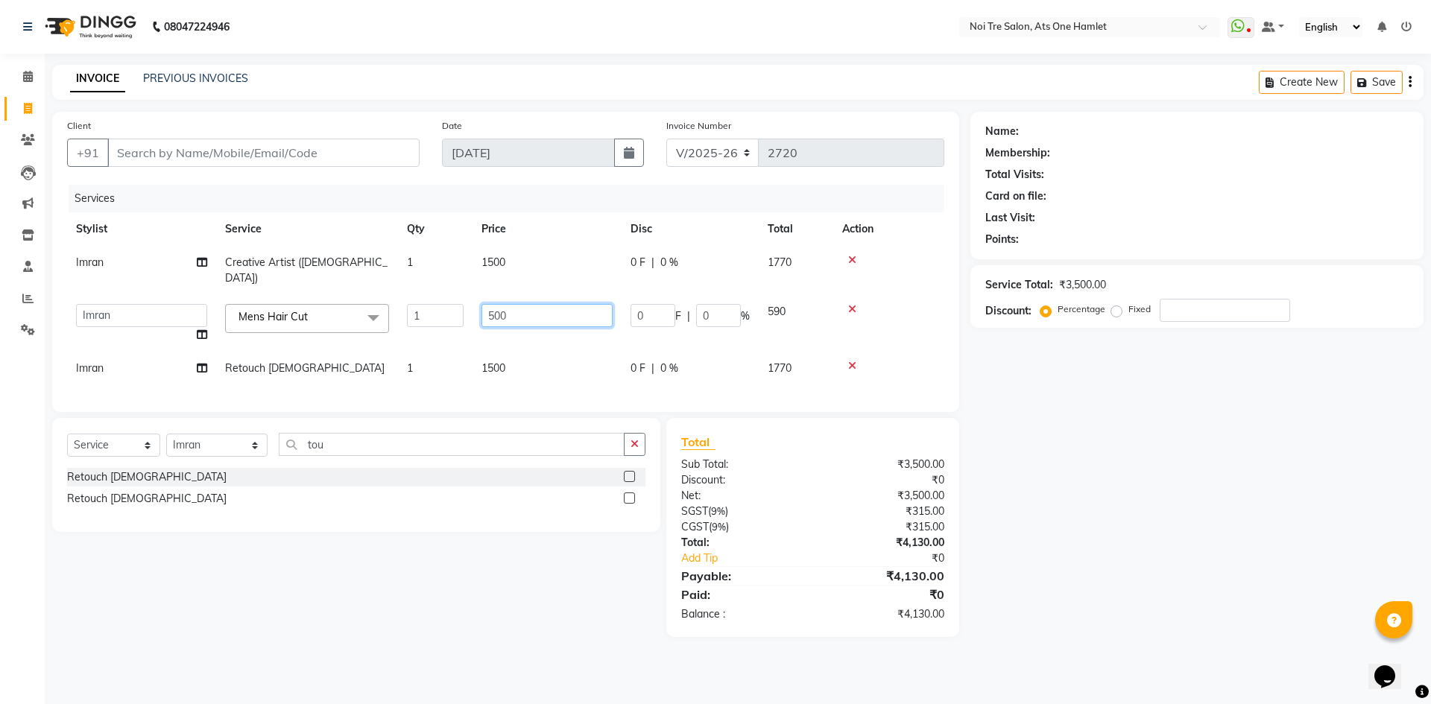
drag, startPoint x: 480, startPoint y: 313, endPoint x: 397, endPoint y: 308, distance: 83.7
click at [397, 308] on tr "aamir Abhishekh AJEET Ali Anuradha ARSH atique ATUL 104 AZAD Bhawana chahat Cha…" at bounding box center [505, 323] width 877 height 57
type input "750"
click at [436, 372] on div "Services Stylist Service Qty Price Disc Total Action Imran Creative Artist (Fem…" at bounding box center [505, 291] width 877 height 212
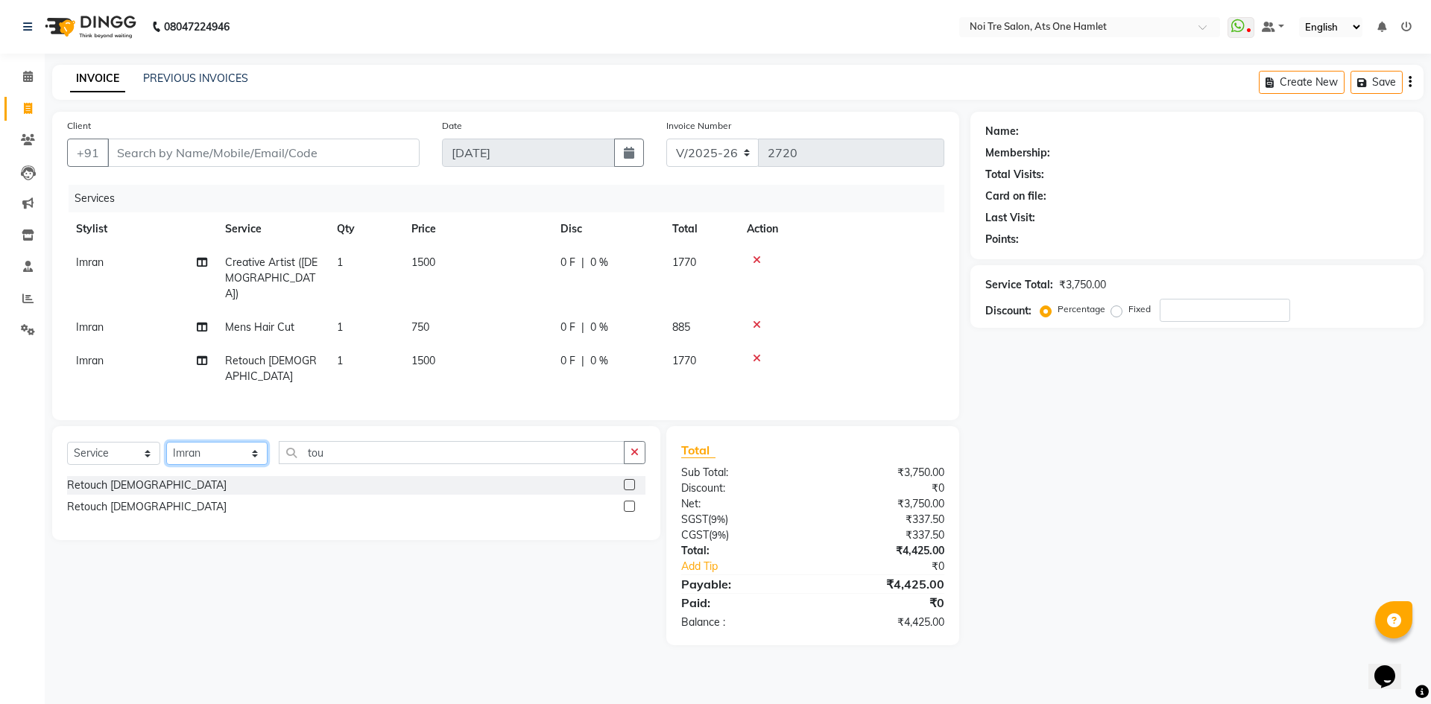
click at [215, 442] on select "Select Stylist aamir Abhishekh AJEET Ali Anuradha ARSH atique ATUL 104 AZAD Bha…" at bounding box center [216, 453] width 101 height 23
click at [166, 442] on select "Select Stylist aamir Abhishekh AJEET Ali Anuradha ARSH atique ATUL 104 AZAD Bha…" at bounding box center [216, 453] width 101 height 23
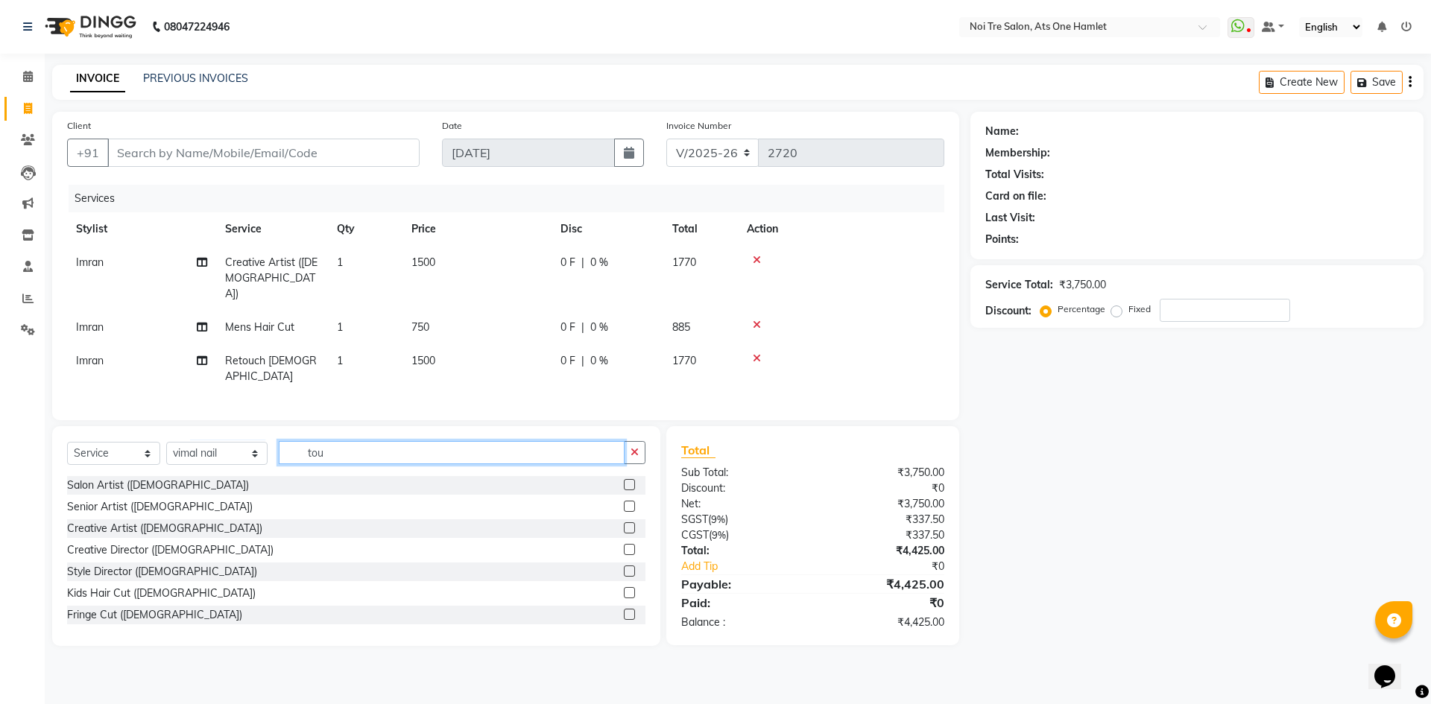
click at [333, 442] on input "tou" at bounding box center [452, 452] width 347 height 23
click at [250, 442] on select "Select Stylist aamir Abhishekh AJEET Ali Anuradha ARSH atique ATUL 104 AZAD Bha…" at bounding box center [216, 453] width 101 height 23
select select "32442"
click at [311, 441] on input "tou" at bounding box center [452, 452] width 347 height 23
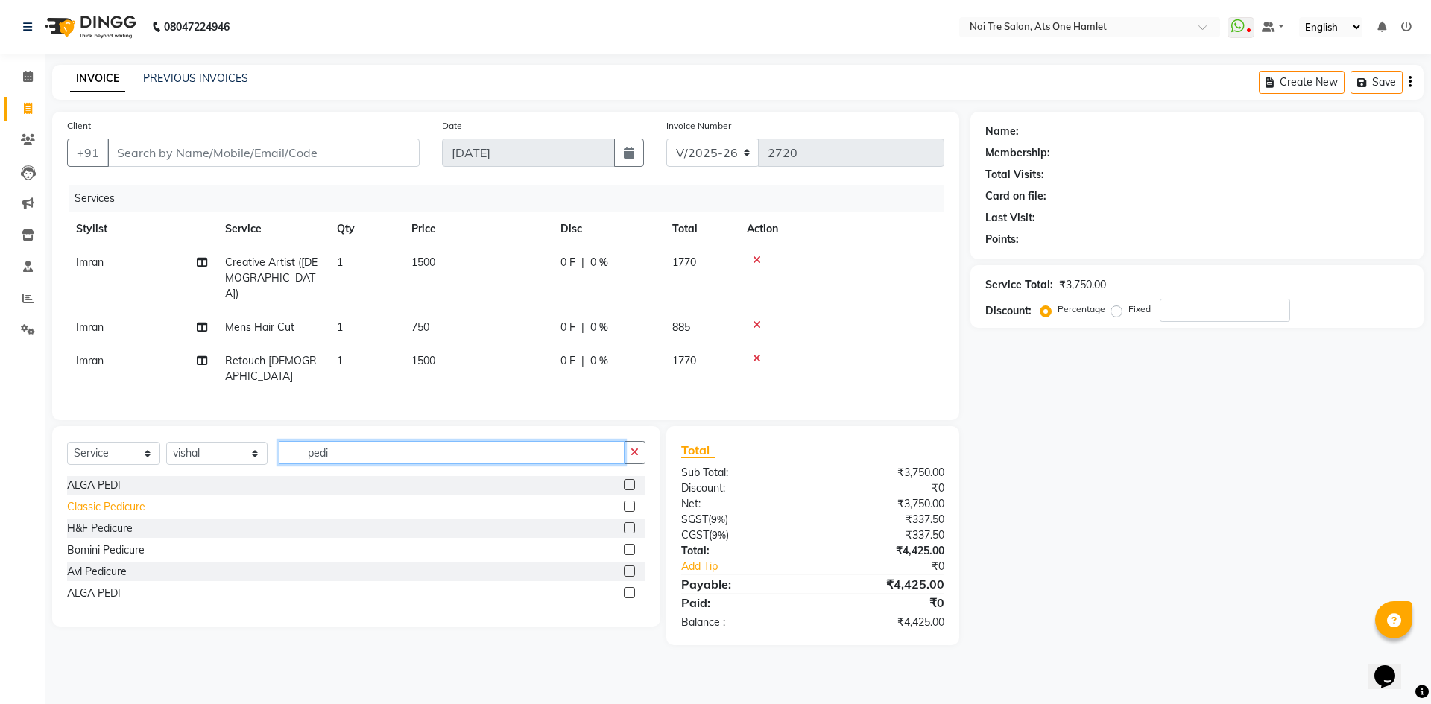
type input "pedi"
click at [106, 499] on div "Classic Pedicure" at bounding box center [106, 507] width 78 height 16
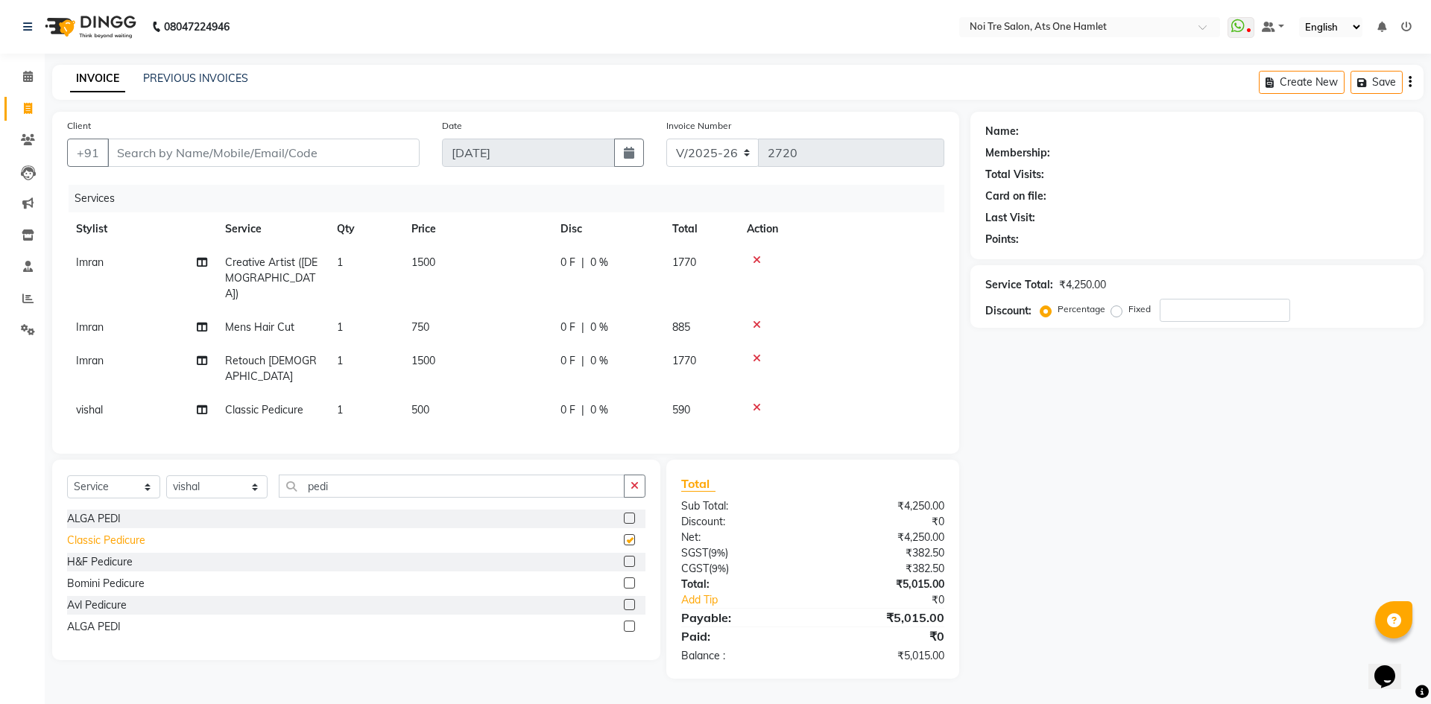
checkbox input "false"
drag, startPoint x: 594, startPoint y: 258, endPoint x: 614, endPoint y: 263, distance: 20.8
click at [599, 260] on span "0 %" at bounding box center [599, 263] width 18 height 16
select select "32080"
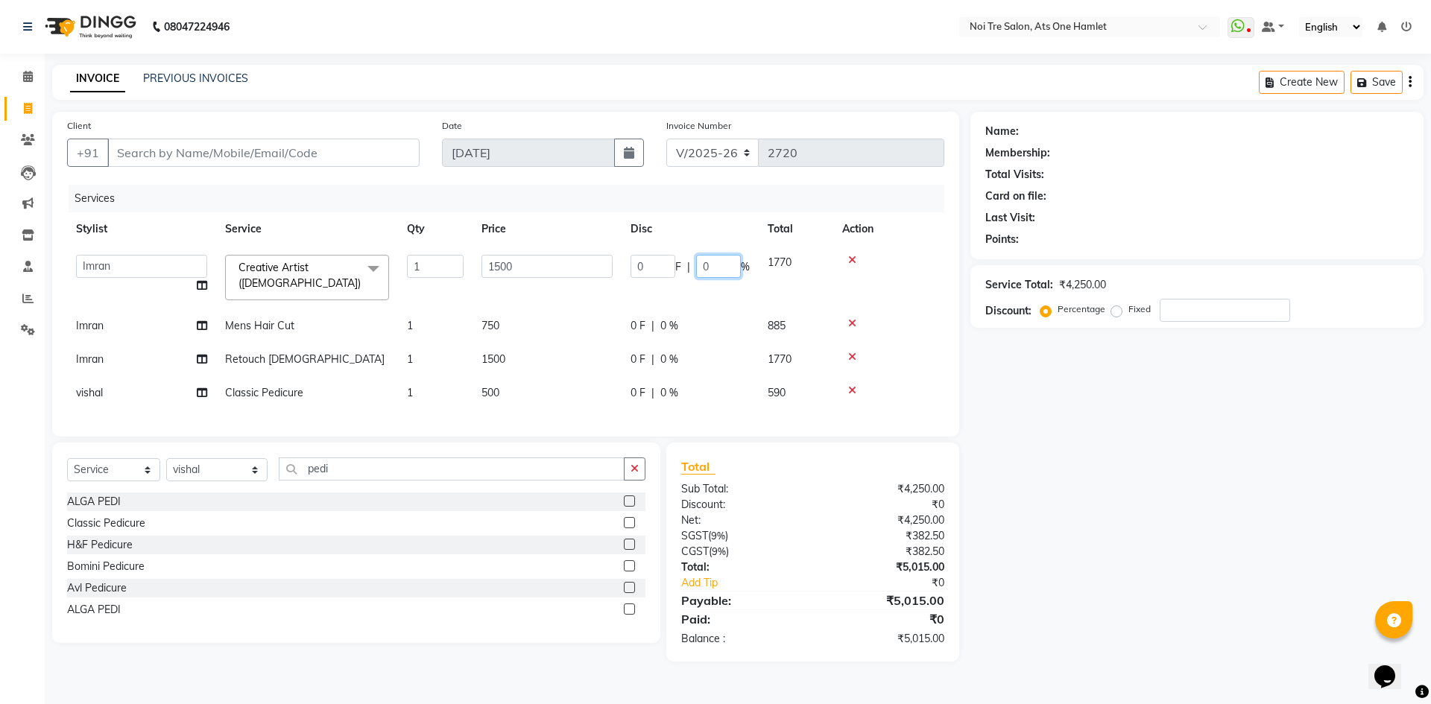
drag, startPoint x: 729, startPoint y: 265, endPoint x: 677, endPoint y: 277, distance: 53.7
click at [678, 277] on div "0 F | 0 %" at bounding box center [690, 266] width 119 height 23
type input "20"
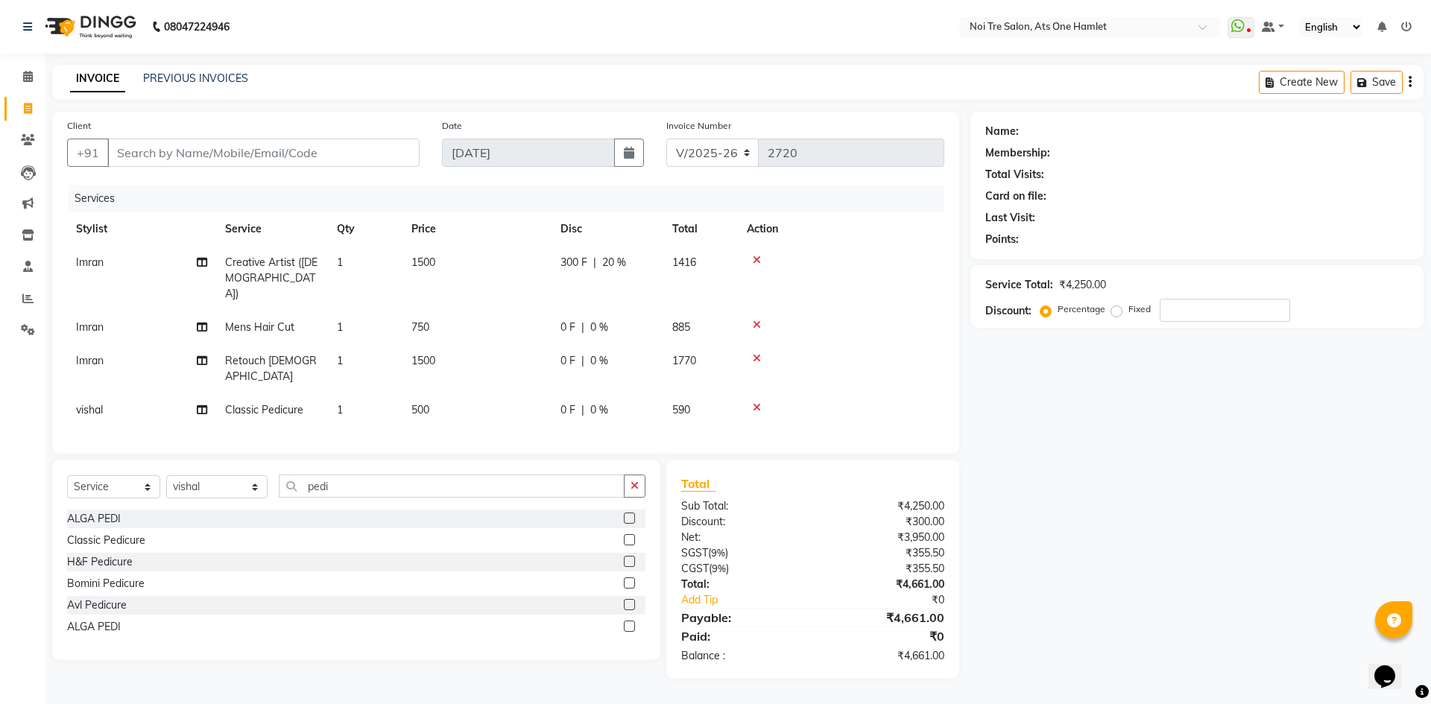
click at [643, 394] on td "0 F | 0 %" at bounding box center [608, 411] width 112 height 34
select select "32442"
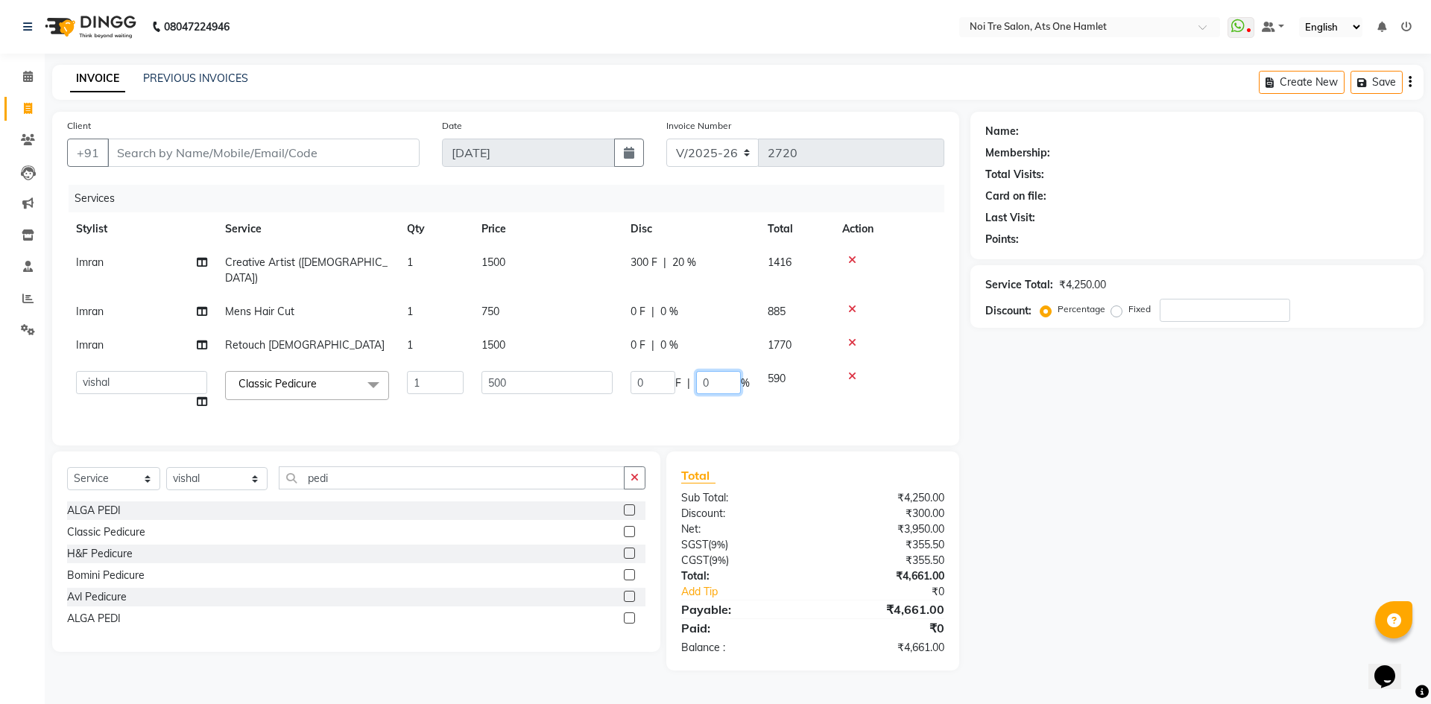
drag, startPoint x: 717, startPoint y: 367, endPoint x: 681, endPoint y: 376, distance: 37.1
click at [681, 376] on div "0 F | 0 %" at bounding box center [690, 382] width 119 height 23
type input "20"
click at [601, 452] on div "Select Service Product Membership Package Voucher Prepaid Gift Card Select Styl…" at bounding box center [356, 552] width 608 height 201
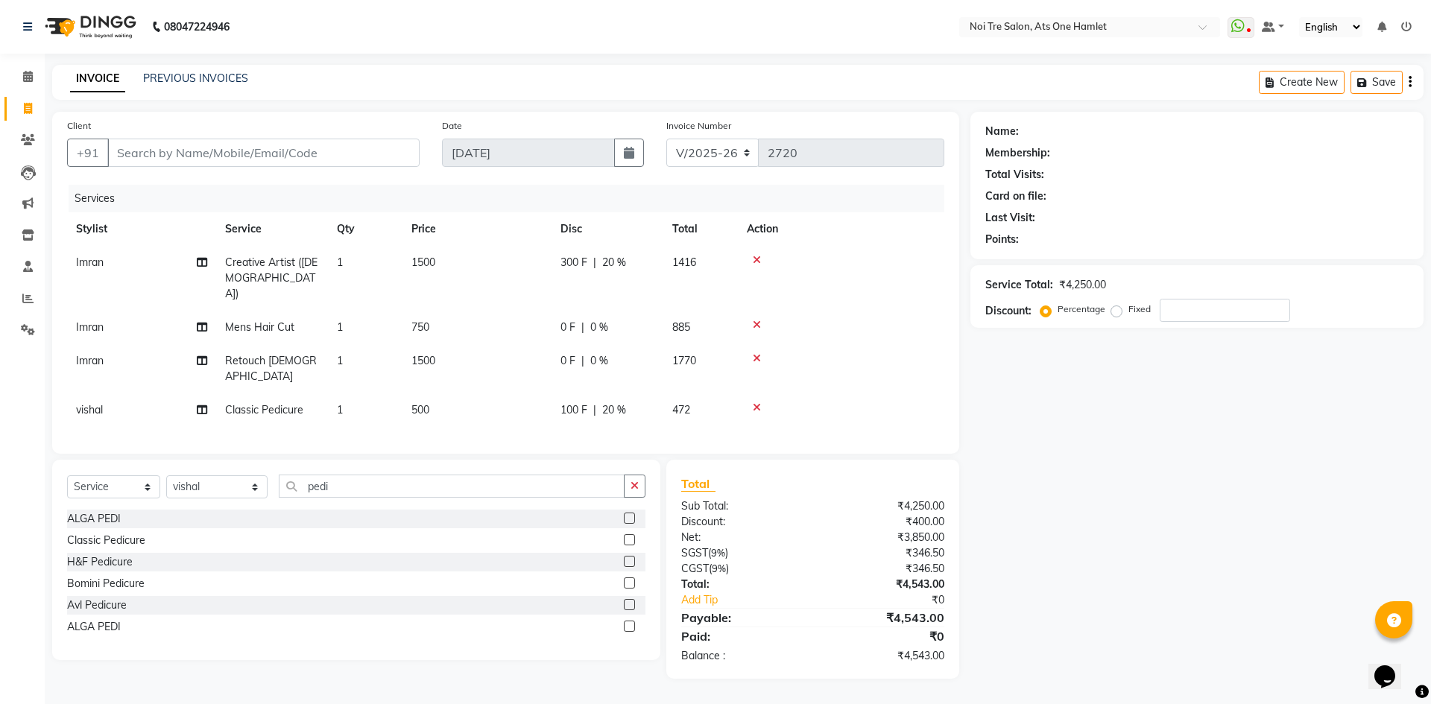
click at [438, 311] on td "750" at bounding box center [477, 328] width 149 height 34
select select "32080"
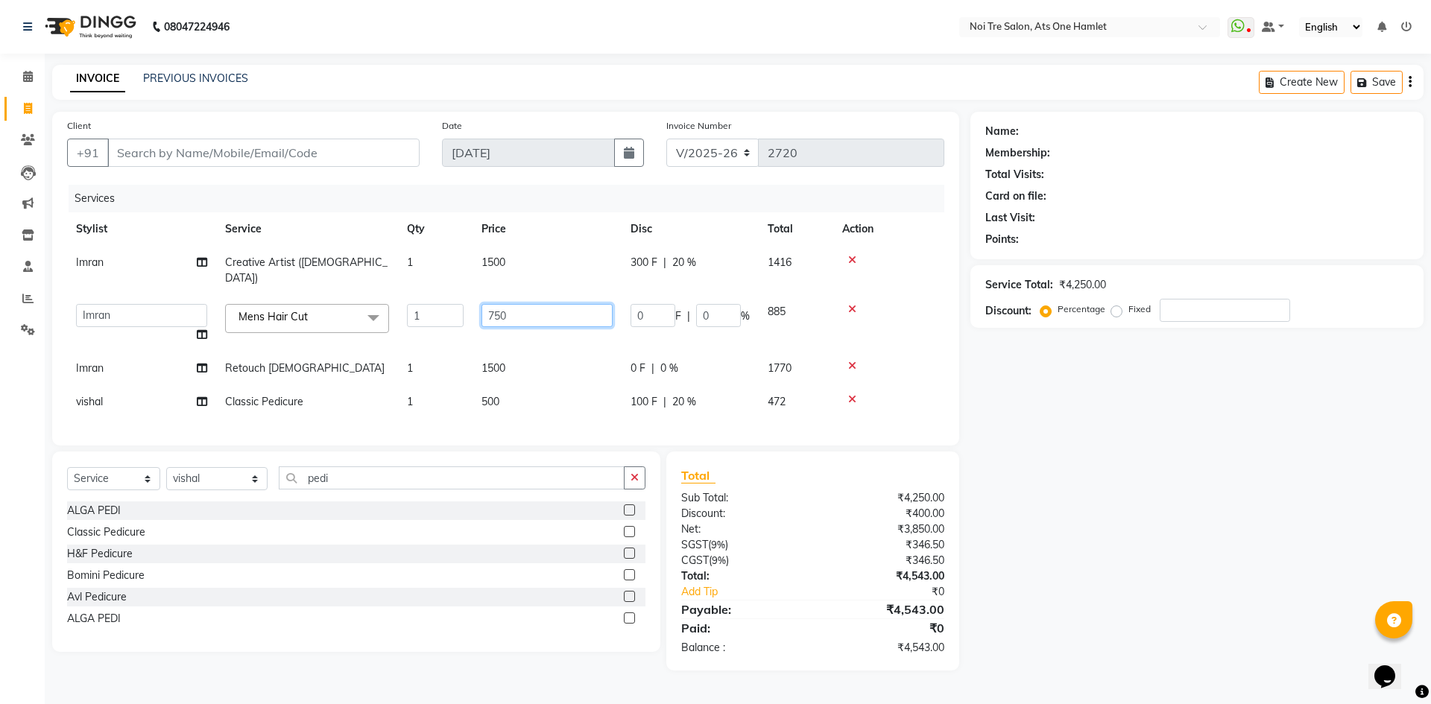
drag, startPoint x: 510, startPoint y: 306, endPoint x: 426, endPoint y: 303, distance: 84.3
click at [426, 303] on tr "aamir Abhishekh AJEET Ali Anuradha ARSH atique ATUL 104 AZAD Bhawana chahat Cha…" at bounding box center [505, 323] width 877 height 57
type input "600"
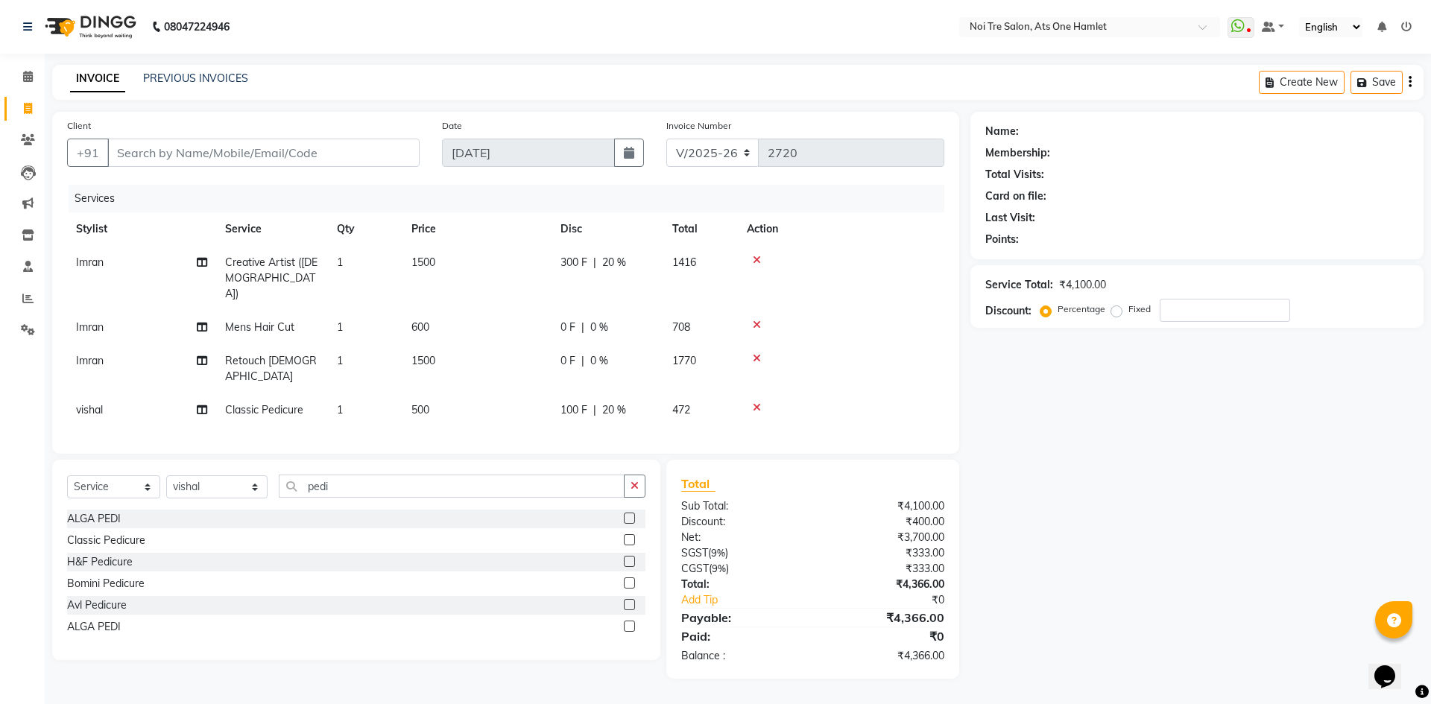
click at [571, 439] on div "Client +91 Date 03-09-2025 Invoice Number V/2025 V/2025-26 2720 Services Stylis…" at bounding box center [506, 395] width 930 height 567
click at [313, 155] on input "Client" at bounding box center [263, 153] width 312 height 28
type input "9"
type input "0"
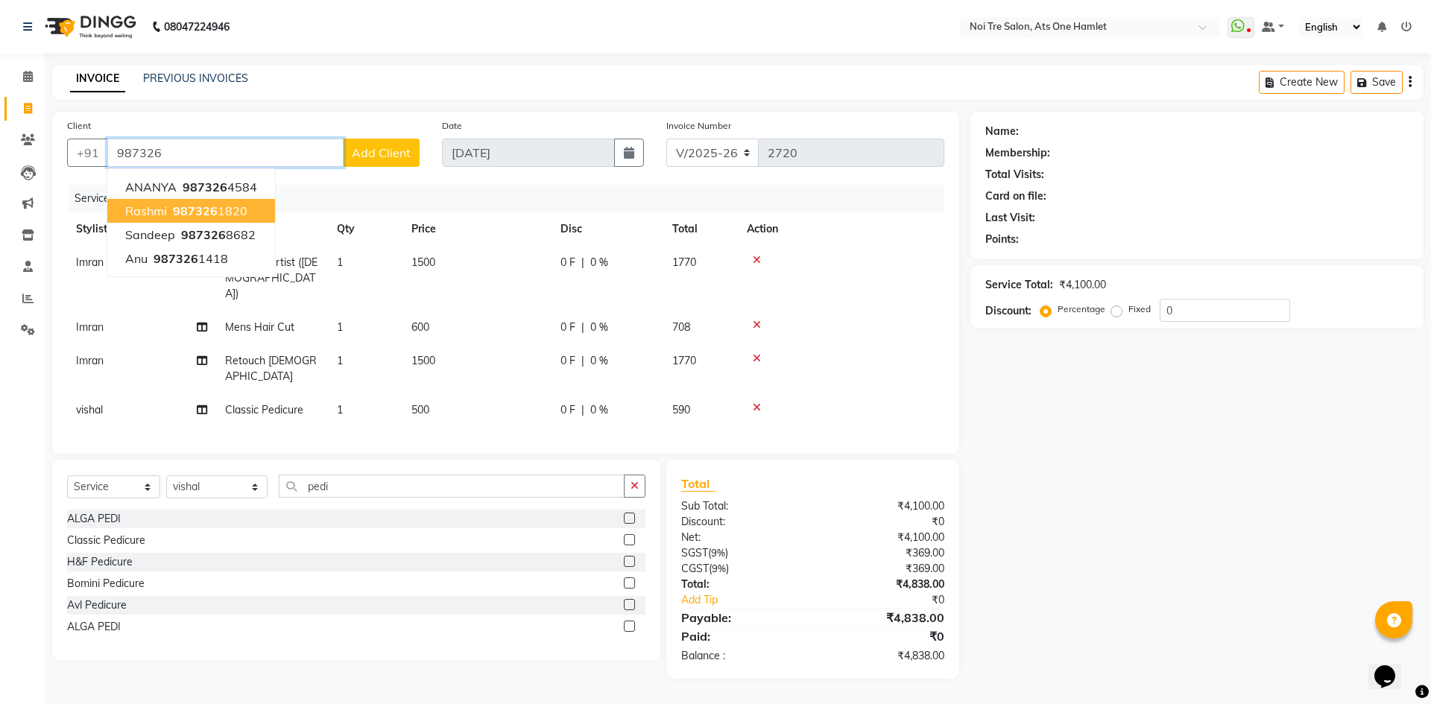
click at [250, 214] on button "Rashmi 987326 1820" at bounding box center [191, 211] width 168 height 24
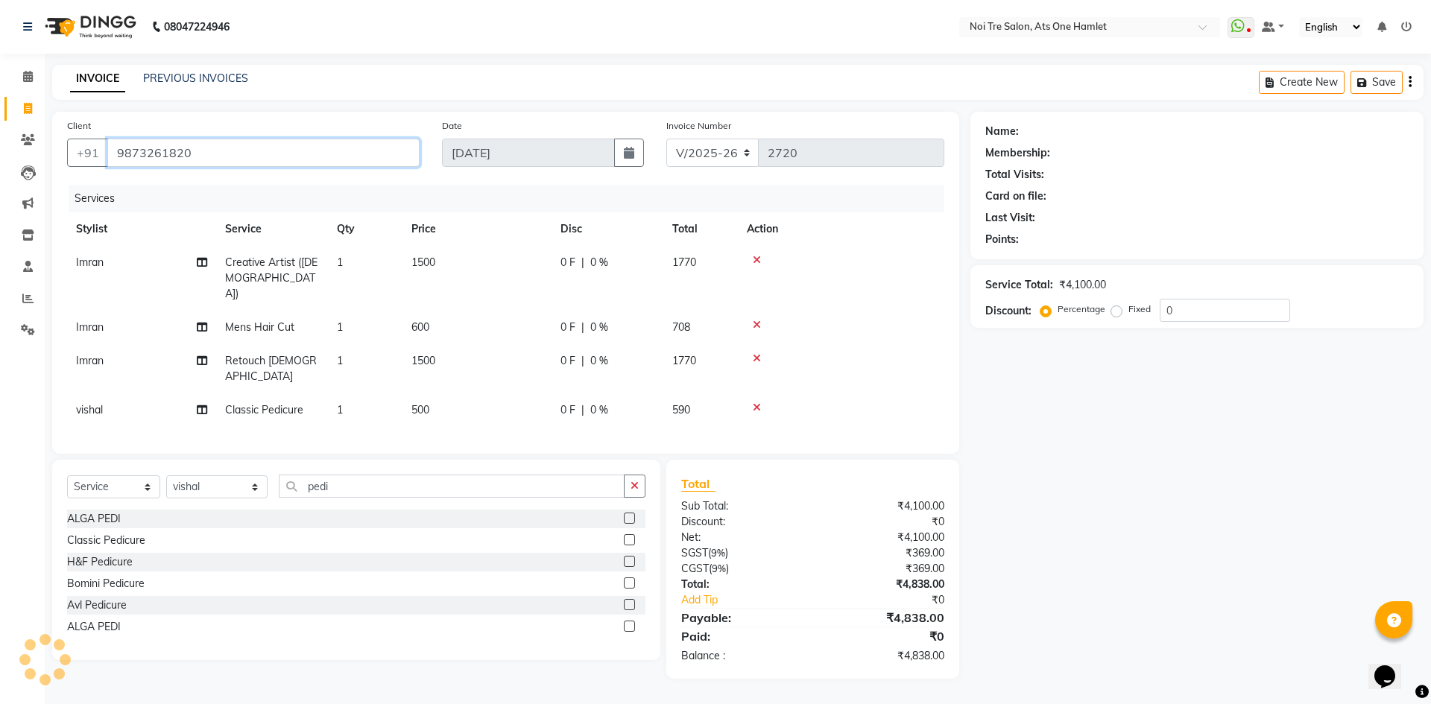
type input "9873261820"
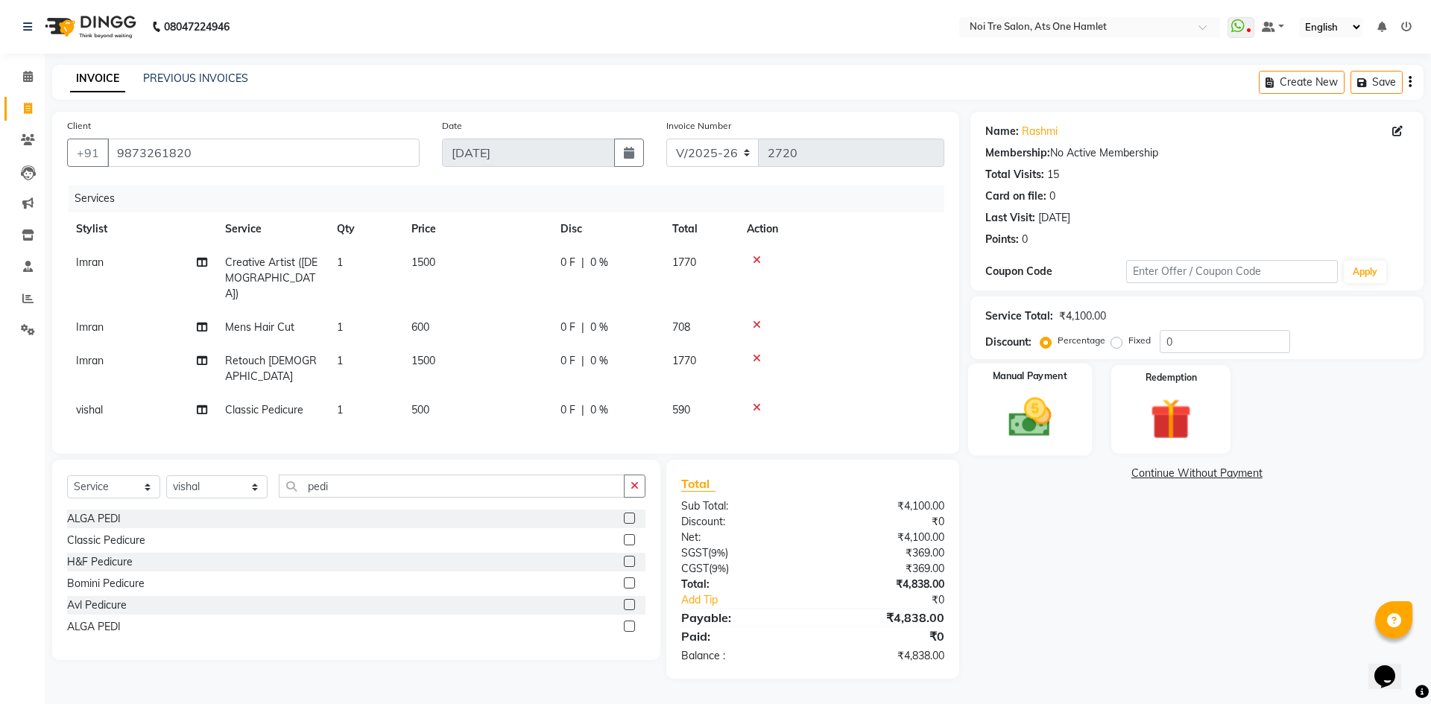
click at [1014, 413] on img at bounding box center [1029, 417] width 69 height 49
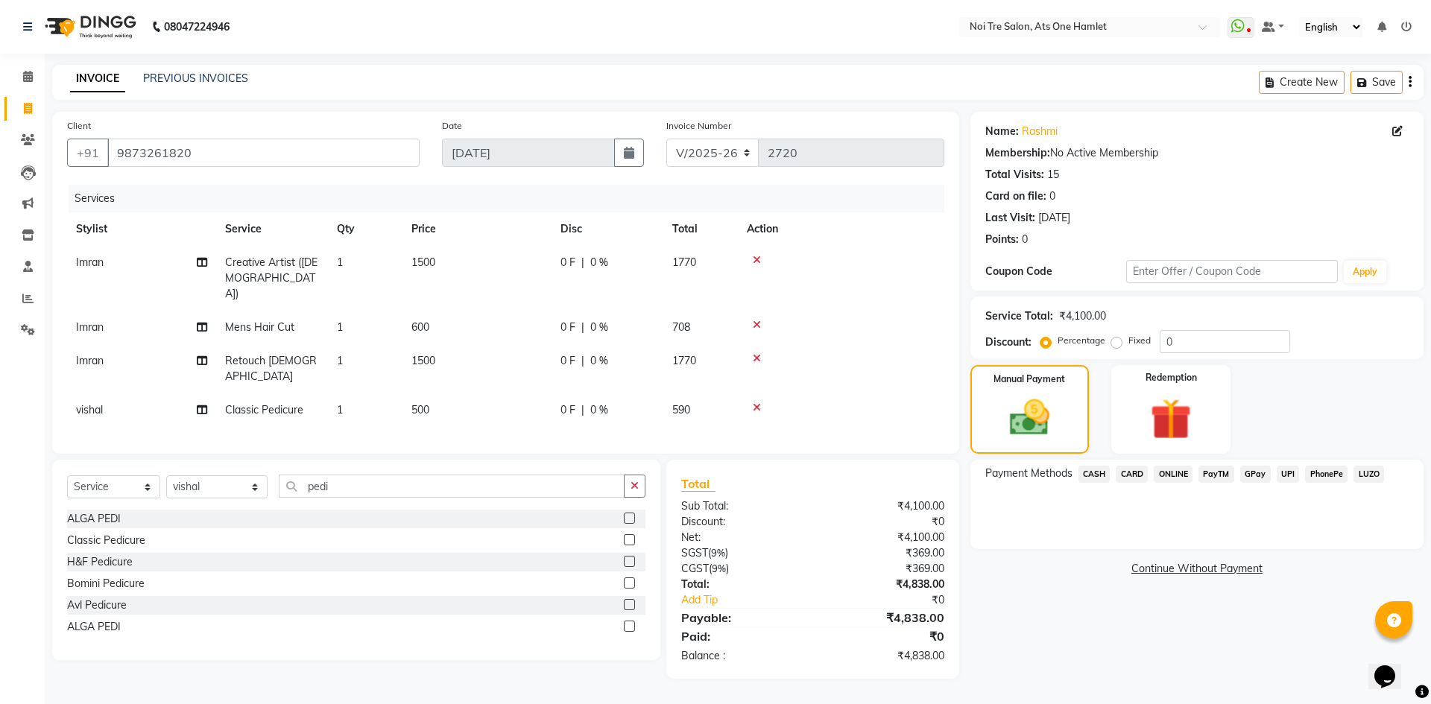
click at [1142, 468] on span "CARD" at bounding box center [1132, 474] width 32 height 17
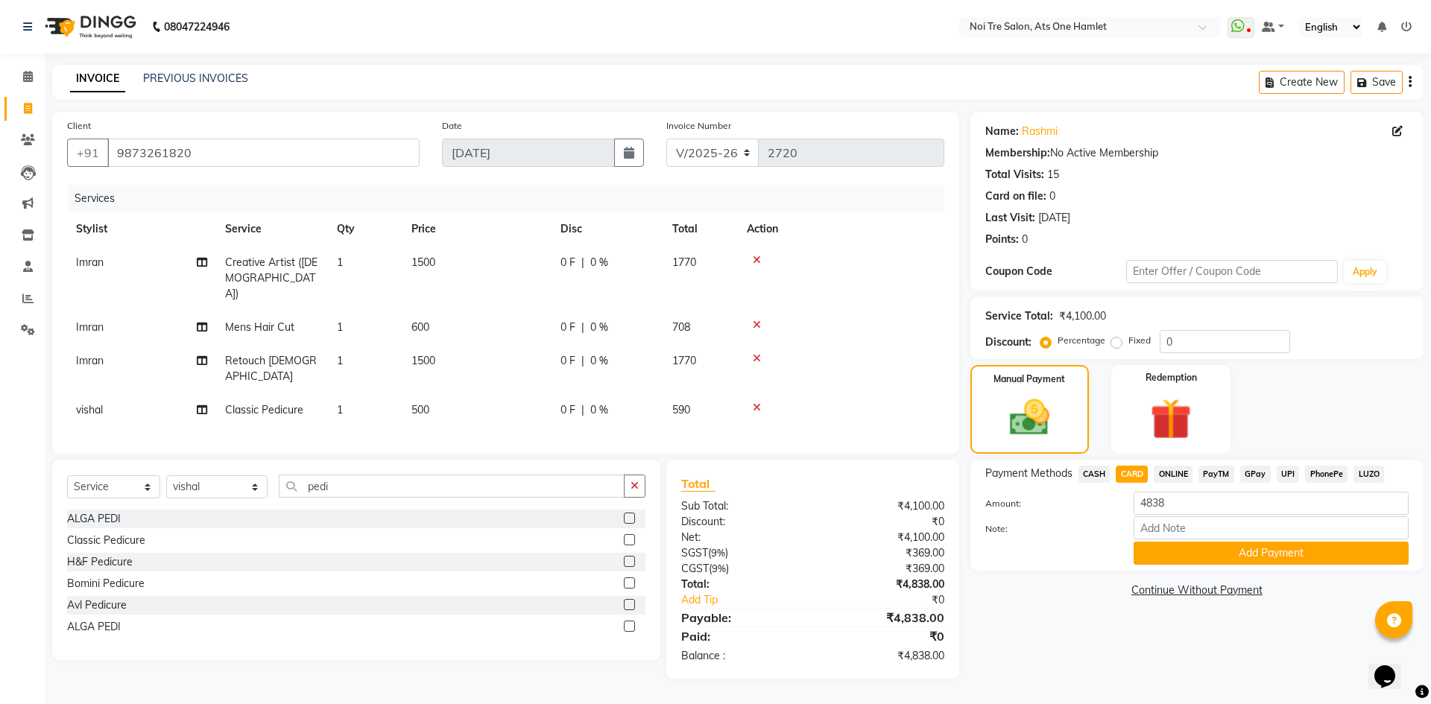
click at [1174, 469] on span "ONLINE" at bounding box center [1173, 474] width 39 height 17
click at [1208, 554] on button "Add Payment" at bounding box center [1271, 553] width 275 height 23
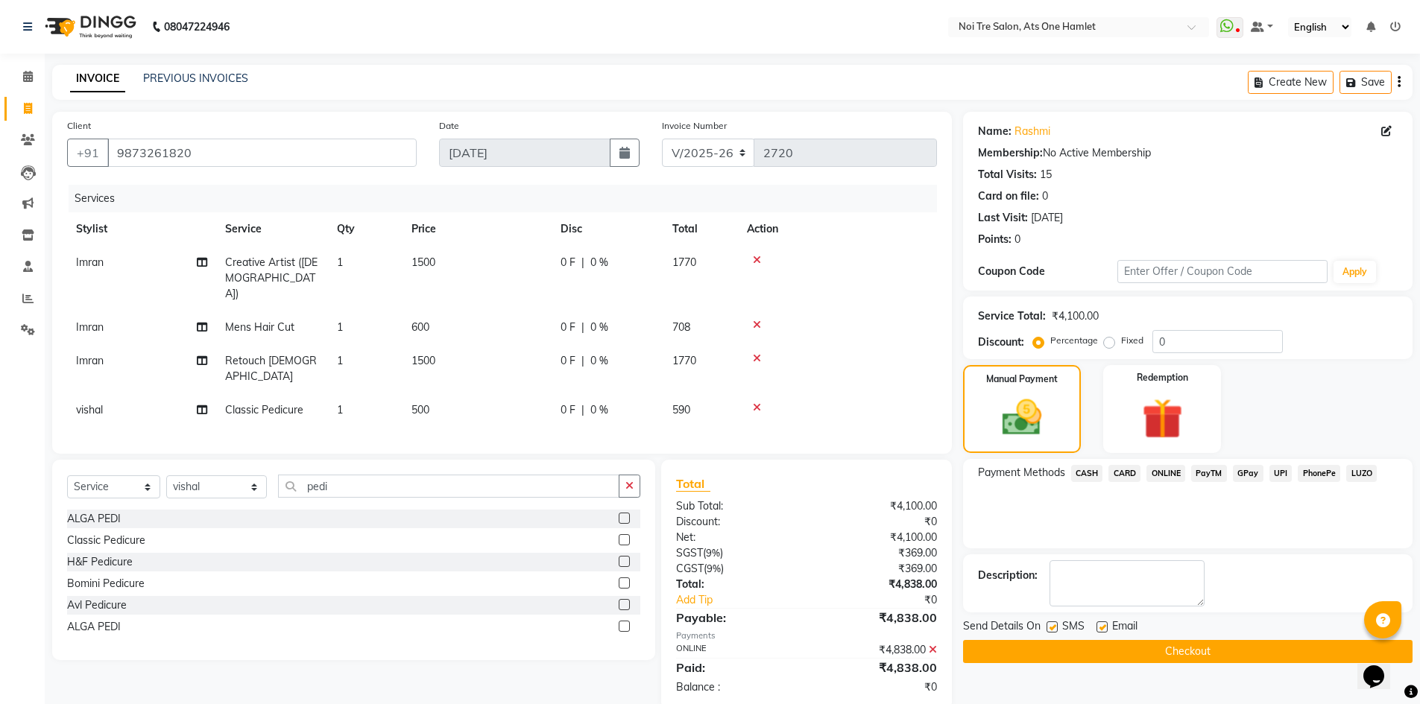
click at [1189, 650] on button "Checkout" at bounding box center [1188, 651] width 450 height 23
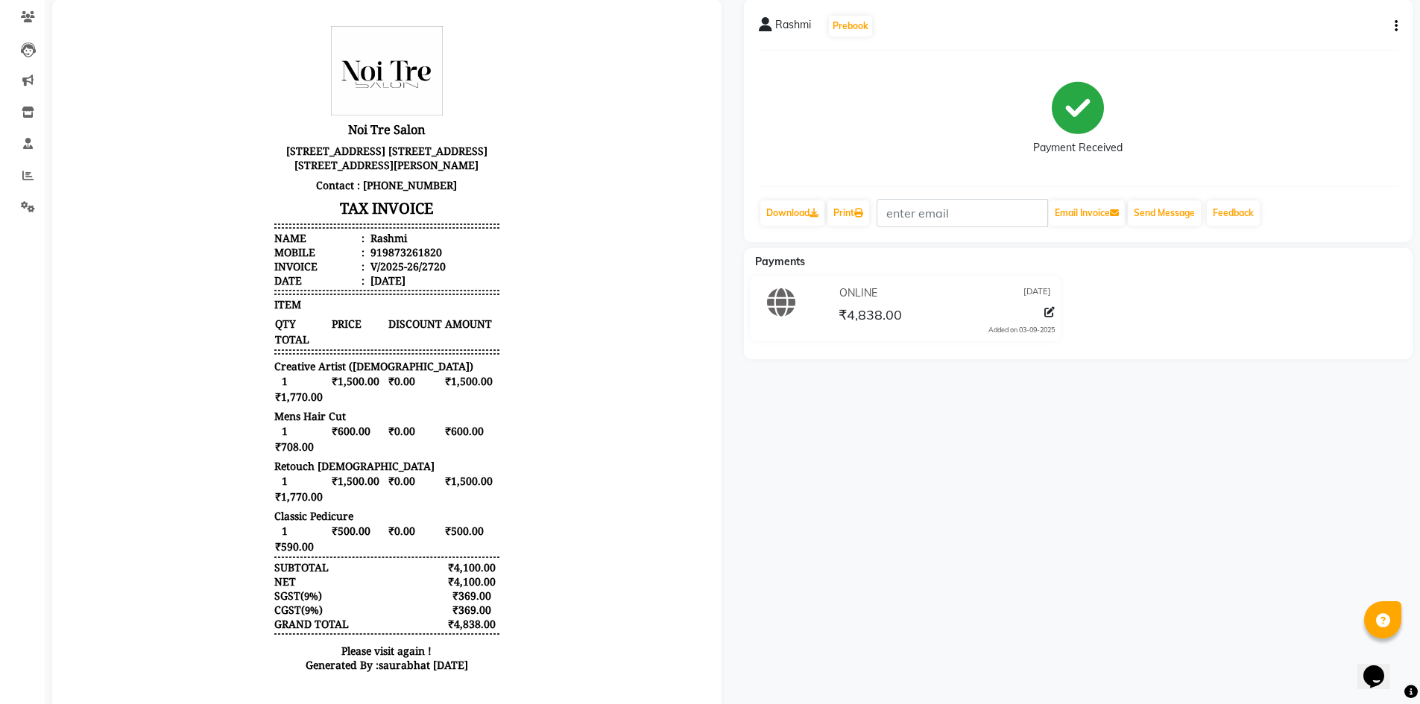
scroll to position [124, 0]
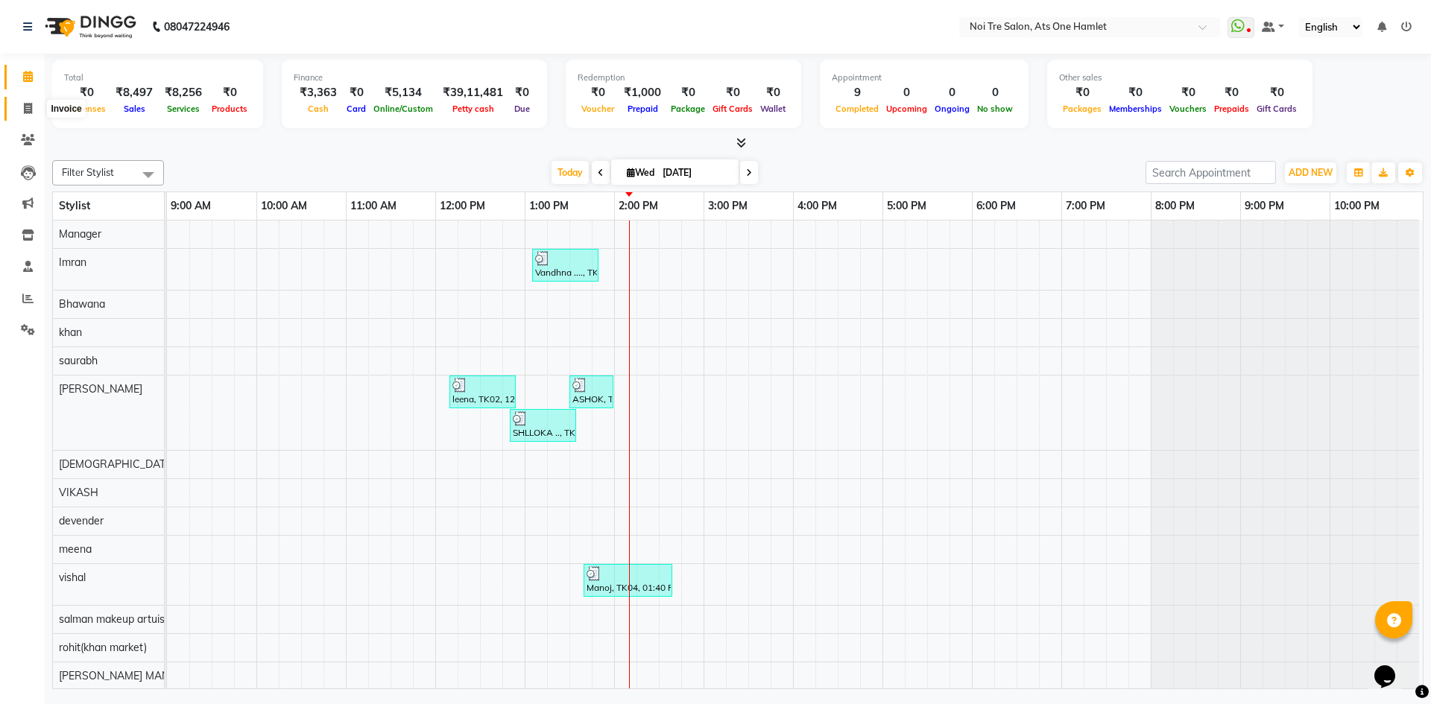
click at [28, 114] on span at bounding box center [28, 109] width 26 height 17
select select "5096"
select select "service"
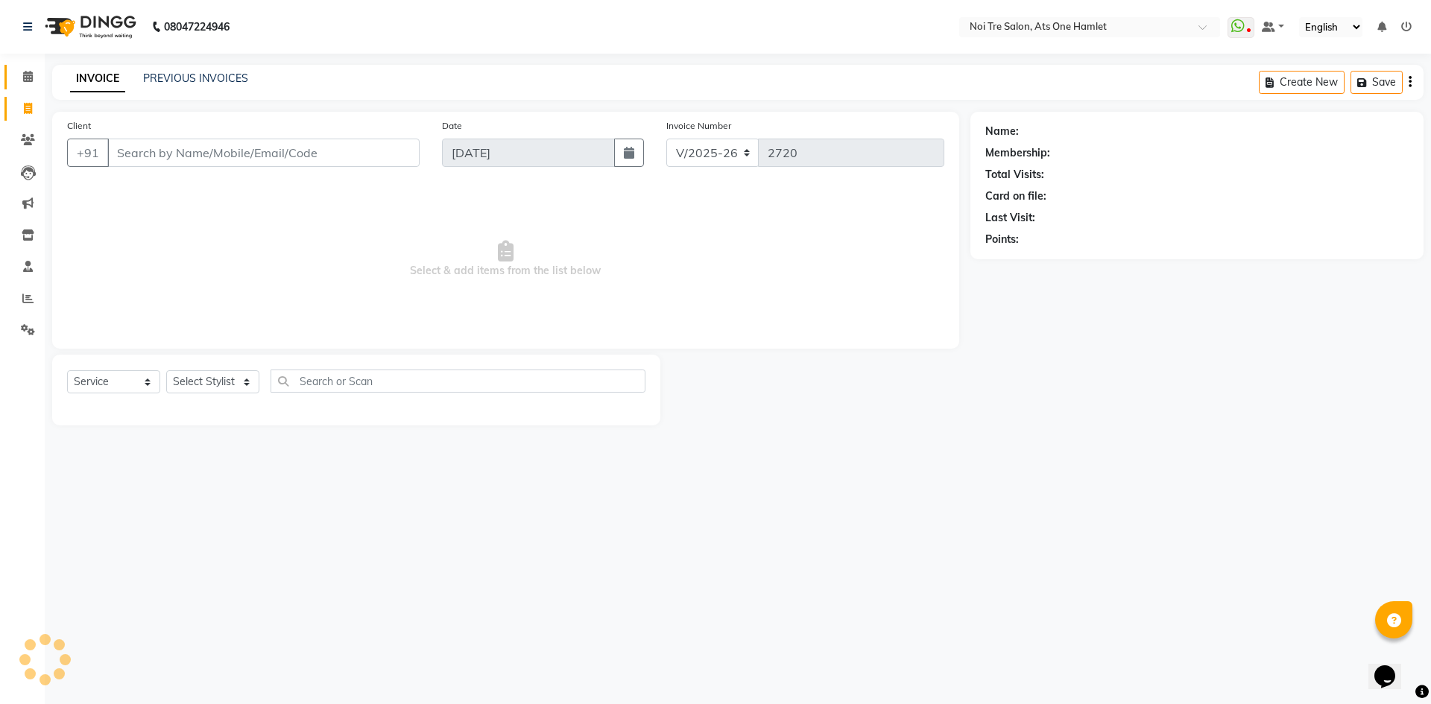
click at [28, 81] on icon at bounding box center [28, 76] width 10 height 11
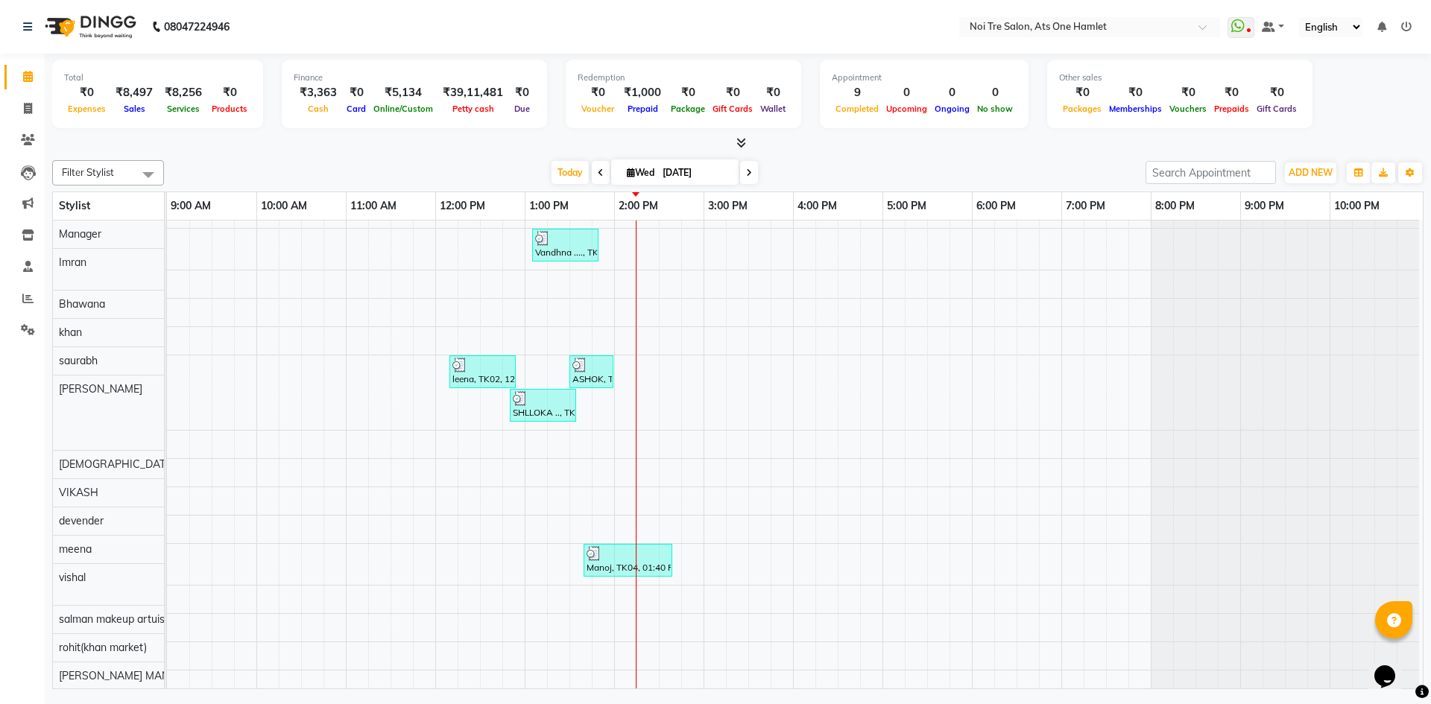
scroll to position [20, 0]
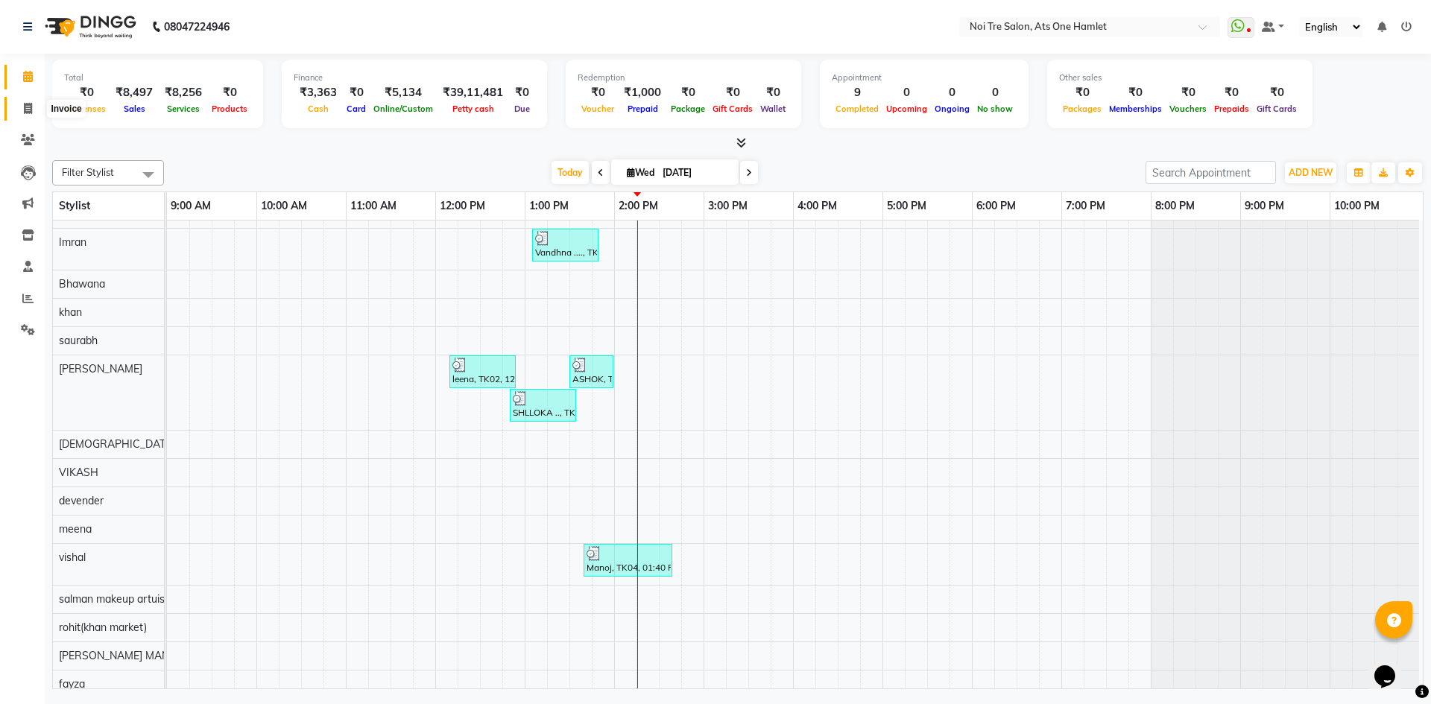
click at [34, 108] on span at bounding box center [28, 109] width 26 height 17
select select "service"
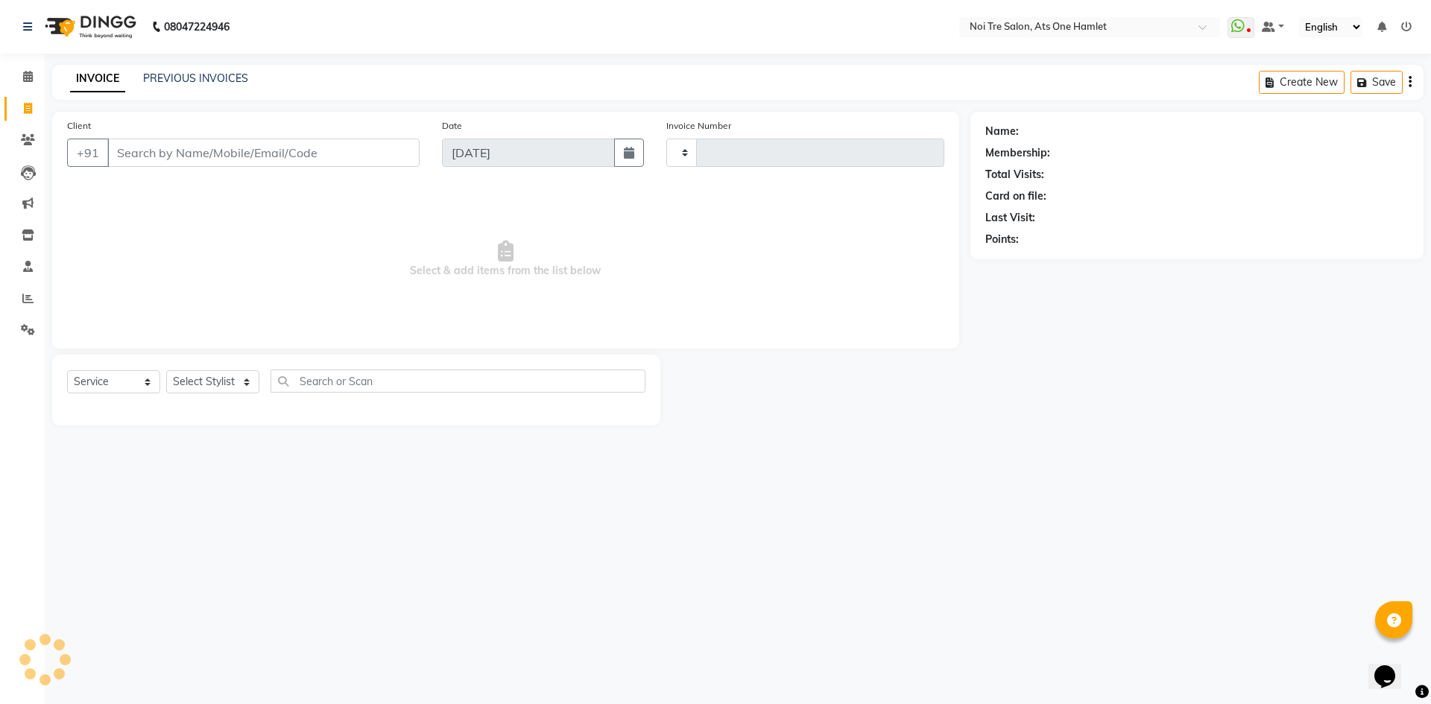
type input "2720"
select select "5096"
click at [27, 81] on icon at bounding box center [28, 76] width 10 height 11
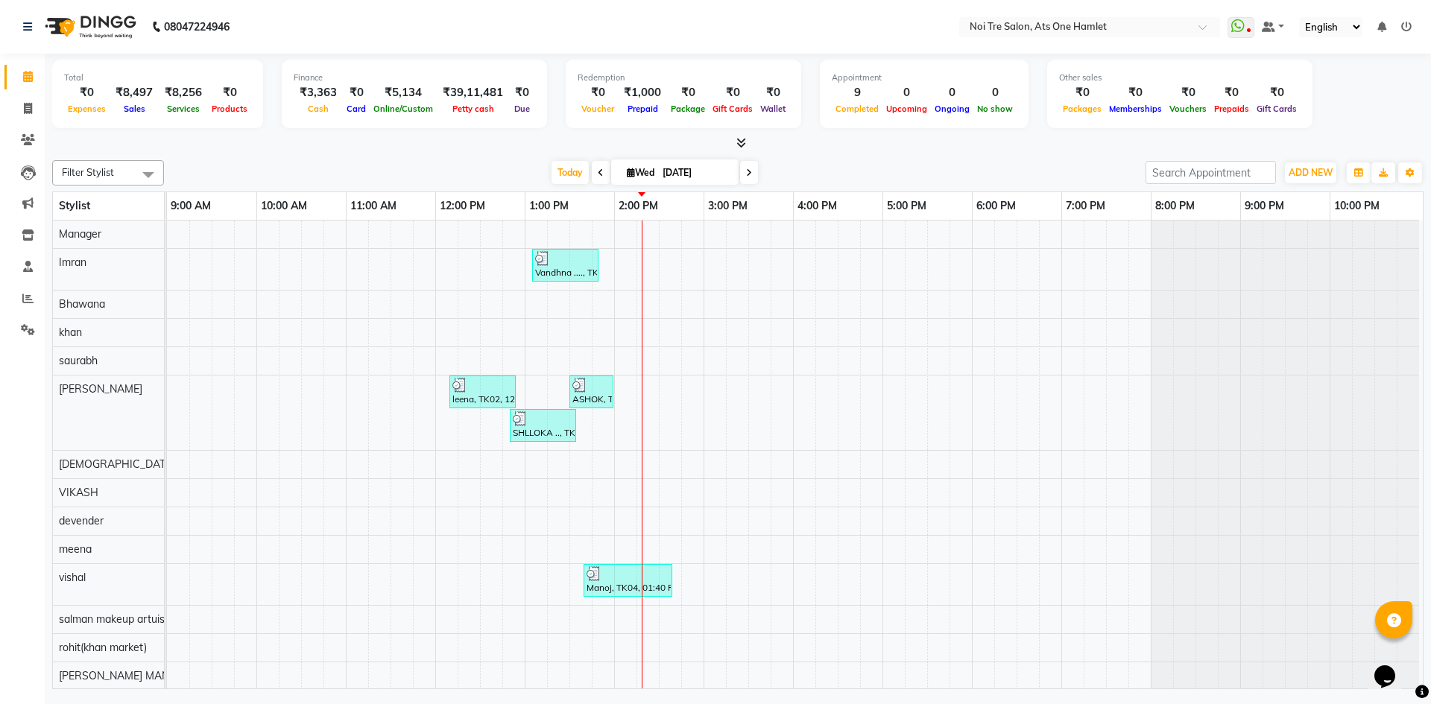
scroll to position [20, 0]
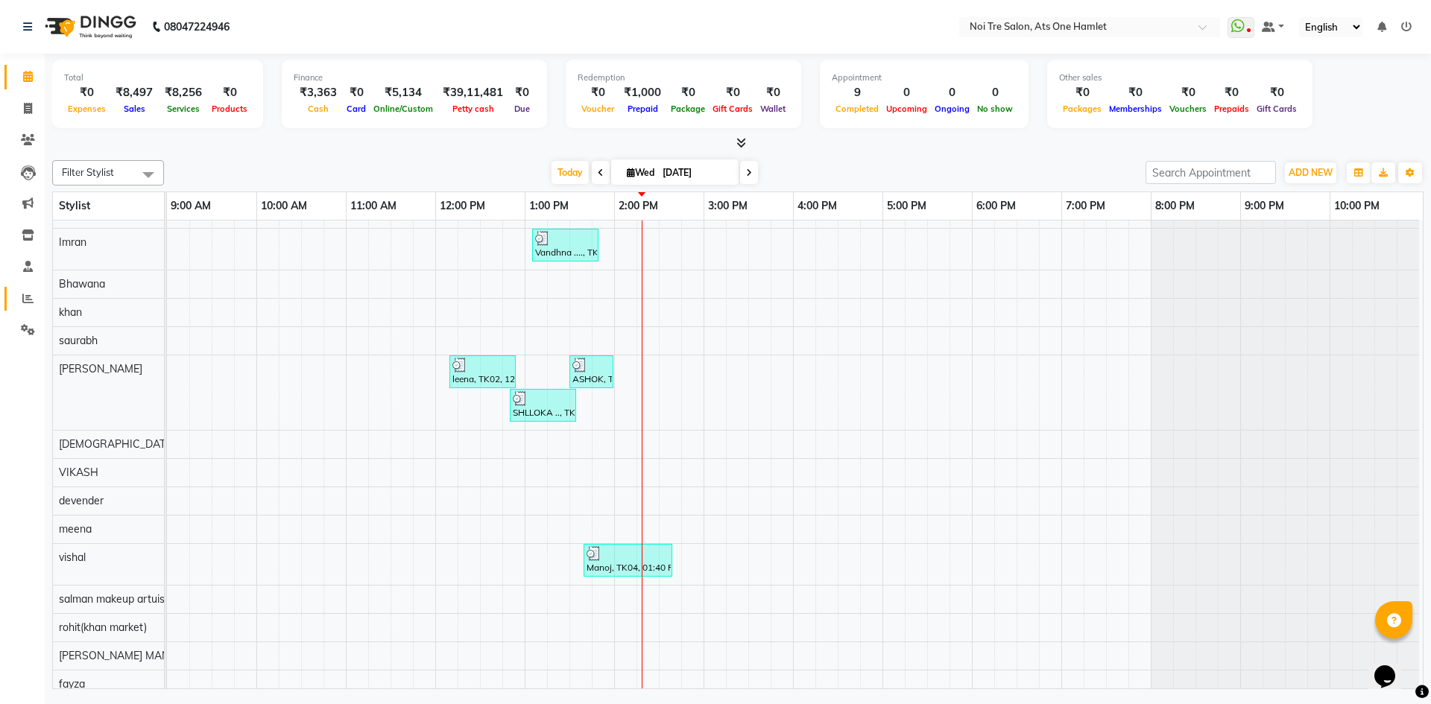
click at [31, 299] on icon at bounding box center [27, 298] width 11 height 11
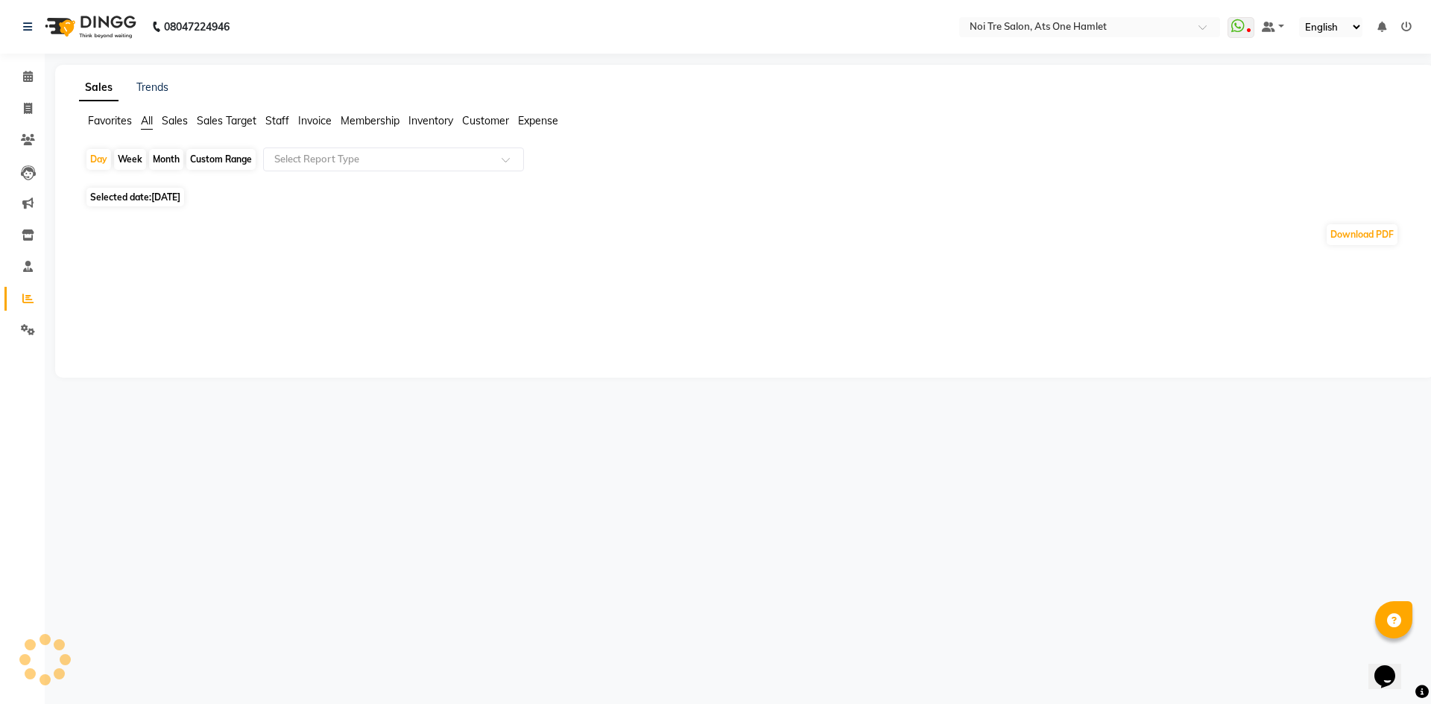
click at [274, 125] on span "Staff" at bounding box center [277, 120] width 24 height 13
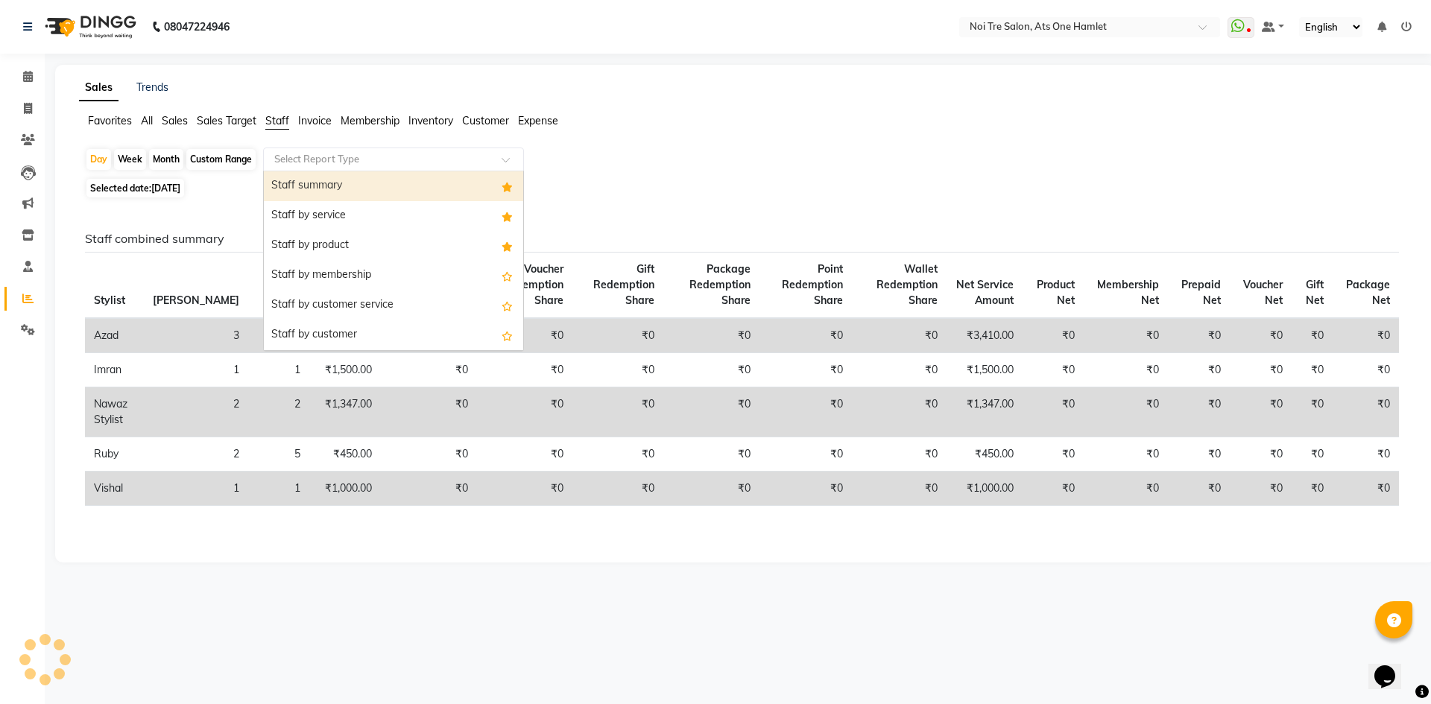
click at [286, 165] on input "text" at bounding box center [378, 159] width 215 height 15
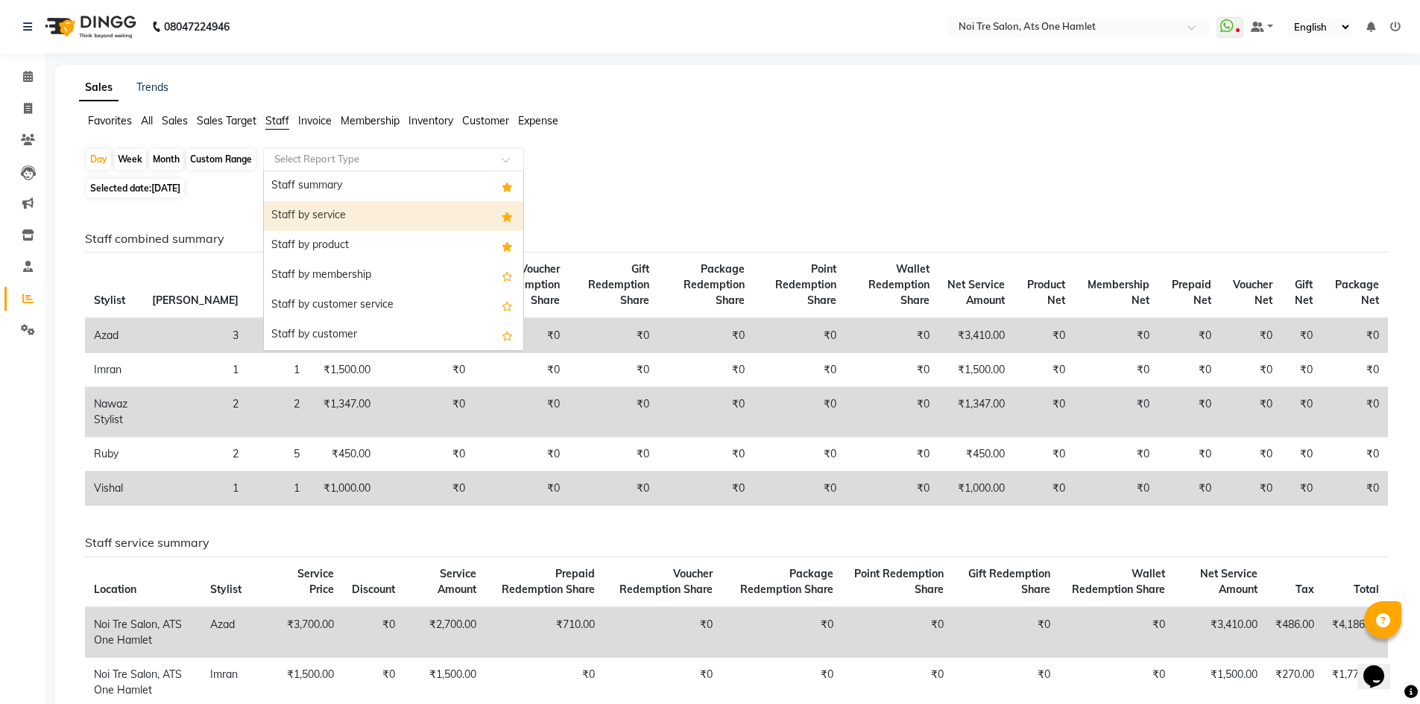
click at [313, 208] on div "Staff by service" at bounding box center [393, 216] width 259 height 30
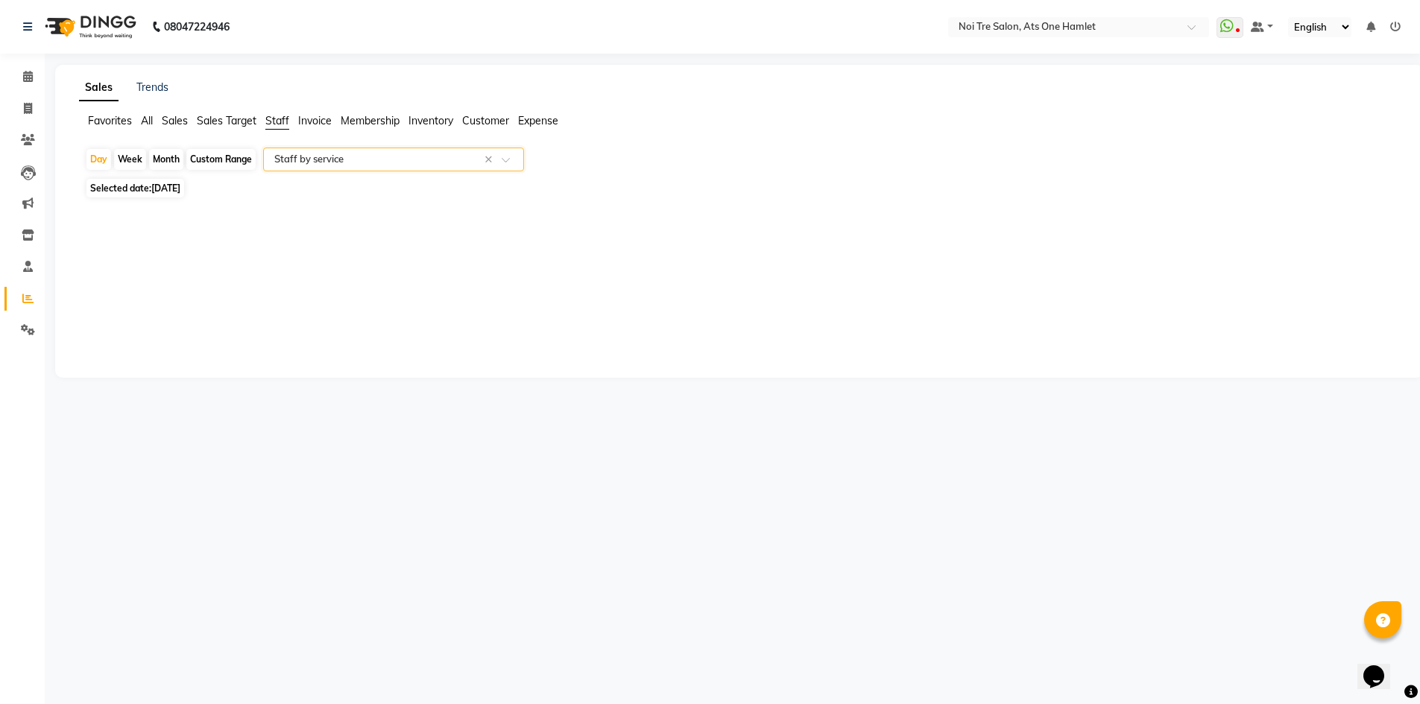
select select "full_report"
select select "csv"
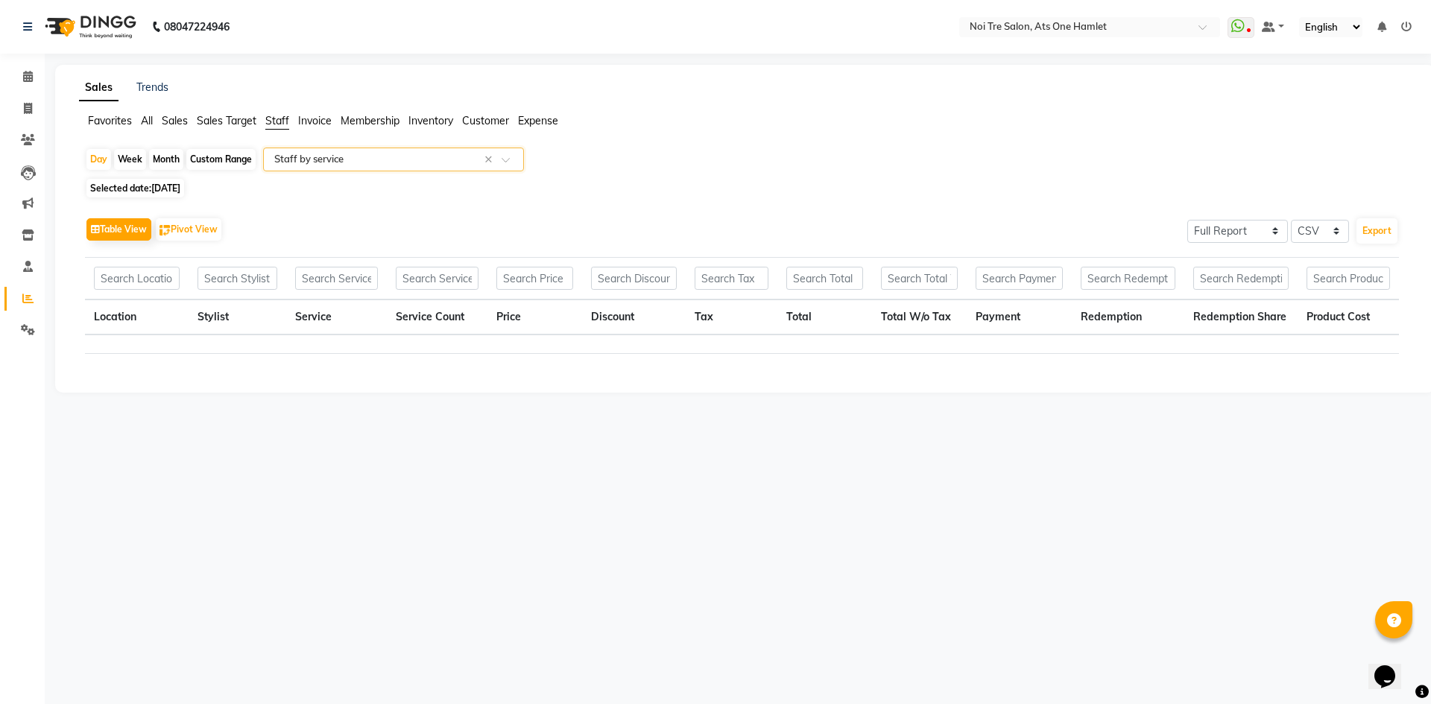
click at [236, 165] on div "Custom Range" at bounding box center [220, 159] width 69 height 21
select select "9"
select select "2025"
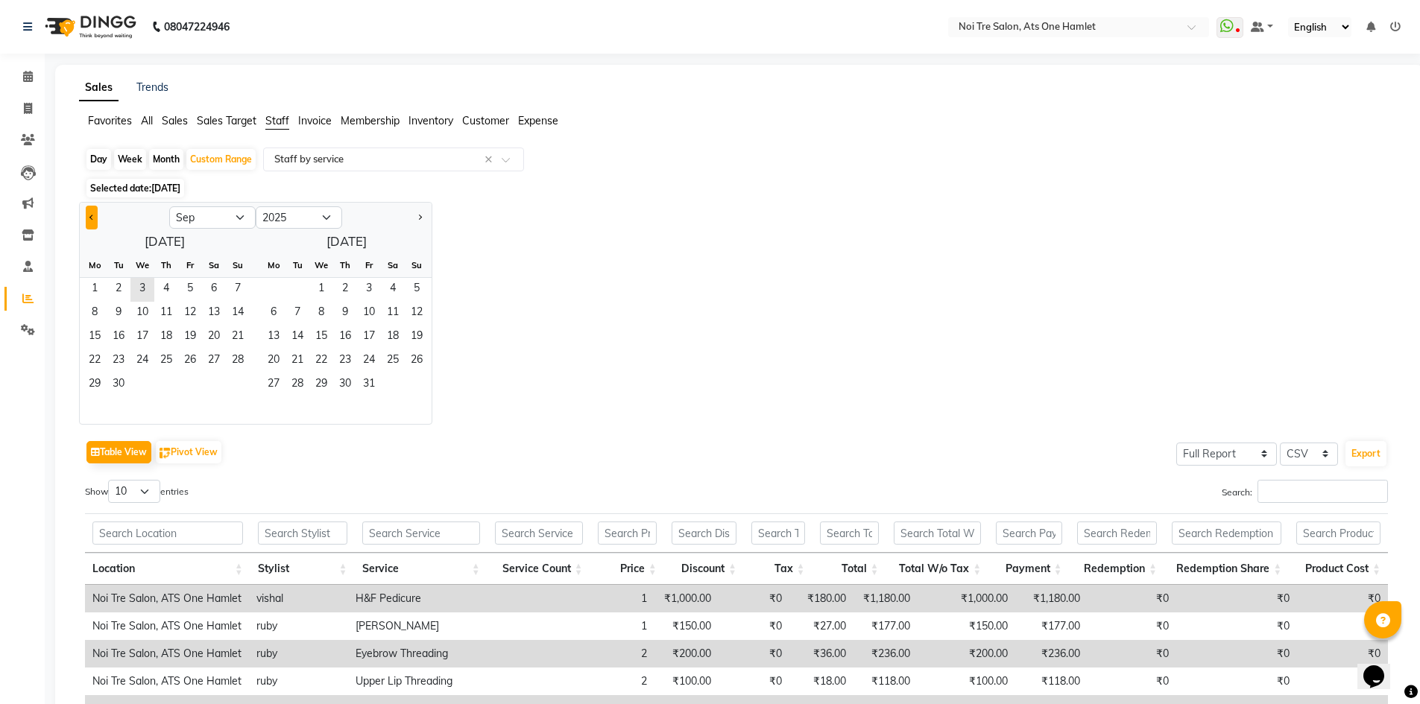
click at [92, 217] on span "Previous month" at bounding box center [91, 217] width 5 height 5
select select "8"
click at [191, 286] on span "1" at bounding box center [190, 290] width 24 height 24
click at [333, 286] on span "4" at bounding box center [345, 290] width 24 height 24
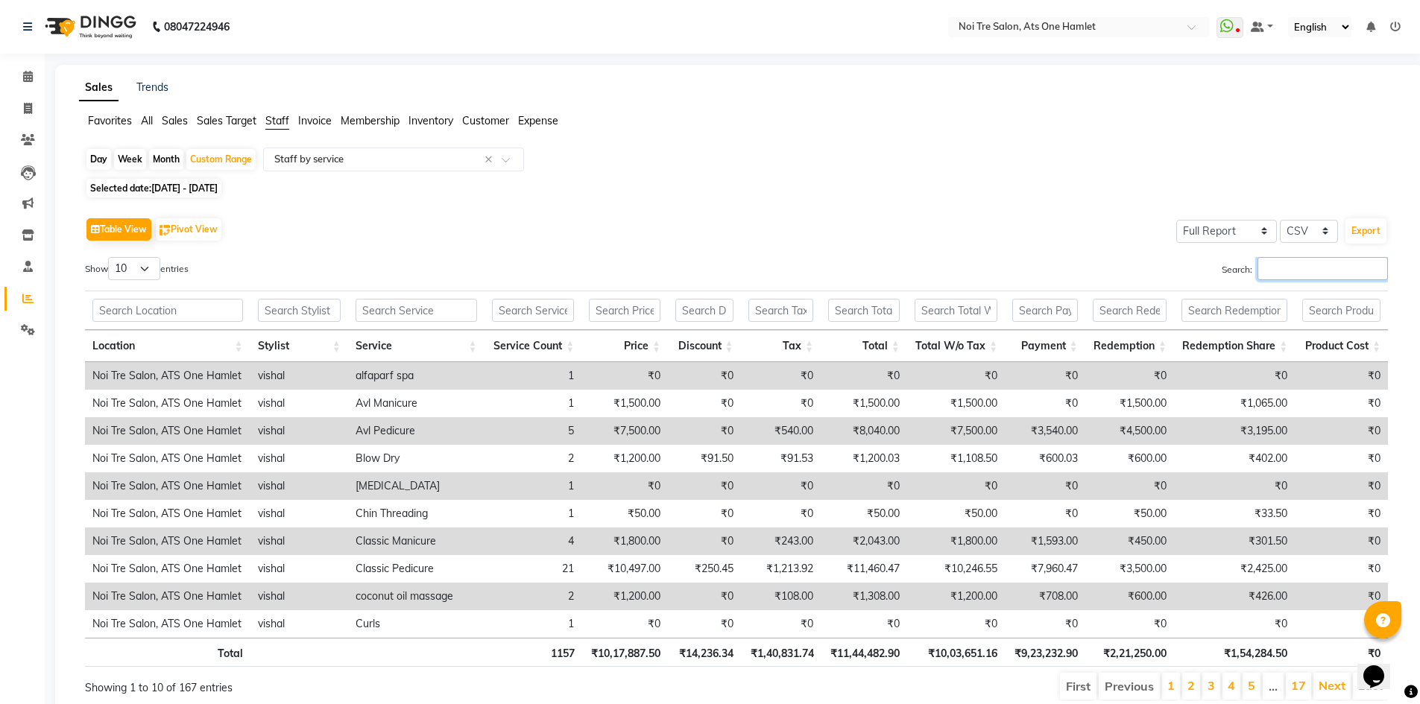
click at [749, 277] on input "Search:" at bounding box center [1323, 268] width 130 height 23
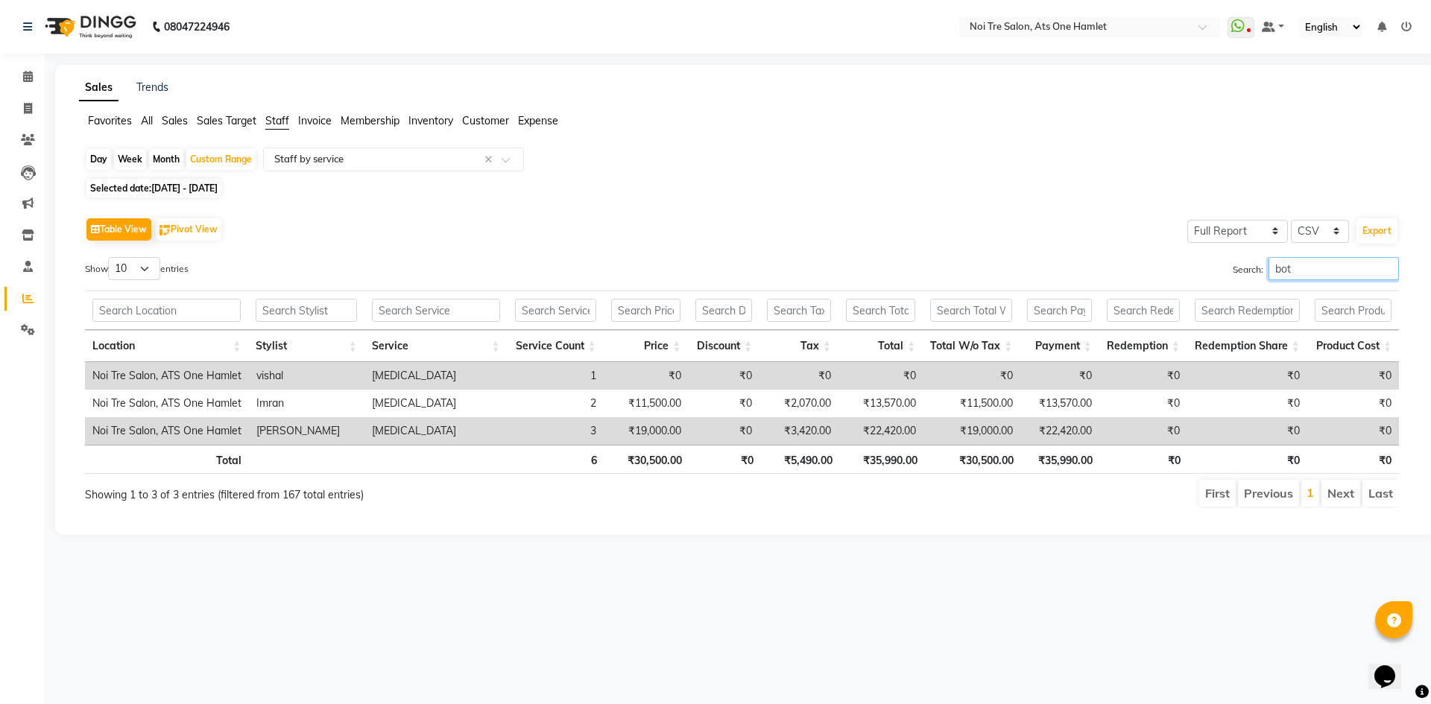
drag, startPoint x: 1305, startPoint y: 268, endPoint x: 1161, endPoint y: 274, distance: 143.3
click at [749, 274] on div "Search: bot" at bounding box center [1077, 271] width 646 height 29
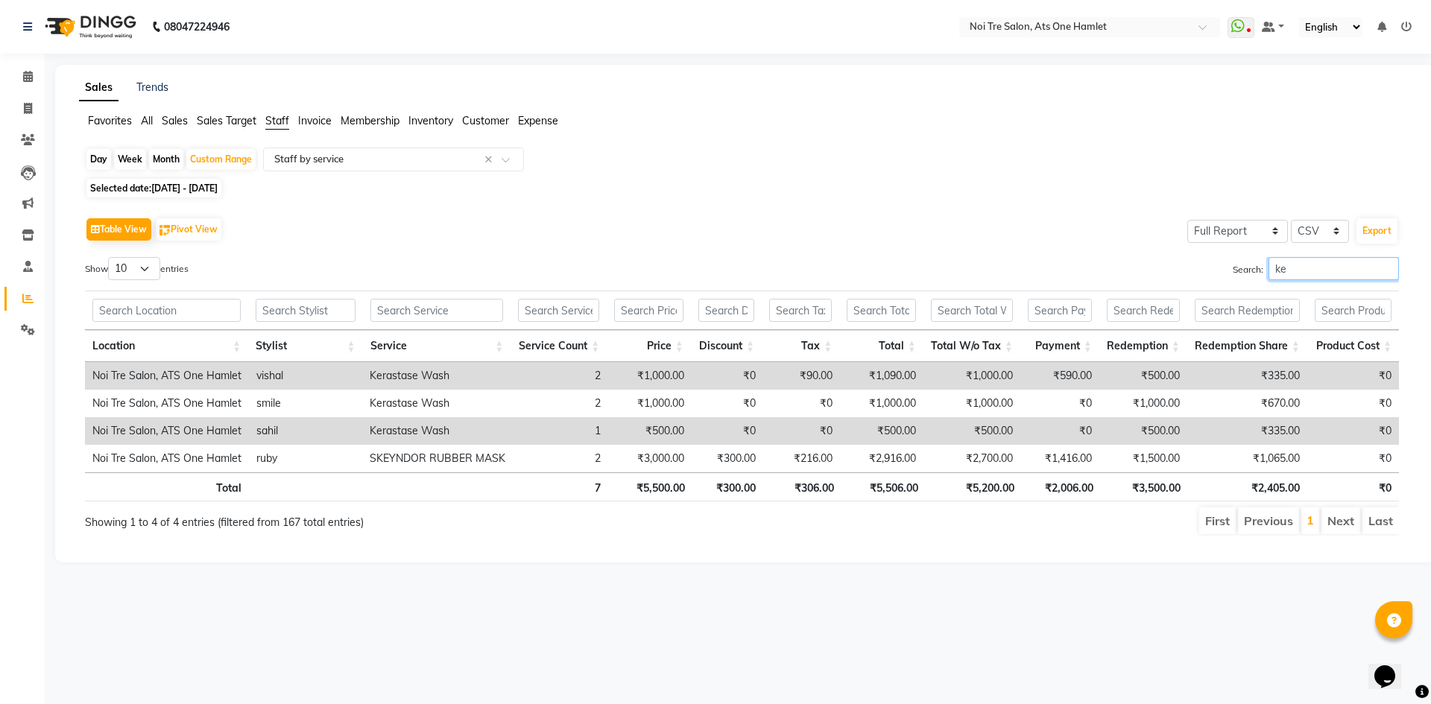
type input "ker"
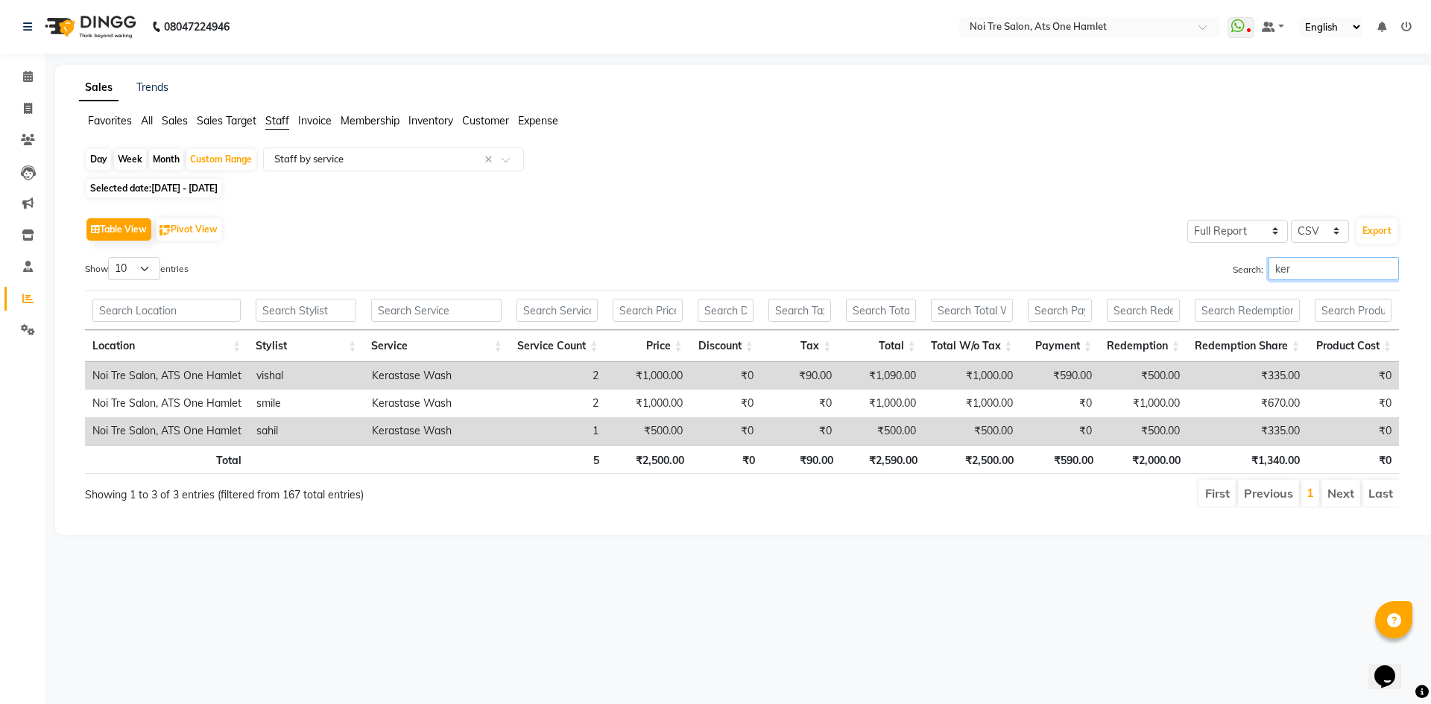
drag, startPoint x: 1329, startPoint y: 265, endPoint x: 1162, endPoint y: 277, distance: 167.5
click at [749, 277] on div "Search: ker" at bounding box center [1077, 271] width 646 height 29
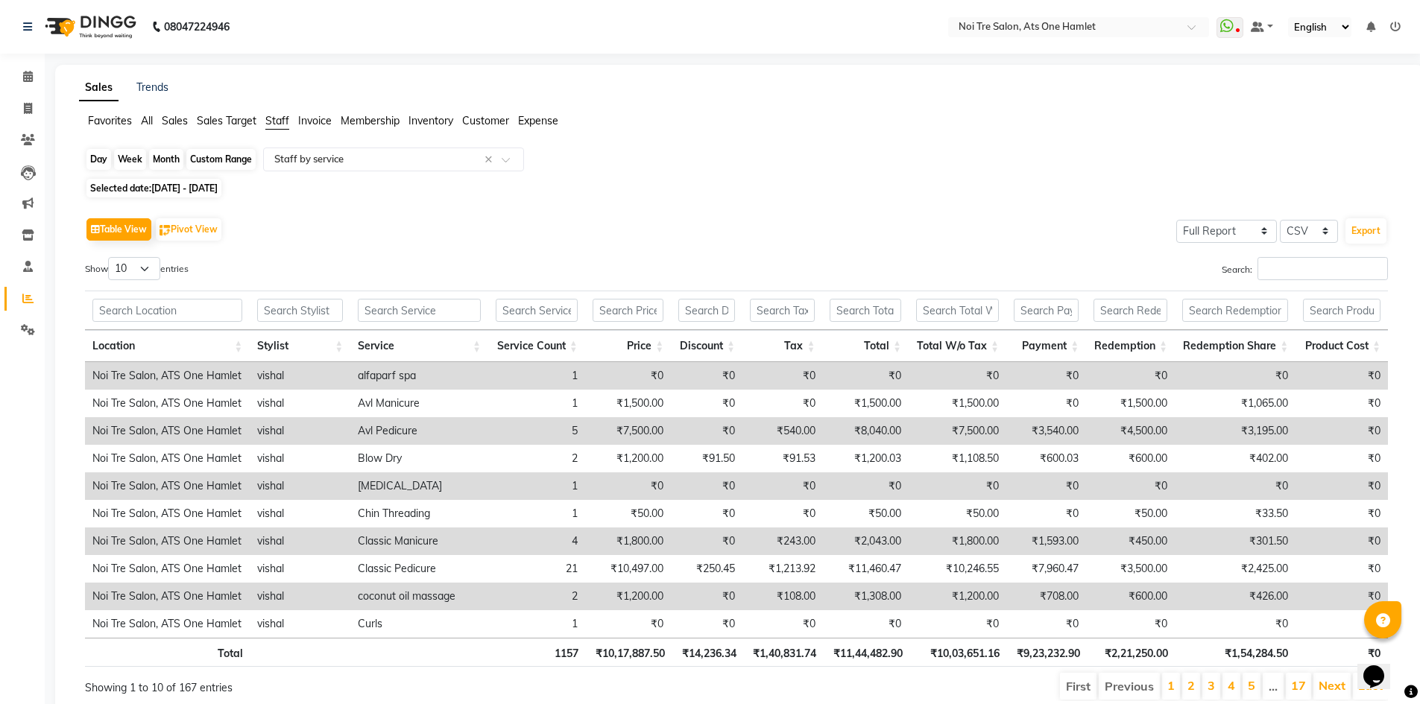
click at [199, 160] on div "Custom Range" at bounding box center [220, 159] width 69 height 21
select select "8"
select select "2025"
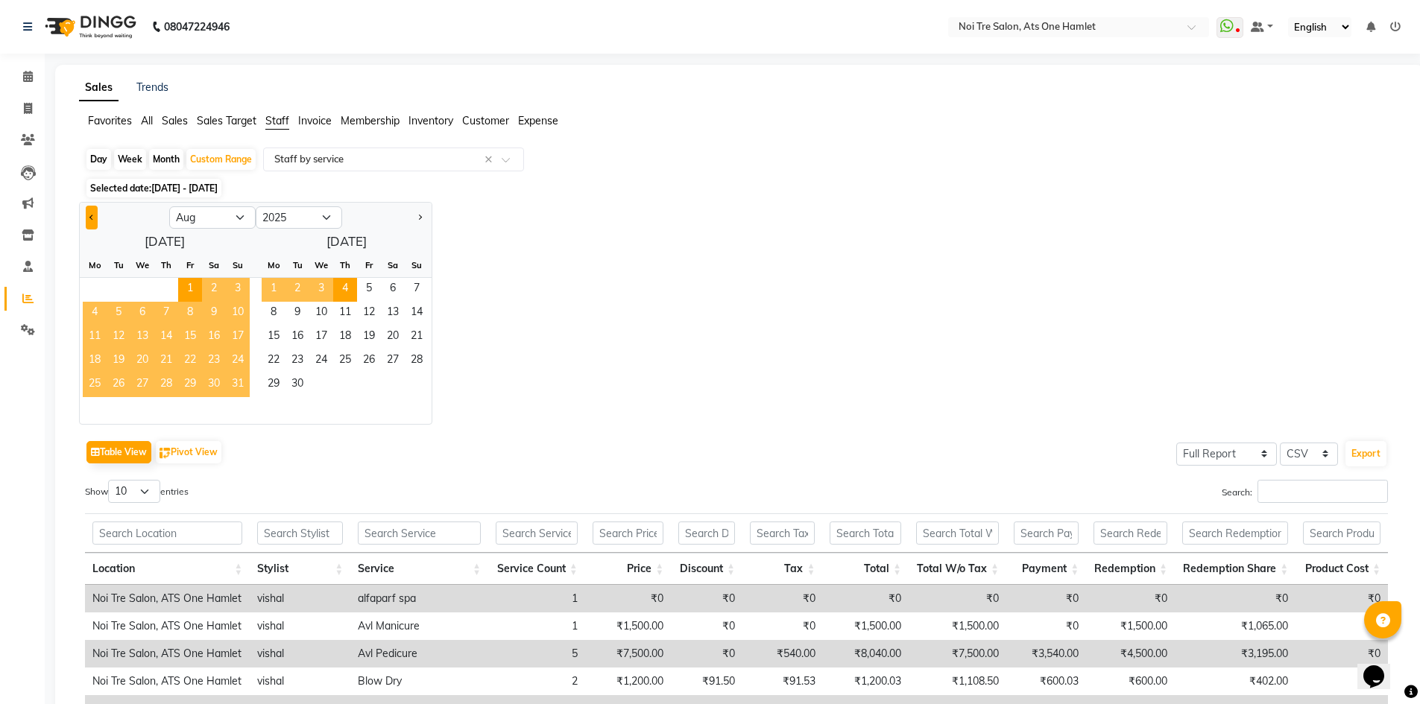
click at [88, 209] on button "Previous month" at bounding box center [92, 218] width 12 height 24
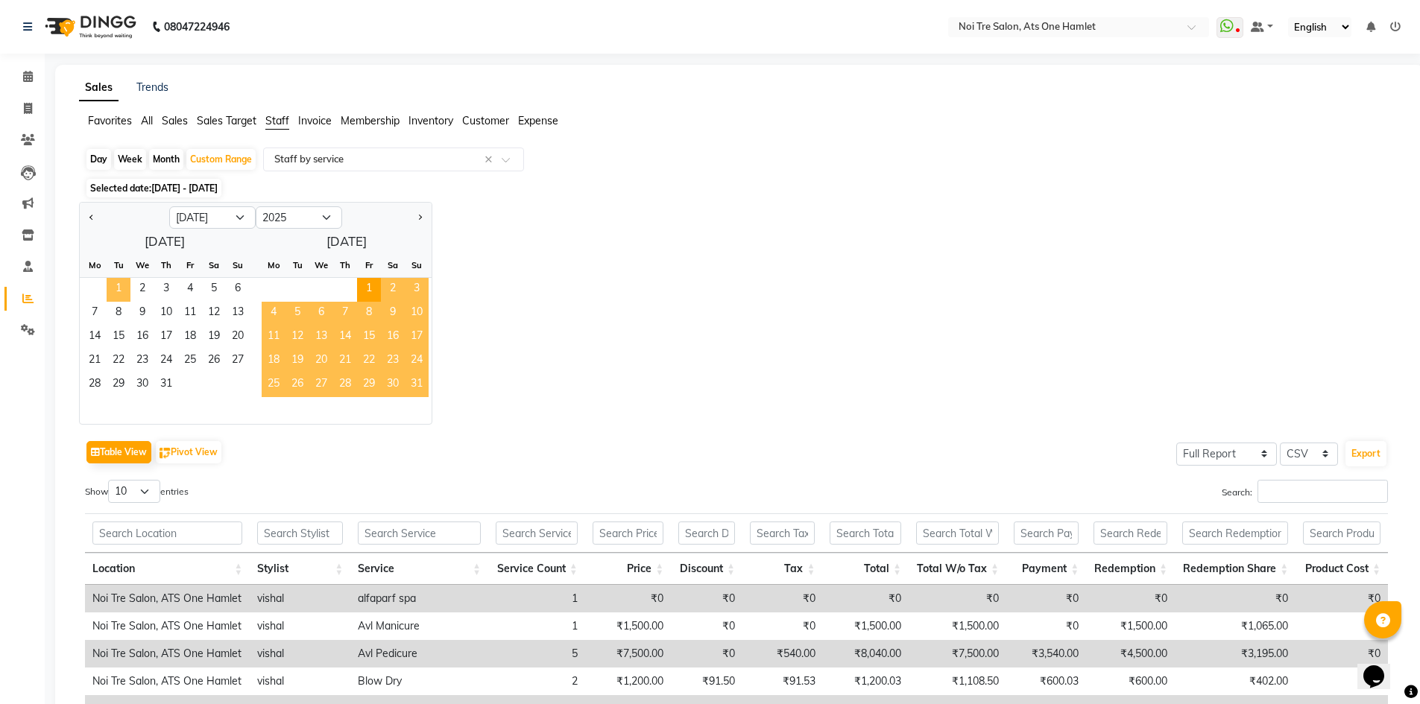
click at [116, 286] on span "1" at bounding box center [119, 290] width 24 height 24
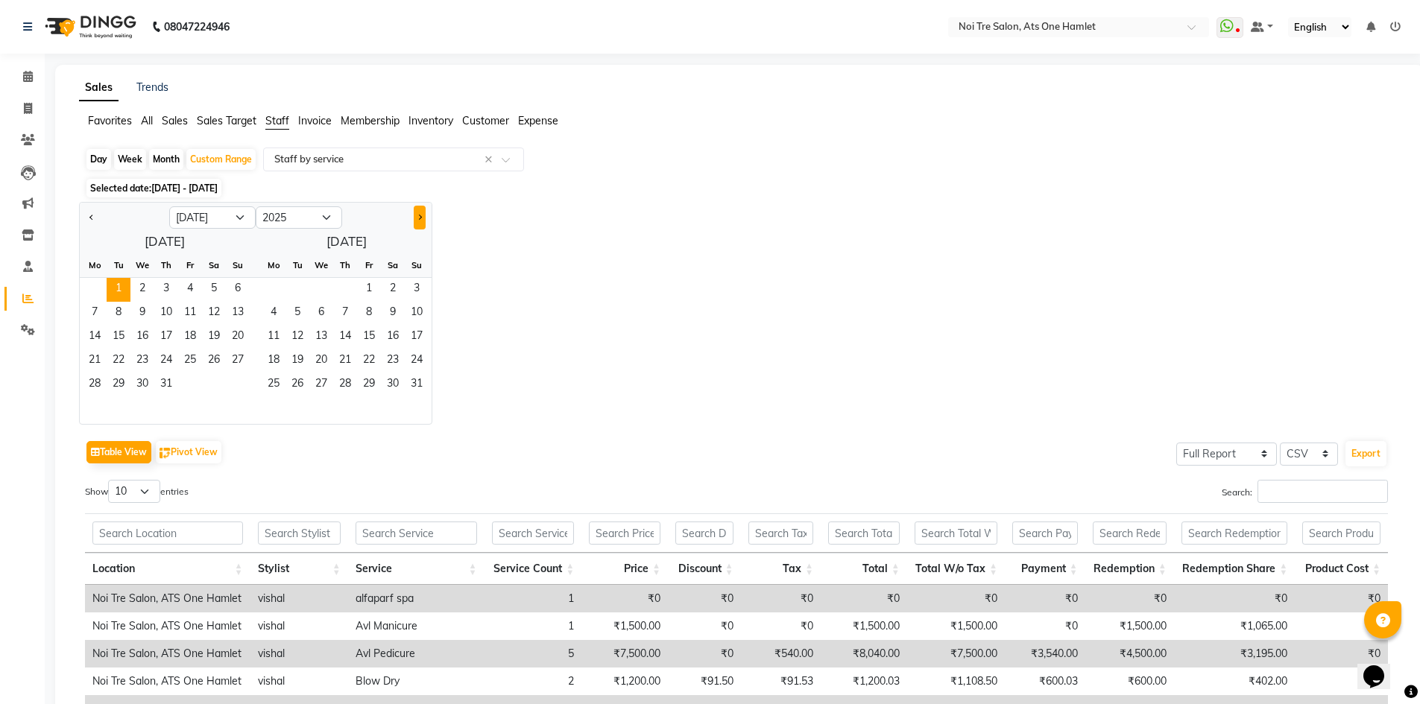
click at [417, 218] on span "Next month" at bounding box center [419, 217] width 5 height 5
select select "8"
click at [323, 284] on span "3" at bounding box center [321, 290] width 24 height 24
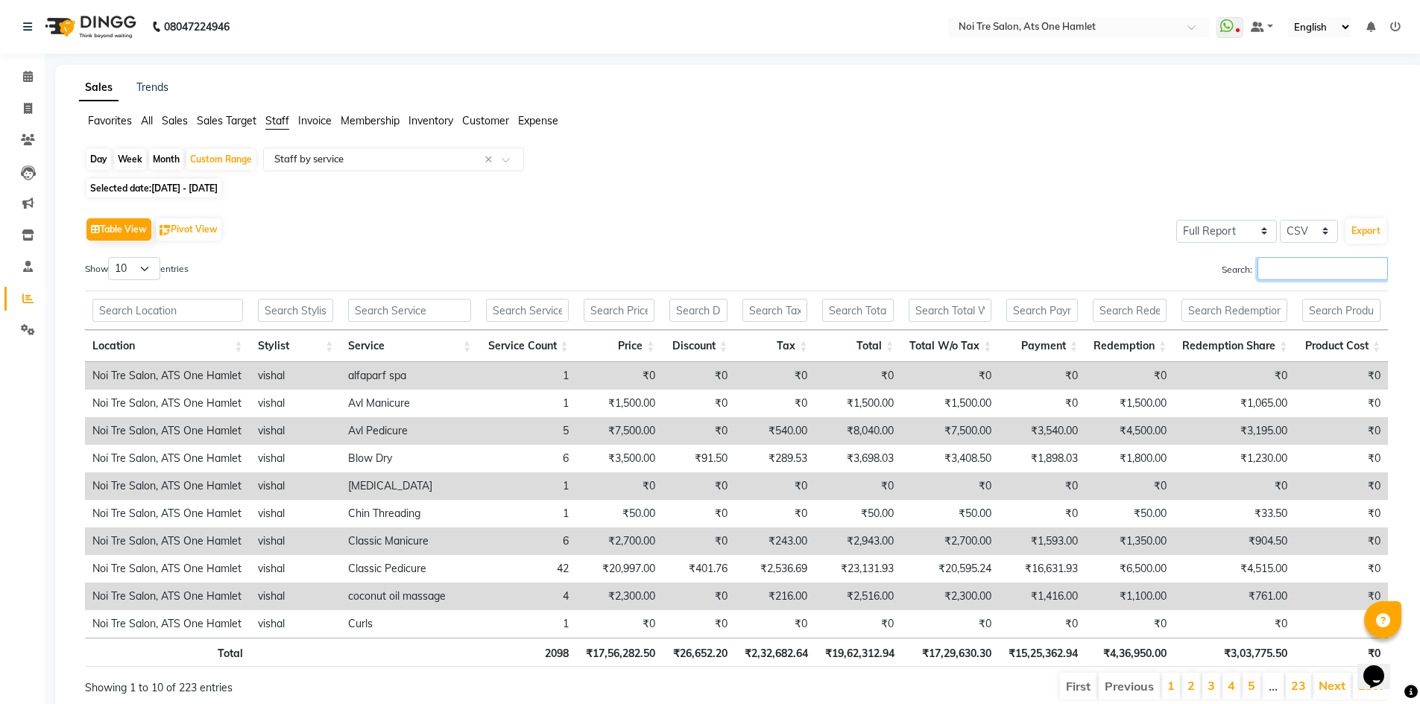
click at [749, 259] on input "Search:" at bounding box center [1323, 268] width 130 height 23
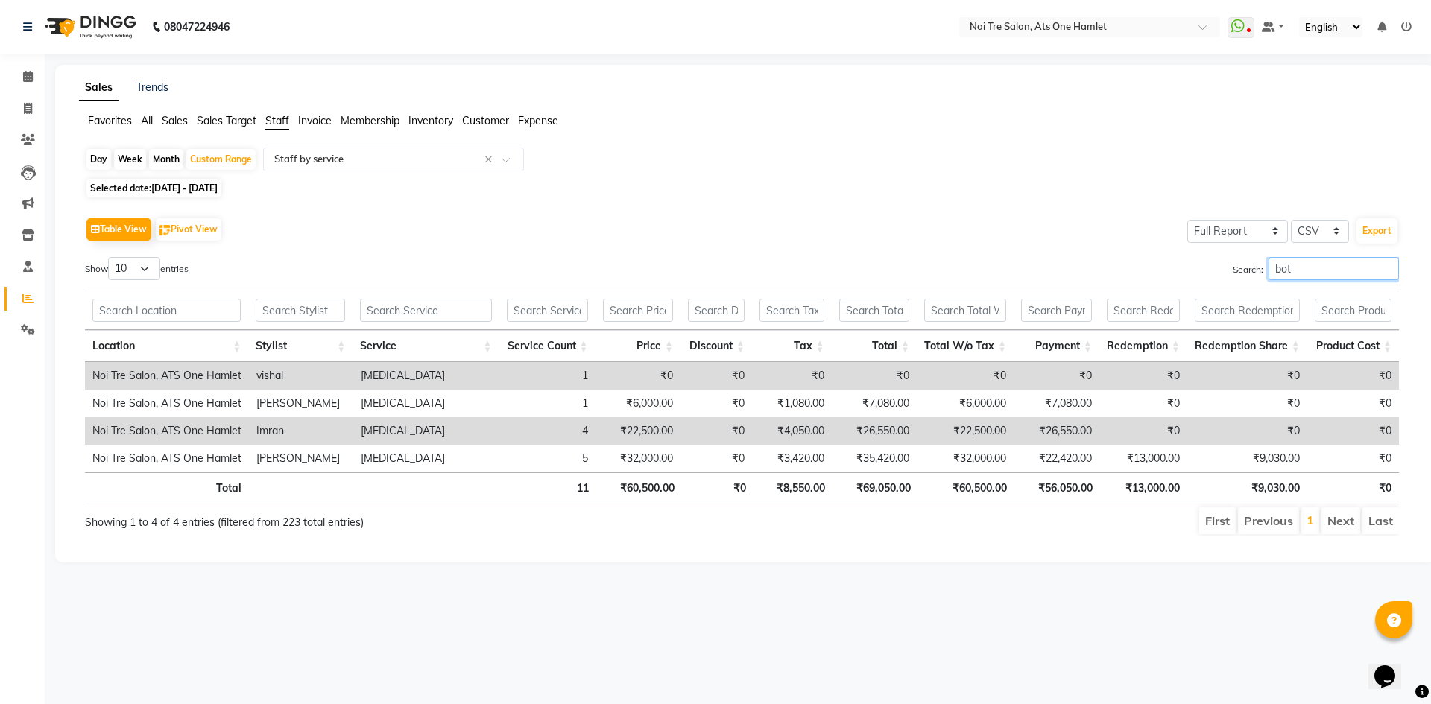
drag, startPoint x: 1312, startPoint y: 273, endPoint x: 1193, endPoint y: 275, distance: 119.3
click at [749, 275] on div "Search: bot" at bounding box center [1077, 271] width 646 height 29
drag, startPoint x: 1287, startPoint y: 273, endPoint x: 1188, endPoint y: 275, distance: 99.2
click at [749, 275] on div "Search: ker" at bounding box center [1077, 271] width 646 height 29
type input "bot"
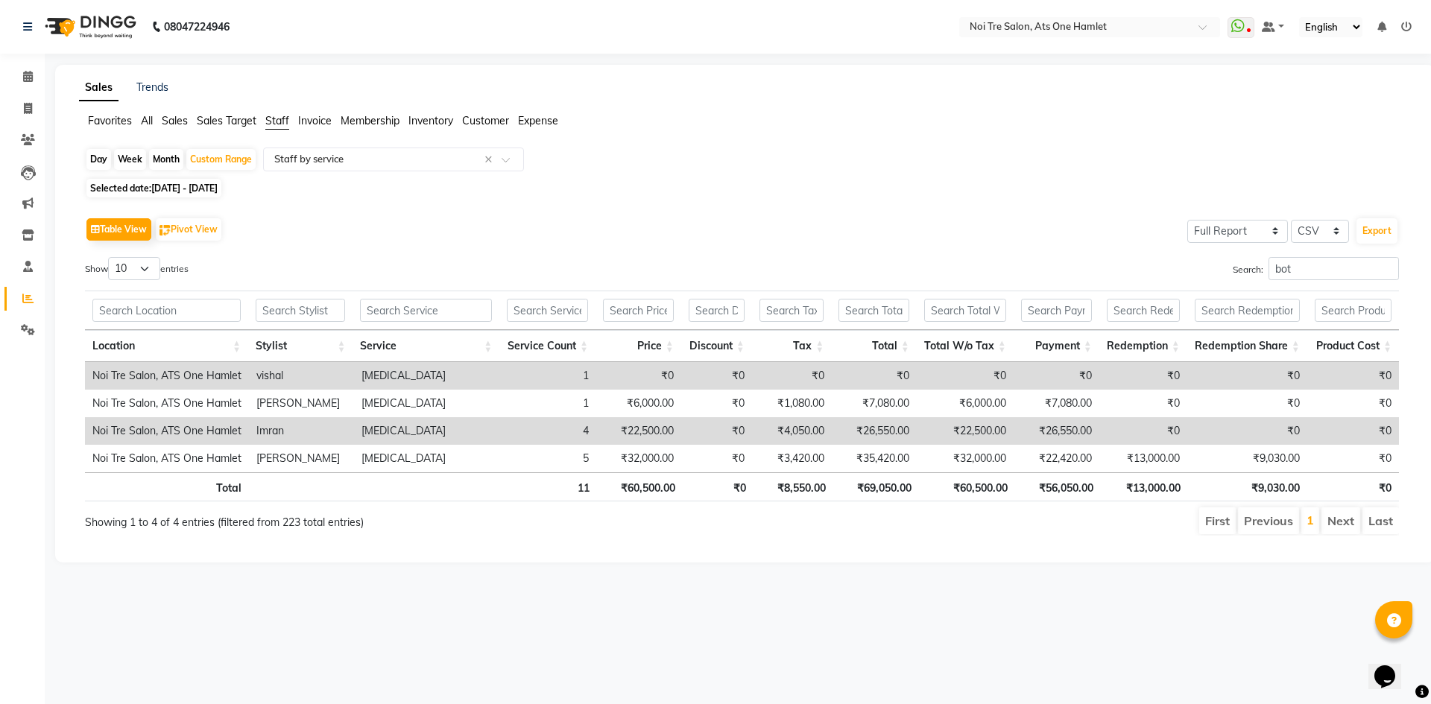
click at [749, 490] on th "₹60,500.00" at bounding box center [967, 487] width 96 height 29
drag, startPoint x: 977, startPoint y: 494, endPoint x: 991, endPoint y: 496, distance: 15.1
click at [749, 496] on th "₹60,500.00" at bounding box center [967, 487] width 96 height 29
drag, startPoint x: 953, startPoint y: 491, endPoint x: 991, endPoint y: 489, distance: 38.1
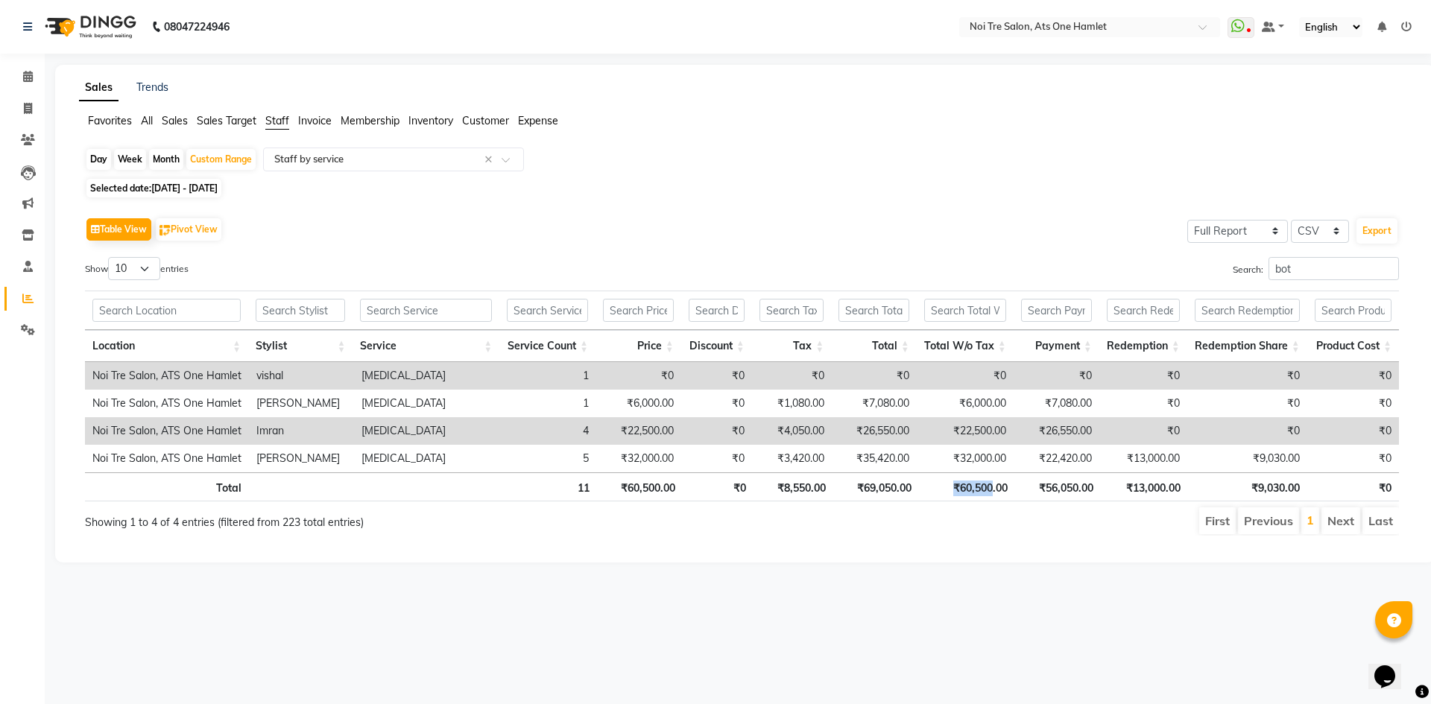
click at [749, 489] on th "₹60,500.00" at bounding box center [967, 487] width 96 height 29
drag, startPoint x: 1308, startPoint y: 265, endPoint x: 1140, endPoint y: 281, distance: 168.5
click at [749, 281] on div "Search: bot" at bounding box center [1077, 271] width 646 height 29
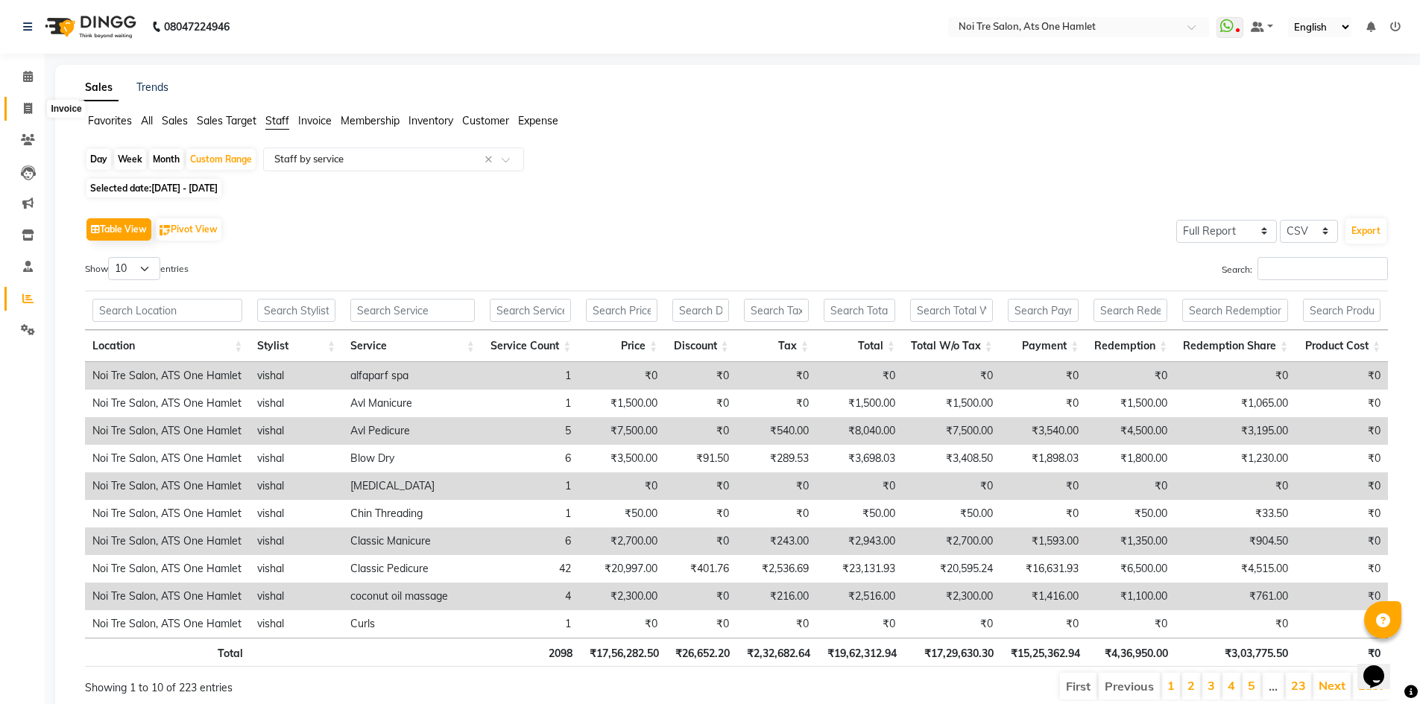
click at [27, 101] on span at bounding box center [28, 109] width 26 height 17
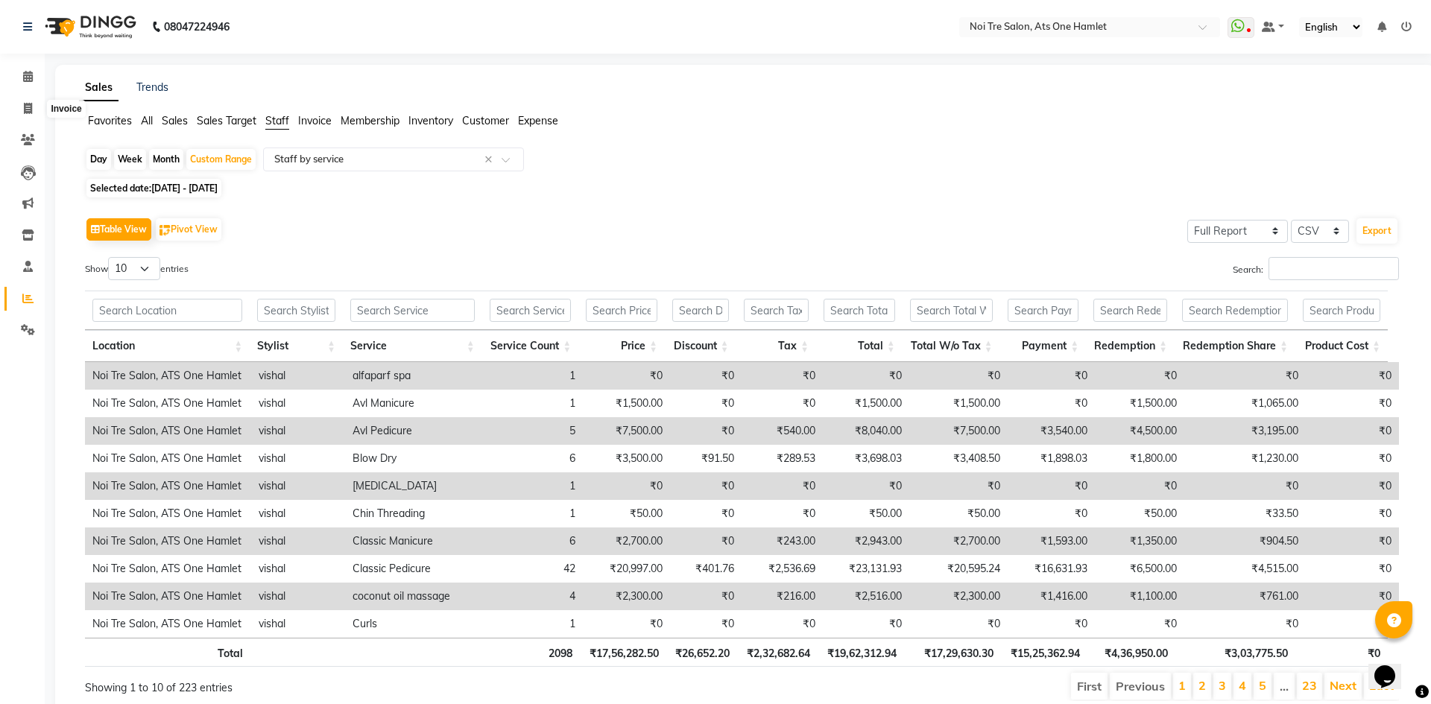
select select "5096"
select select "service"
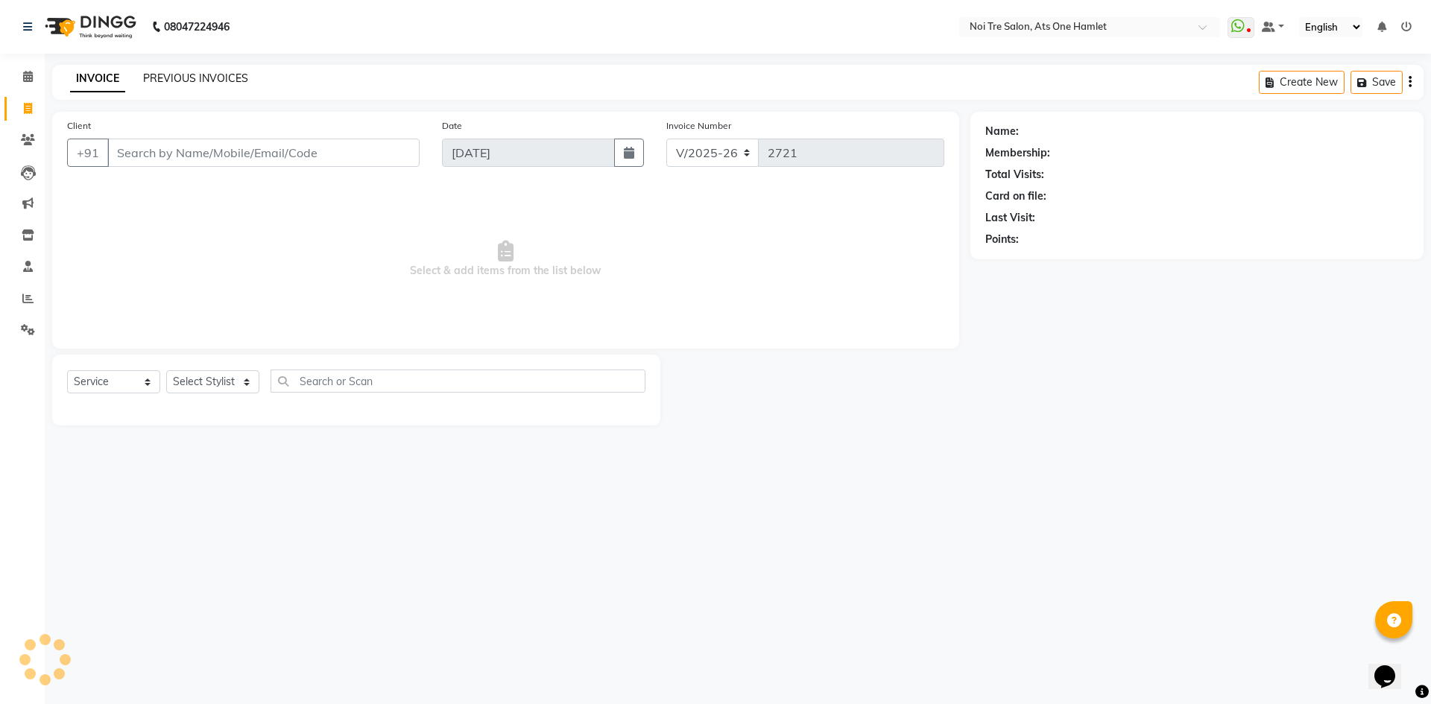
click at [222, 74] on link "PREVIOUS INVOICES" at bounding box center [195, 78] width 105 height 13
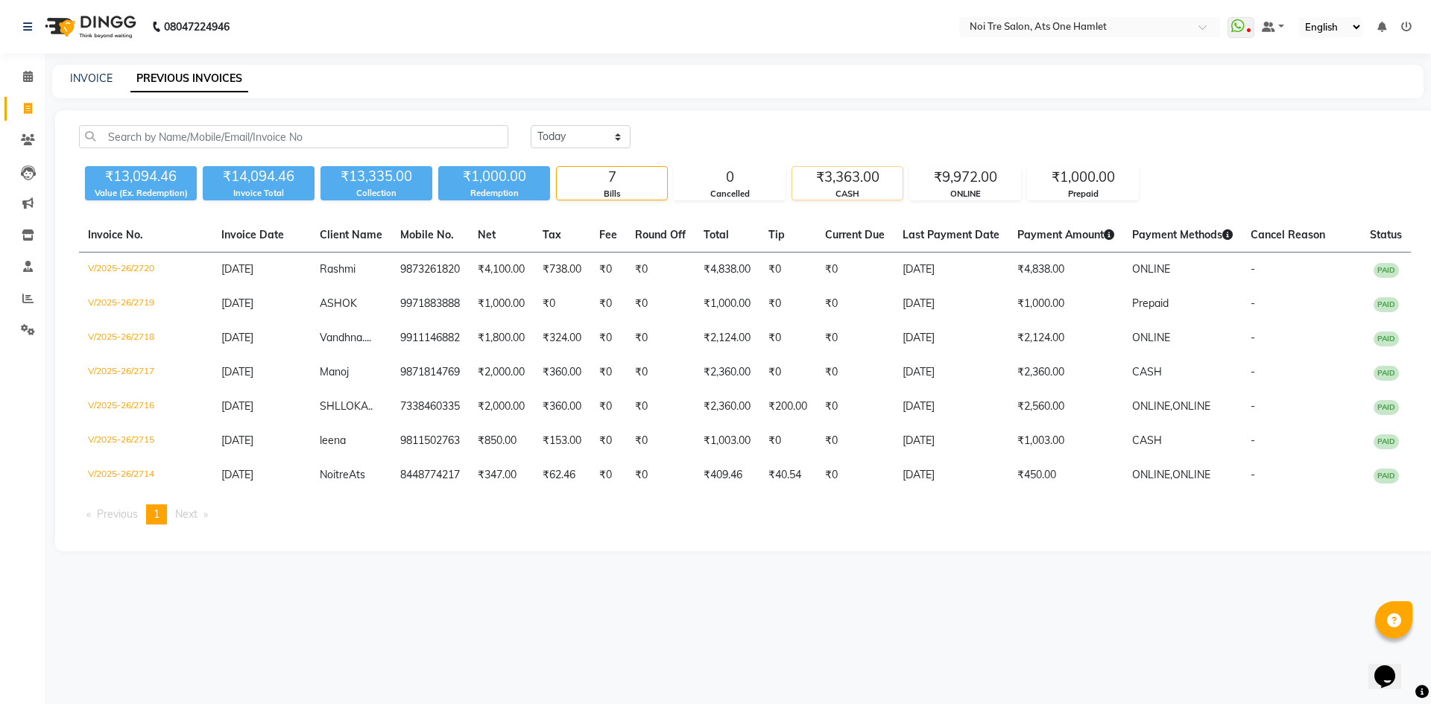
click at [749, 174] on div "₹3,363.00" at bounding box center [847, 177] width 110 height 21
drag, startPoint x: 28, startPoint y: 66, endPoint x: 113, endPoint y: 7, distance: 102.4
click at [28, 66] on link "Calendar" at bounding box center [22, 77] width 36 height 25
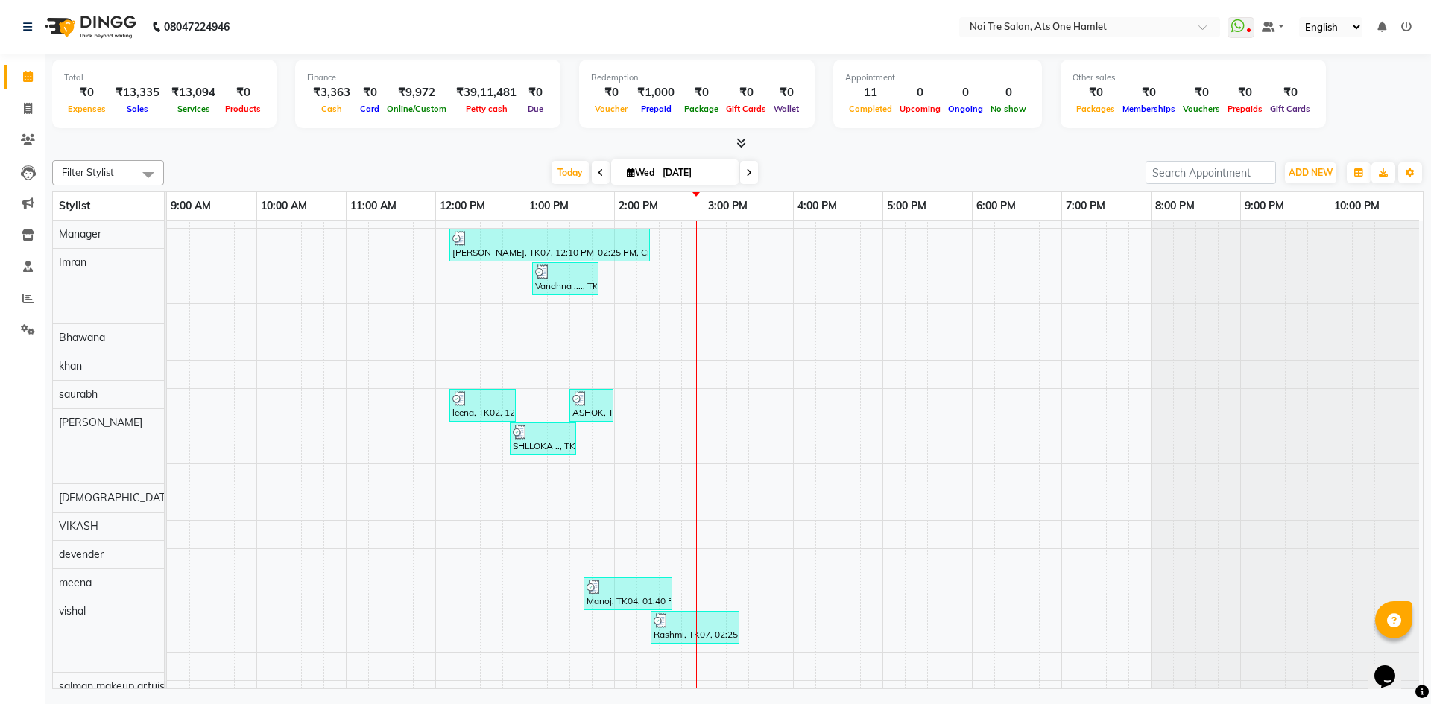
scroll to position [20, 0]
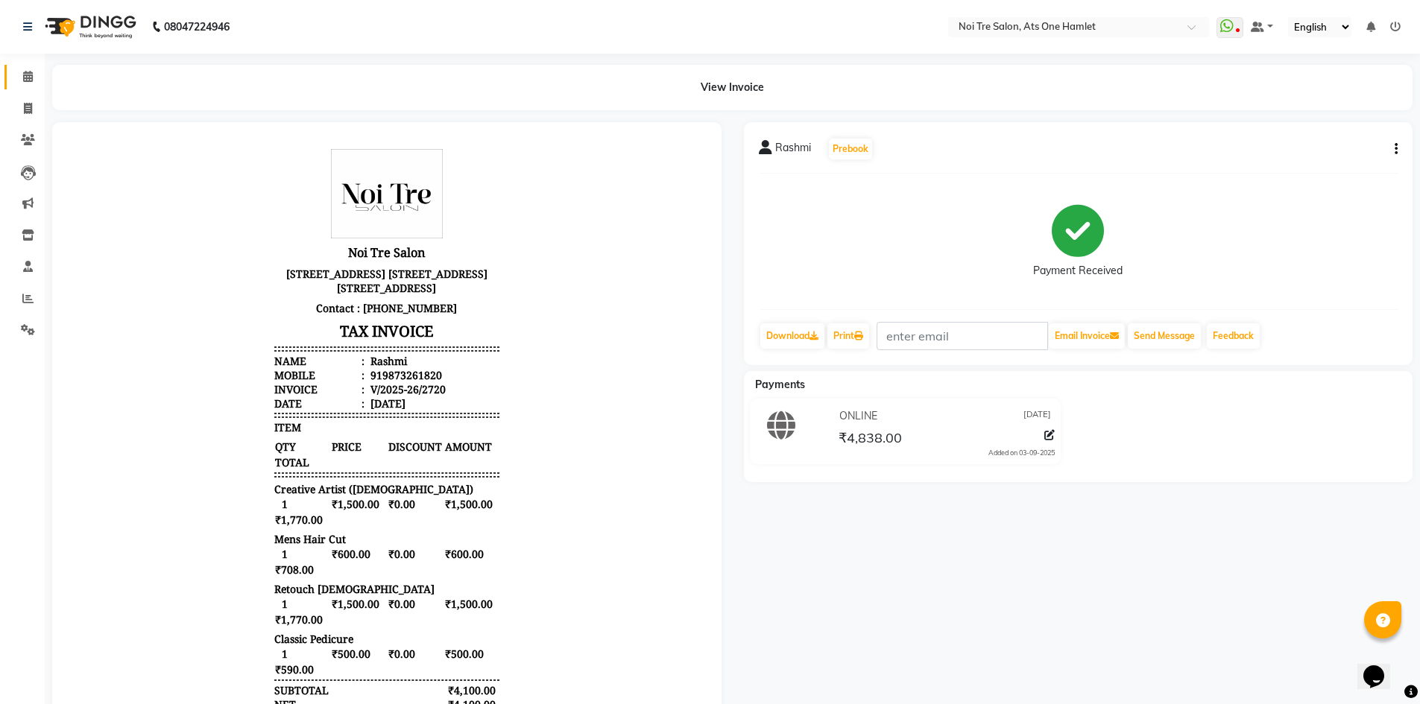
click at [8, 79] on link "Calendar" at bounding box center [22, 77] width 36 height 25
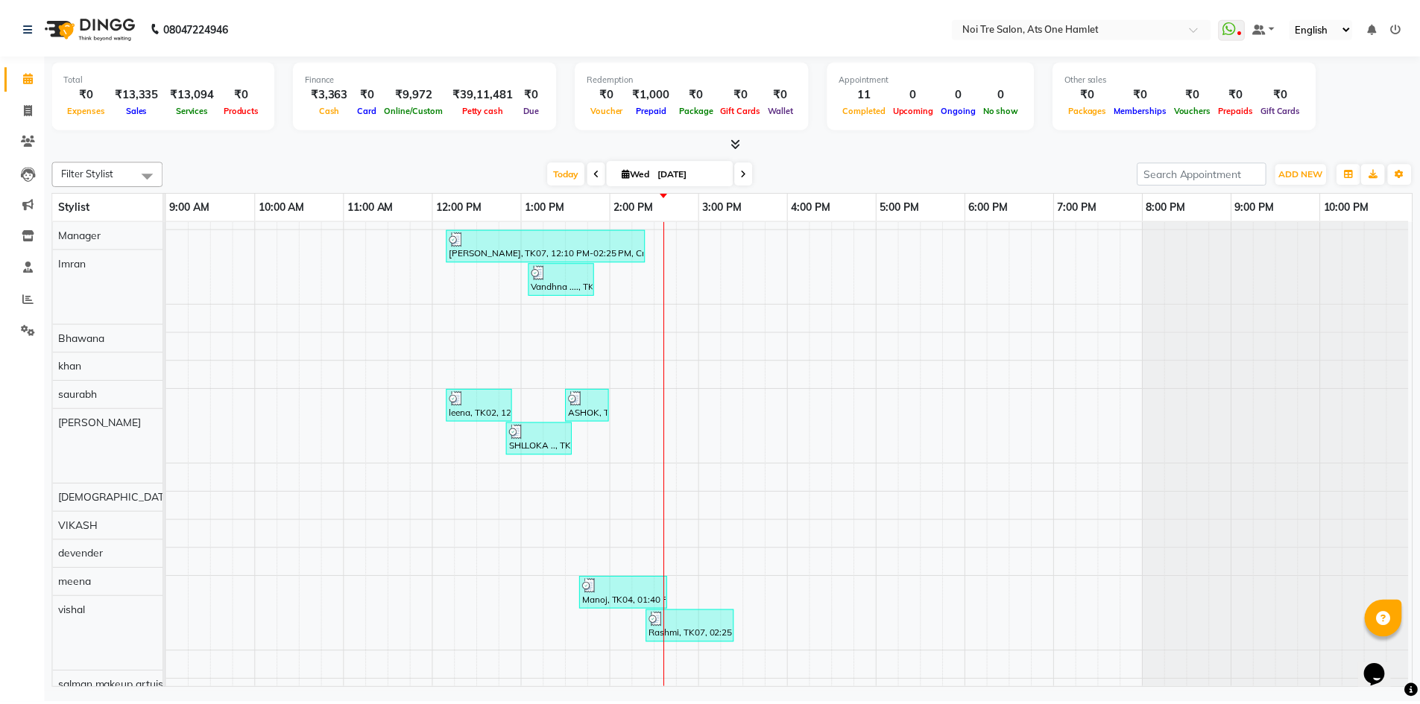
scroll to position [20, 0]
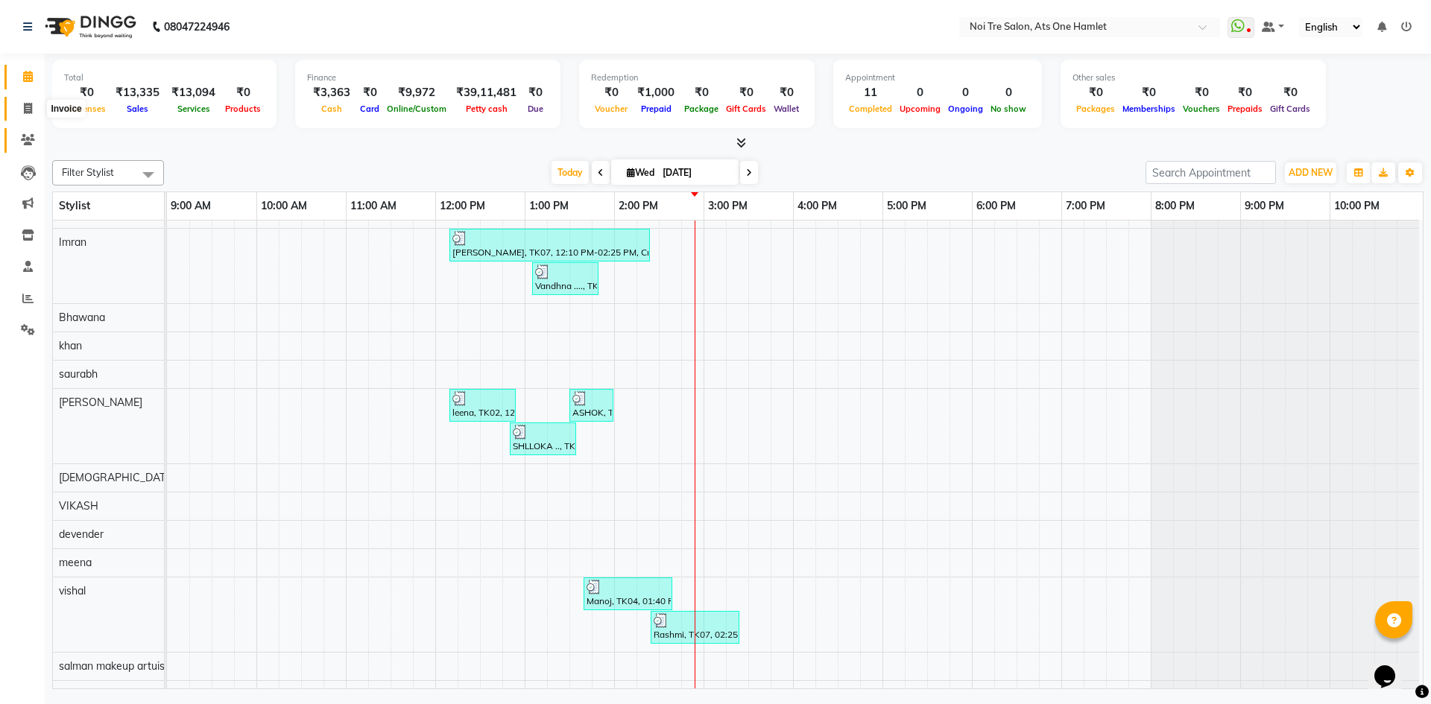
drag, startPoint x: 26, startPoint y: 106, endPoint x: 40, endPoint y: 134, distance: 31.3
click at [26, 106] on icon at bounding box center [28, 108] width 8 height 11
select select "5096"
select select "service"
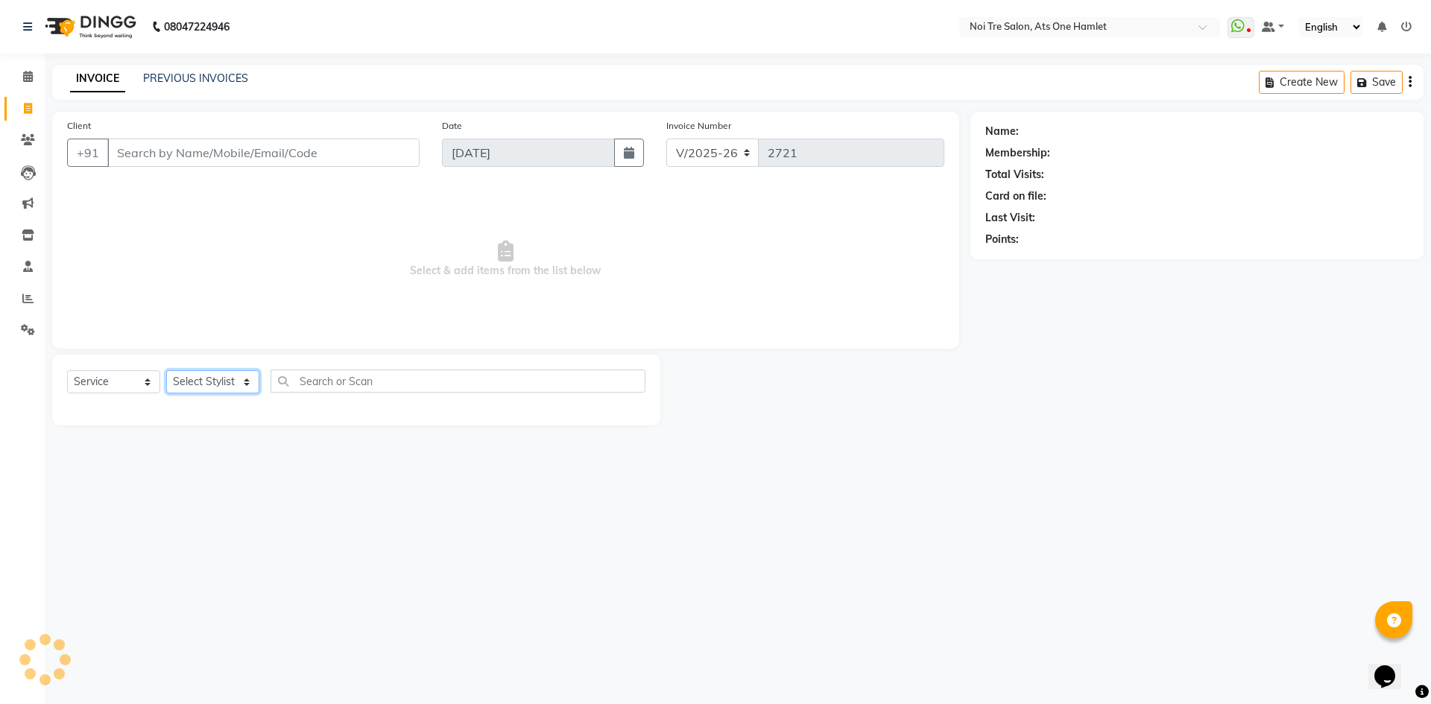
click at [234, 378] on select "Select Stylist" at bounding box center [212, 382] width 93 height 23
select select "32220"
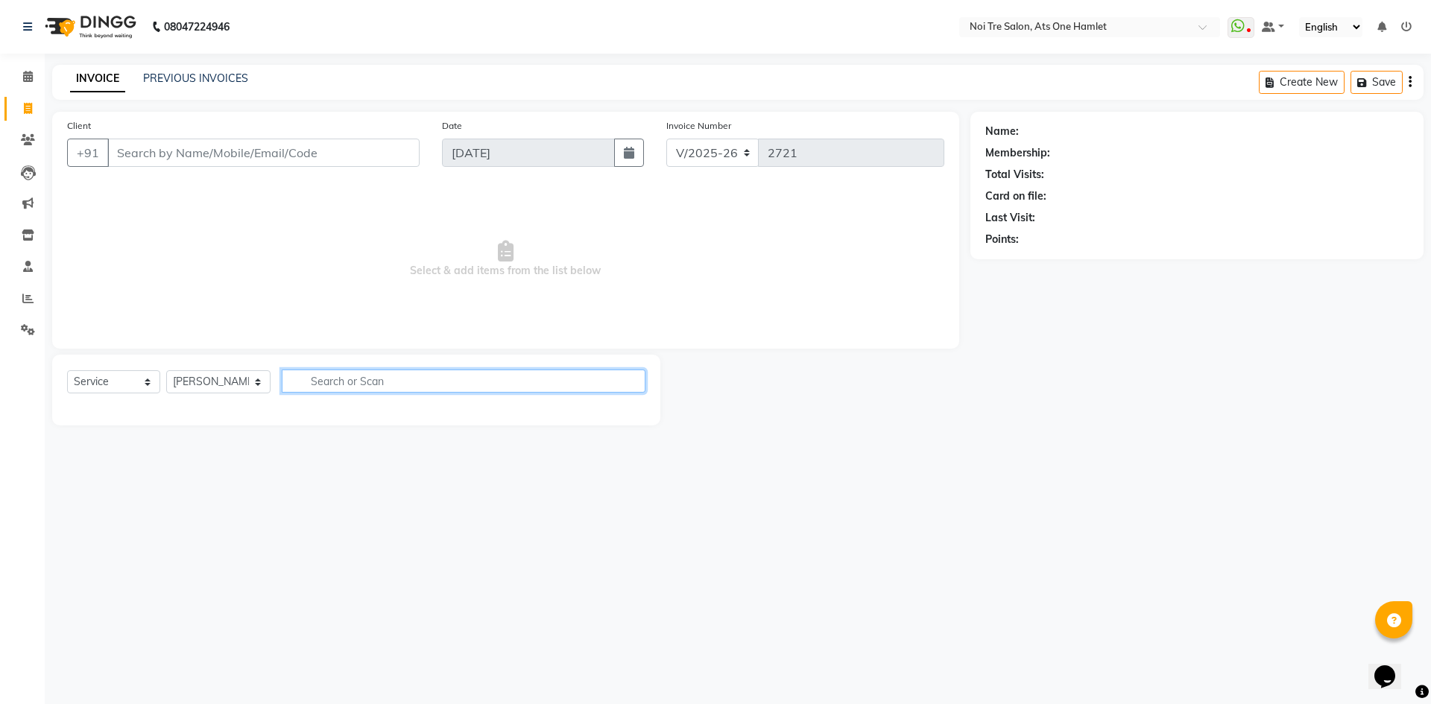
click at [339, 382] on input "text" at bounding box center [464, 381] width 364 height 23
type input "tou"
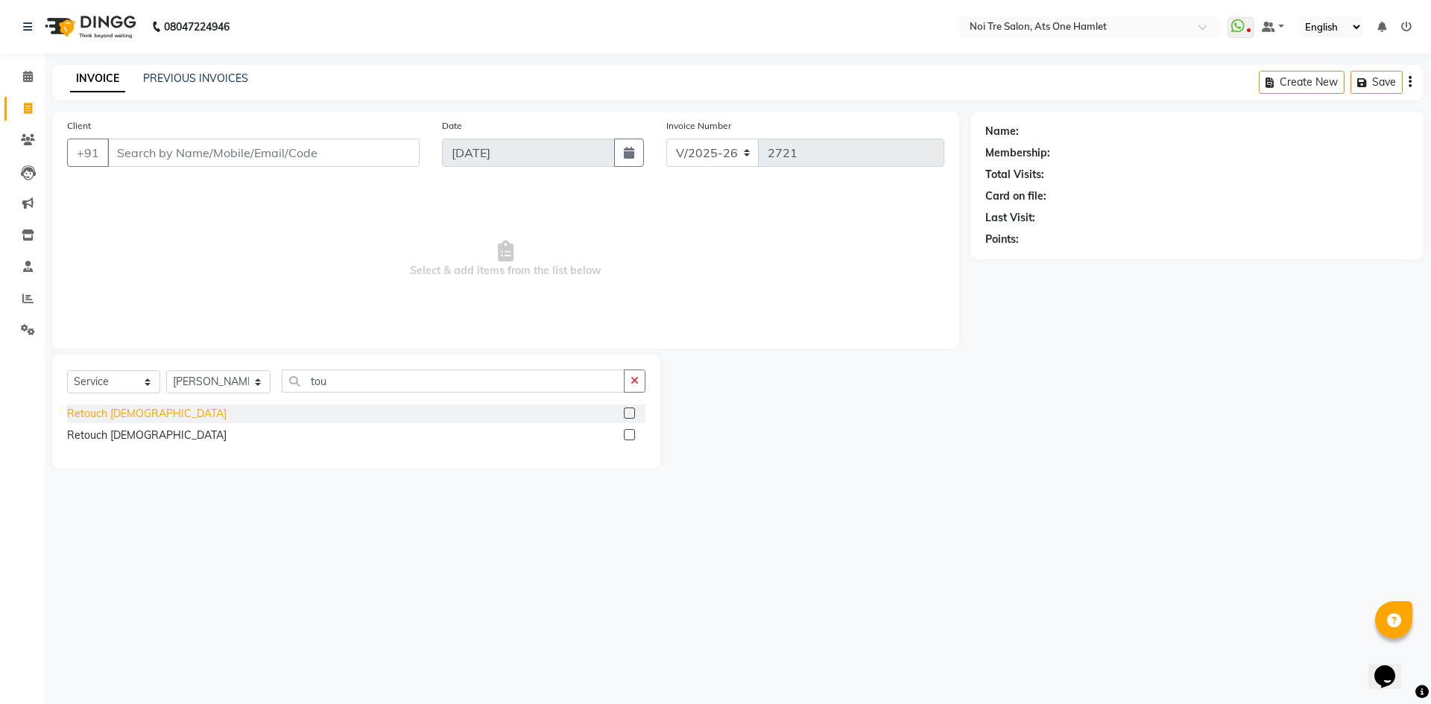
click at [131, 421] on div "Retouch Ladies" at bounding box center [147, 414] width 160 height 16
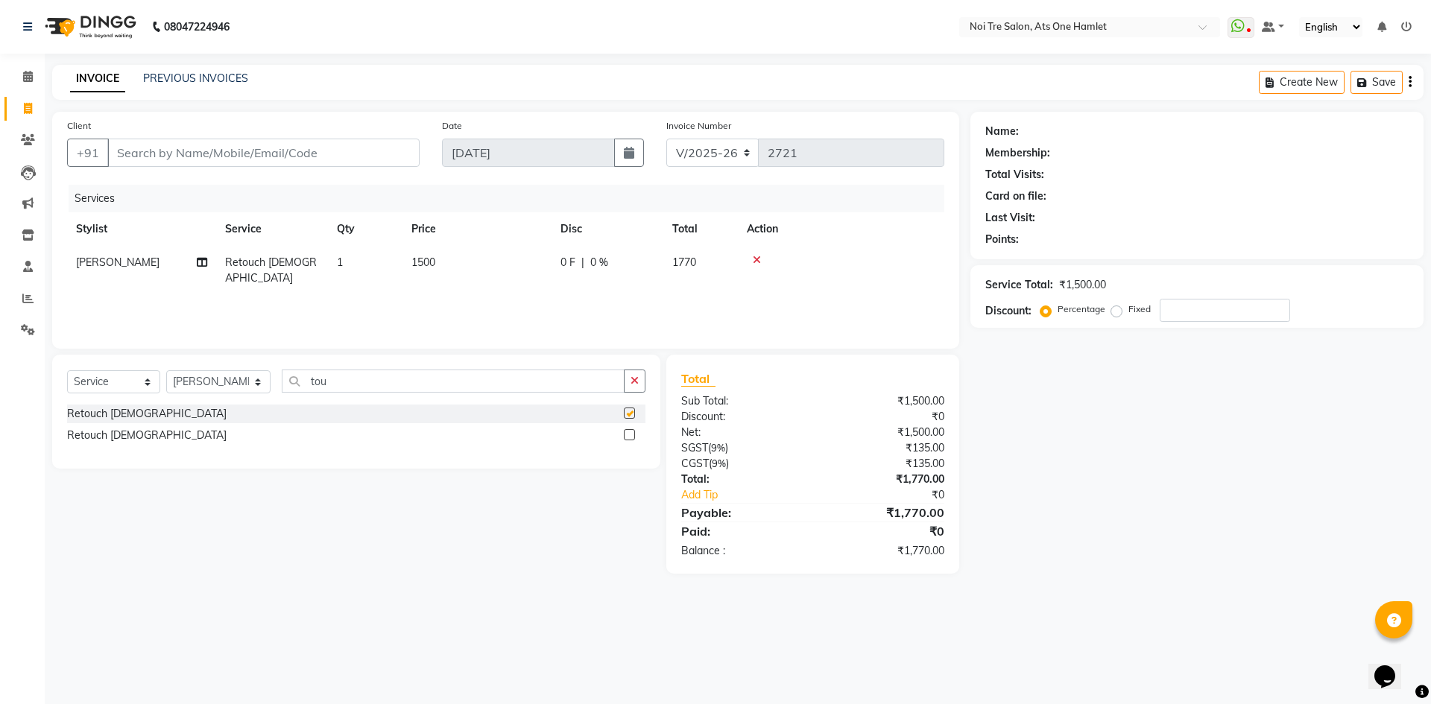
checkbox input "false"
click at [289, 145] on input "Client" at bounding box center [263, 153] width 312 height 28
click at [263, 149] on input "Client" at bounding box center [263, 153] width 312 height 28
type input "s"
type input "0"
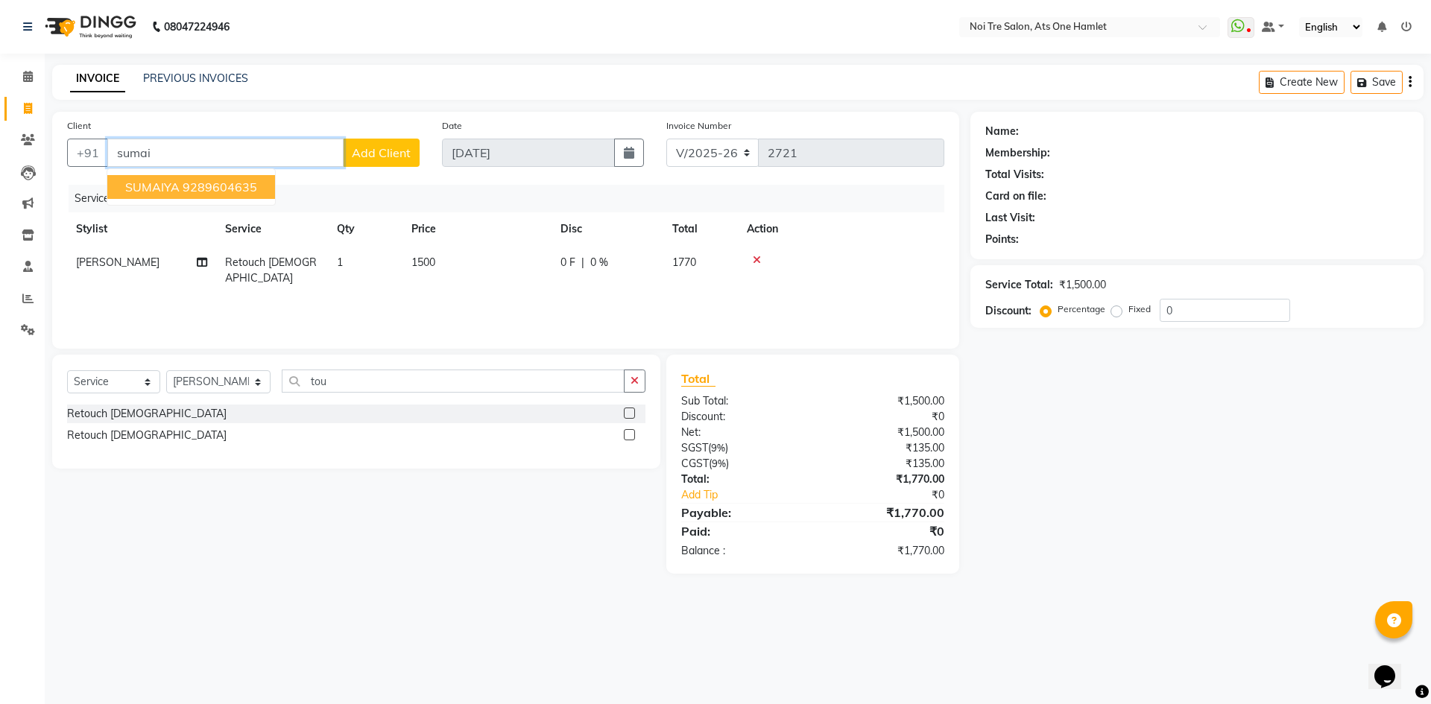
click at [218, 190] on ngb-highlight "9289604635" at bounding box center [220, 187] width 75 height 15
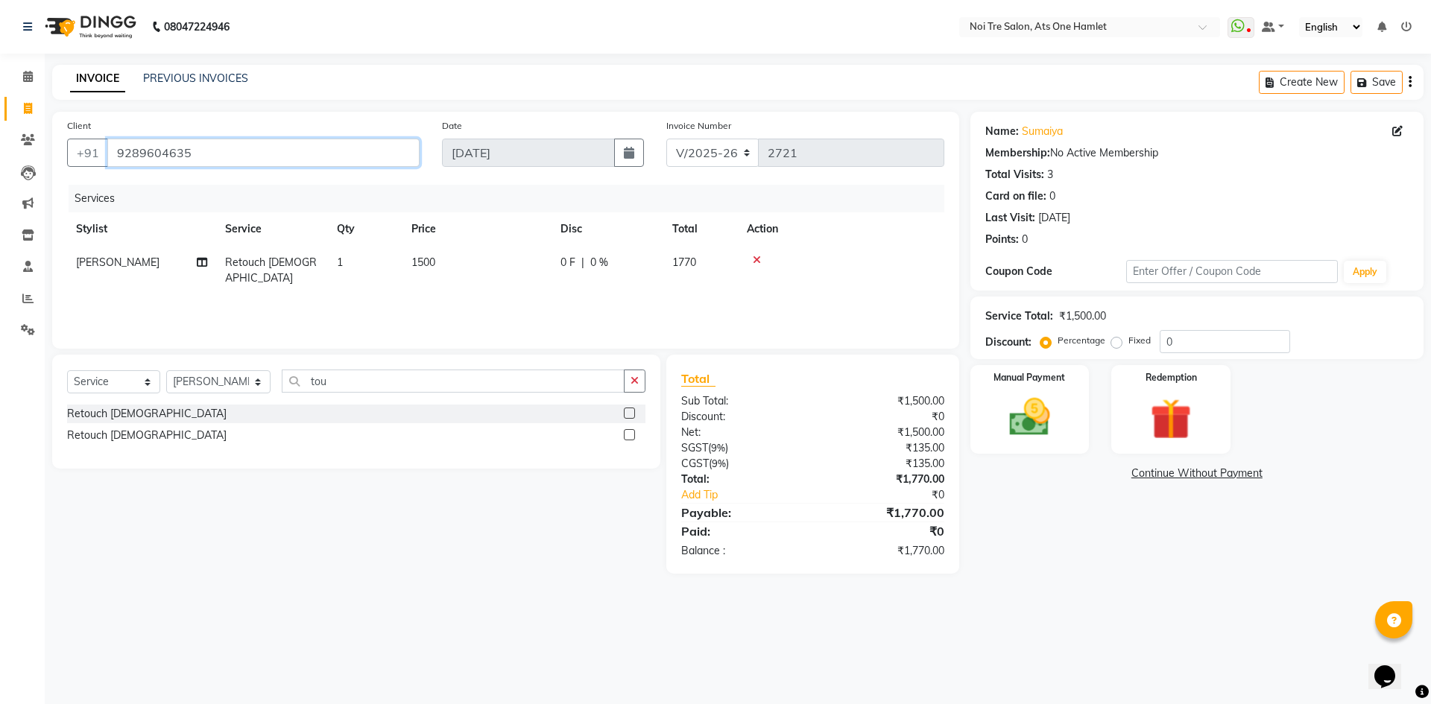
drag, startPoint x: 201, startPoint y: 145, endPoint x: 43, endPoint y: 154, distance: 157.6
click at [43, 154] on div "Client +91 9289604635 Date 03-09-2025 Invoice Number V/2025 V/2025-26 2721 Serv…" at bounding box center [506, 343] width 930 height 462
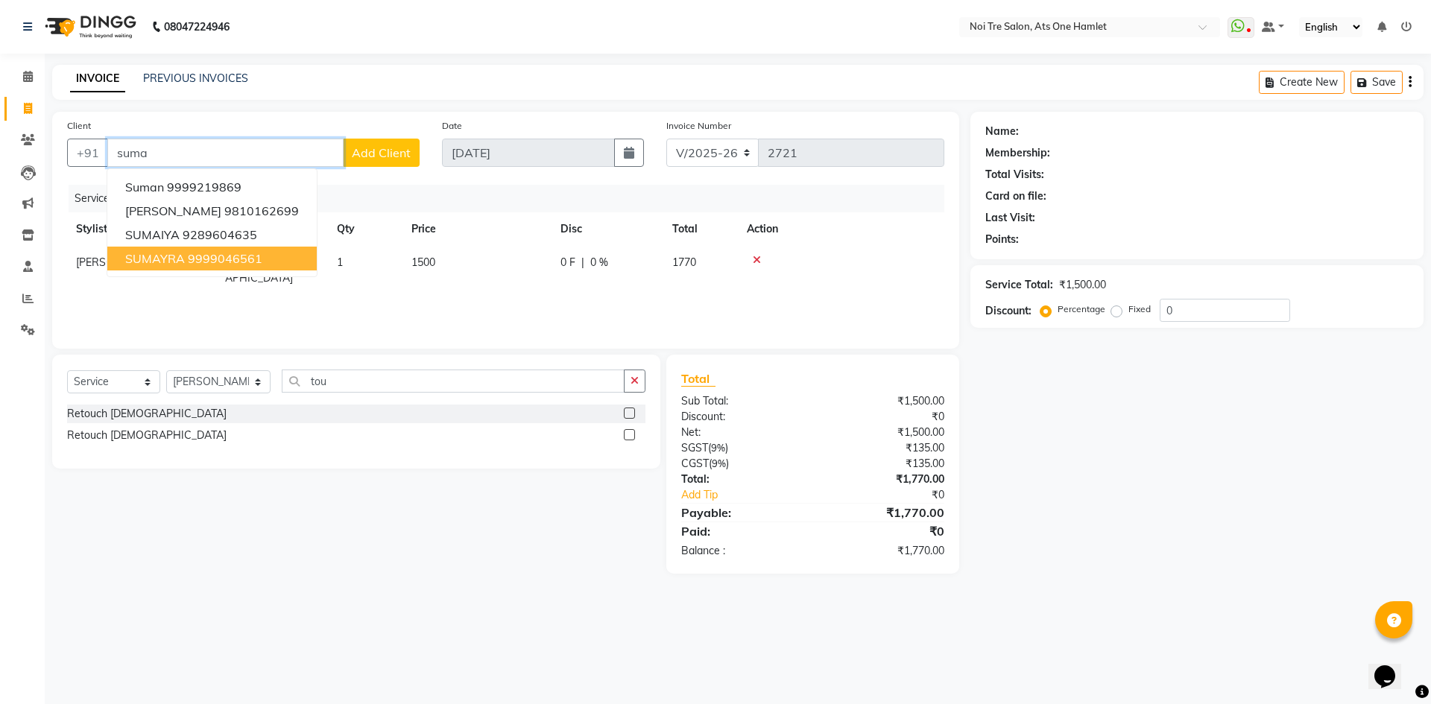
click at [196, 250] on button "SUMAYRA 9999046561" at bounding box center [211, 259] width 209 height 24
type input "9999046561"
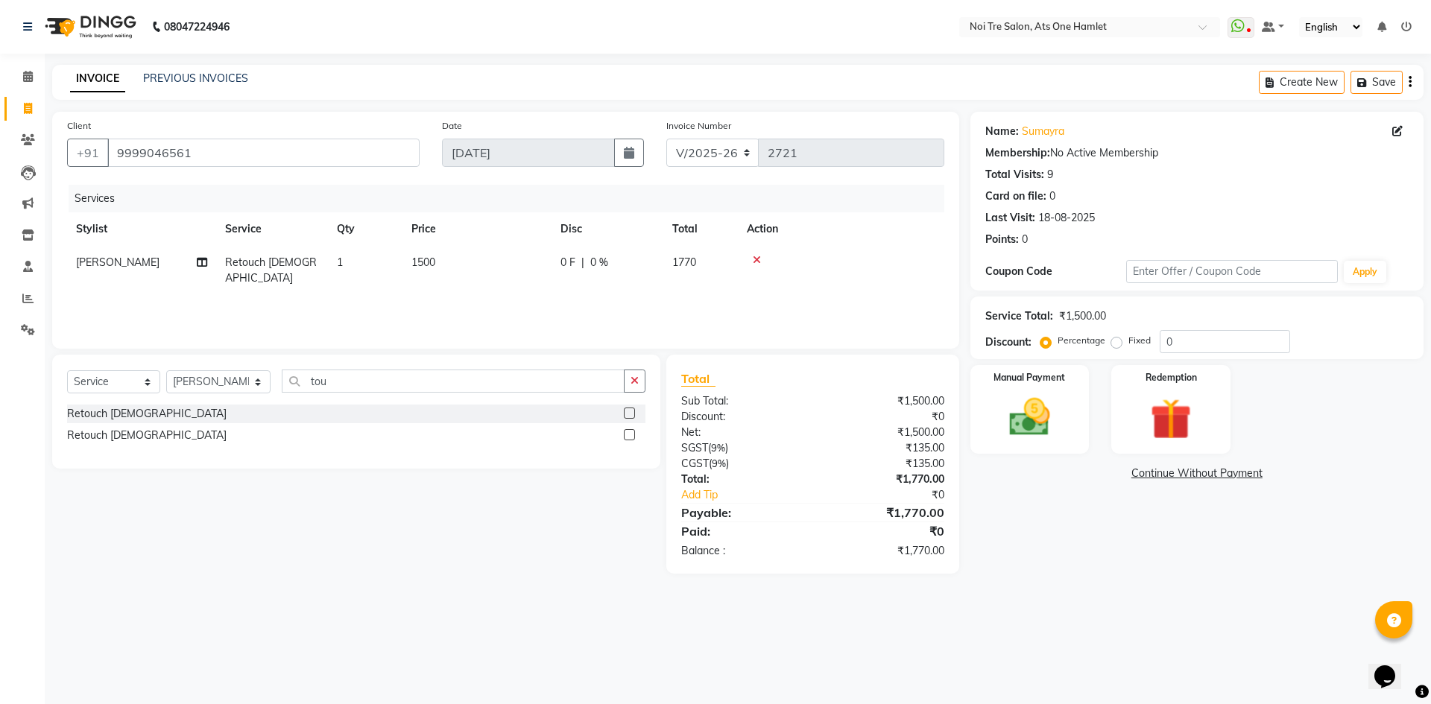
click at [1017, 549] on div "Name: Sumayra Membership: No Active Membership Total Visits: 9 Card on file: 0 …" at bounding box center [1203, 343] width 464 height 462
click at [1056, 129] on link "Sumayra" at bounding box center [1043, 132] width 42 height 16
click at [1059, 130] on link "Sumayra" at bounding box center [1043, 132] width 42 height 16
click at [224, 151] on input "9999046561" at bounding box center [263, 153] width 312 height 28
click at [280, 152] on input "9999046561" at bounding box center [263, 153] width 312 height 28
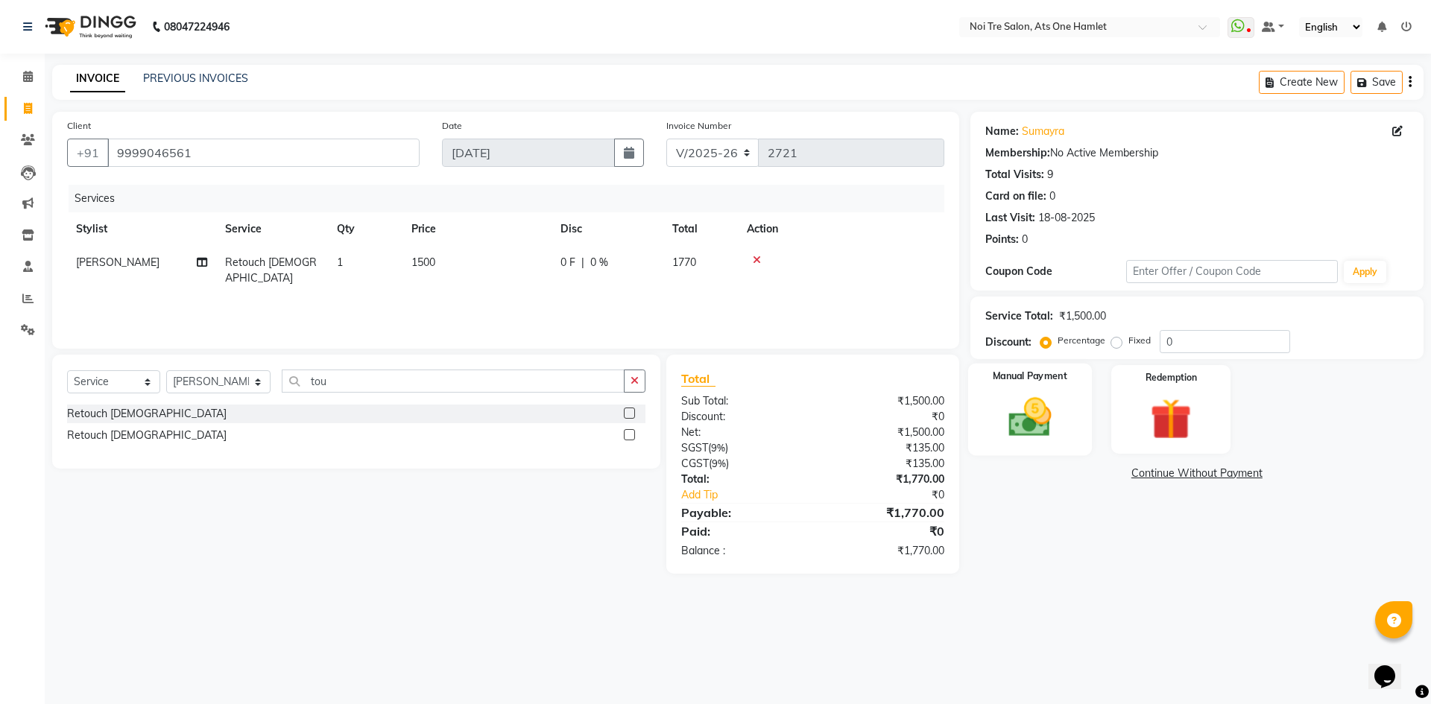
click at [1055, 409] on img at bounding box center [1029, 417] width 69 height 49
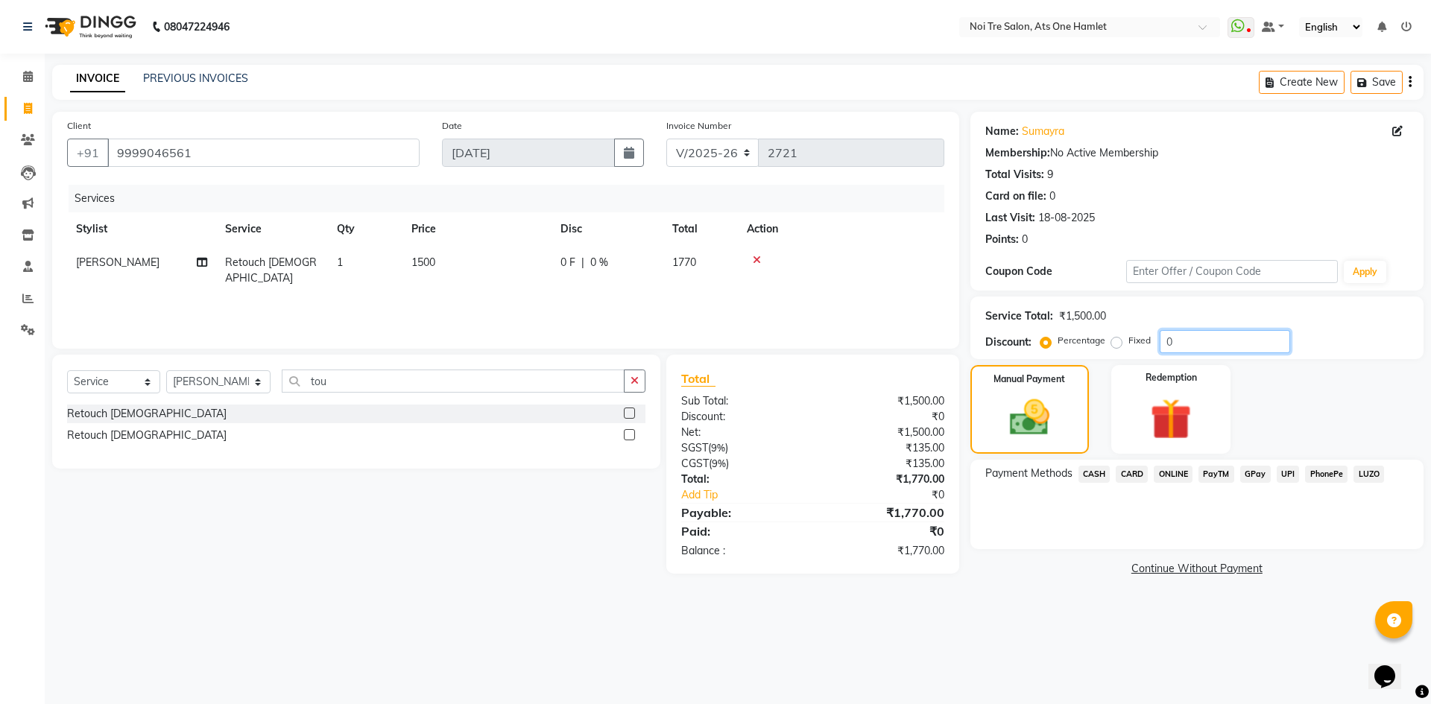
drag, startPoint x: 1213, startPoint y: 347, endPoint x: 1015, endPoint y: 348, distance: 197.6
click at [1015, 348] on div "Discount: Percentage Fixed 0" at bounding box center [1197, 341] width 423 height 23
type input "15.25"
click at [1109, 473] on span "CASH" at bounding box center [1095, 474] width 32 height 17
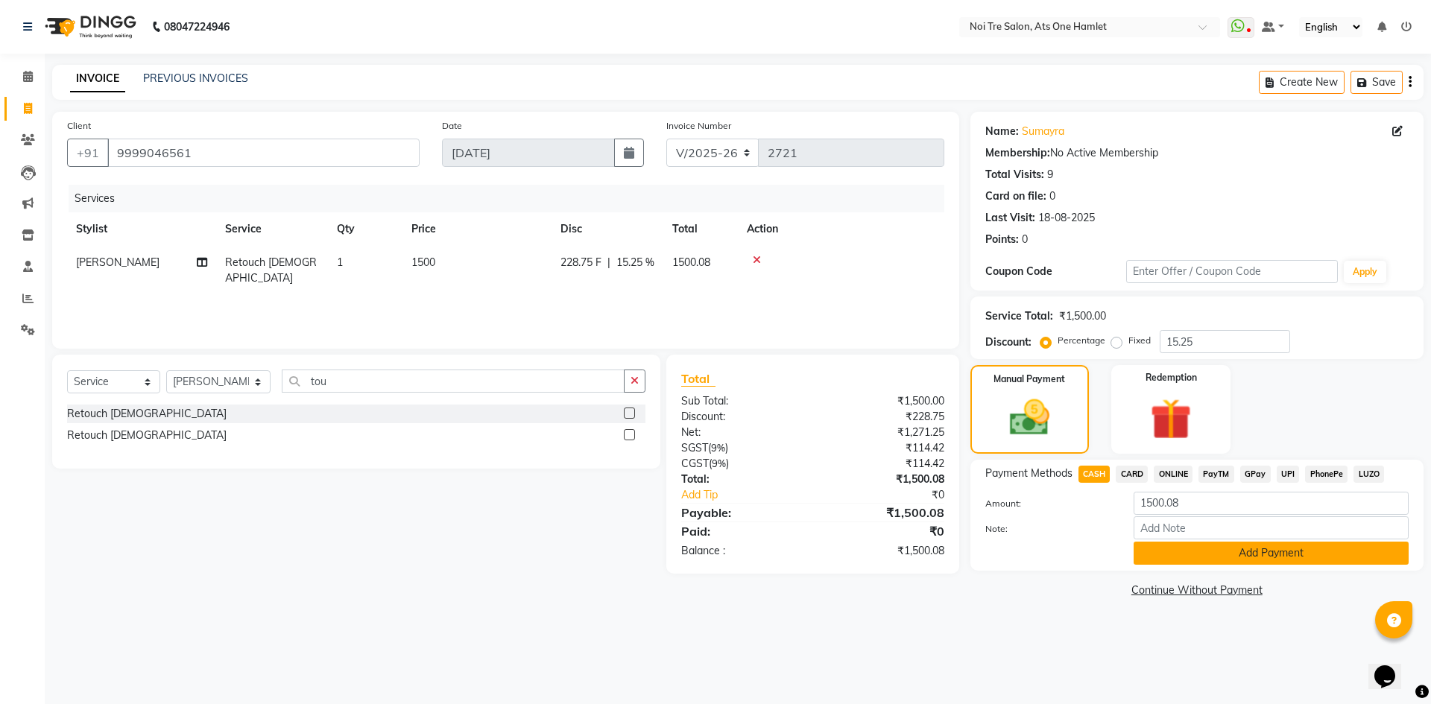
click at [1159, 555] on button "Add Payment" at bounding box center [1271, 553] width 275 height 23
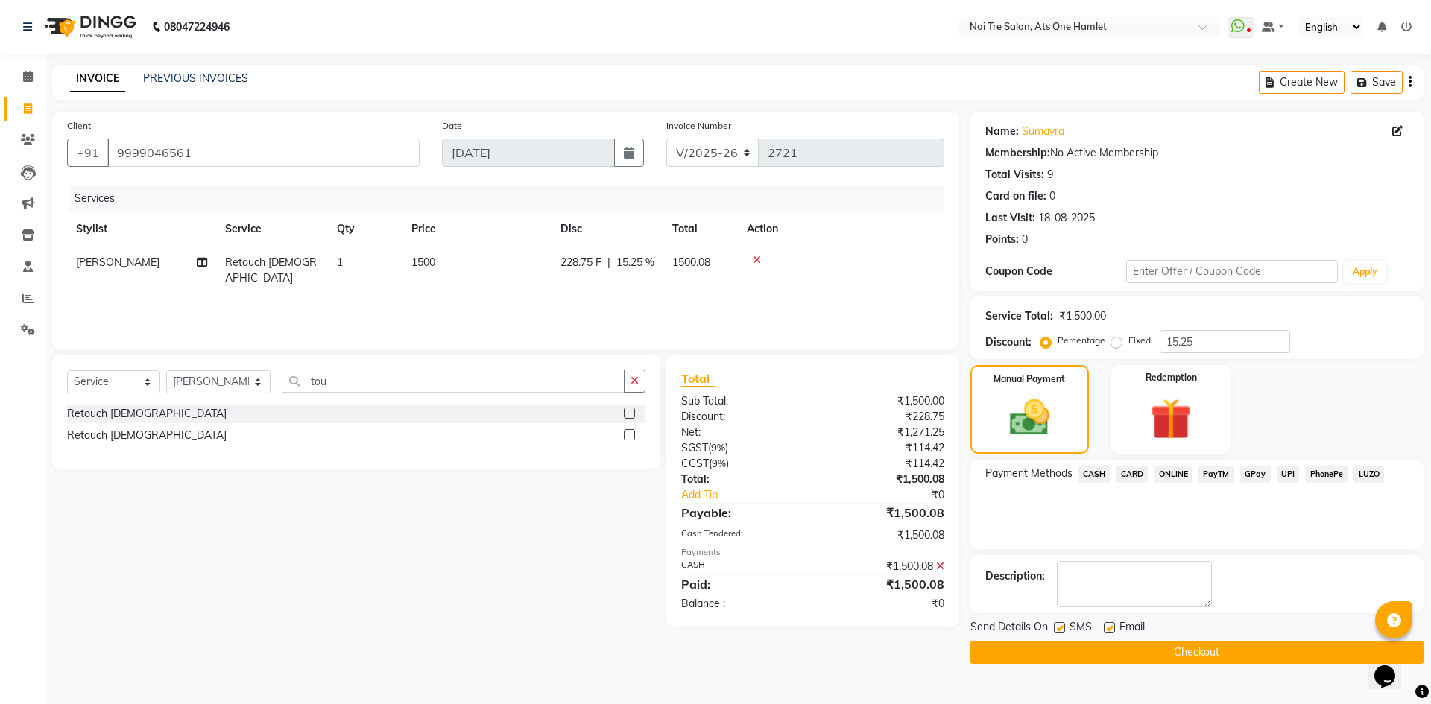
click at [1216, 643] on button "Checkout" at bounding box center [1197, 652] width 453 height 23
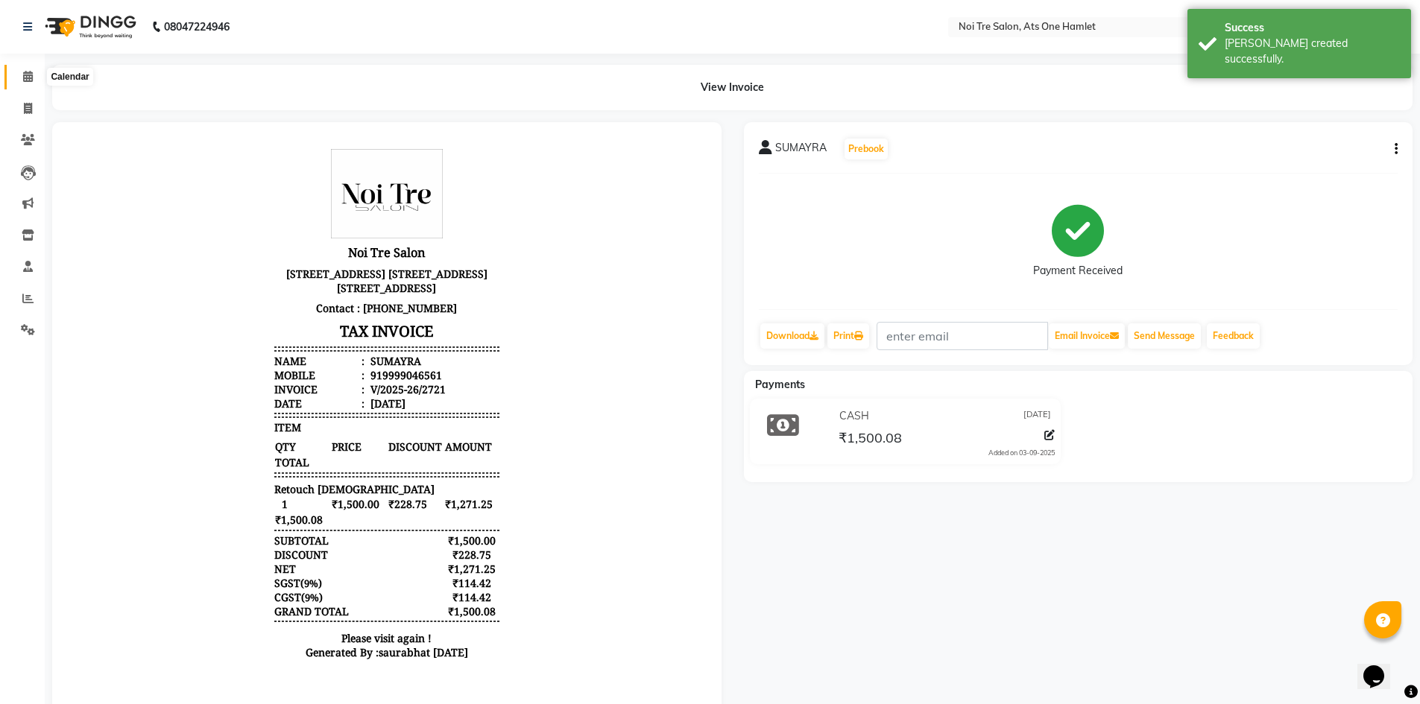
click at [34, 72] on span at bounding box center [28, 77] width 26 height 17
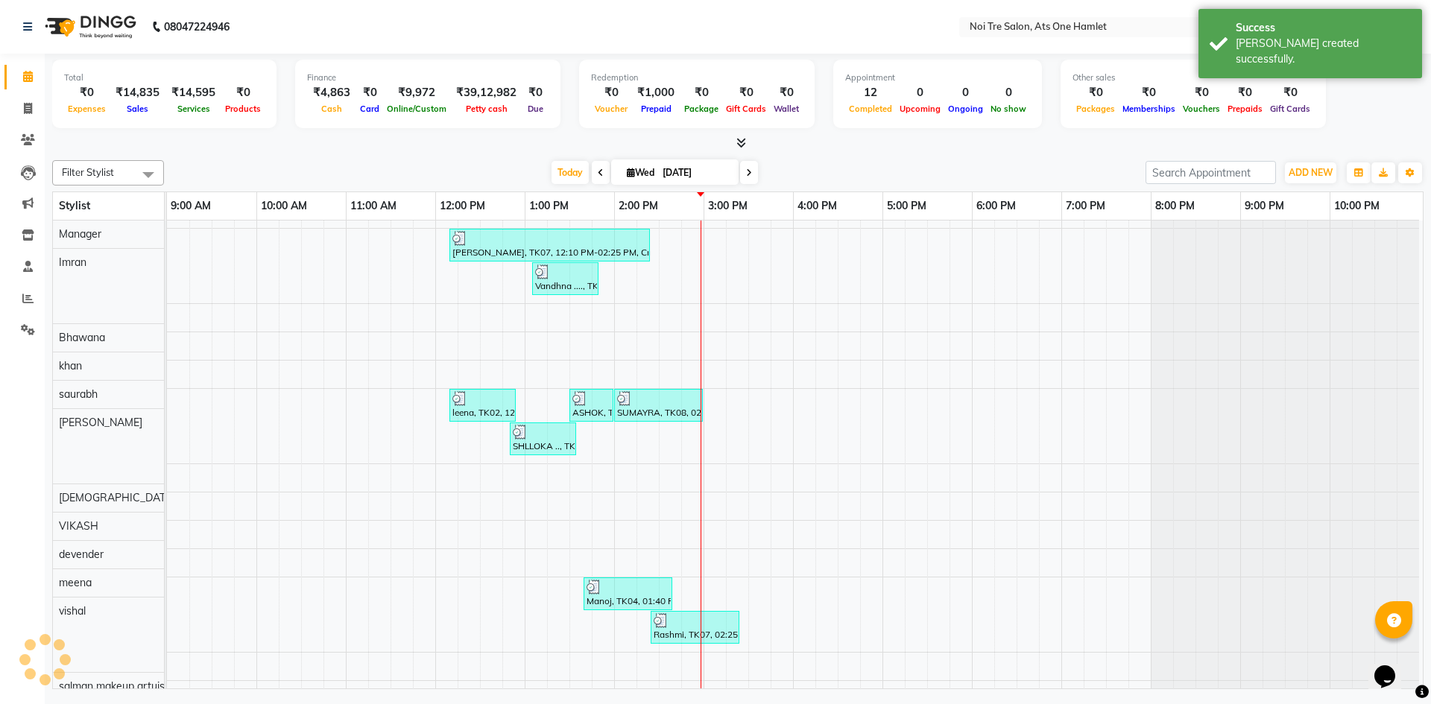
scroll to position [20, 0]
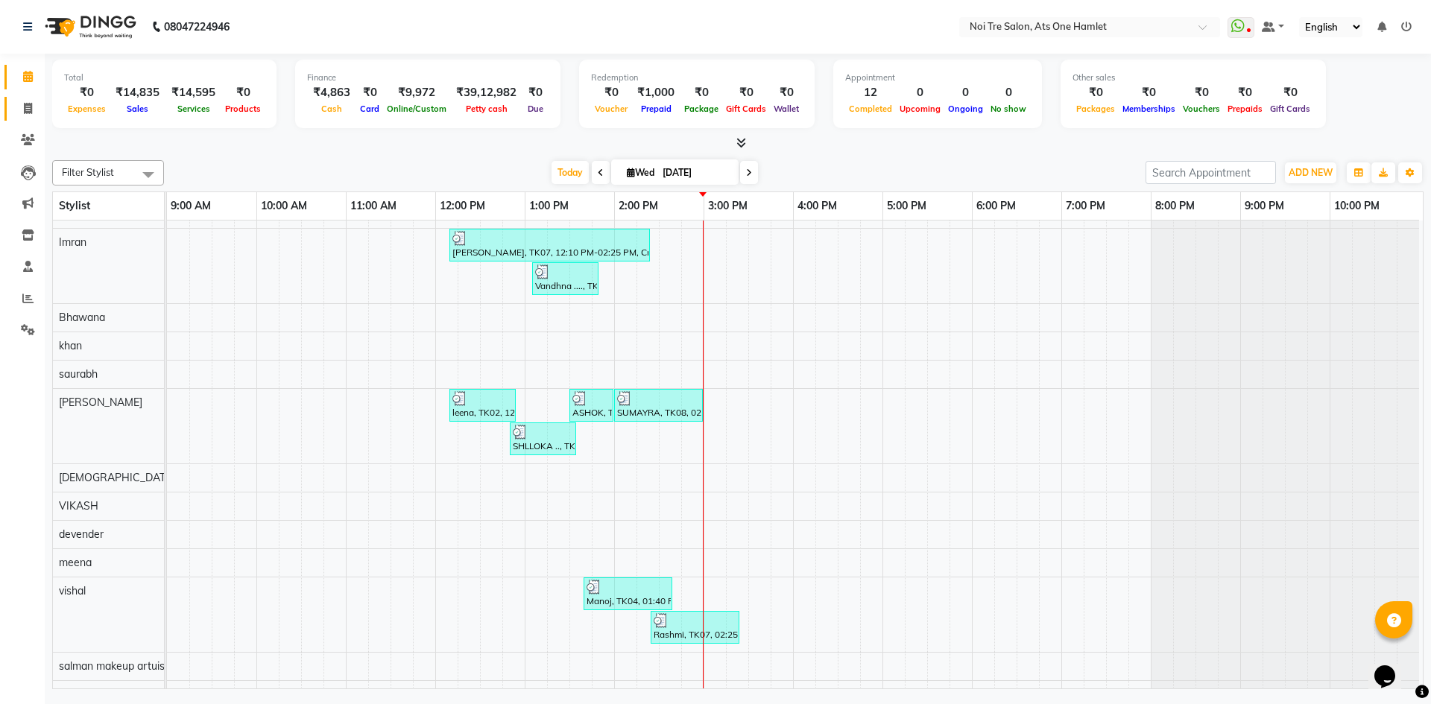
click at [6, 115] on link "Invoice" at bounding box center [22, 109] width 36 height 25
select select "service"
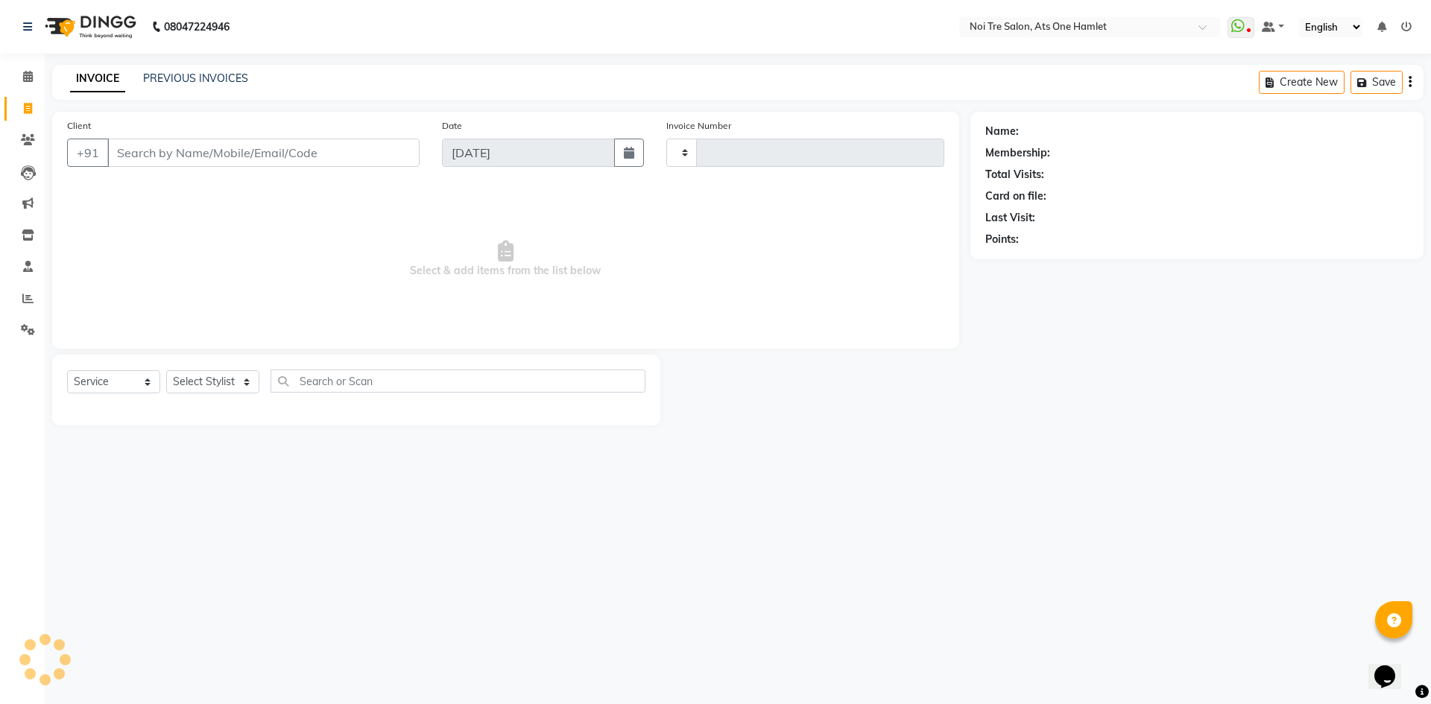
type input "2722"
select select "5096"
click at [24, 83] on span at bounding box center [28, 77] width 26 height 17
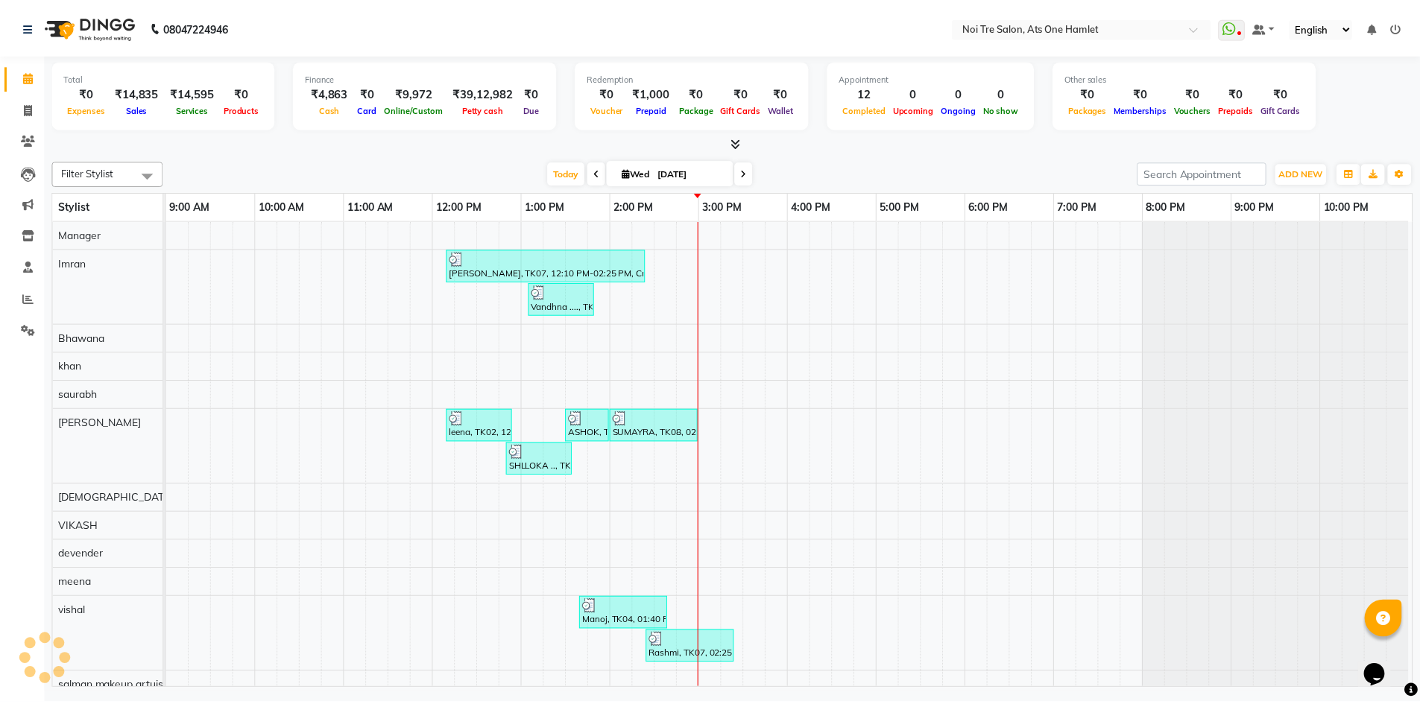
scroll to position [20, 0]
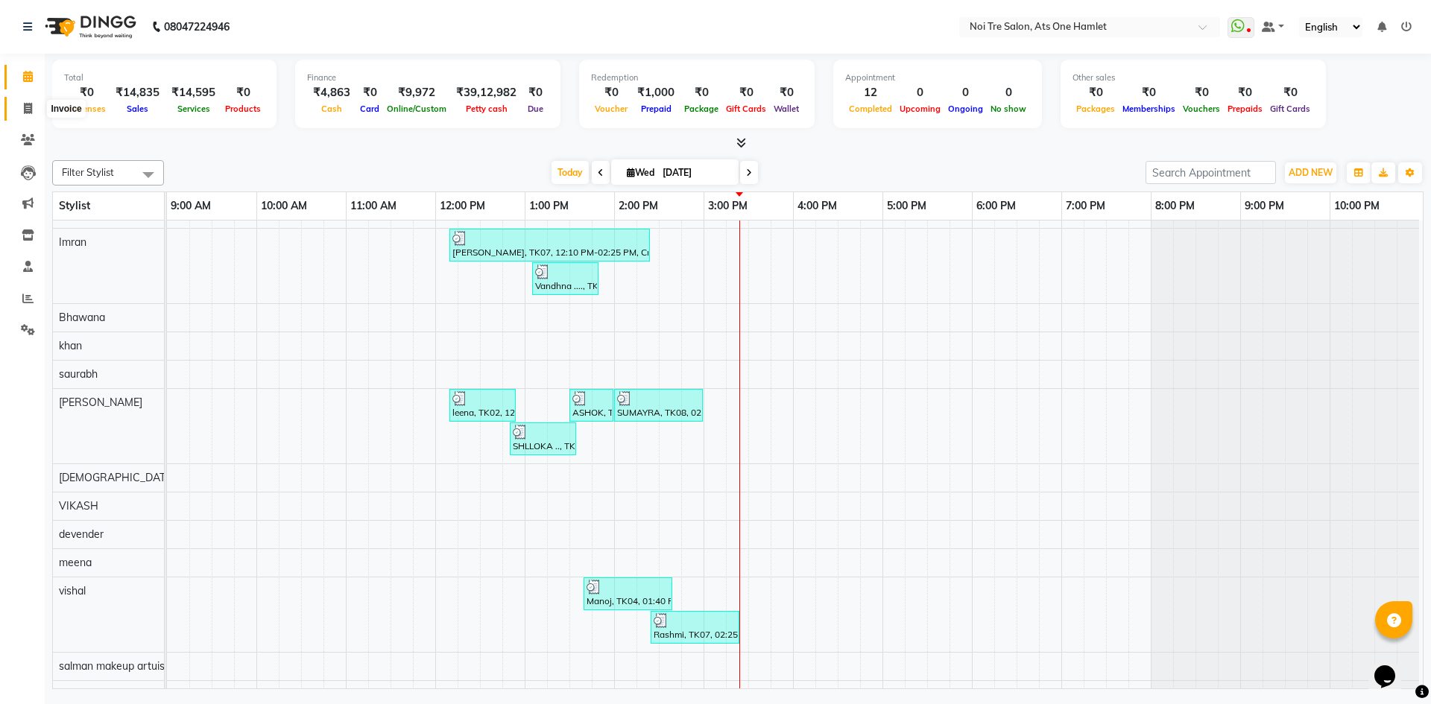
drag, startPoint x: 40, startPoint y: 103, endPoint x: 55, endPoint y: 113, distance: 18.8
click at [40, 103] on span at bounding box center [28, 109] width 26 height 17
select select "service"
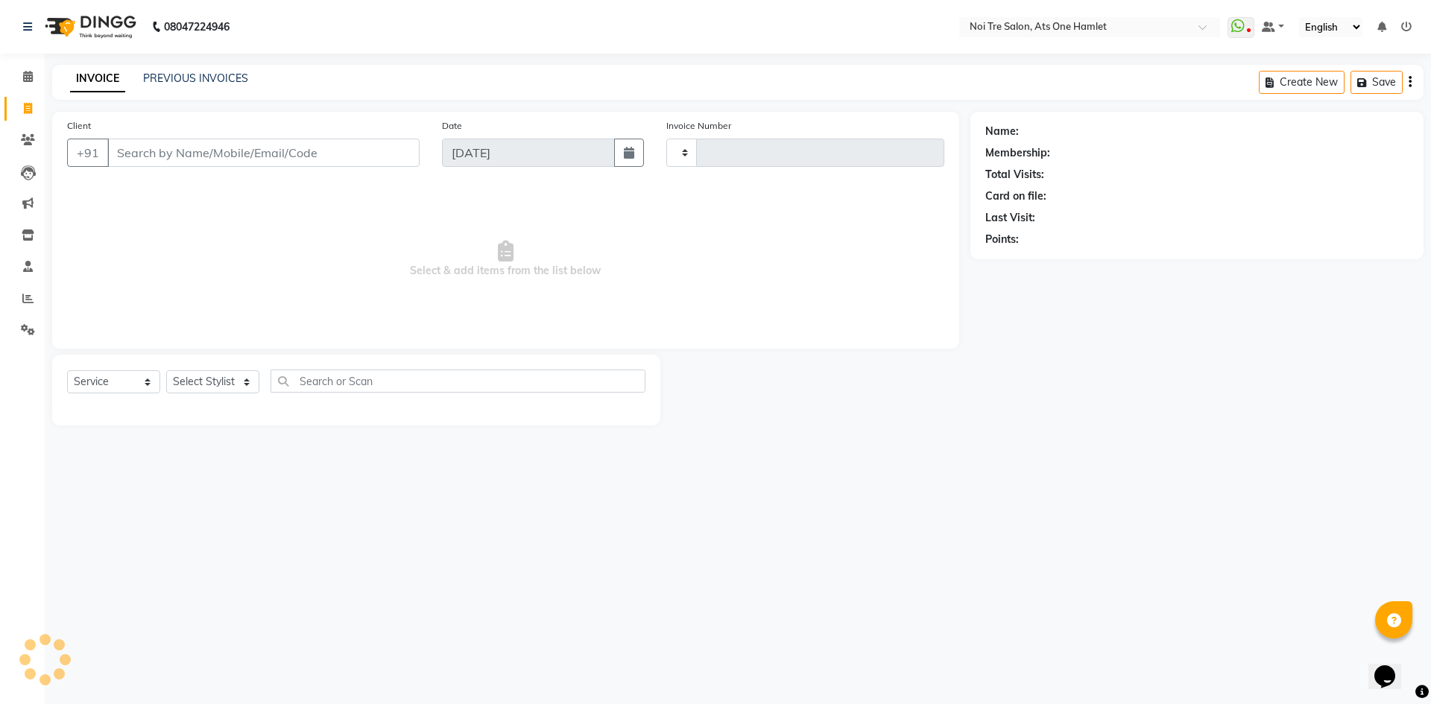
type input "2722"
select select "5096"
click at [216, 390] on select "Select Stylist" at bounding box center [212, 382] width 93 height 23
select select "37817"
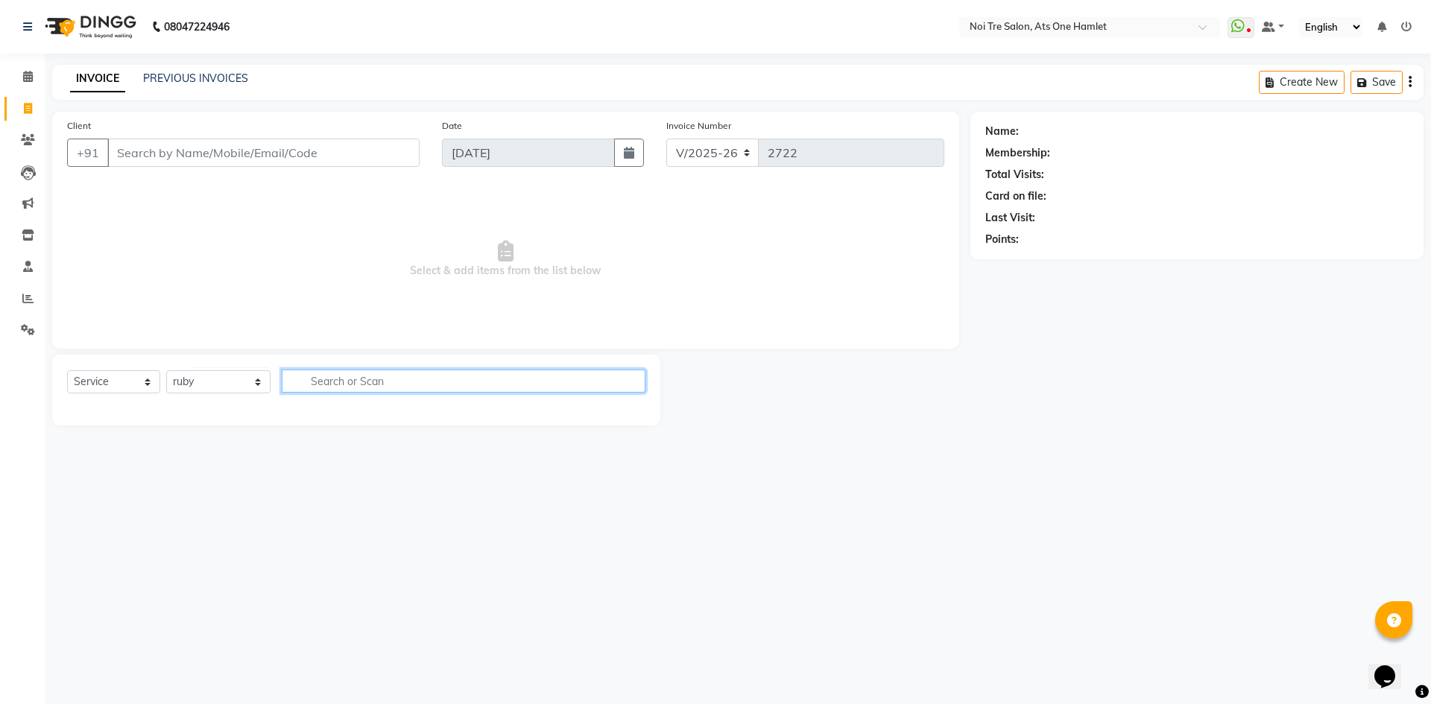
click at [370, 375] on input "text" at bounding box center [464, 381] width 364 height 23
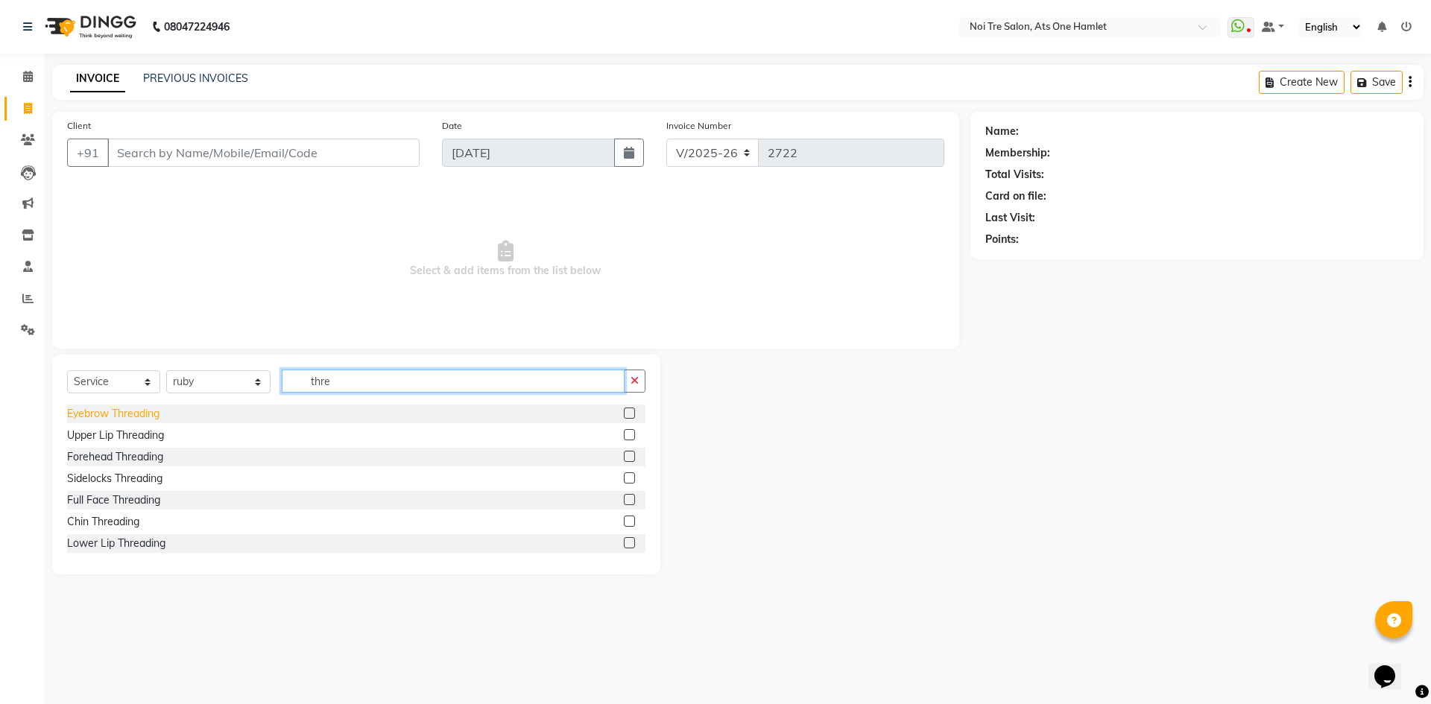
type input "thre"
click at [116, 410] on div "Eyebrow Threading" at bounding box center [113, 414] width 92 height 16
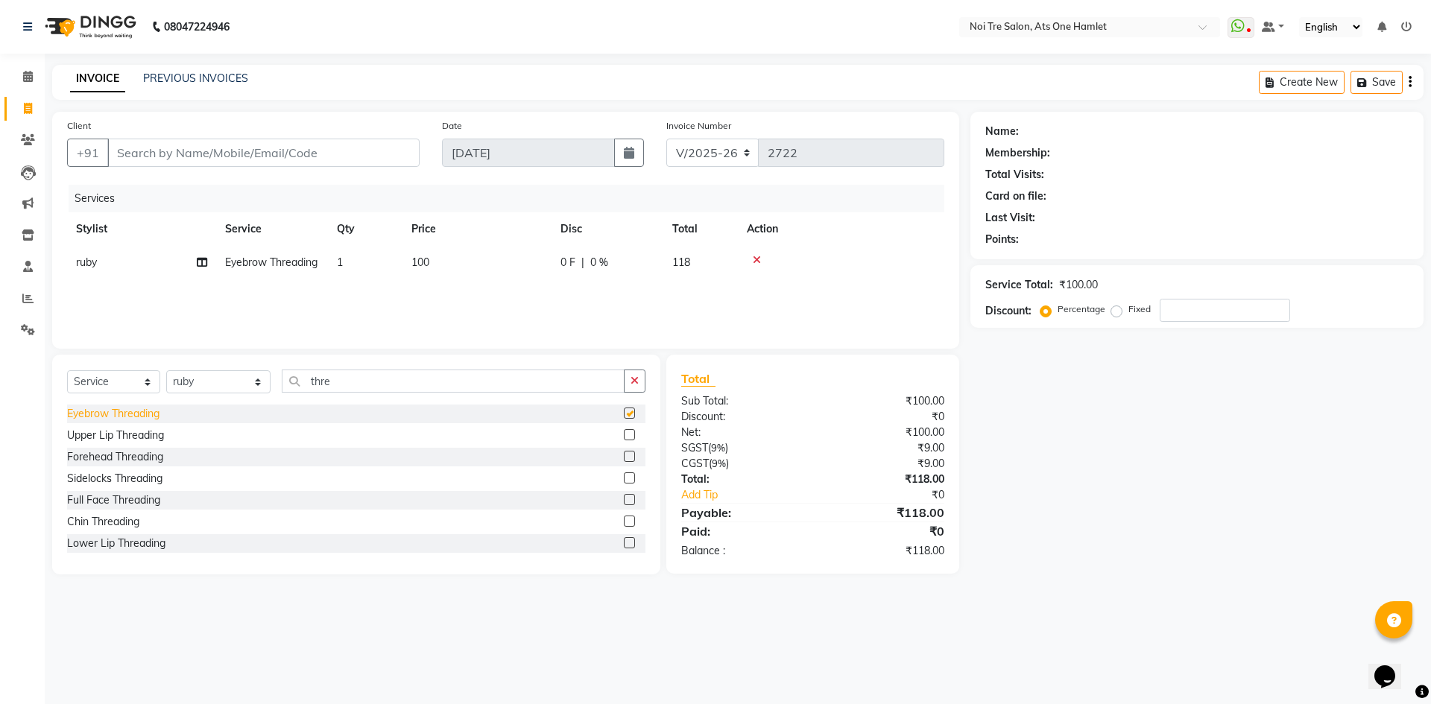
checkbox input "false"
click at [116, 451] on div "Forehead Threading" at bounding box center [115, 458] width 96 height 16
checkbox input "false"
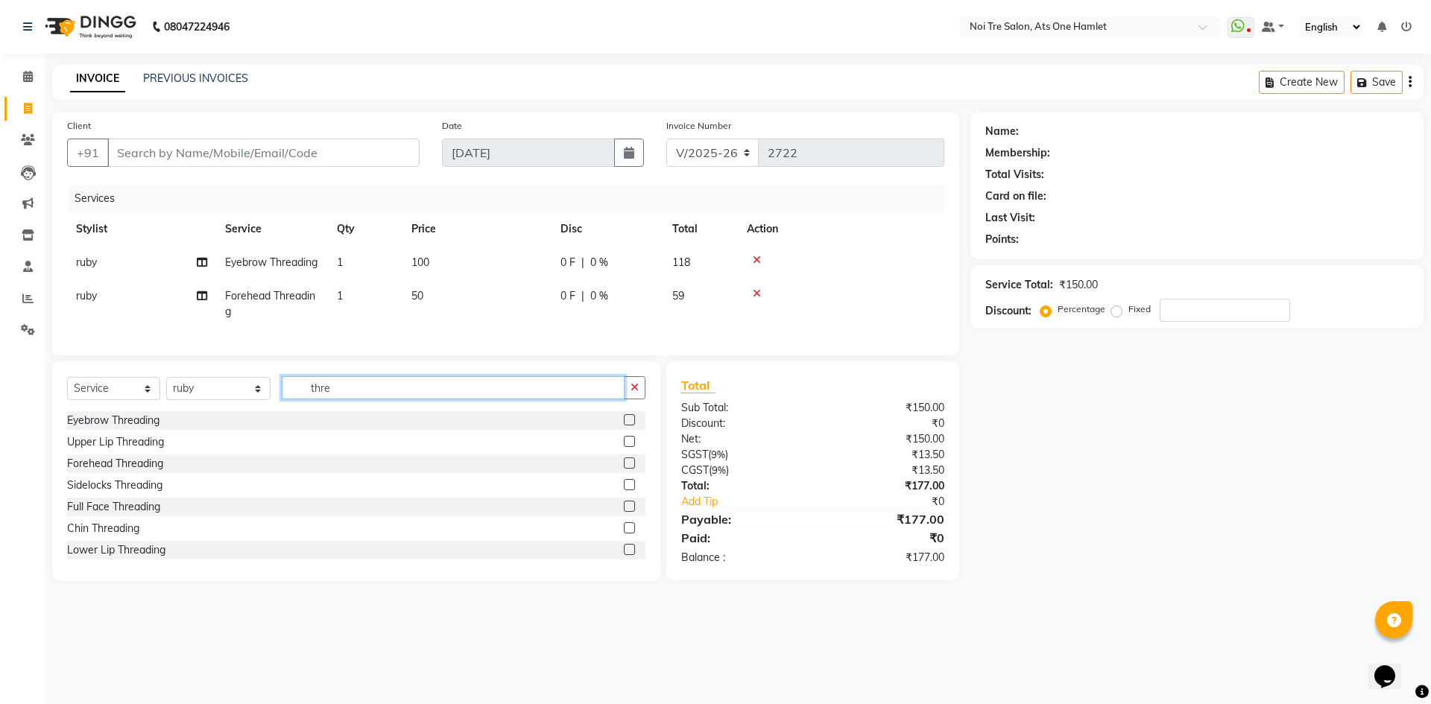
click at [282, 400] on input "thre" at bounding box center [453, 387] width 343 height 23
click at [248, 400] on select "Select Stylist aamir Abhishekh AJEET Ali Anuradha ARSH atique ATUL 104 AZAD Bha…" at bounding box center [218, 388] width 104 height 23
drag, startPoint x: 322, startPoint y: 414, endPoint x: 299, endPoint y: 418, distance: 23.4
click at [299, 400] on input "thre" at bounding box center [453, 387] width 343 height 23
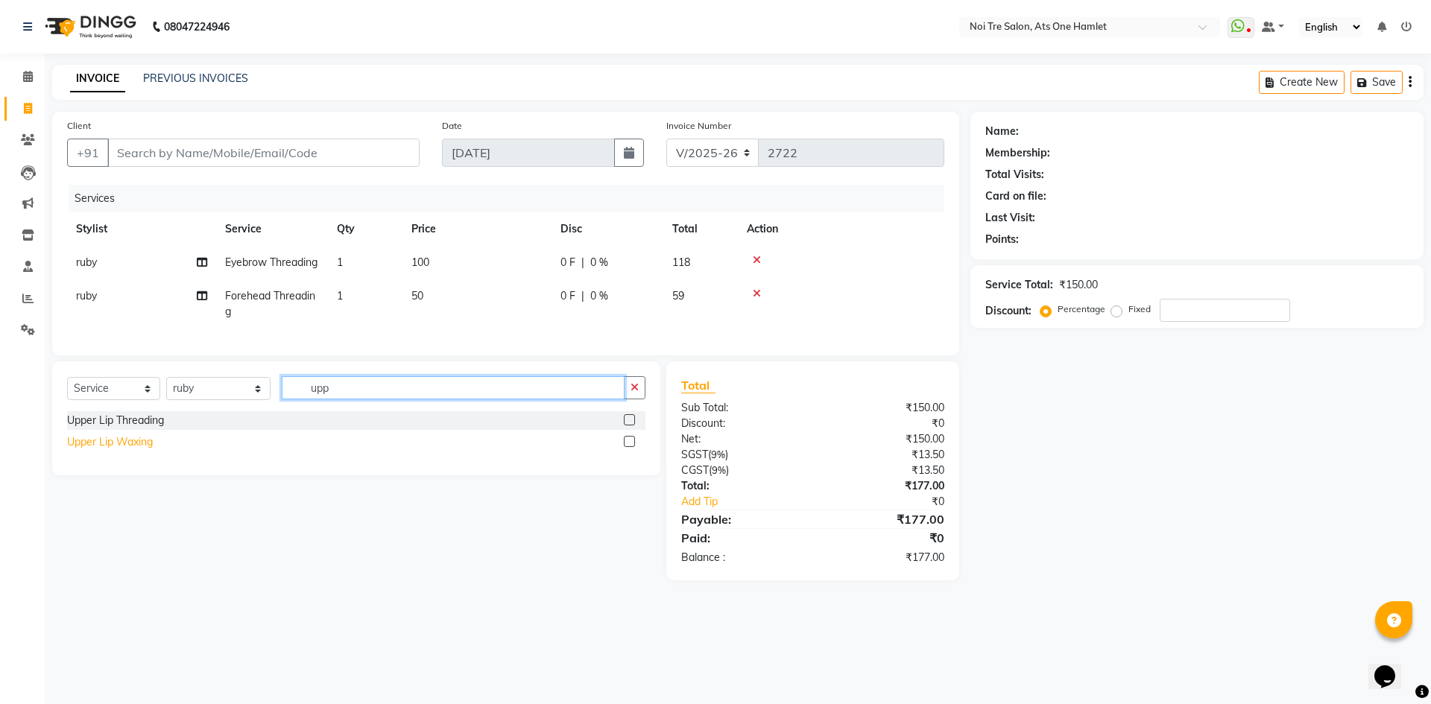
type input "upp"
click at [153, 450] on div "Upper Lip Waxing" at bounding box center [110, 443] width 86 height 16
checkbox input "false"
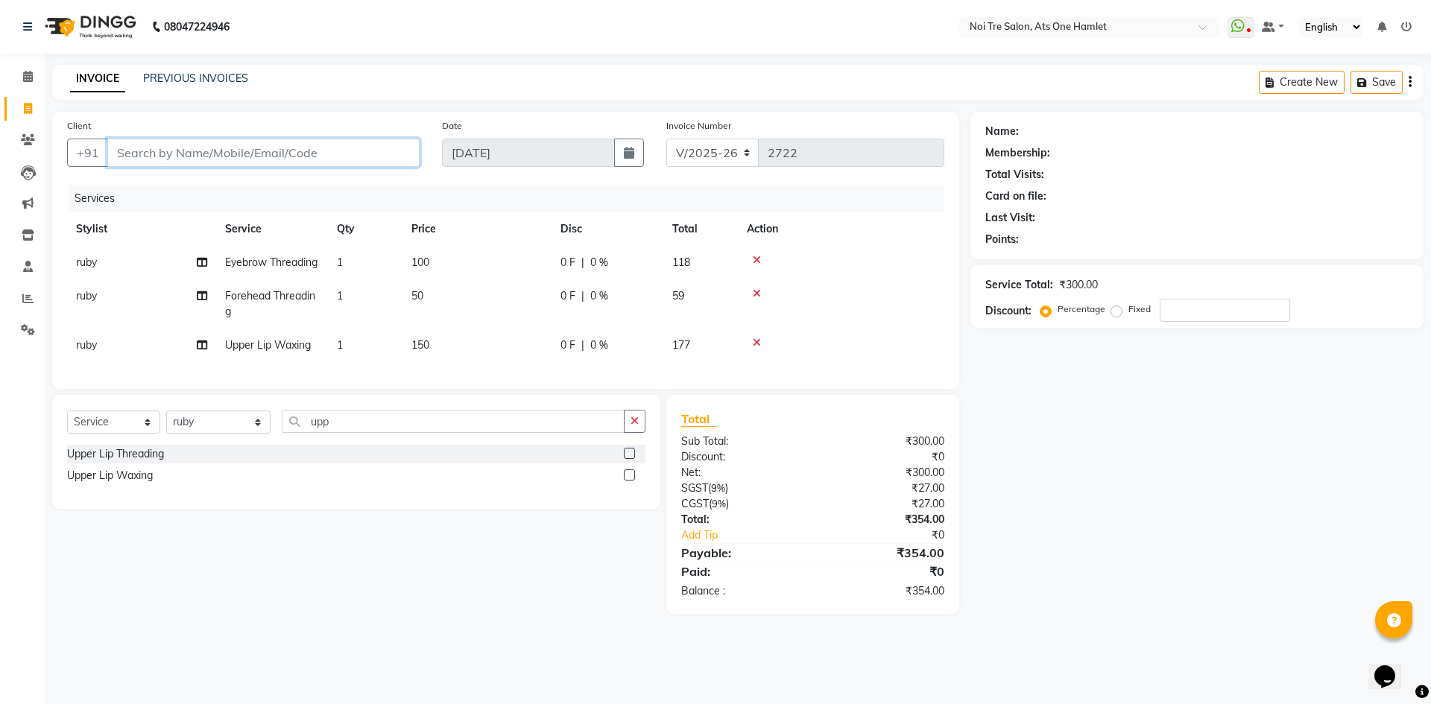
click at [297, 162] on input "Client" at bounding box center [263, 153] width 312 height 28
type input "n"
type input "0"
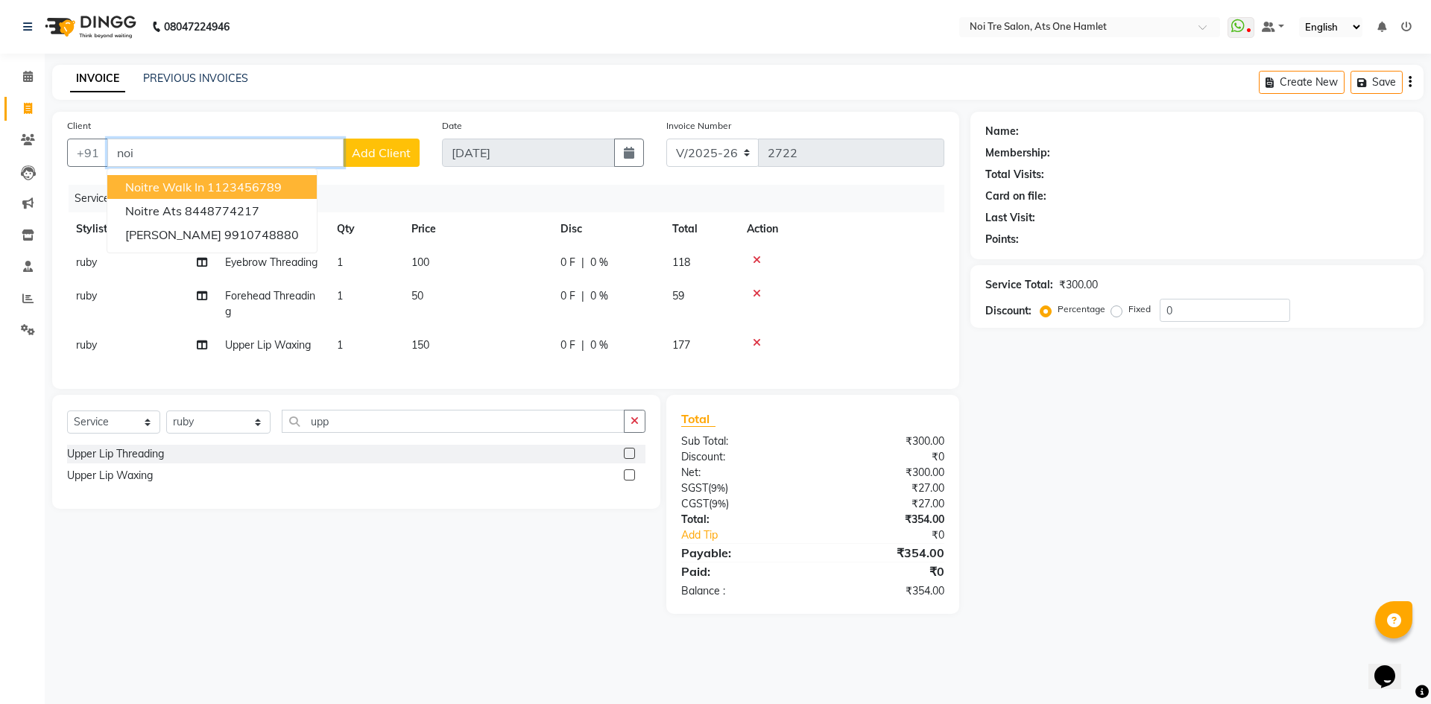
click at [191, 194] on span "Noitre Walk in" at bounding box center [164, 187] width 79 height 15
type input "1123456789"
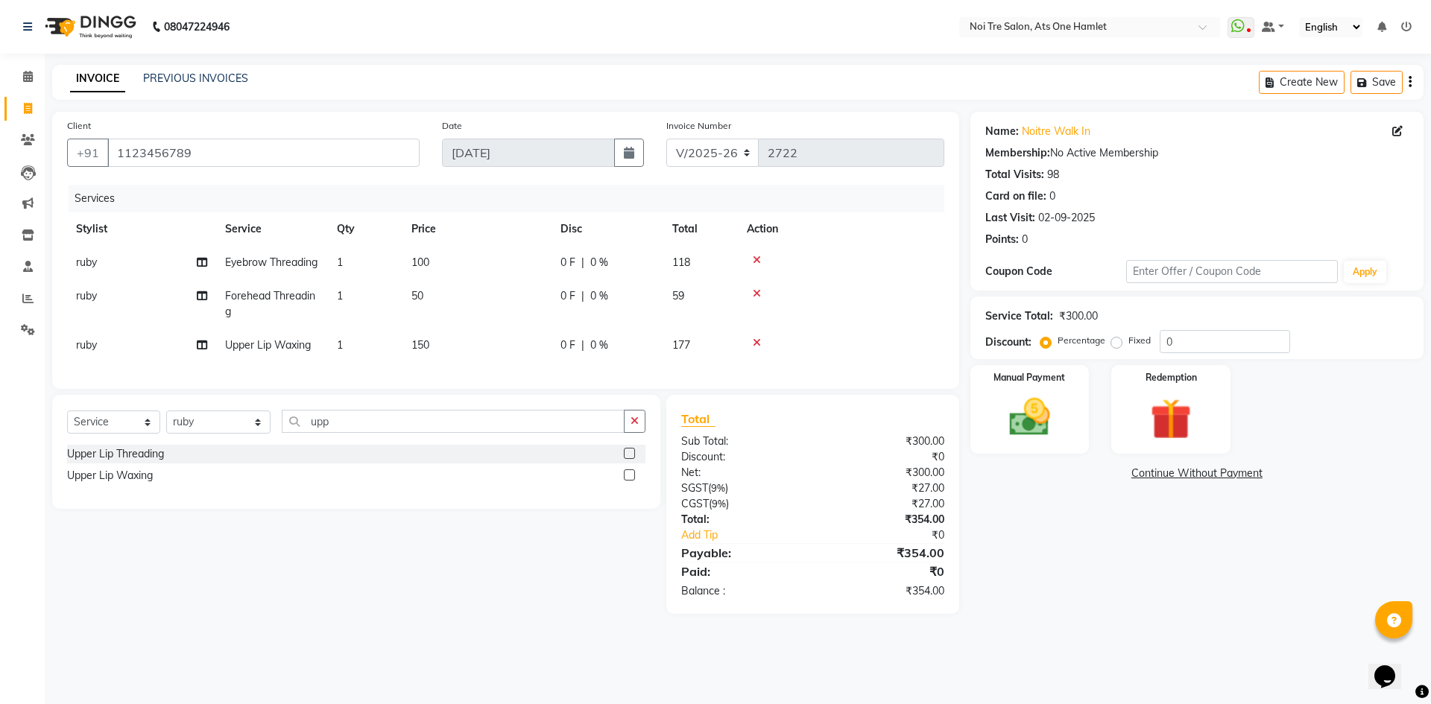
click at [1129, 344] on label "Fixed" at bounding box center [1140, 340] width 22 height 13
click at [1118, 344] on input "Fixed" at bounding box center [1120, 340] width 10 height 10
radio input "true"
drag, startPoint x: 1226, startPoint y: 338, endPoint x: 963, endPoint y: 356, distance: 263.8
click at [963, 356] on div "Client +91 1123456789 Date 03-09-2025 Invoice Number V/2025 V/2025-26 2722 Serv…" at bounding box center [738, 363] width 1394 height 502
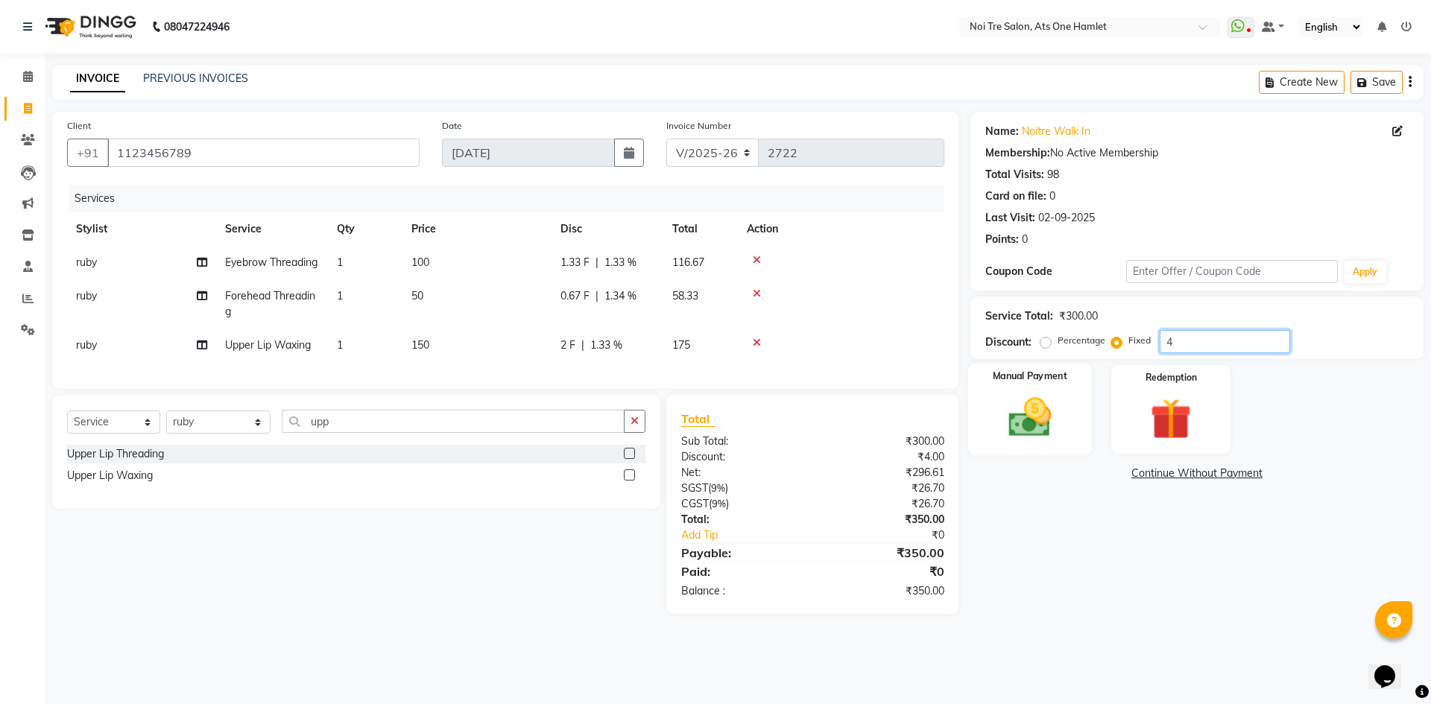
type input "4"
click at [1056, 416] on img at bounding box center [1029, 417] width 69 height 49
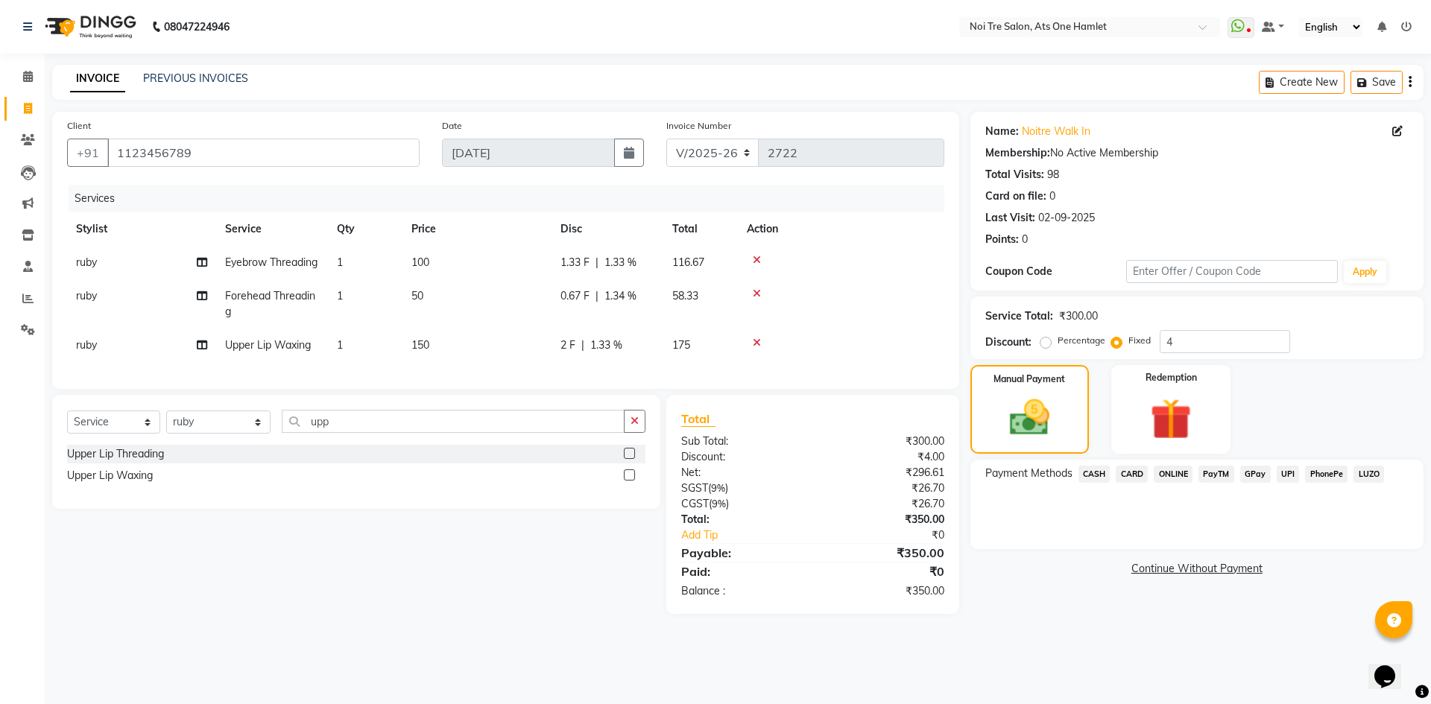
click at [1096, 482] on span "CASH" at bounding box center [1095, 474] width 32 height 17
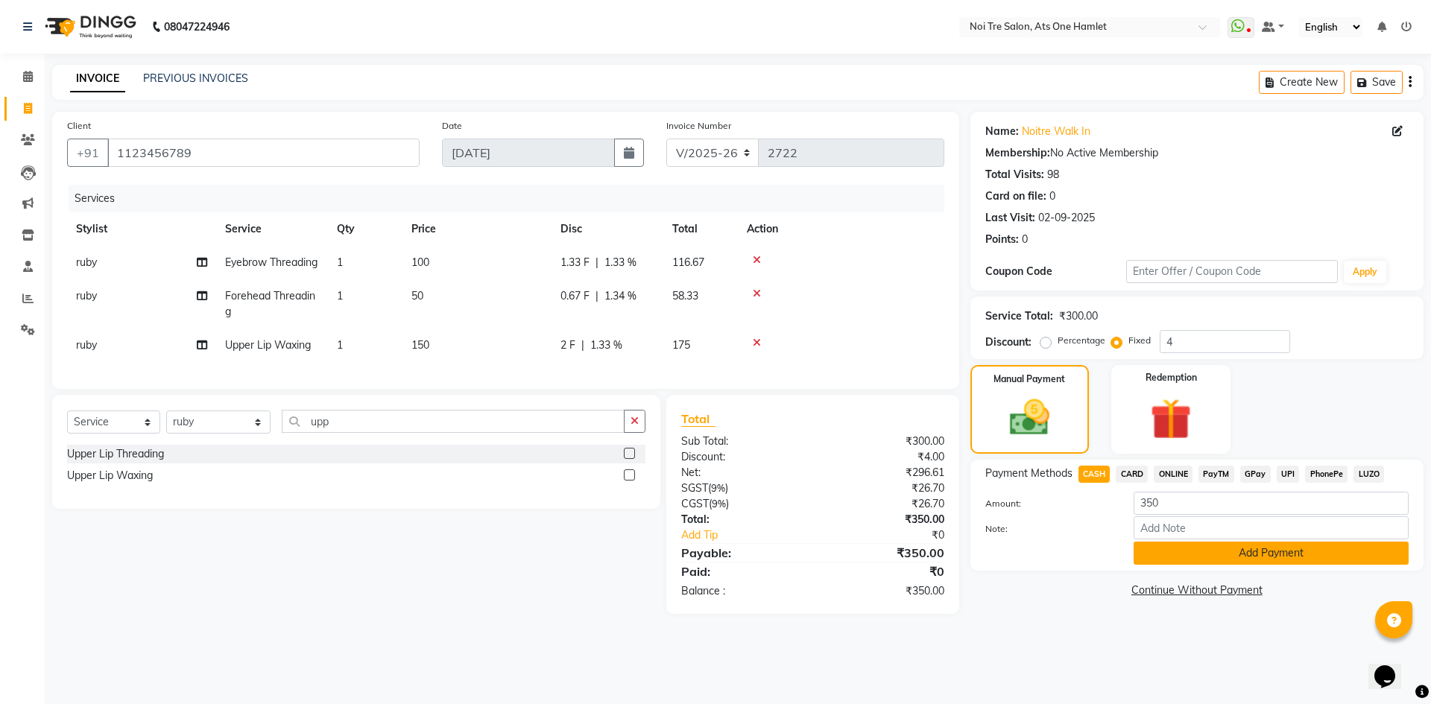
drag, startPoint x: 1151, startPoint y: 549, endPoint x: 1185, endPoint y: 613, distance: 72.4
click at [1153, 553] on button "Add Payment" at bounding box center [1271, 553] width 275 height 23
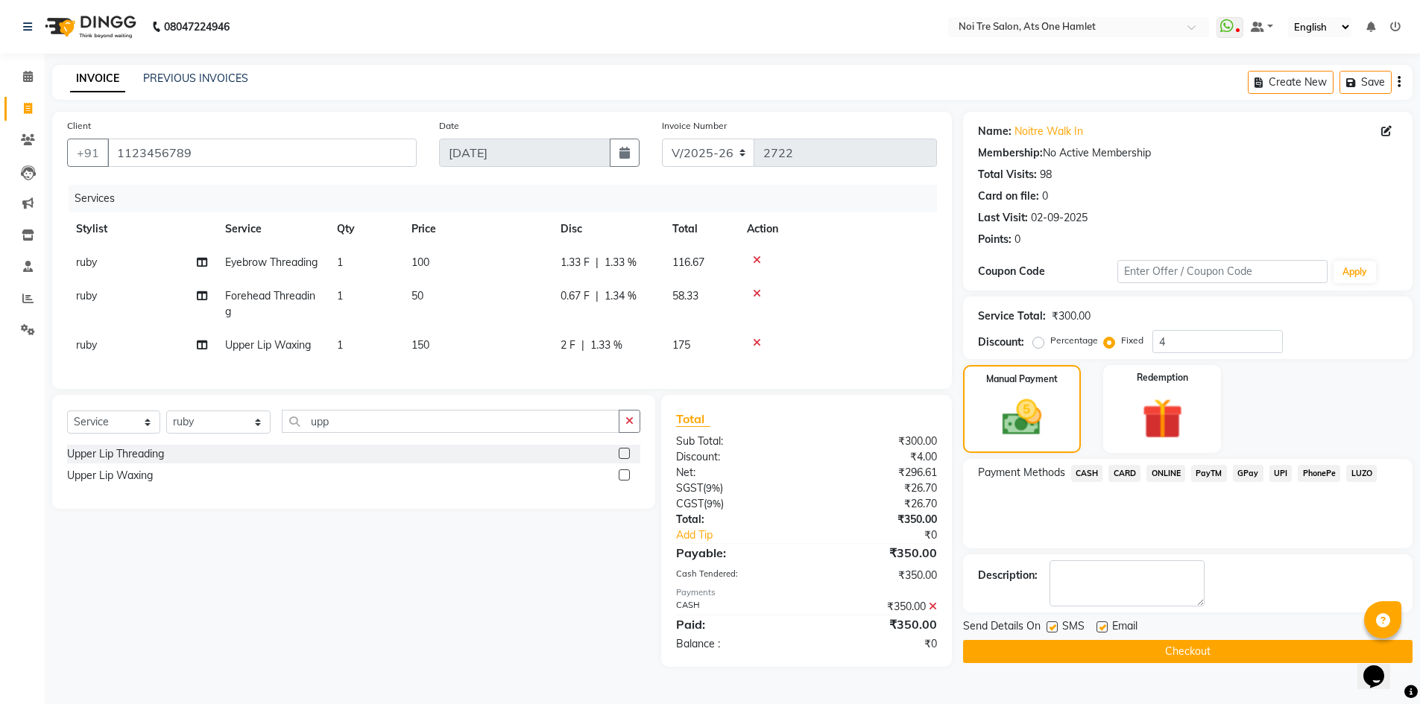
click at [1194, 654] on button "Checkout" at bounding box center [1188, 651] width 450 height 23
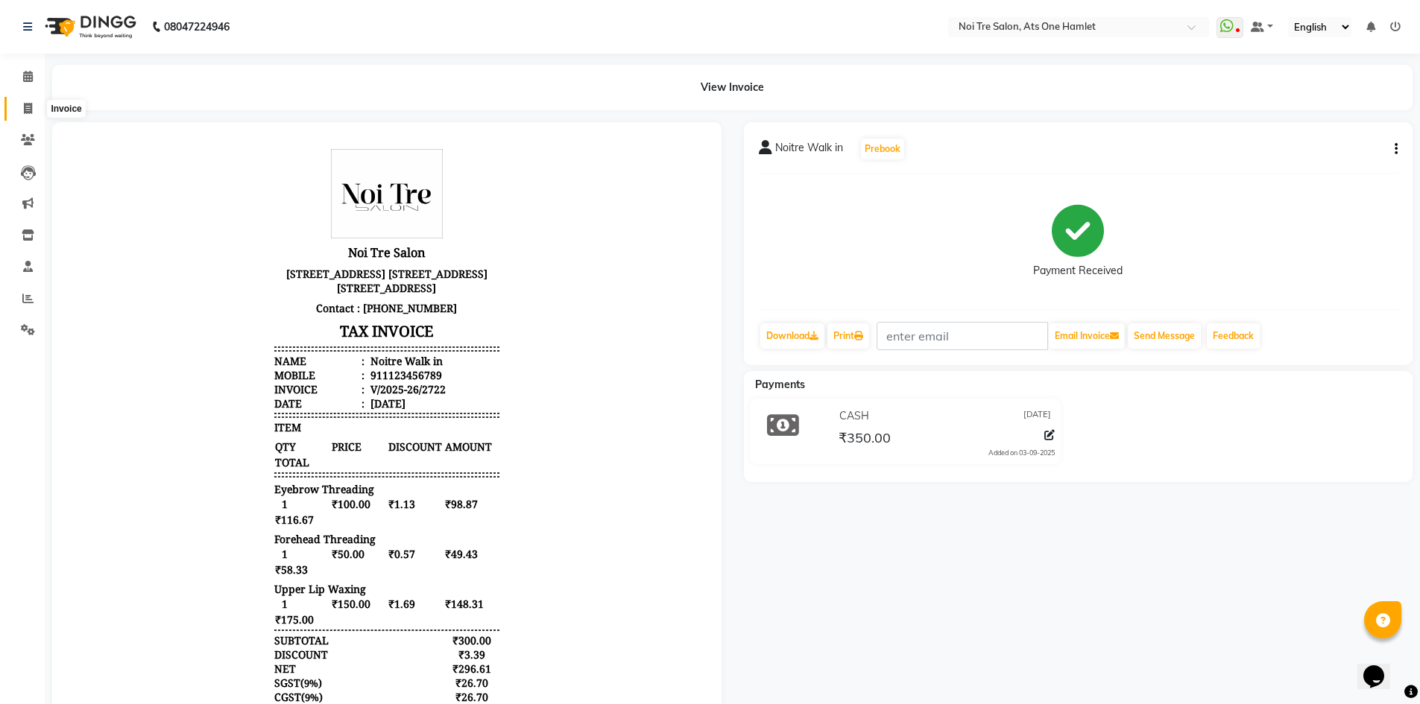
click at [24, 103] on icon at bounding box center [28, 108] width 8 height 11
select select "service"
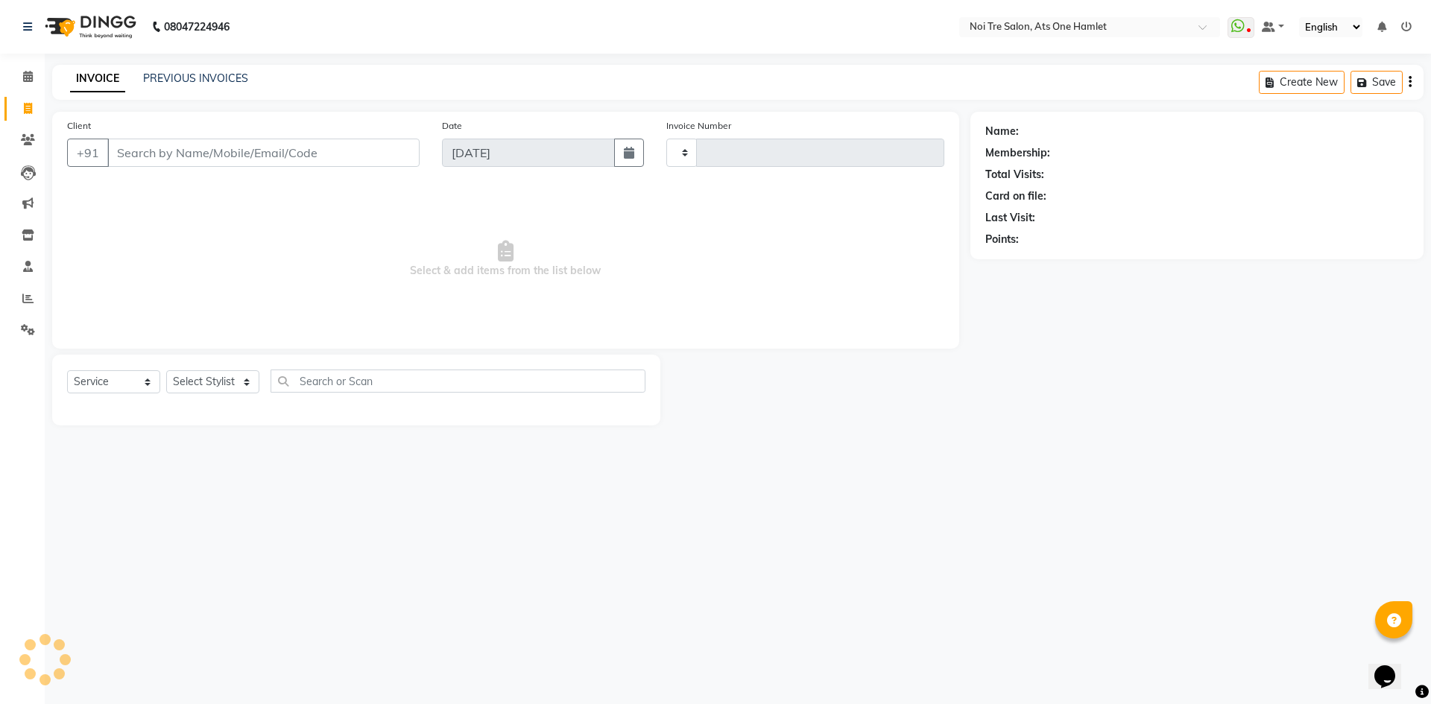
type input "2723"
select select "5096"
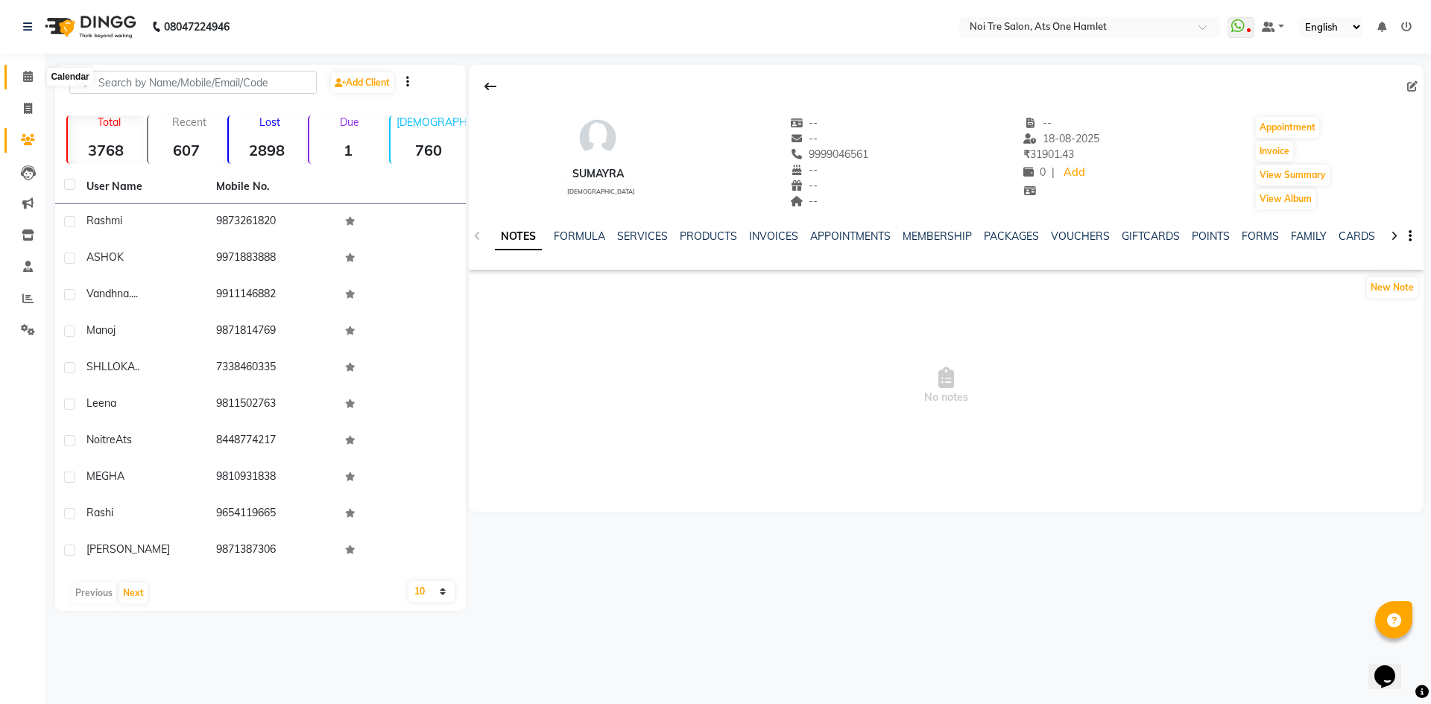
click at [24, 78] on icon at bounding box center [28, 76] width 10 height 11
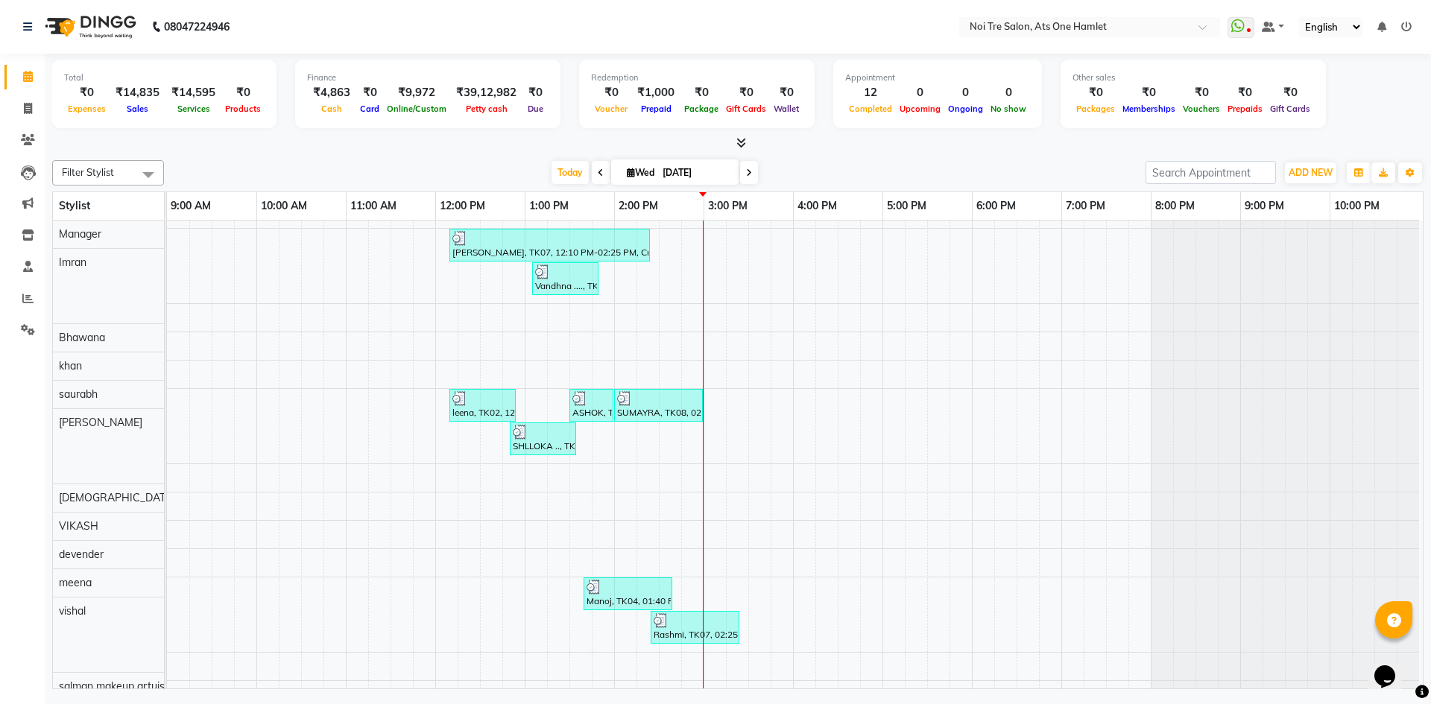
scroll to position [20, 0]
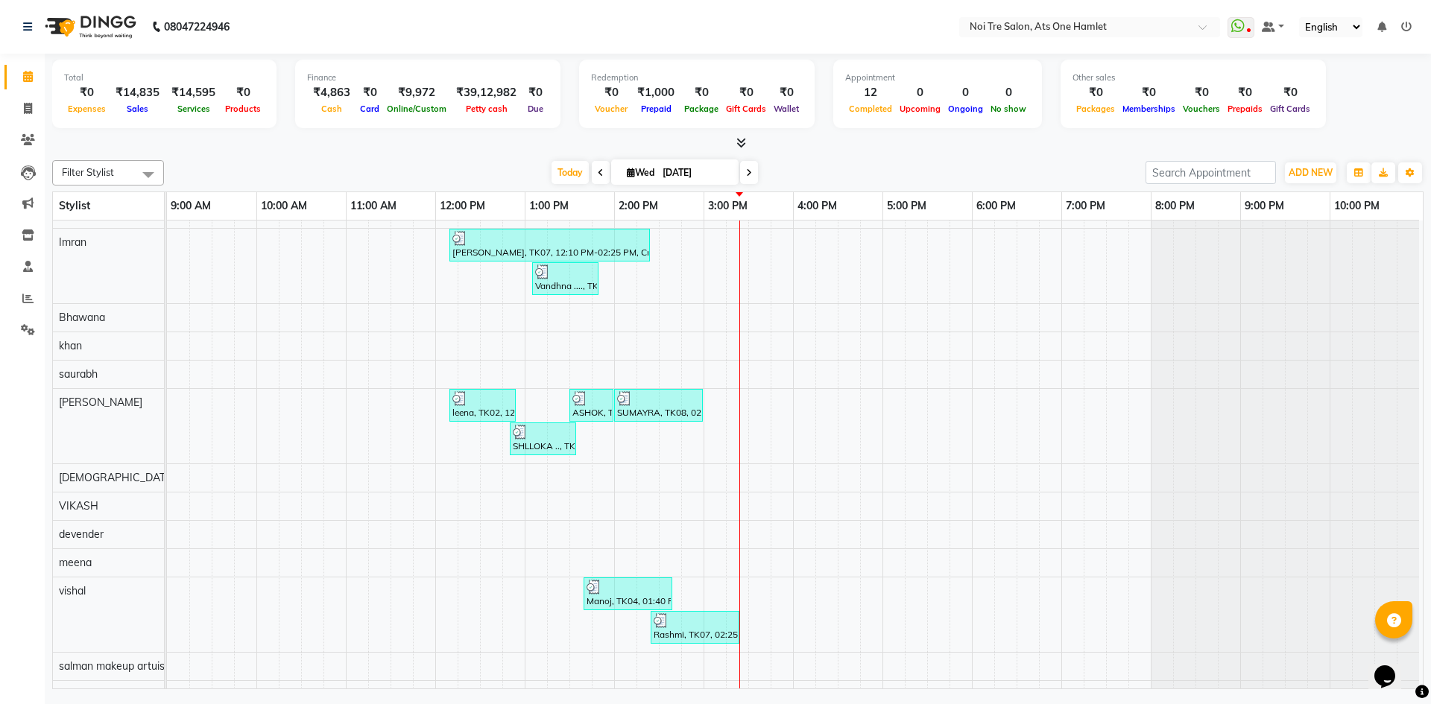
click at [315, 92] on div "₹4,863" at bounding box center [331, 92] width 49 height 17
drag, startPoint x: 315, startPoint y: 92, endPoint x: 532, endPoint y: 94, distance: 216.9
click at [532, 94] on div "₹4,863 Cash ₹0 Card ₹9,972 Online/Custom ₹39,12,982 Petty cash ₹0 Due" at bounding box center [428, 100] width 242 height 33
